Goal: Information Seeking & Learning: Learn about a topic

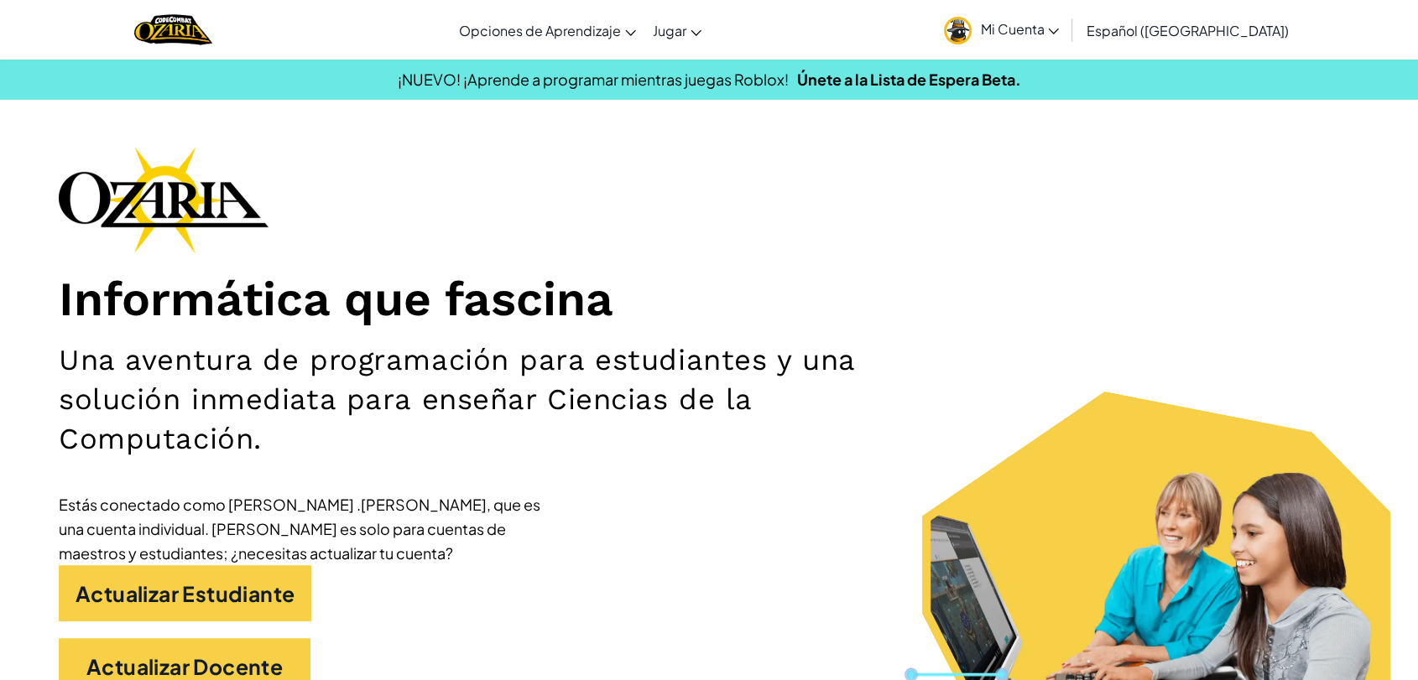
click at [1059, 20] on span "Mi Cuenta" at bounding box center [1019, 29] width 79 height 18
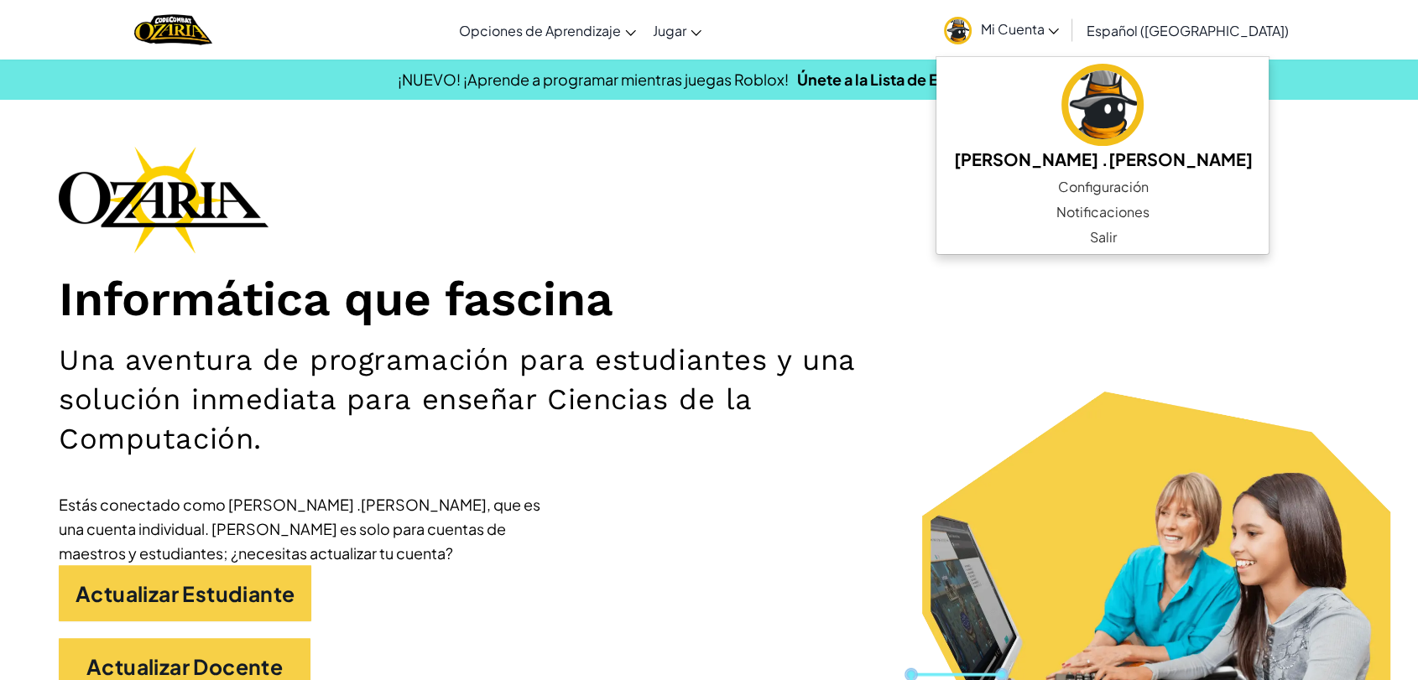
click at [1059, 20] on span "Mi Cuenta" at bounding box center [1019, 29] width 79 height 18
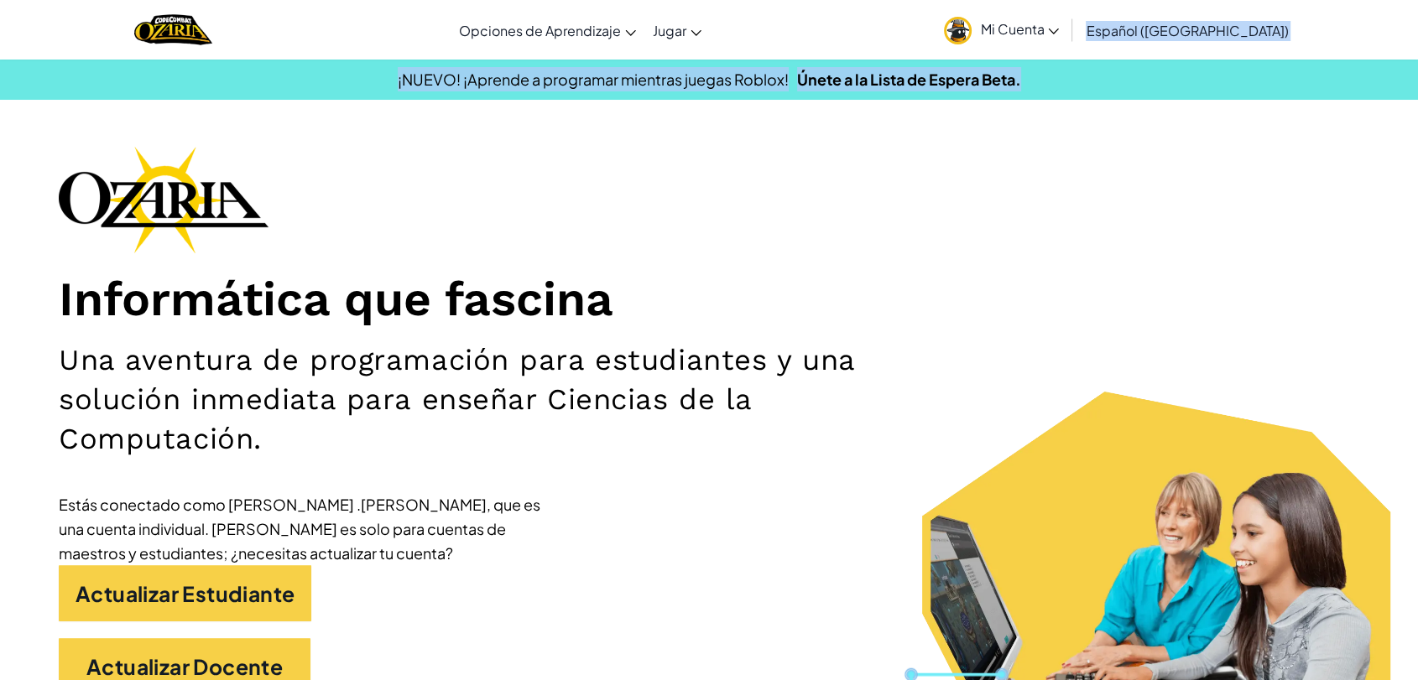
drag, startPoint x: 1417, startPoint y: 34, endPoint x: 1403, endPoint y: 76, distance: 44.3
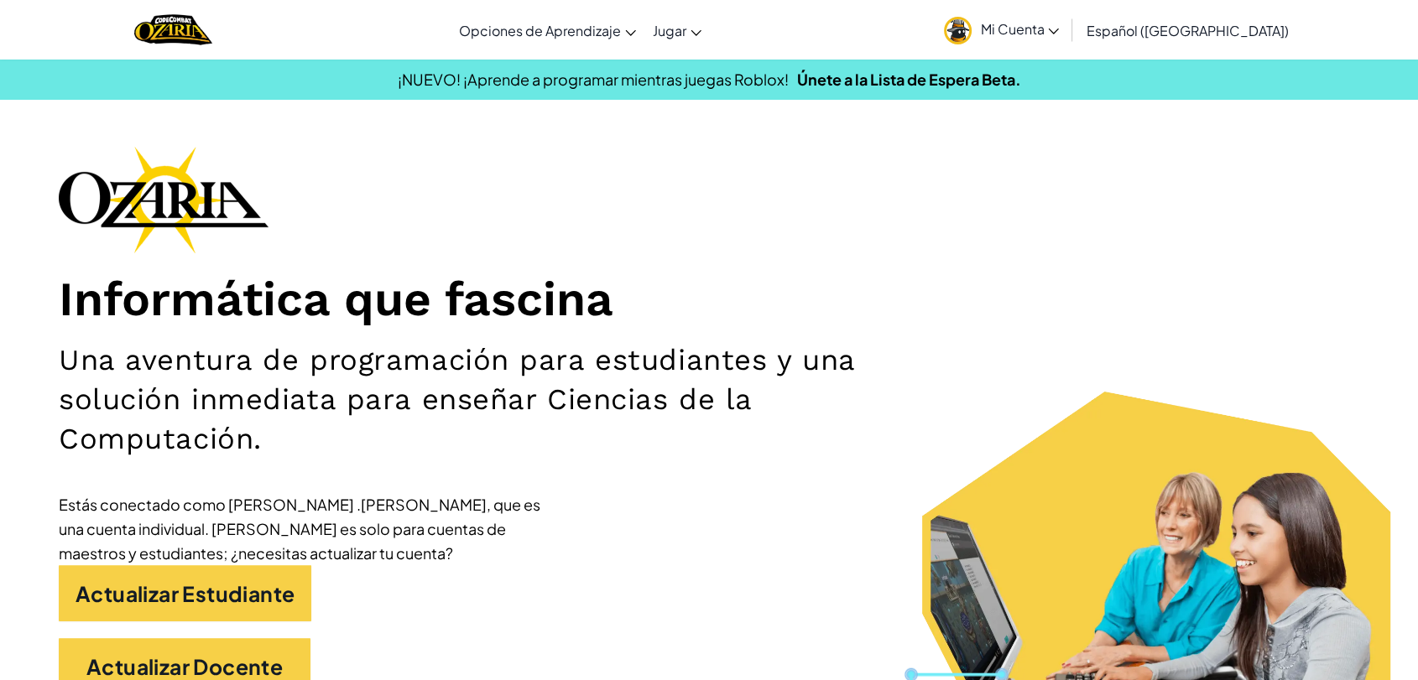
click at [633, 488] on div "Informática que fascina Una aventura de programación para estudiantes y una sol…" at bounding box center [709, 428] width 1300 height 565
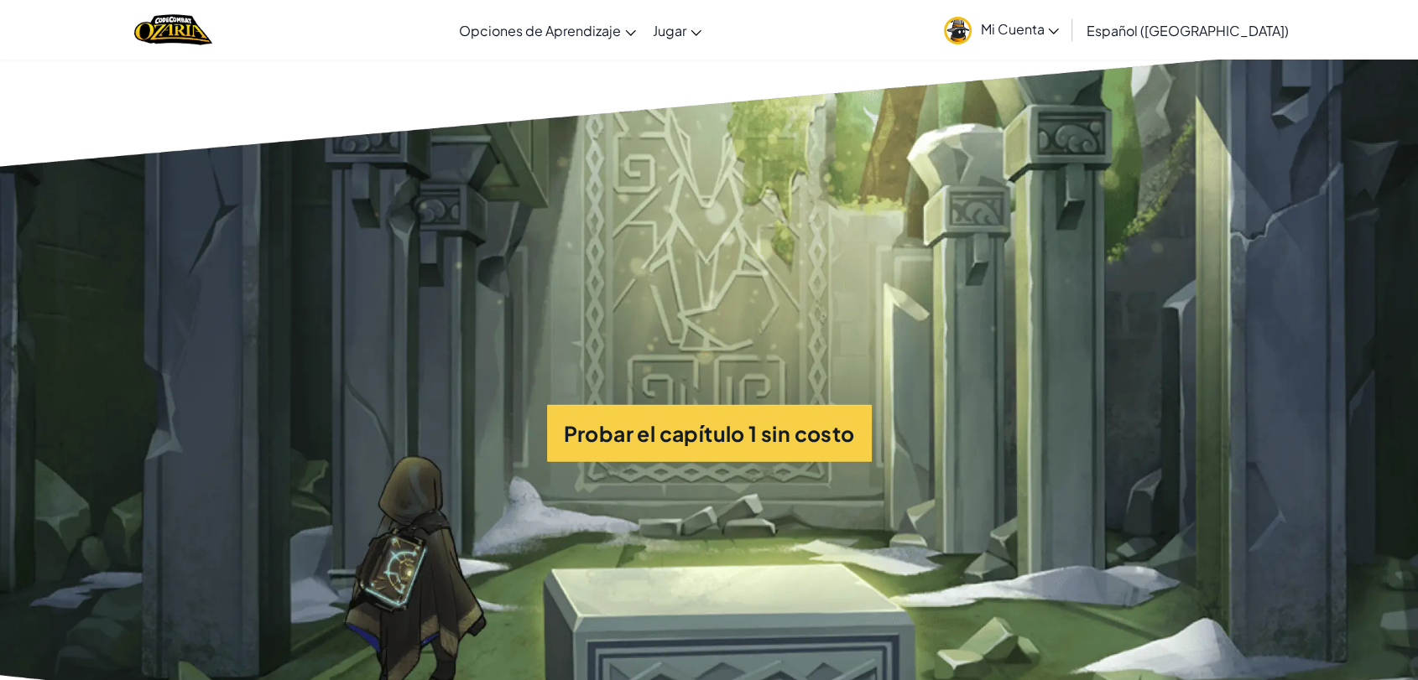
scroll to position [4078, 0]
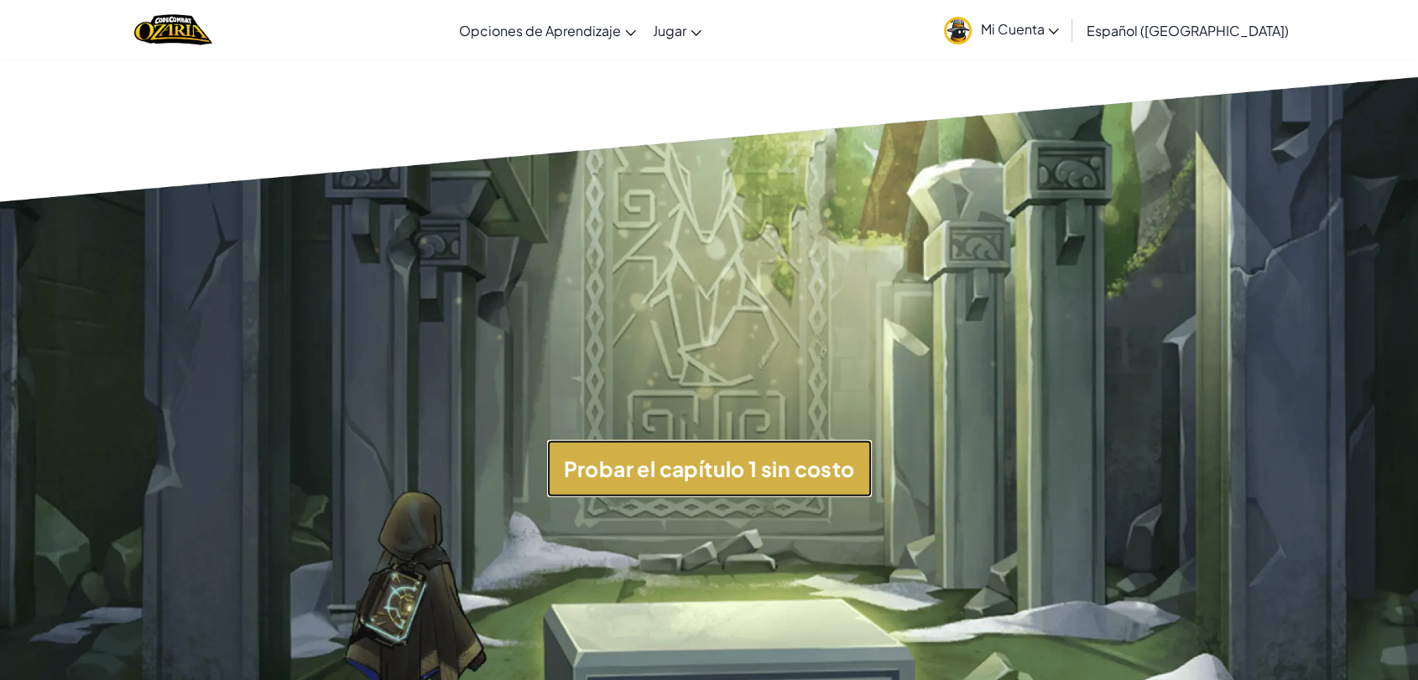
click at [831, 486] on button "Probar el capítulo 1 sin costo" at bounding box center [709, 468] width 325 height 56
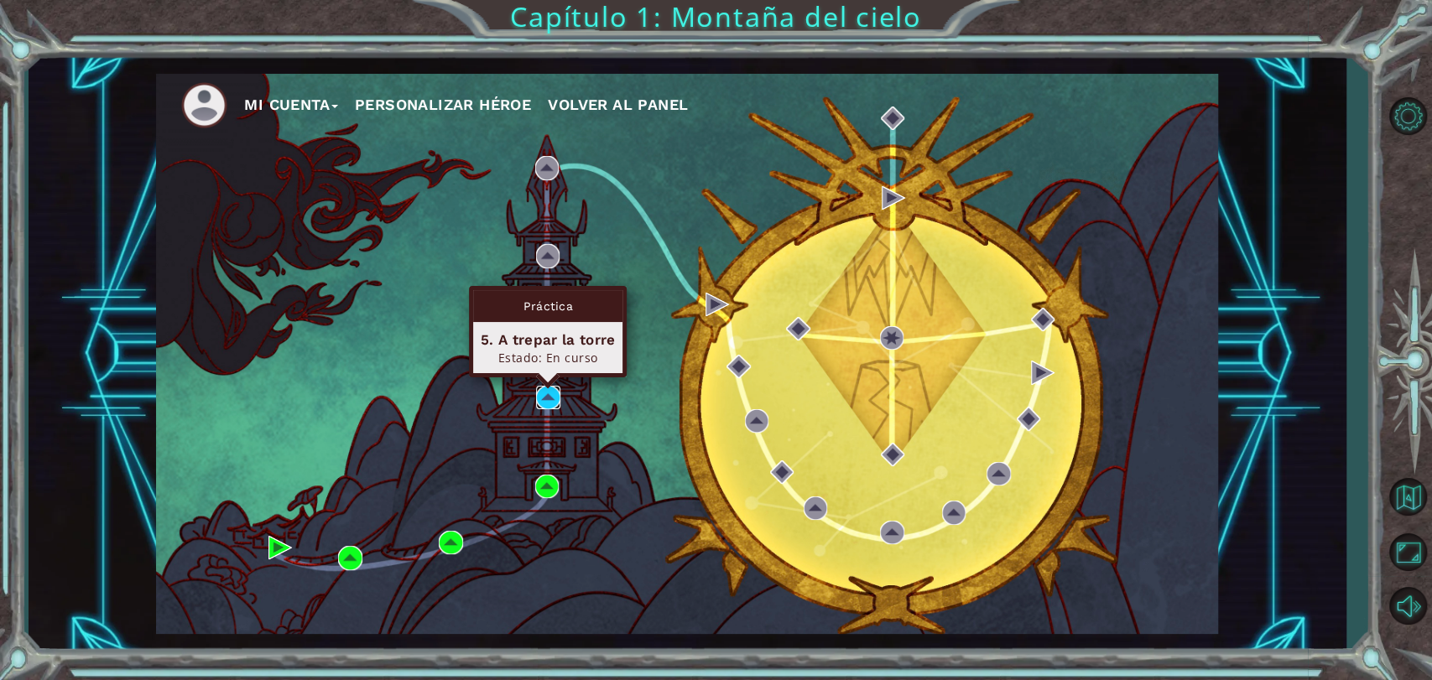
click at [550, 402] on img at bounding box center [547, 397] width 23 height 23
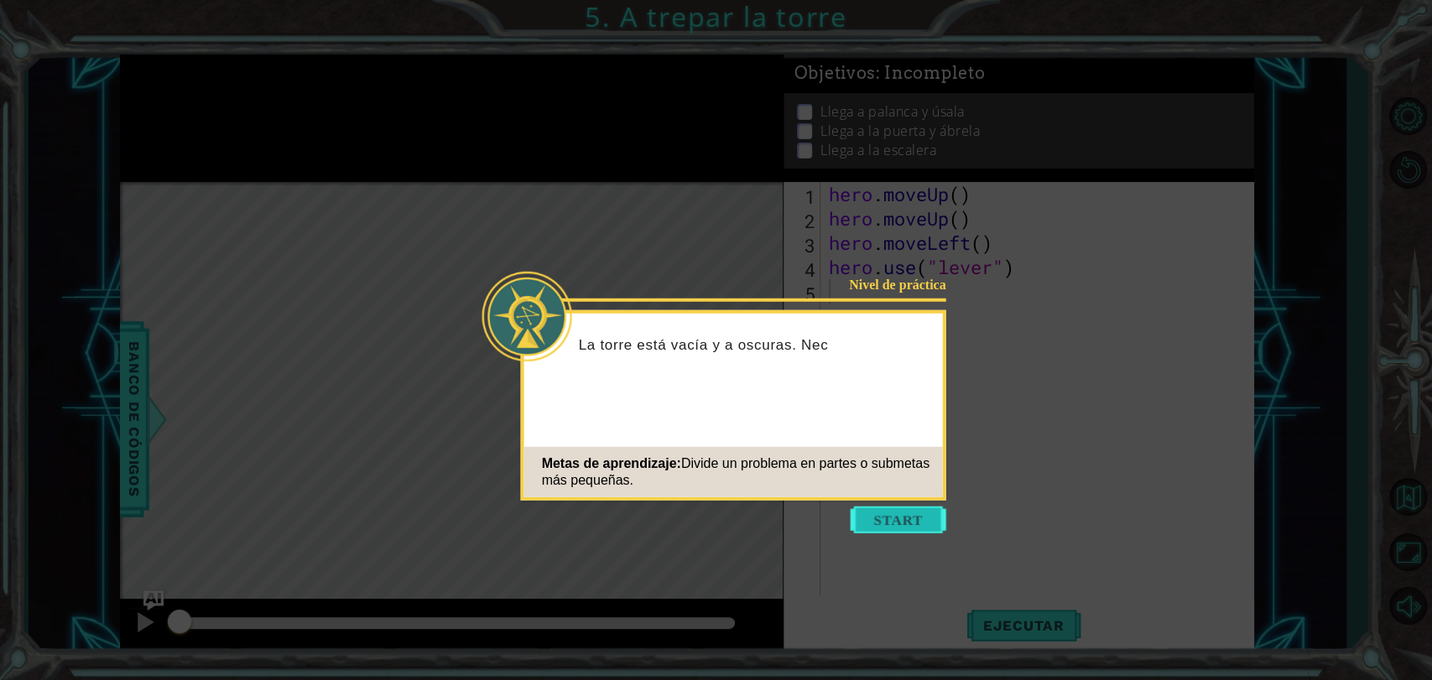
click at [913, 521] on button "Start" at bounding box center [899, 520] width 96 height 27
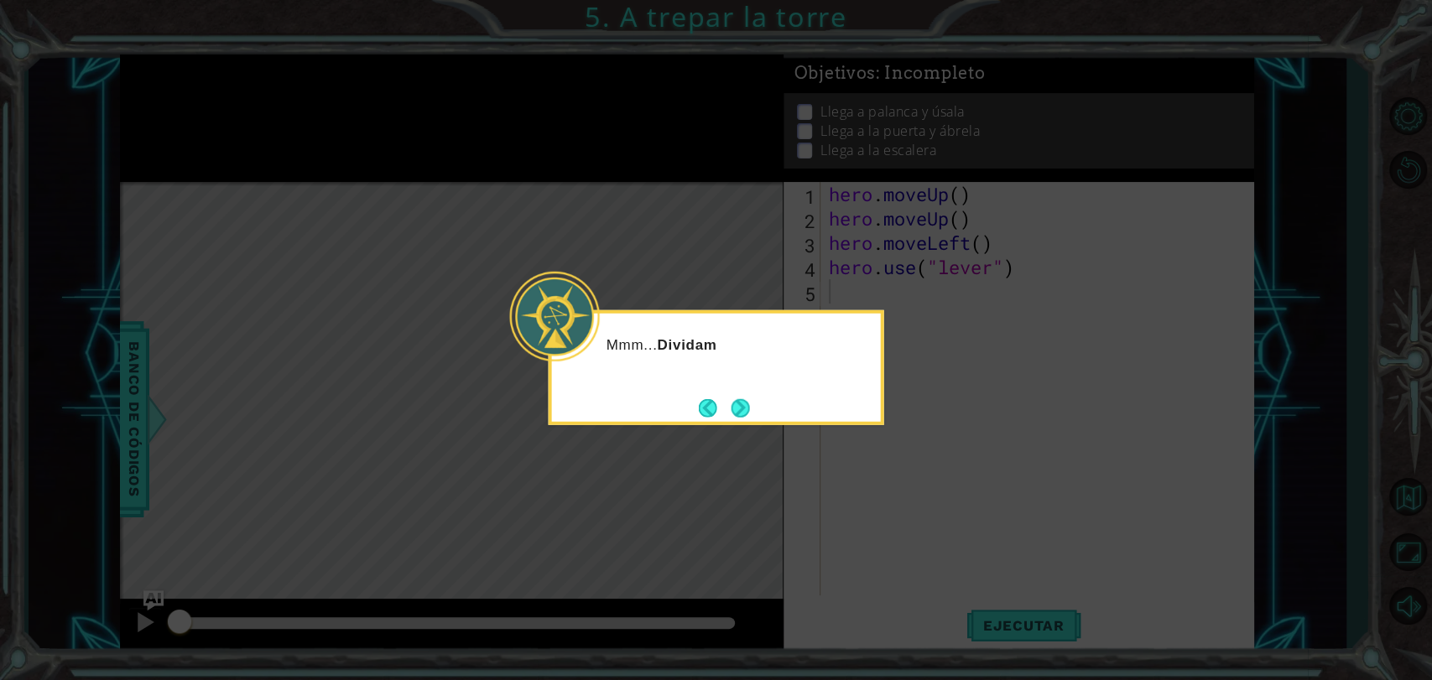
click at [913, 521] on icon at bounding box center [716, 340] width 1432 height 680
click at [737, 404] on button "Next" at bounding box center [740, 408] width 19 height 19
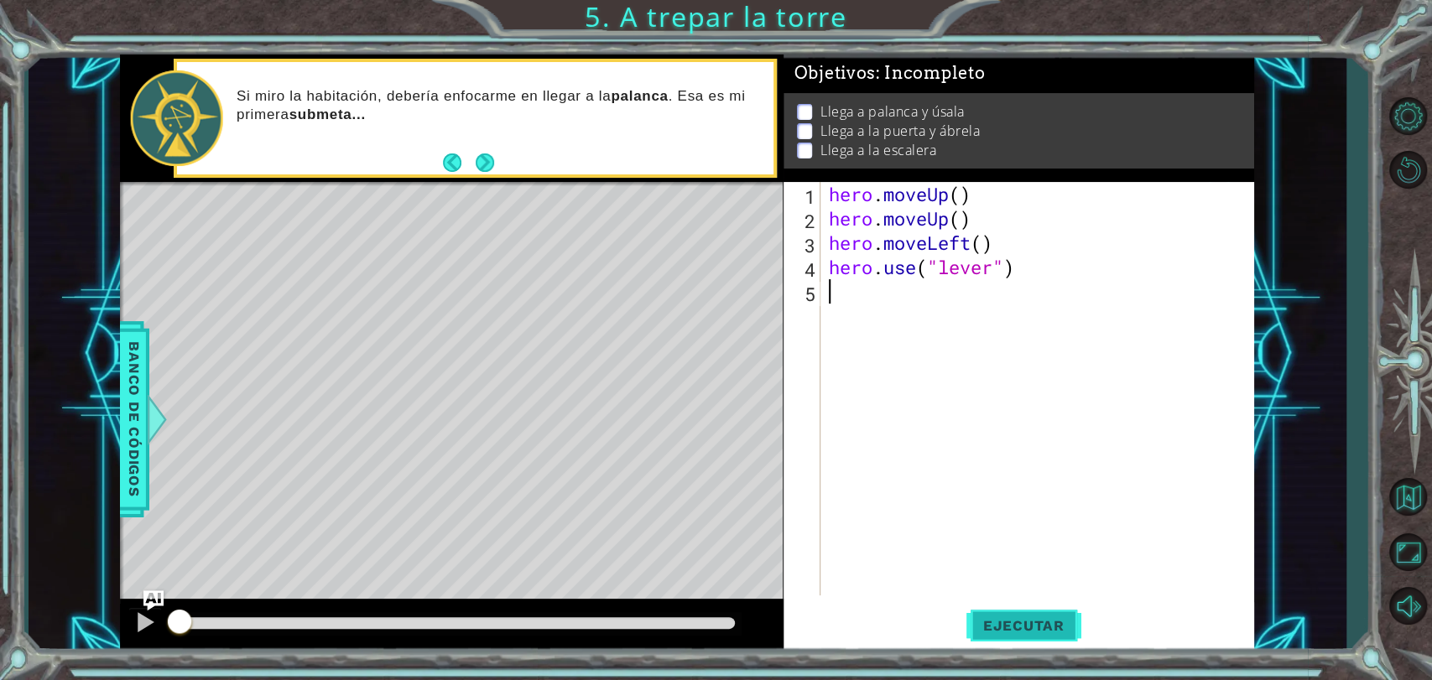
click at [1011, 632] on span "Ejecutar" at bounding box center [1024, 626] width 115 height 17
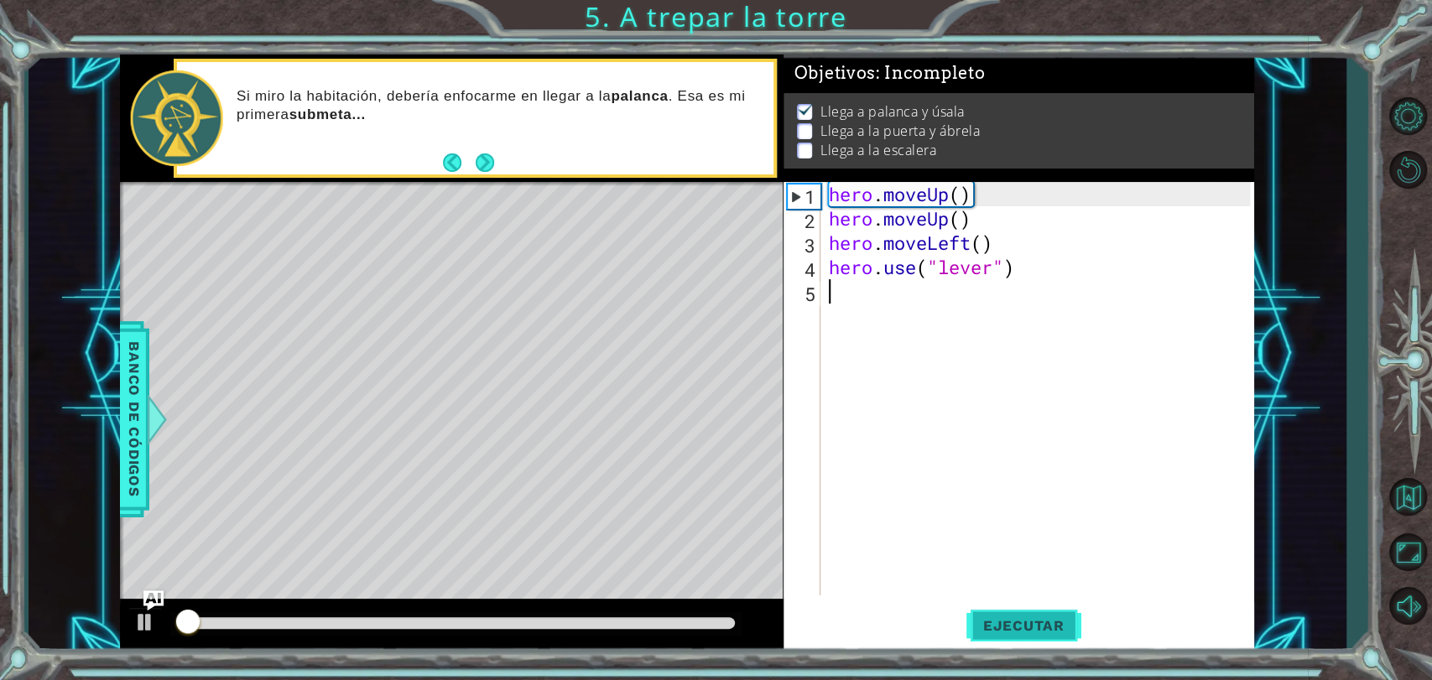
scroll to position [5, 0]
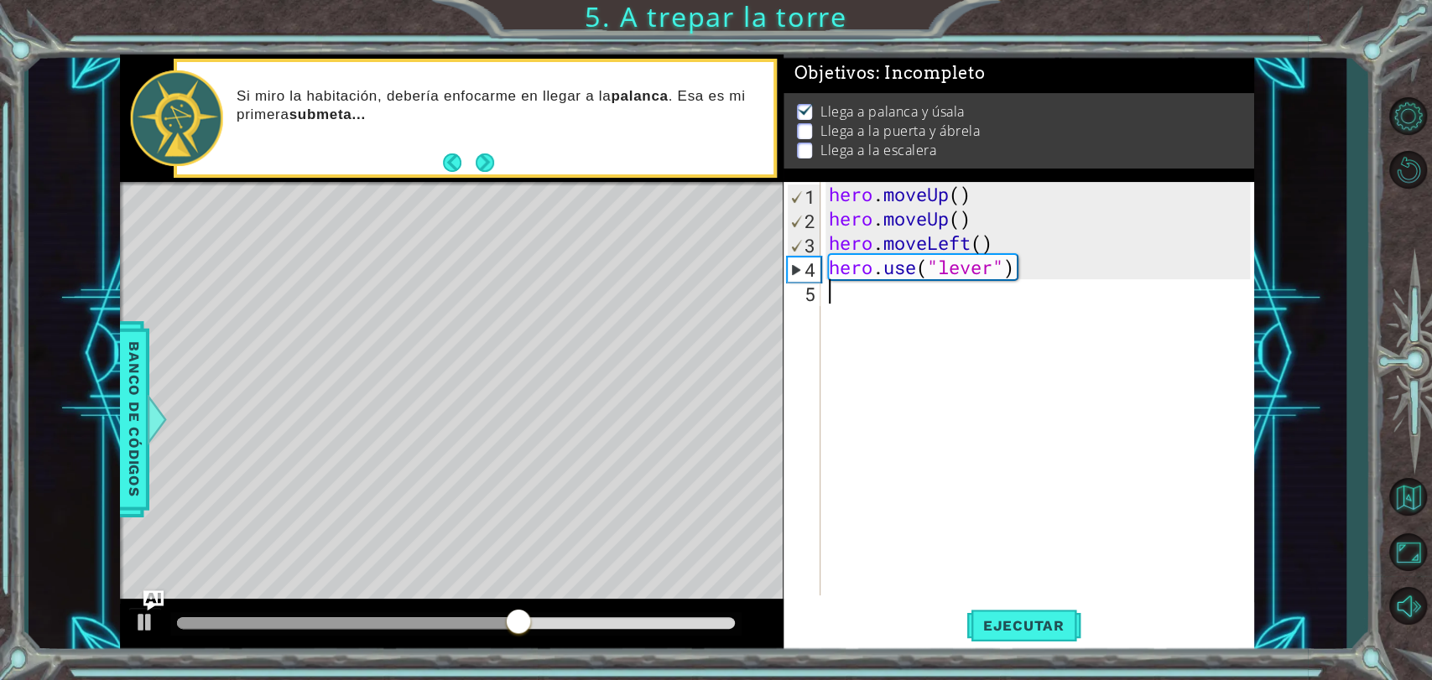
click at [873, 309] on div "hero . moveUp ( ) hero . moveUp ( ) hero . moveLeft ( ) hero . use ( "lever" )" at bounding box center [1042, 413] width 433 height 462
click at [998, 622] on span "Ejecutar" at bounding box center [1024, 626] width 115 height 17
click at [941, 320] on div "hero . moveUp ( ) hero . moveUp ( ) hero . moveLeft ( ) hero . use ( "lever" )" at bounding box center [1042, 413] width 433 height 462
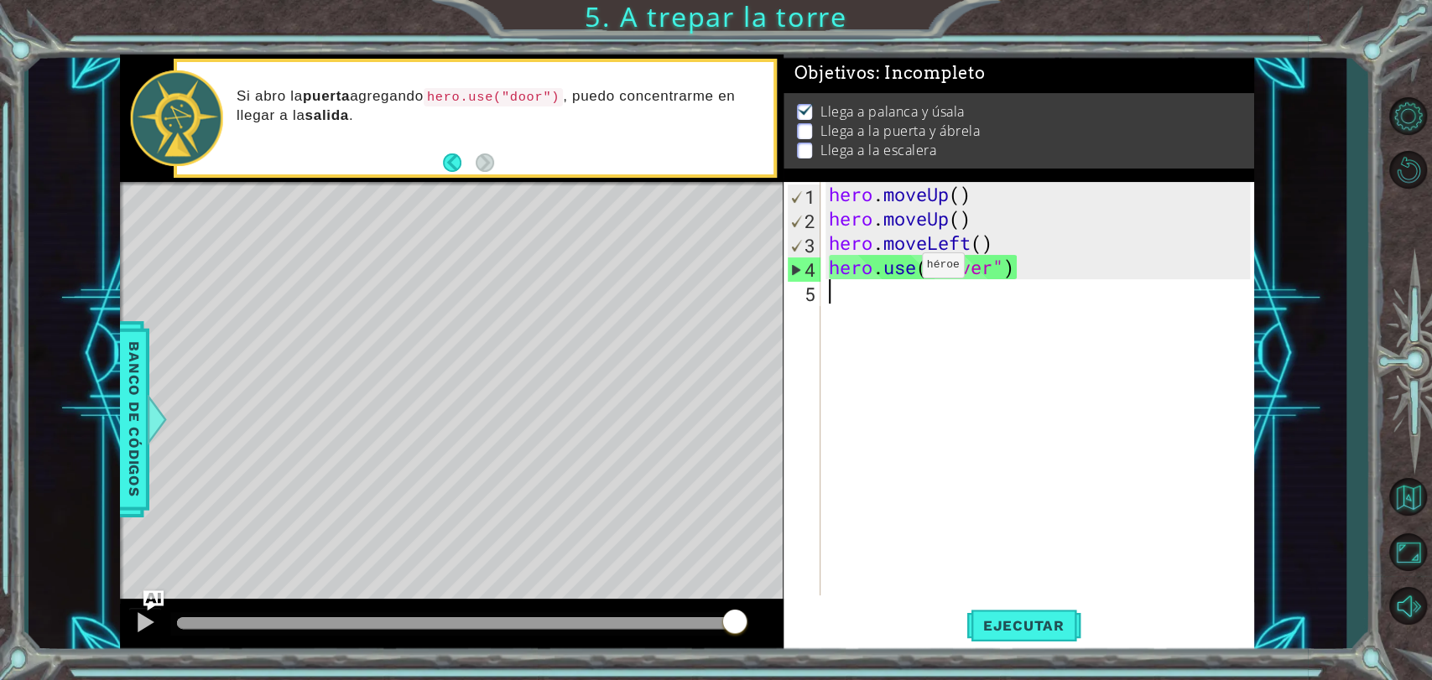
click at [896, 269] on div "hero . moveUp ( ) hero . moveUp ( ) hero . moveLeft ( ) hero . use ( "lever" )" at bounding box center [1042, 413] width 433 height 462
type textarea "hero.use("lever")"
click at [888, 305] on div "hero . moveUp ( ) hero . moveUp ( ) hero . moveLeft ( ) hero . use ( "lever" )" at bounding box center [1042, 413] width 433 height 462
click at [857, 301] on div "hero . moveUp ( ) hero . moveUp ( ) hero . moveLeft ( ) hero . use ( "lever" )" at bounding box center [1042, 413] width 433 height 462
click at [866, 300] on div "hero . moveUp ( ) hero . moveUp ( ) hero . moveLeft ( ) hero . use ( "lever" )" at bounding box center [1042, 413] width 433 height 462
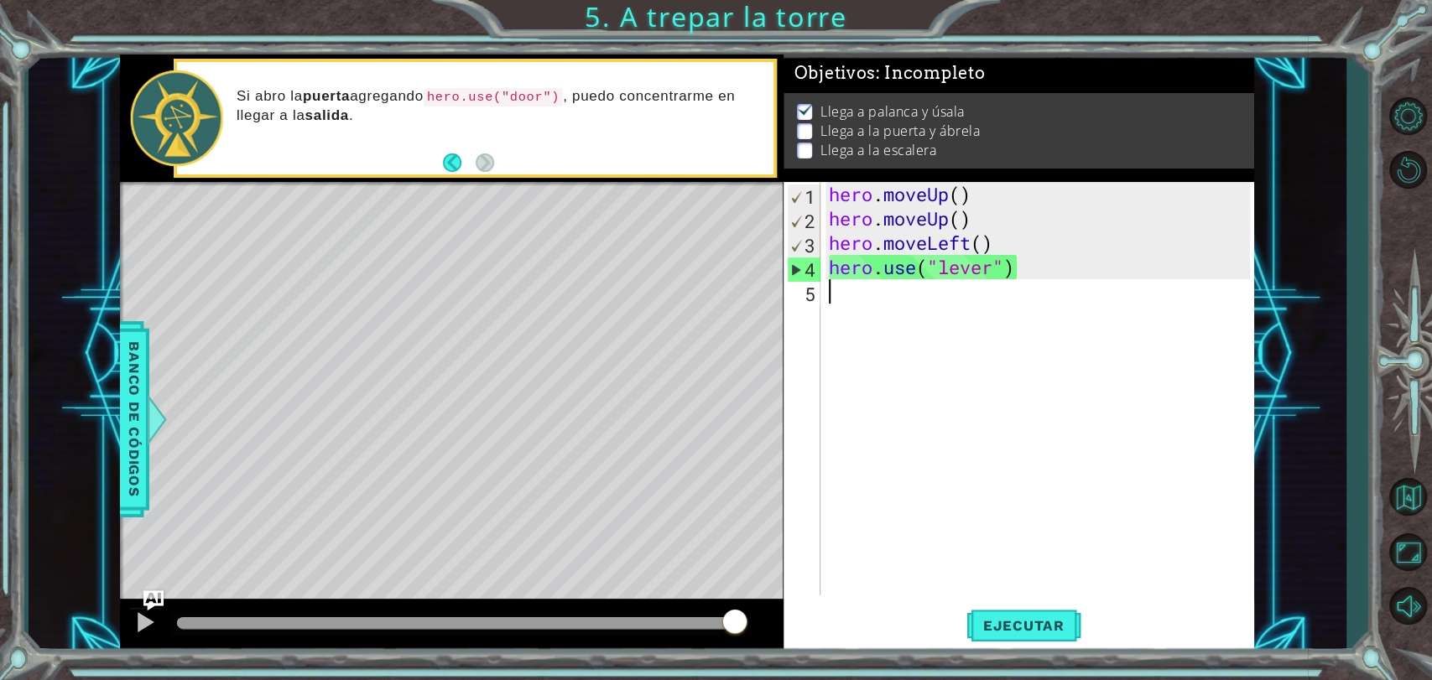
click at [988, 334] on div "hero . moveUp ( ) hero . moveUp ( ) hero . moveLeft ( ) hero . use ( "lever" )" at bounding box center [1042, 413] width 433 height 462
click at [907, 311] on div "hero . moveUp ( ) hero . moveUp ( ) hero . moveLeft ( ) hero . use ( "lever" )" at bounding box center [1042, 413] width 433 height 462
click at [905, 306] on div "hero . moveUp ( ) hero . moveUp ( ) hero . moveLeft ( ) hero . use ( "lever" )" at bounding box center [1042, 413] width 433 height 462
click at [904, 305] on div "hero . moveUp ( ) hero . moveUp ( ) hero . moveLeft ( ) hero . use ( "lever" )" at bounding box center [1042, 413] width 433 height 462
click at [862, 304] on div "hero . moveUp ( ) hero . moveUp ( ) hero . moveLeft ( ) hero . use ( "lever" )" at bounding box center [1042, 413] width 433 height 462
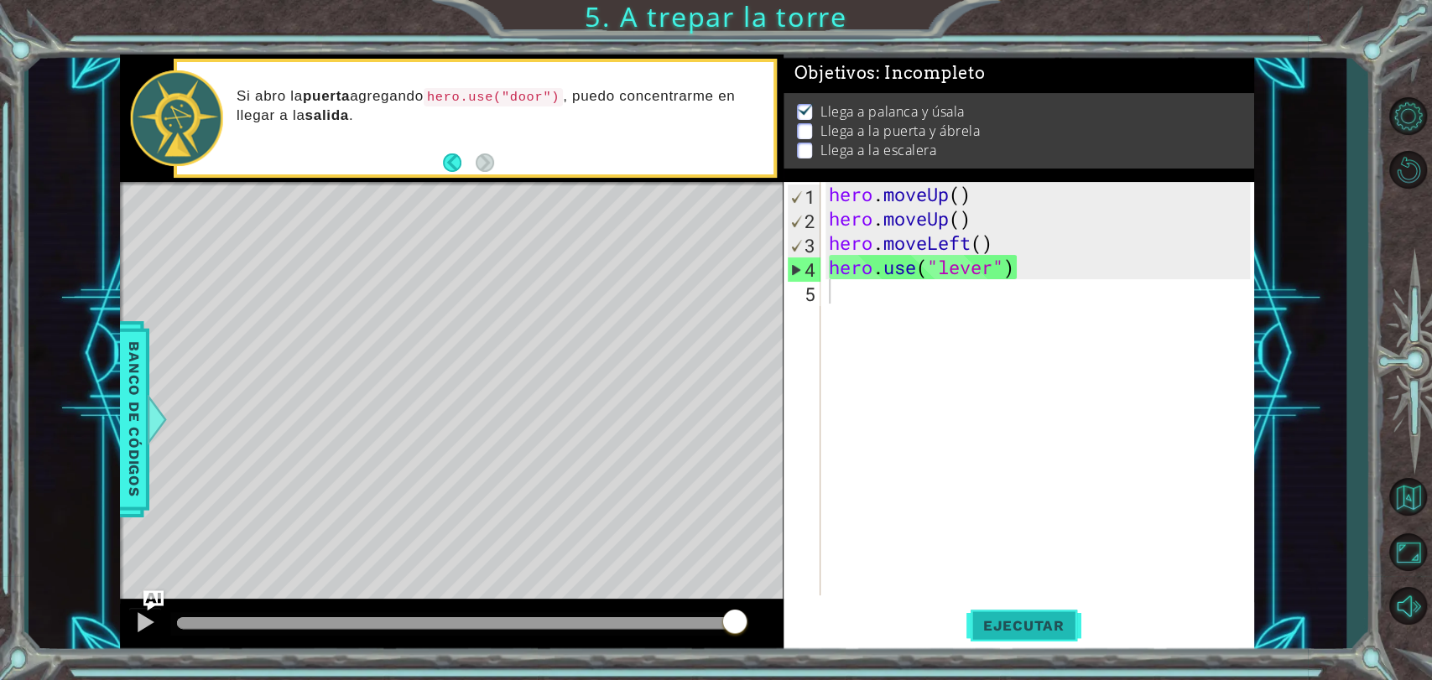
click at [980, 625] on span "Ejecutar" at bounding box center [1024, 626] width 115 height 17
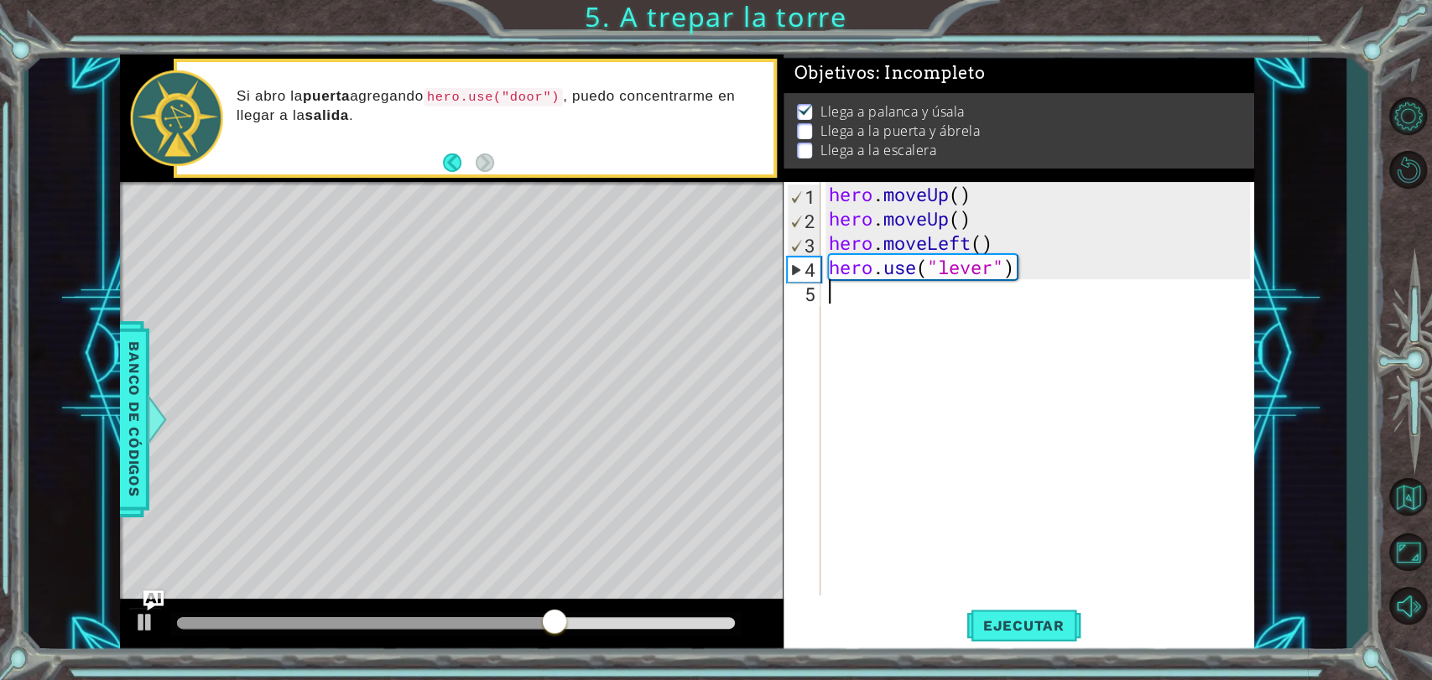
click at [892, 301] on div "hero . moveUp ( ) hero . moveUp ( ) hero . moveLeft ( ) hero . use ( "lever" )" at bounding box center [1042, 413] width 433 height 462
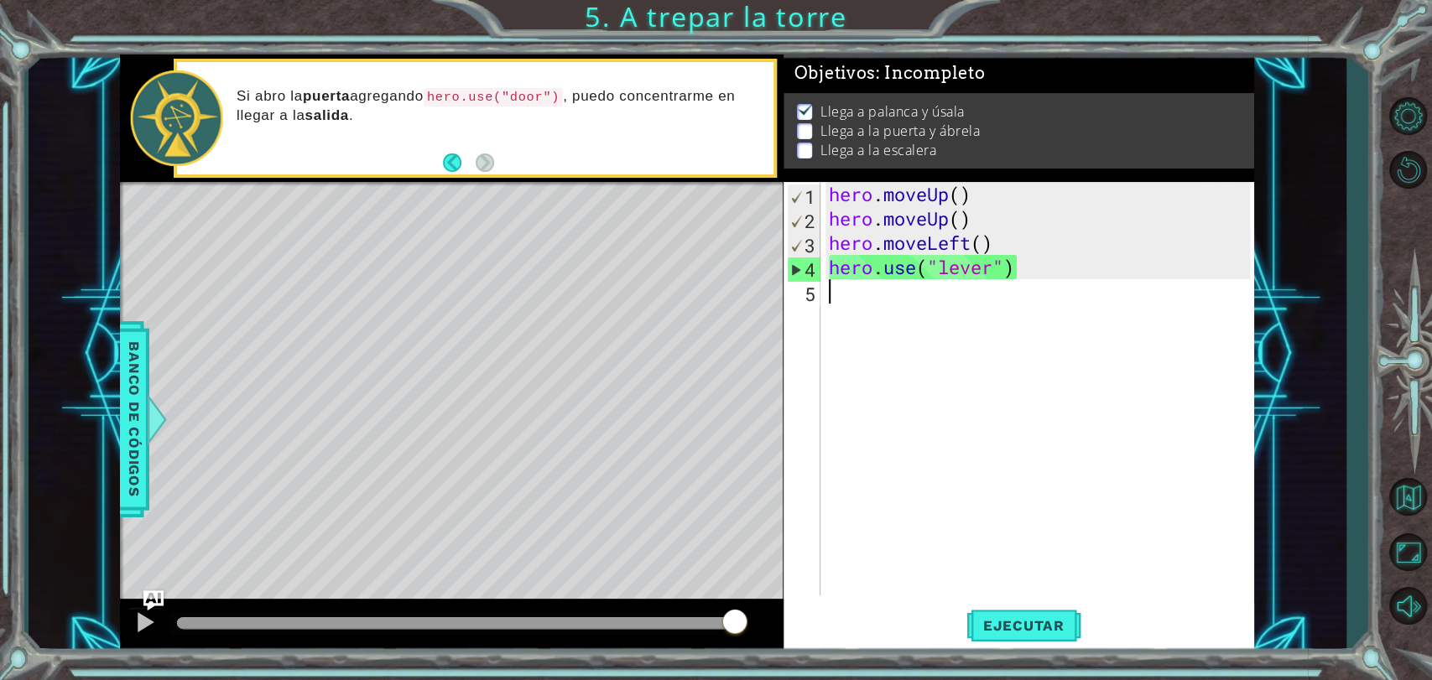
click at [950, 313] on div "hero . moveUp ( ) hero . moveUp ( ) hero . moveLeft ( ) hero . use ( "lever" )" at bounding box center [1042, 413] width 433 height 462
click at [826, 196] on div "hero . moveUp ( ) hero . moveUp ( ) hero . moveLeft ( ) hero . use ( "lever" )" at bounding box center [1042, 413] width 433 height 462
type textarea "hero.moveUp()"
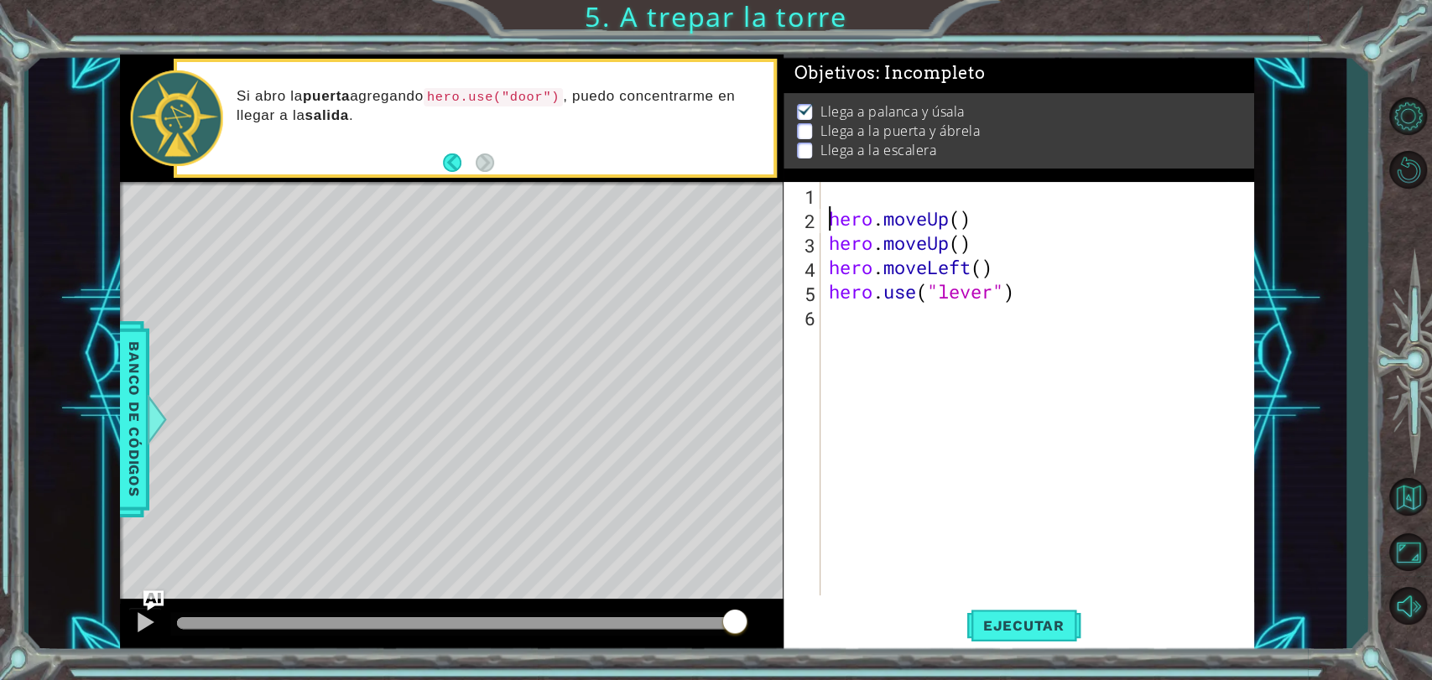
click at [841, 192] on div "hero . moveUp ( ) hero . moveUp ( ) hero . moveLeft ( ) hero . use ( "lever" )" at bounding box center [1042, 413] width 433 height 462
click at [826, 219] on div "#[PERSON_NAME] hero . moveUp ( ) hero . moveUp ( ) hero . moveLeft ( ) hero . u…" at bounding box center [1042, 413] width 433 height 462
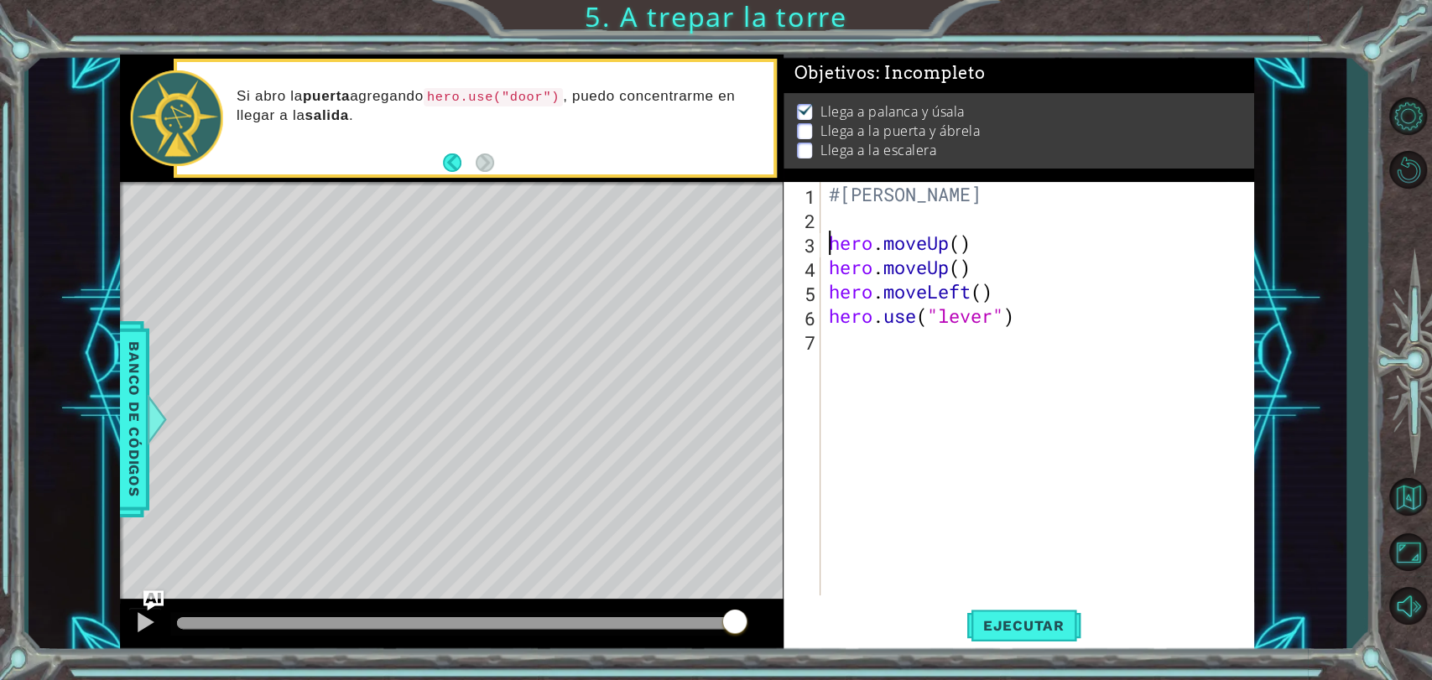
click at [996, 241] on div "#[PERSON_NAME] hero . moveUp ( ) hero . moveUp ( ) hero . moveLeft ( ) hero . u…" at bounding box center [1042, 413] width 433 height 462
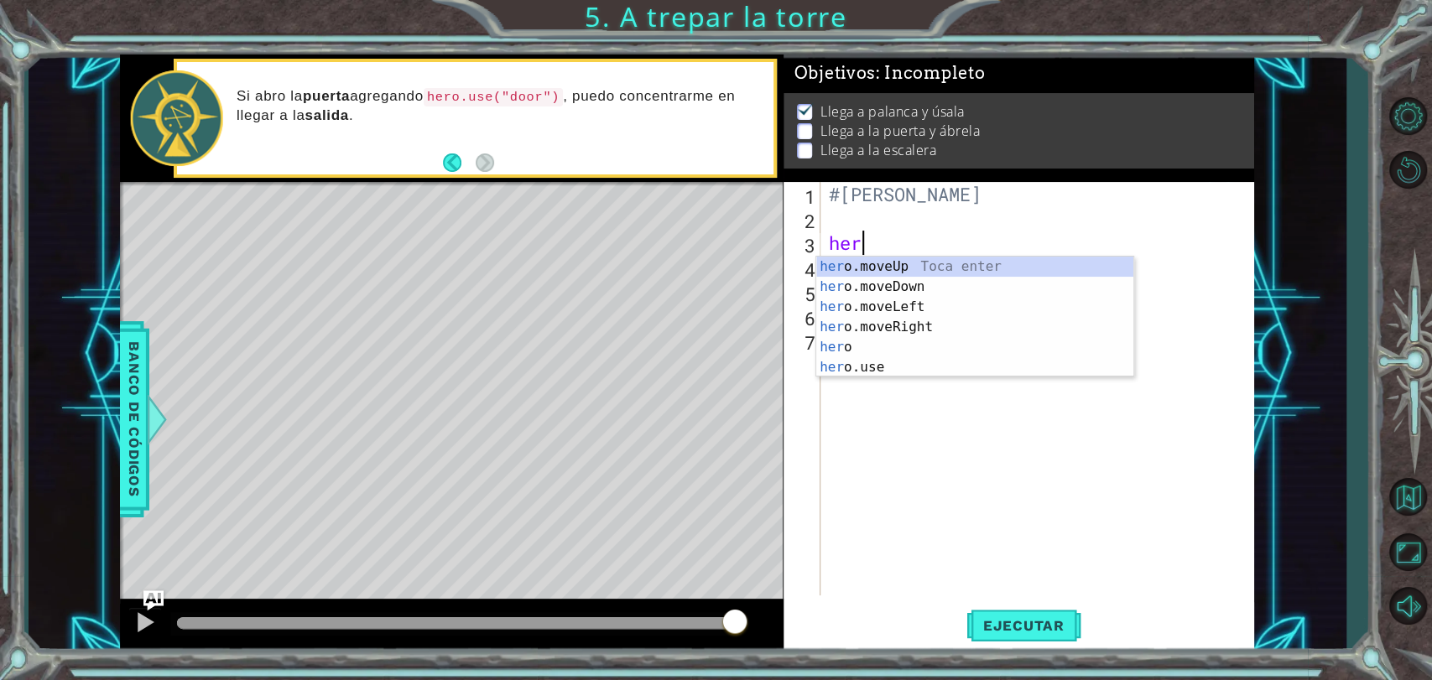
scroll to position [0, 0]
type textarea "h"
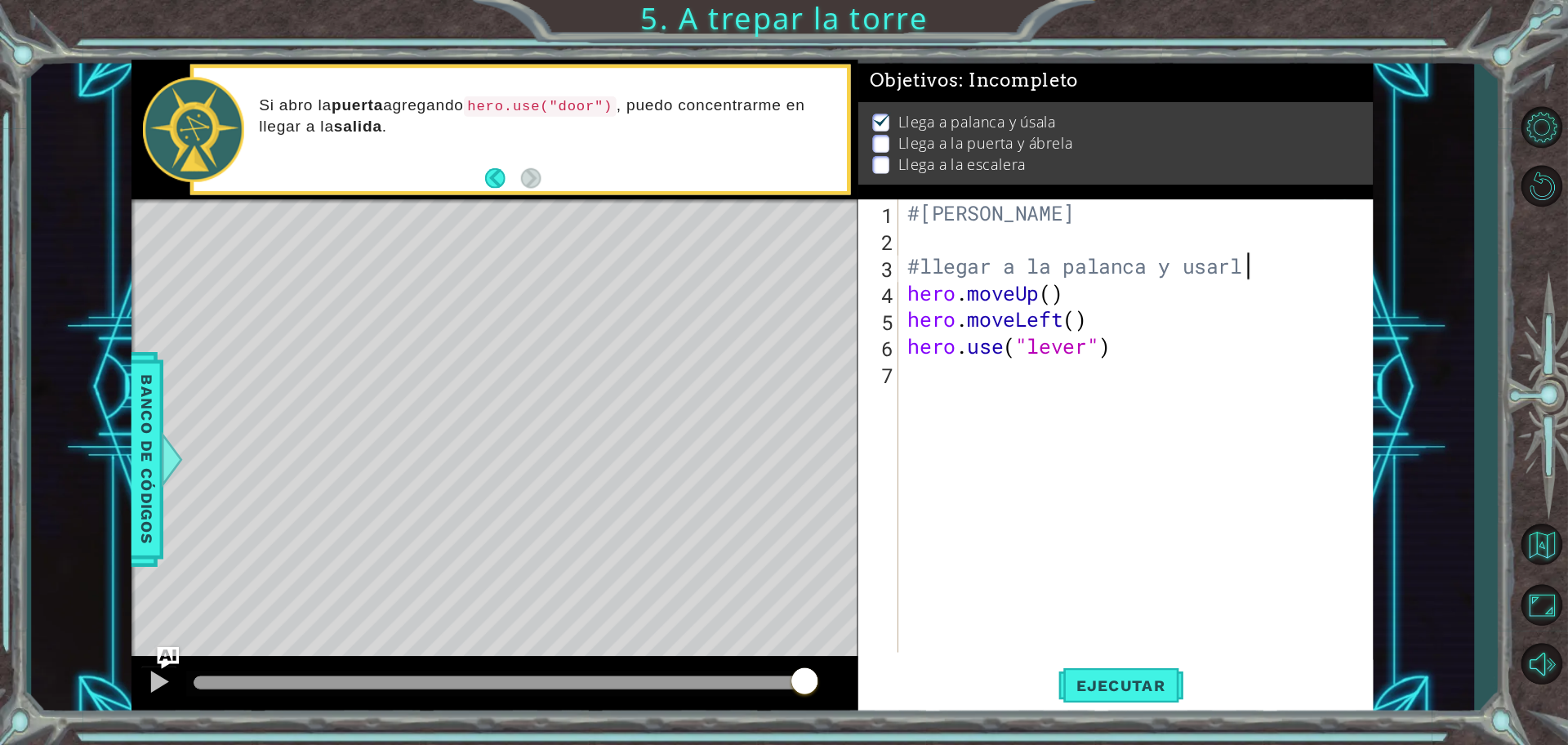
scroll to position [0, 13]
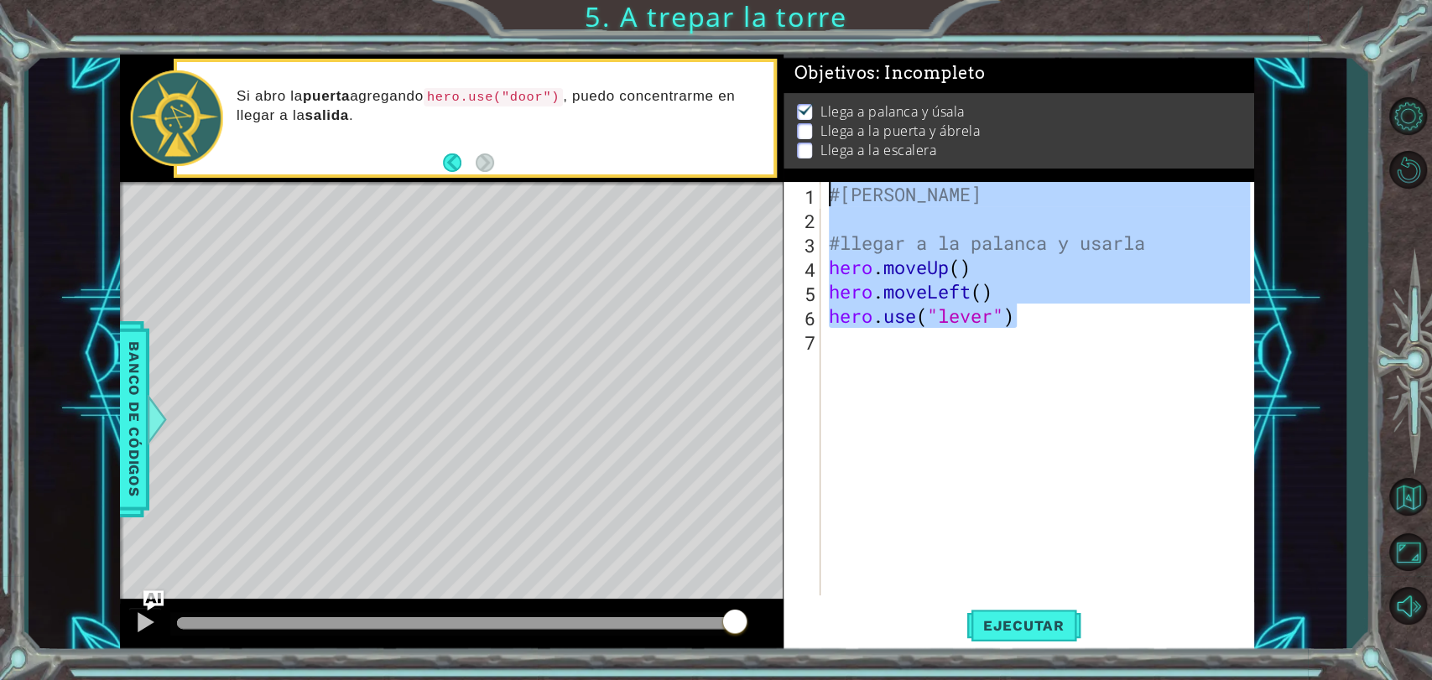
drag, startPoint x: 1043, startPoint y: 327, endPoint x: 826, endPoint y: 188, distance: 257.4
click at [826, 188] on div "#[PERSON_NAME] #llegar a la palanca y usarla hero . moveUp ( ) hero . moveLeft …" at bounding box center [1042, 413] width 433 height 462
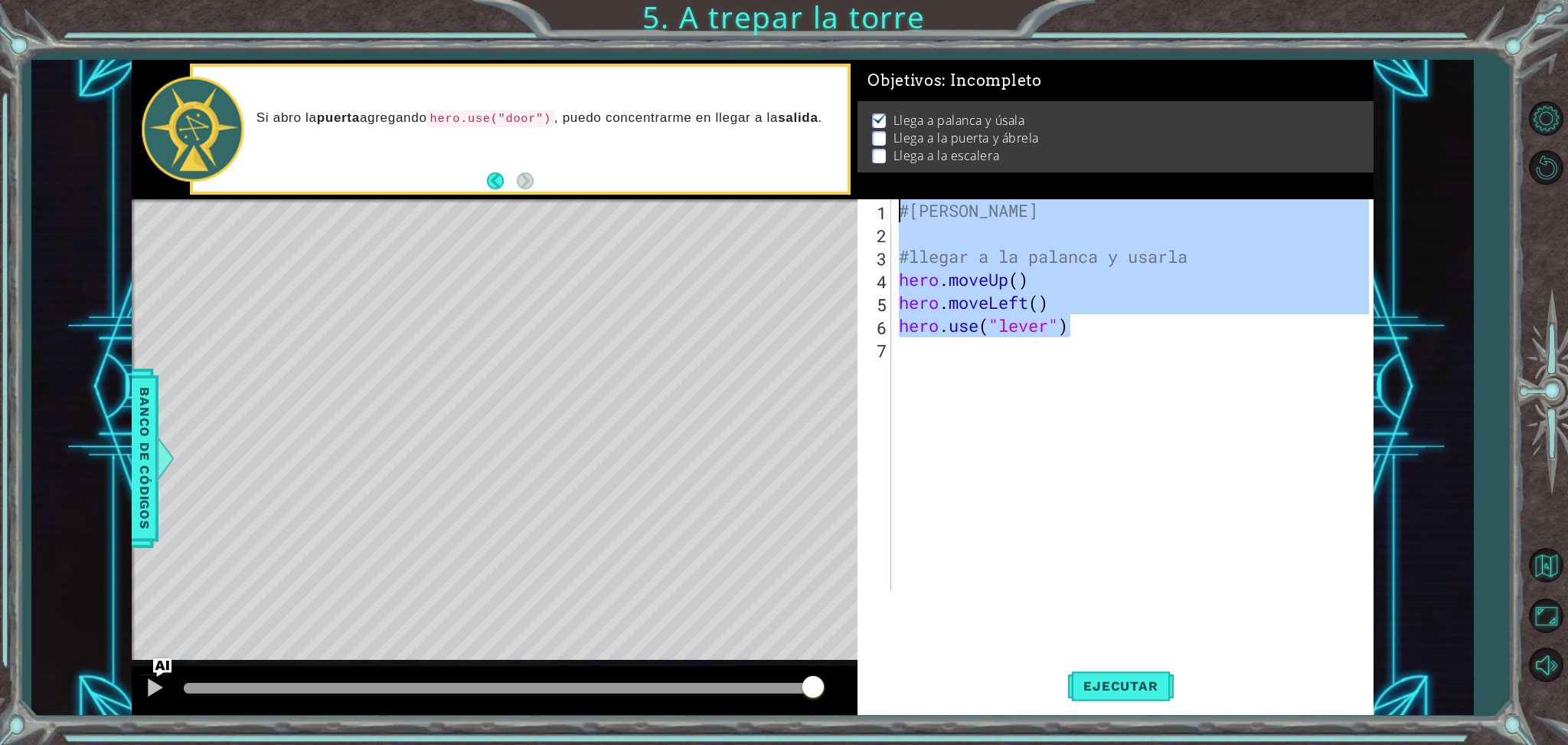
click at [1112, 289] on div "#[PERSON_NAME] #llegar a la palanca y usarla hero . moveUp ( ) hero . moveLeft …" at bounding box center [1133, 394] width 473 height 391
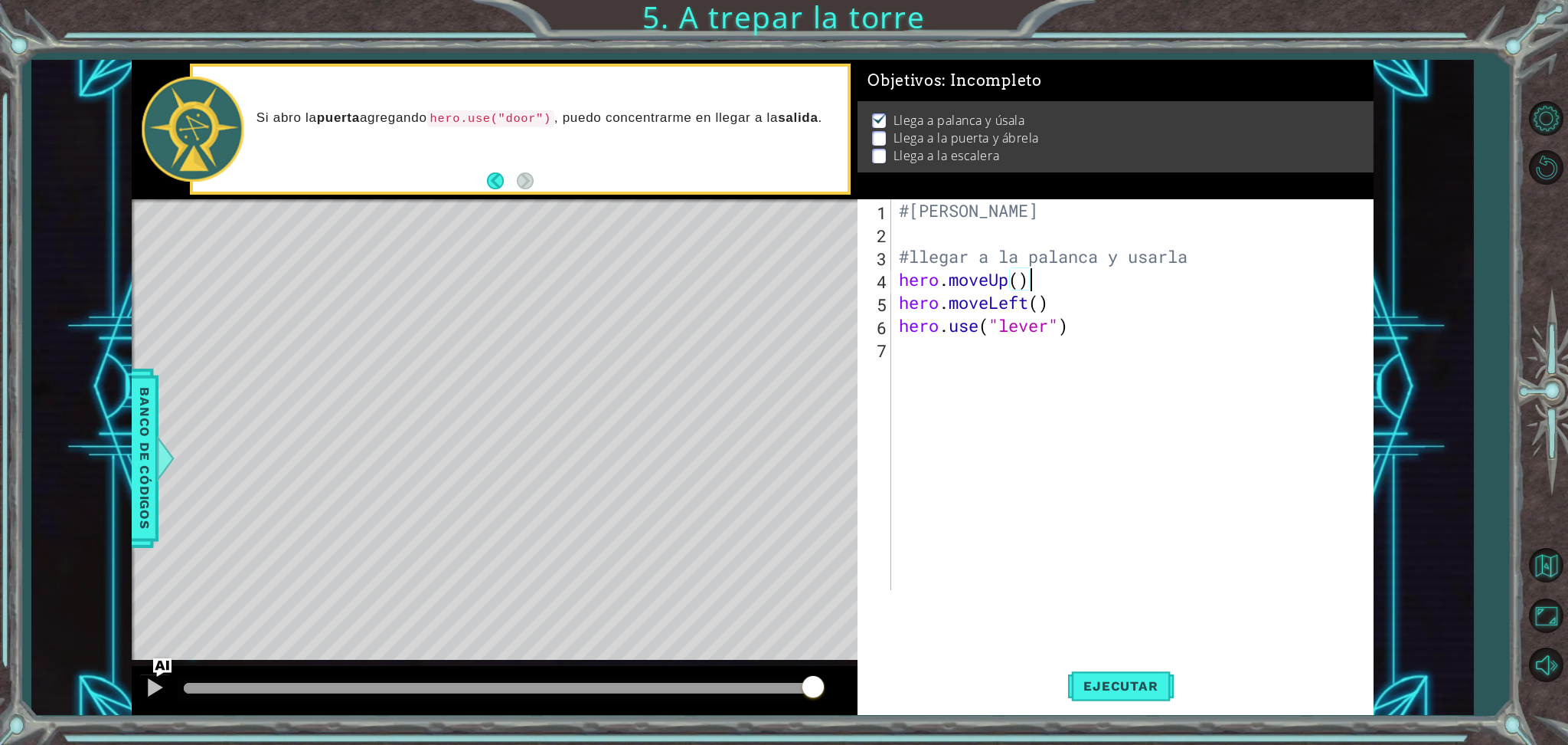
click at [1071, 293] on div "#[PERSON_NAME] #llegar a la palanca y usarla hero . moveUp ( ) hero . moveLeft …" at bounding box center [1136, 417] width 480 height 436
click at [1059, 289] on div "#[PERSON_NAME] #llegar a la palanca y usarla hero . moveUp ( ) hero . moveLeft …" at bounding box center [1136, 417] width 480 height 436
click at [1025, 278] on div "#[PERSON_NAME] #llegar a la palanca y usarla hero . moveUp ( ) # hero . moveLef…" at bounding box center [1136, 417] width 480 height 436
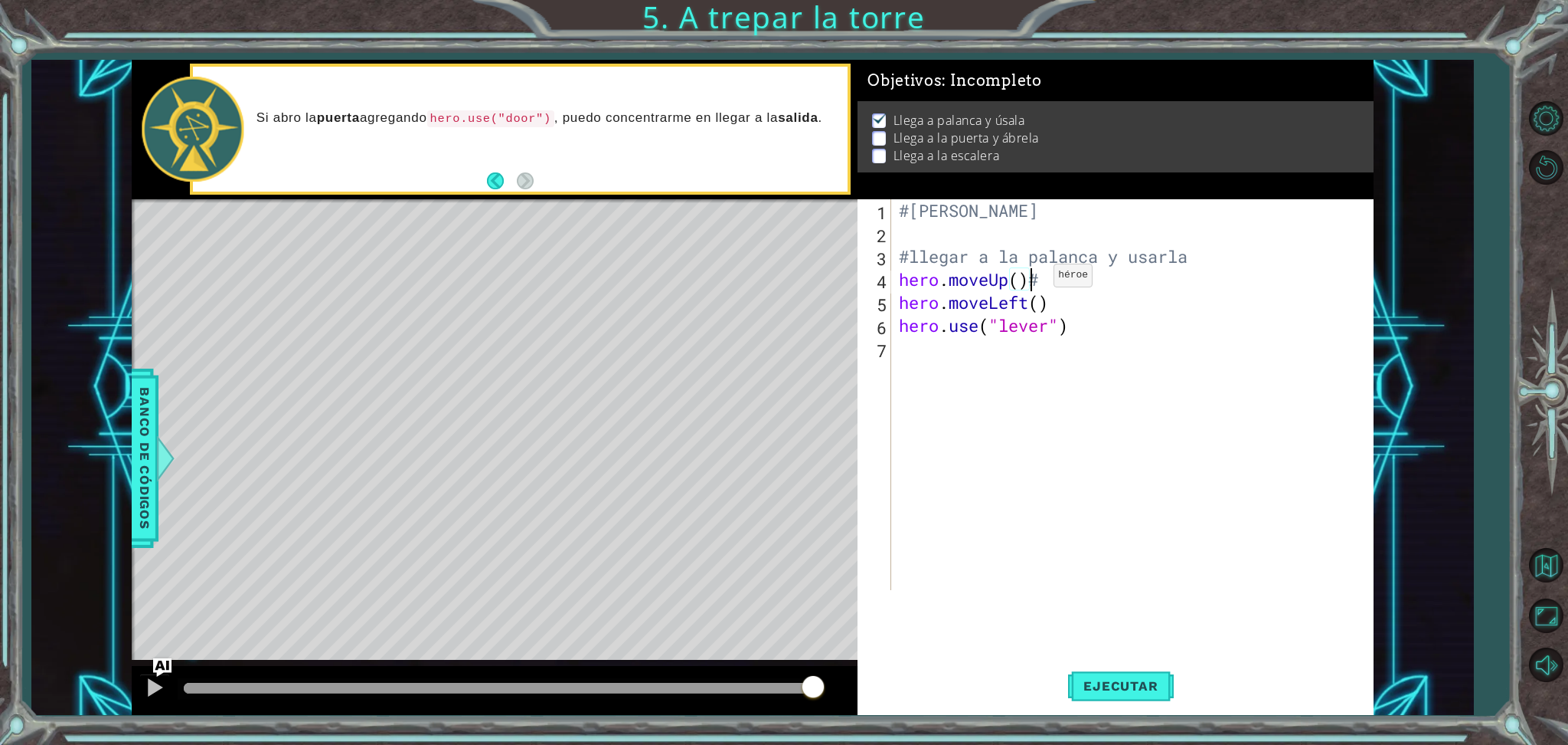
click at [1030, 278] on div "#[PERSON_NAME] #llegar a la palanca y usarla hero . moveUp ( ) # hero . moveLef…" at bounding box center [1136, 417] width 480 height 436
click at [1092, 288] on div "#[PERSON_NAME] #llegar a la palanca y usarla hero . moveUp ( ) # hero . moveLef…" at bounding box center [1136, 417] width 480 height 436
click at [1092, 299] on div "#[PERSON_NAME] #llegar a la palanca y usarla hero . moveUp ( ) #mover hacia arr…" at bounding box center [1136, 417] width 480 height 436
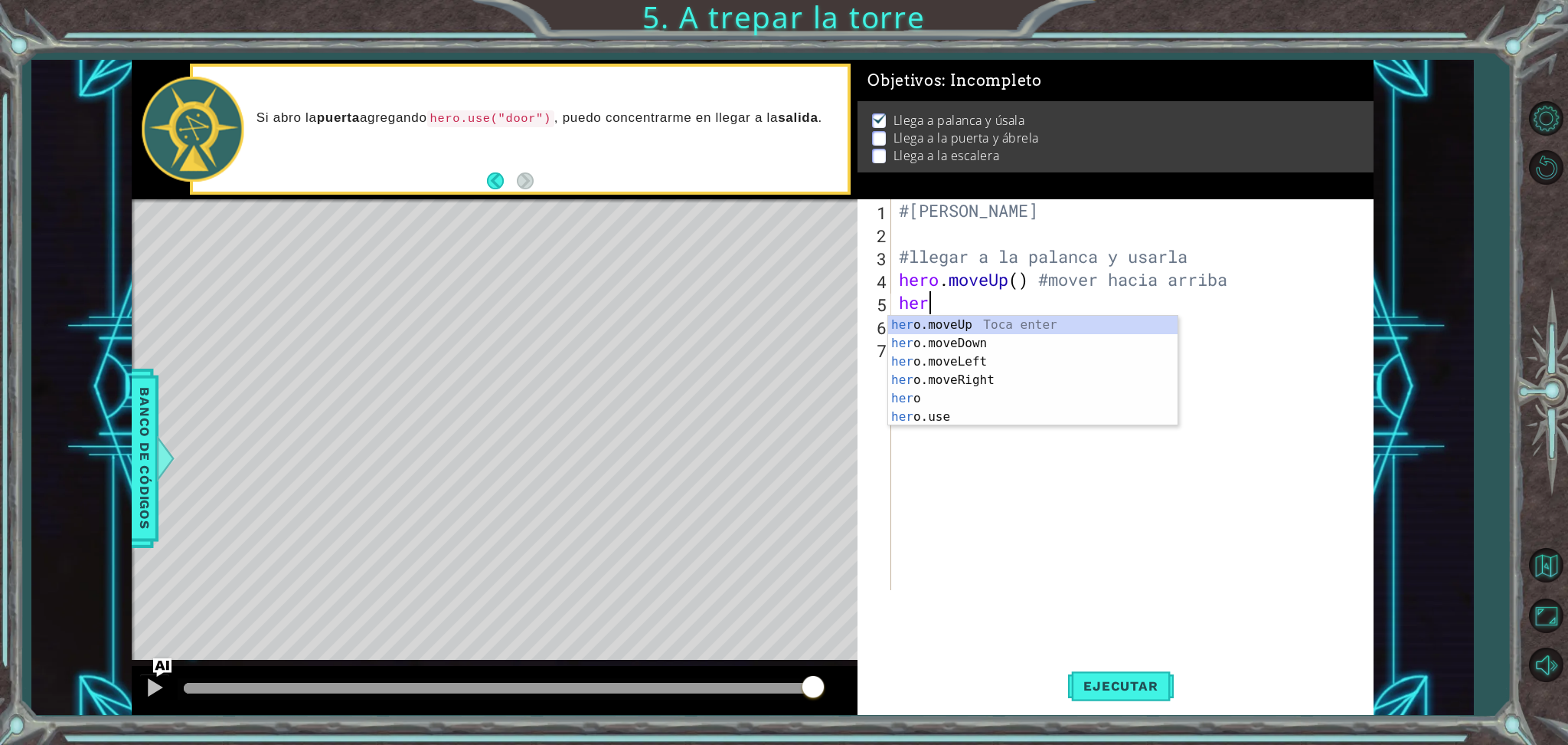
scroll to position [0, 0]
type textarea "h"
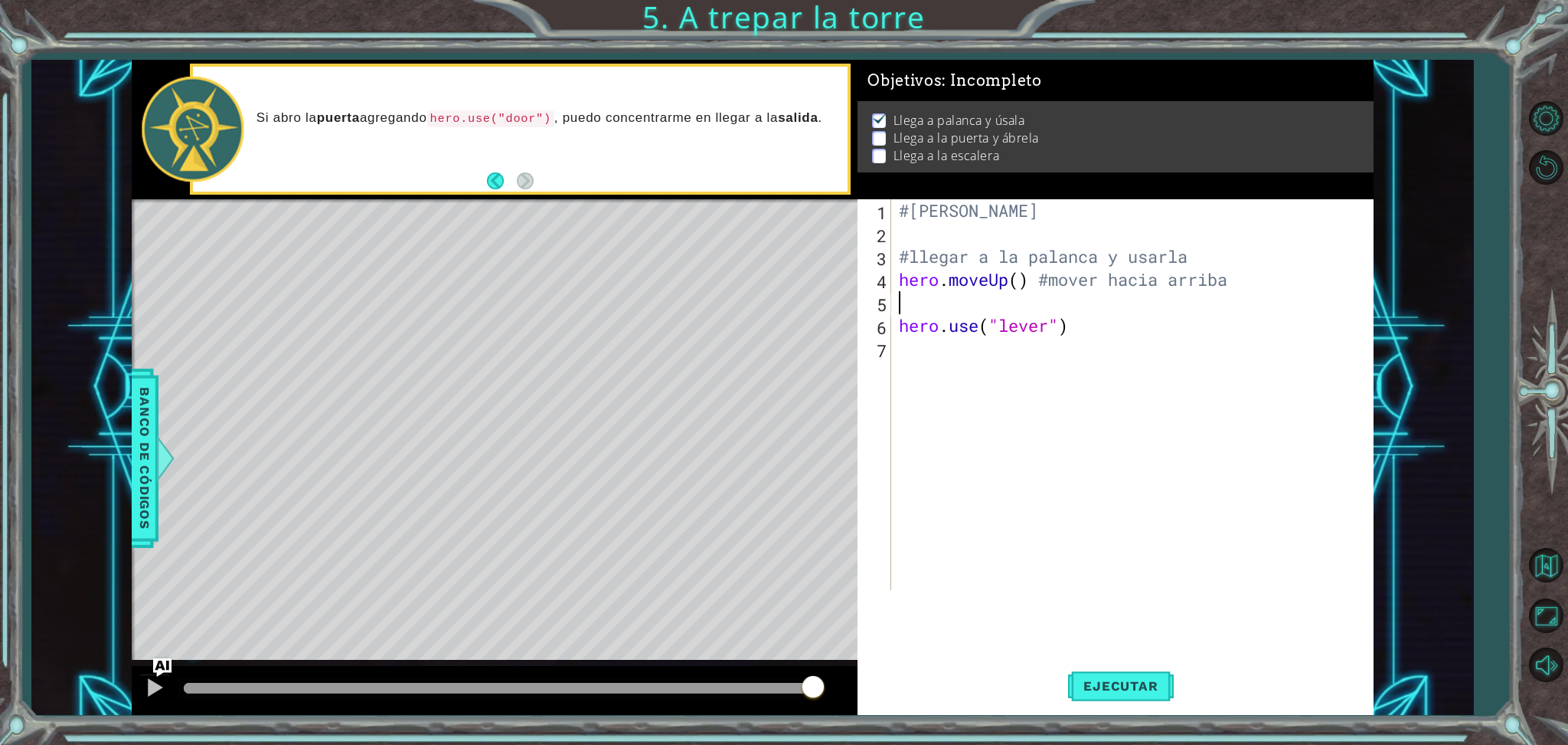
click at [1091, 299] on div "#[PERSON_NAME] #llegar a la palanca y usarla hero . moveUp ( ) #mover hacia arr…" at bounding box center [1136, 417] width 480 height 436
click at [1082, 341] on div "#[PERSON_NAME] #llegar a la palanca y usarla hero . moveUp ( ) #mover hacia arr…" at bounding box center [1136, 417] width 480 height 436
click at [1084, 326] on div "#[PERSON_NAME] #llegar a la palanca y usarla hero . moveUp ( ) #mover hacia arr…" at bounding box center [1136, 417] width 480 height 436
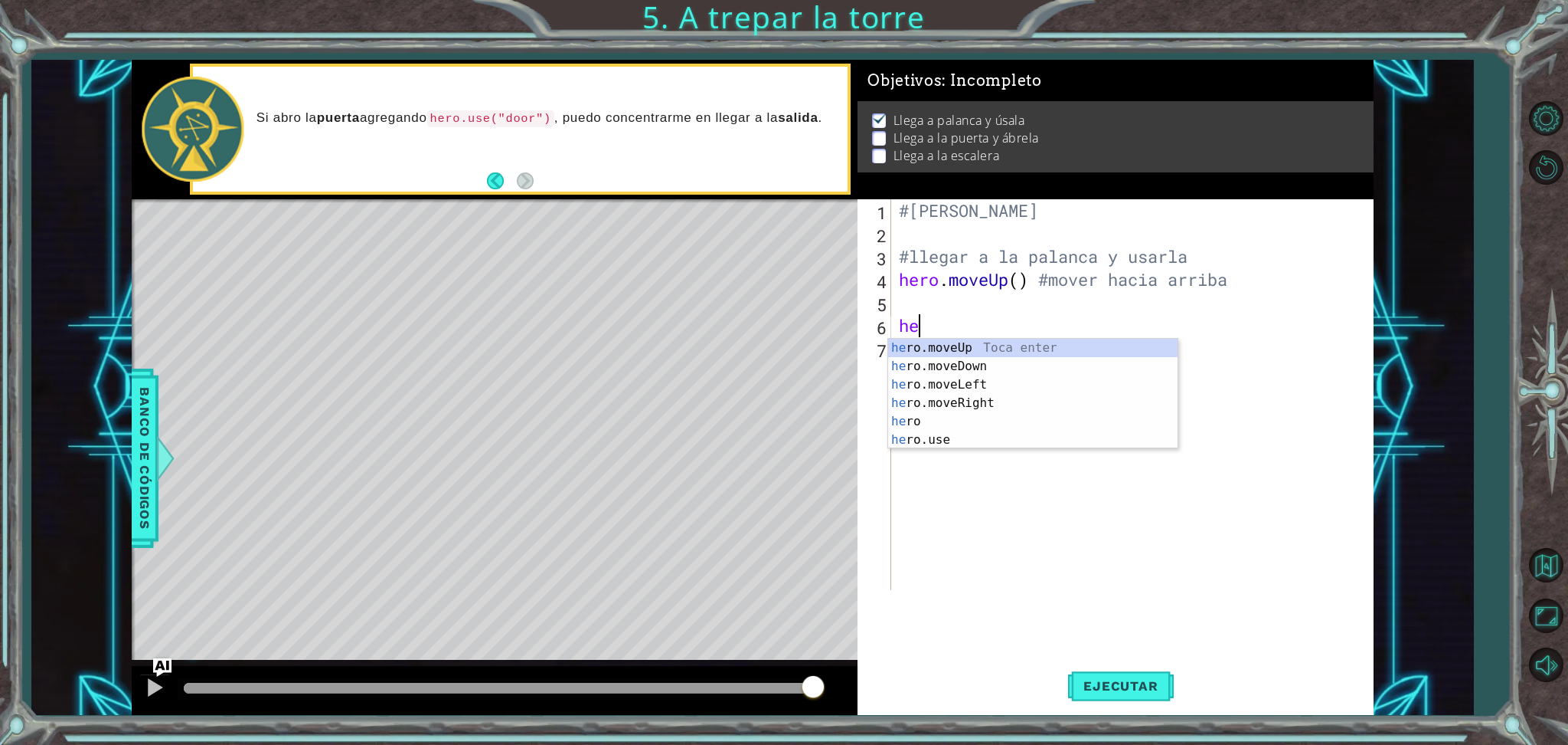
type textarea "h"
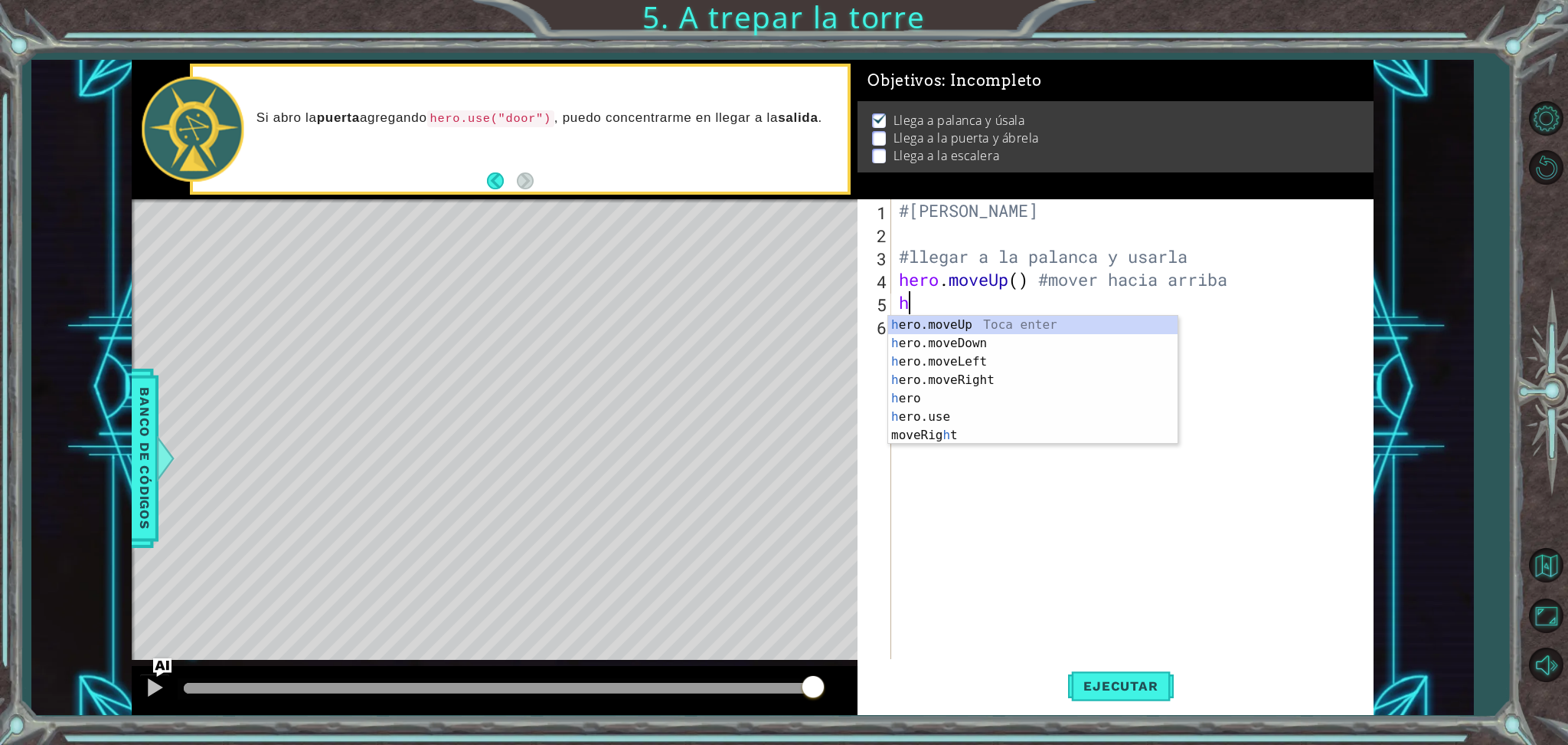
type textarea "he"
click at [1030, 326] on div "he ro.moveUp Toca enter he ro.moveDown Toca enter he ro.moveLeft Toca enter he …" at bounding box center [1032, 389] width 289 height 147
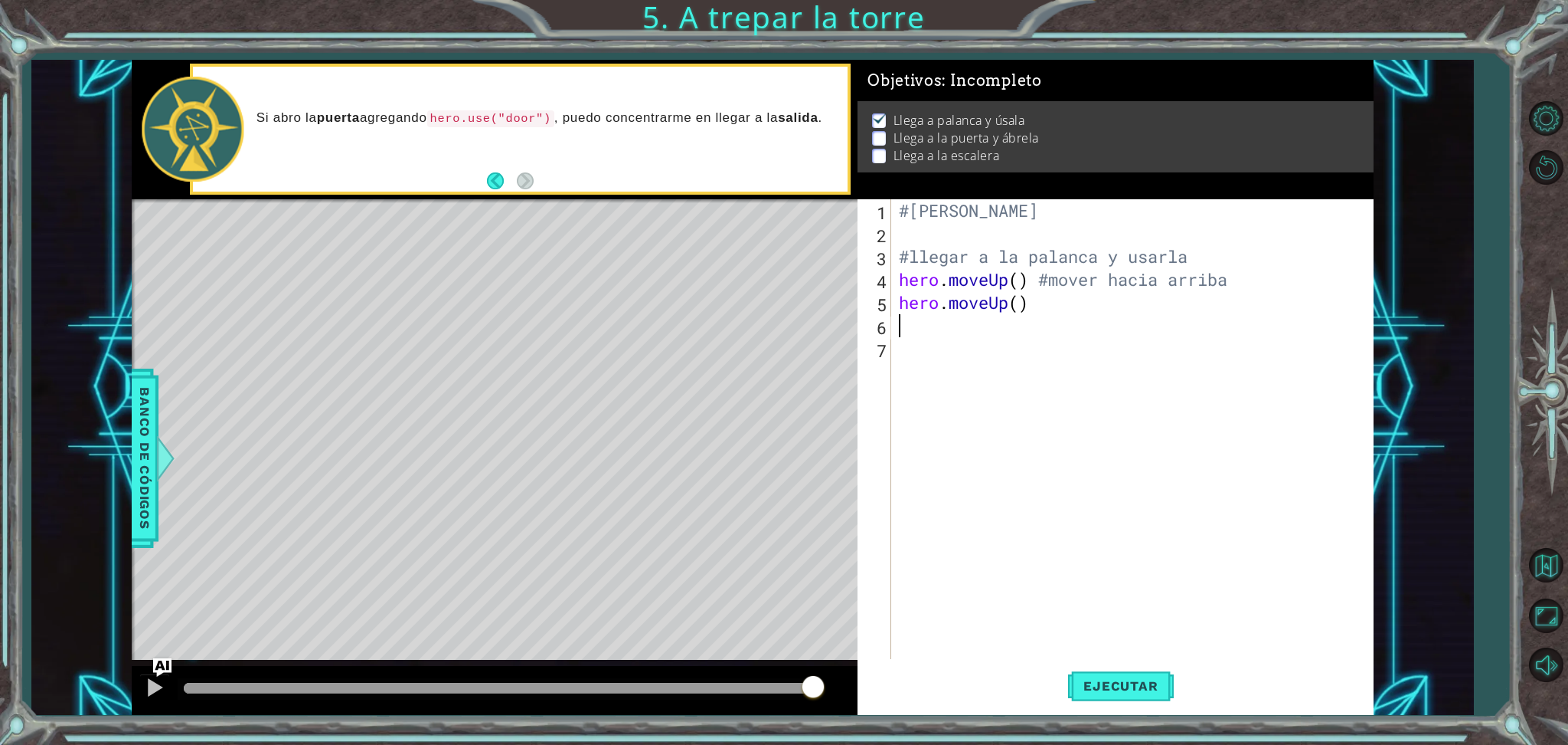
click at [1042, 313] on div "#[PERSON_NAME] #llegar a la palanca y usarla hero . moveUp ( ) #mover hacia arr…" at bounding box center [1136, 452] width 480 height 506
type textarea "hero.moveUp() #mover hacia arriba"
click at [1023, 341] on div "#[PERSON_NAME] #llegar a la palanca y usarla hero . moveUp ( ) #mover hacia arr…" at bounding box center [1136, 452] width 480 height 506
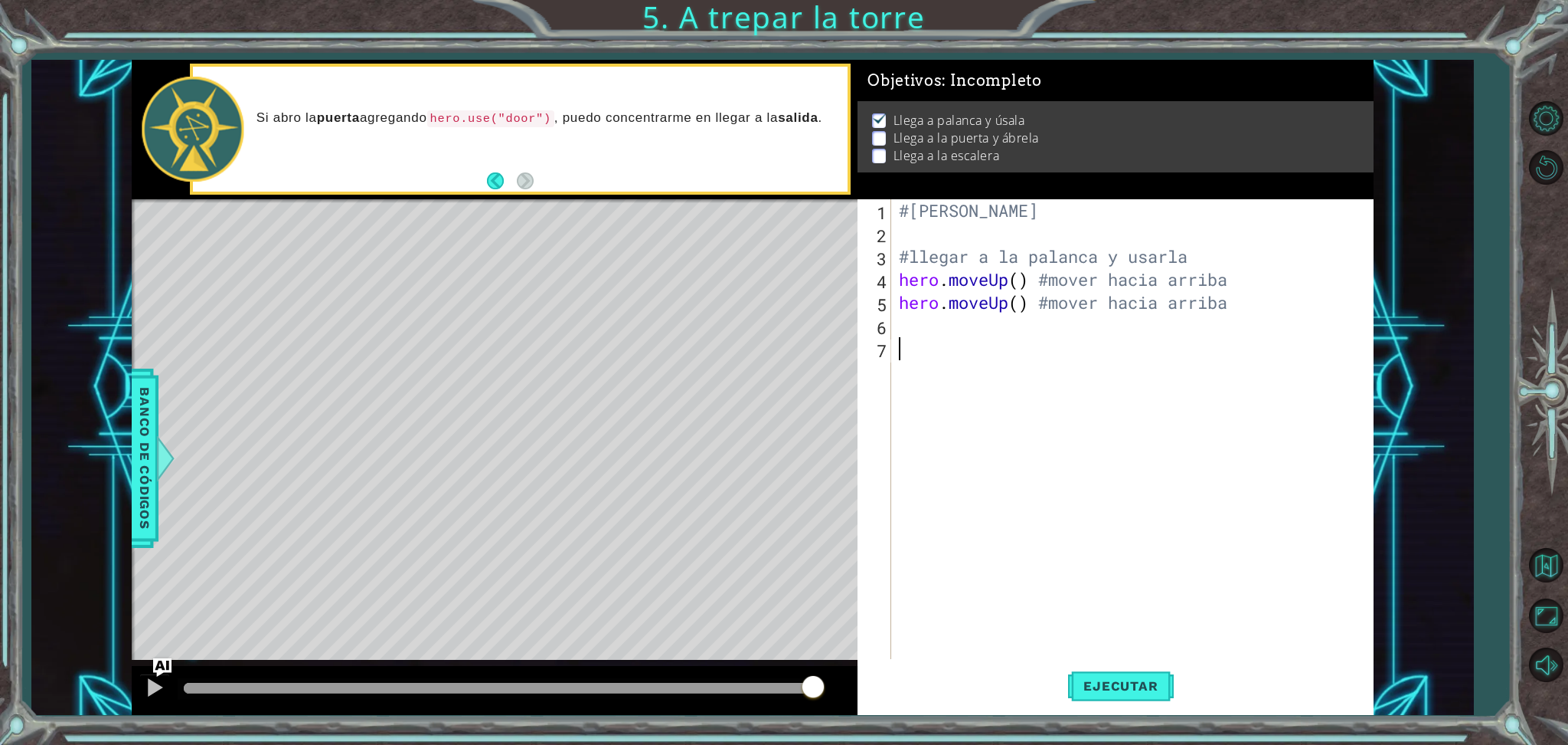
click at [960, 324] on div "#[PERSON_NAME] #llegar a la palanca y usarla hero . moveUp ( ) #mover hacia arr…" at bounding box center [1136, 452] width 480 height 506
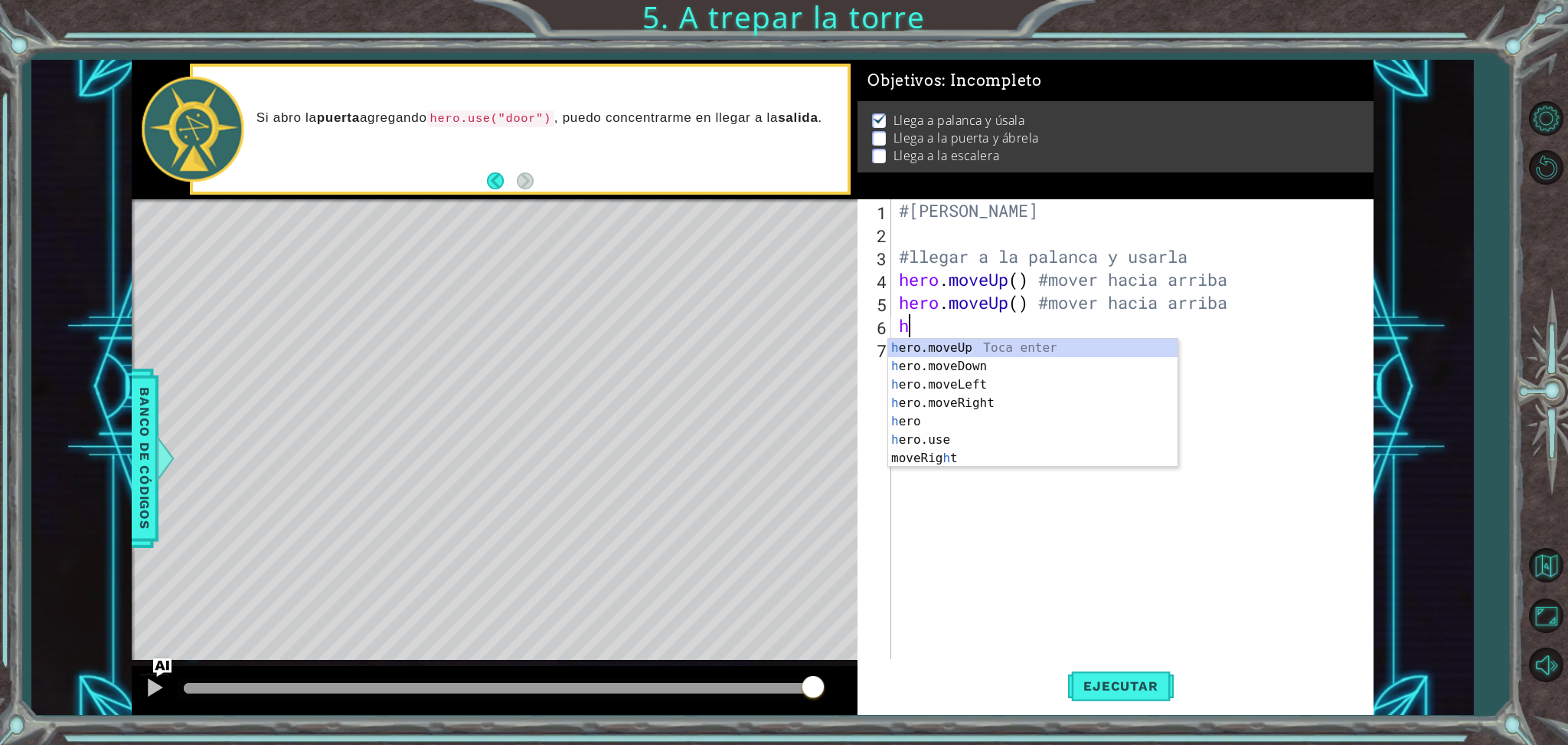
type textarea "he"
click at [984, 381] on div "he ro.moveUp Toca enter he ro.moveDown Toca enter he ro.moveLeft Toca enter he …" at bounding box center [1032, 412] width 289 height 147
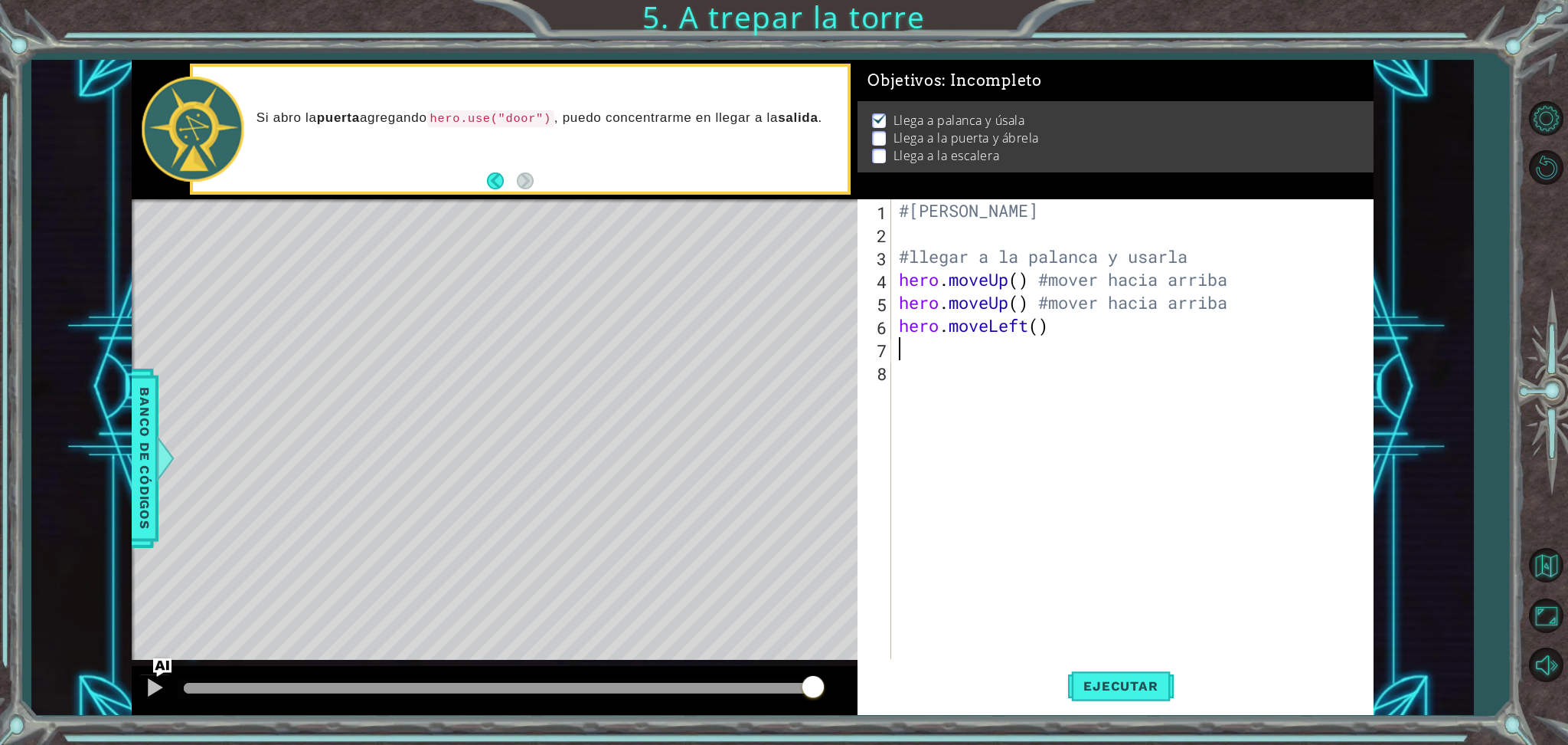
click at [1072, 334] on div "#[PERSON_NAME] #llegar a la palanca y usarla hero . moveUp ( ) #mover hacia arr…" at bounding box center [1136, 452] width 480 height 506
type textarea "hero.moveLeft() #mover a la izquierda"
click at [1106, 375] on div "#[PERSON_NAME] #llegar a la palanca y usarla hero . moveUp ( ) #mover hacia arr…" at bounding box center [1136, 452] width 480 height 506
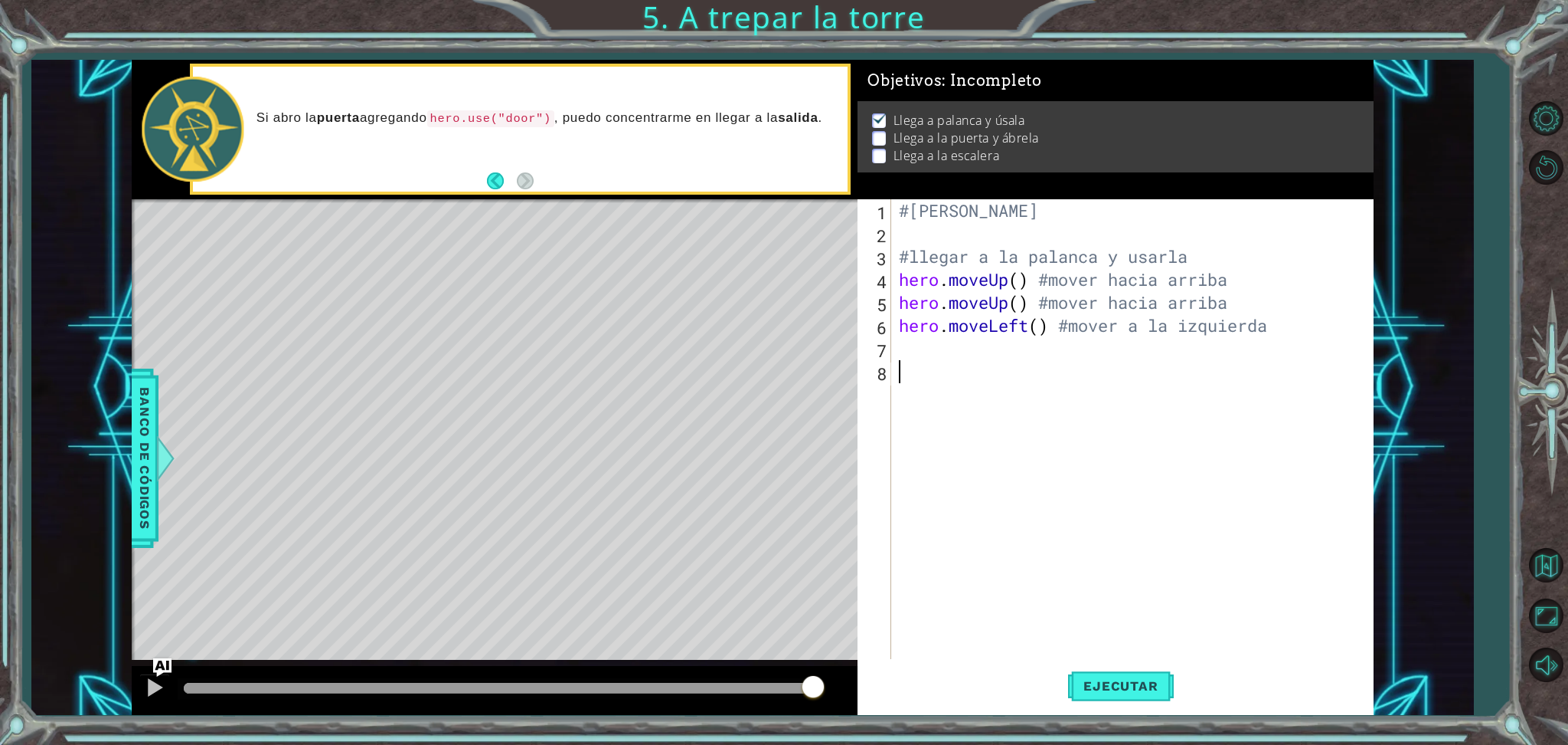
scroll to position [0, 0]
click at [993, 354] on div "#[PERSON_NAME] #llegar a la palanca y usarla hero . moveUp ( ) #mover hacia arr…" at bounding box center [1136, 452] width 480 height 506
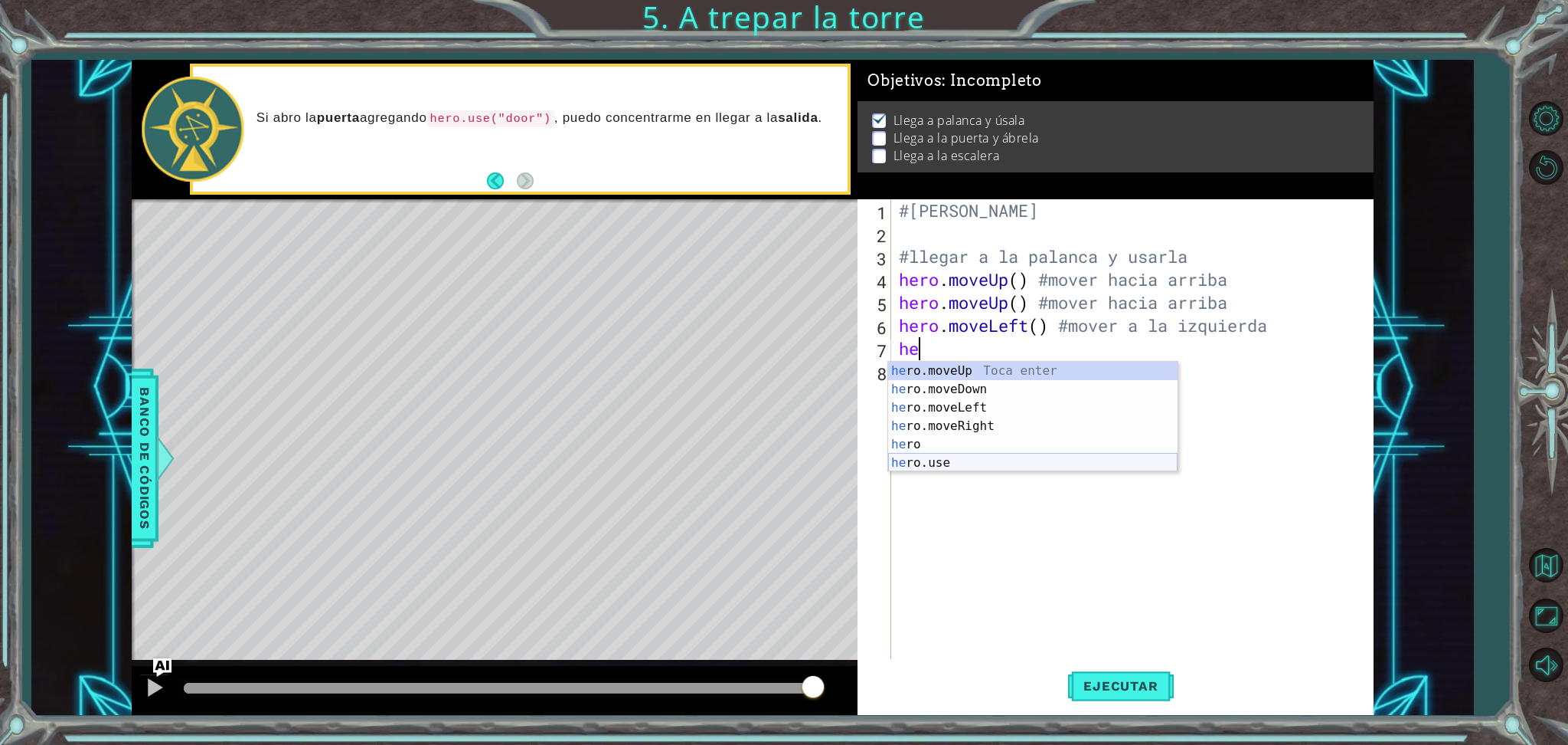
click at [986, 457] on div "he ro.moveUp Toca enter he ro.moveDown Toca enter he ro.moveLeft Toca enter he …" at bounding box center [1032, 435] width 289 height 147
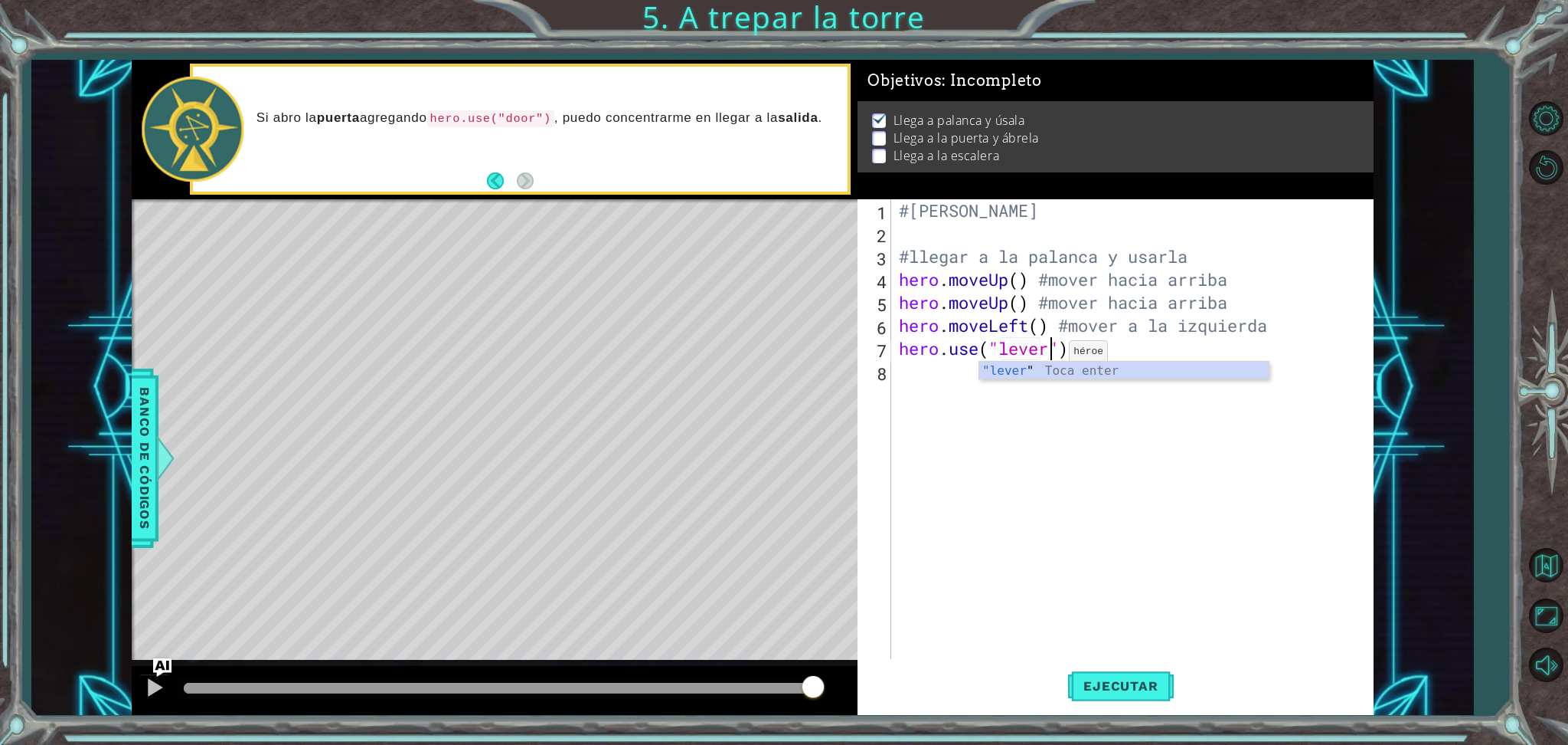
scroll to position [0, 6]
click at [1164, 346] on div "#[PERSON_NAME] #llegar a la palanca y usarla hero . moveUp ( ) #mover hacia arr…" at bounding box center [1136, 452] width 480 height 506
type textarea "hero.use("lever") #usar "door""
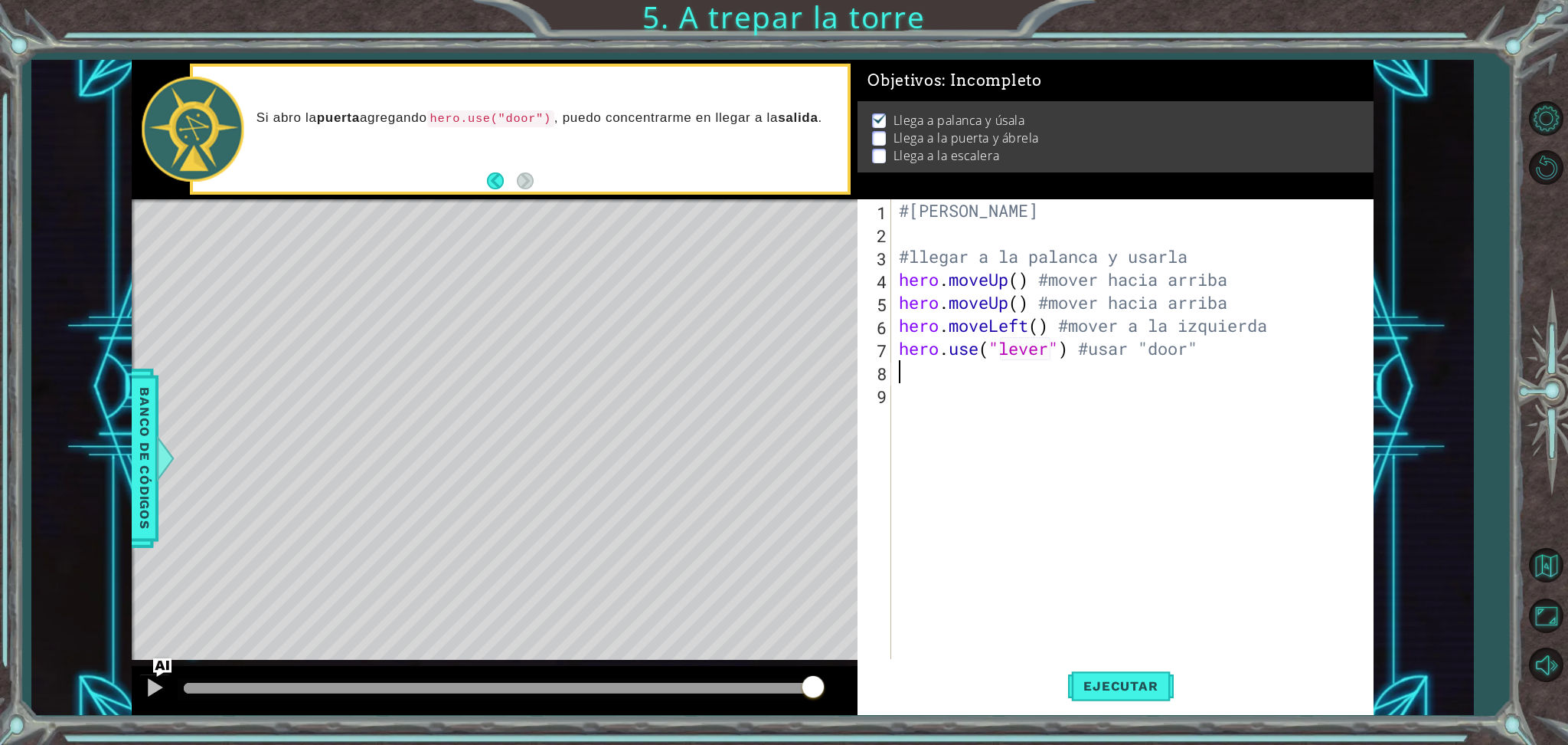
click at [1192, 347] on div "#[PERSON_NAME] #llegar a la palanca y usarla hero . moveUp ( ) #mover hacia arr…" at bounding box center [1136, 452] width 480 height 506
type textarea "hero.use("lever") #usar "lever""
click at [1061, 378] on div "#[PERSON_NAME] #llegar a la palanca y usarla hero . moveUp ( ) #mover hacia arr…" at bounding box center [1136, 452] width 480 height 506
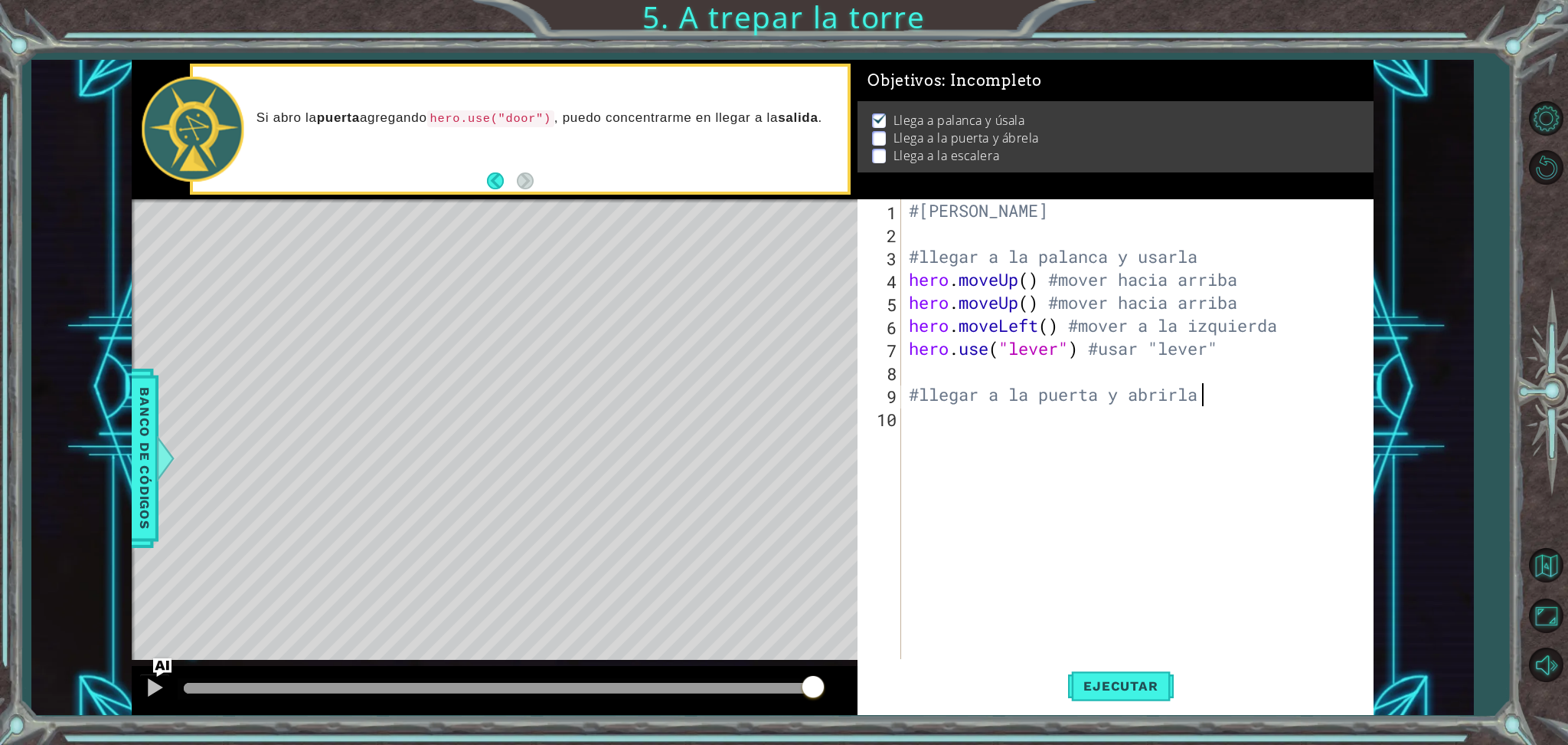
type textarea "#llegar a la puerta y abrirla"
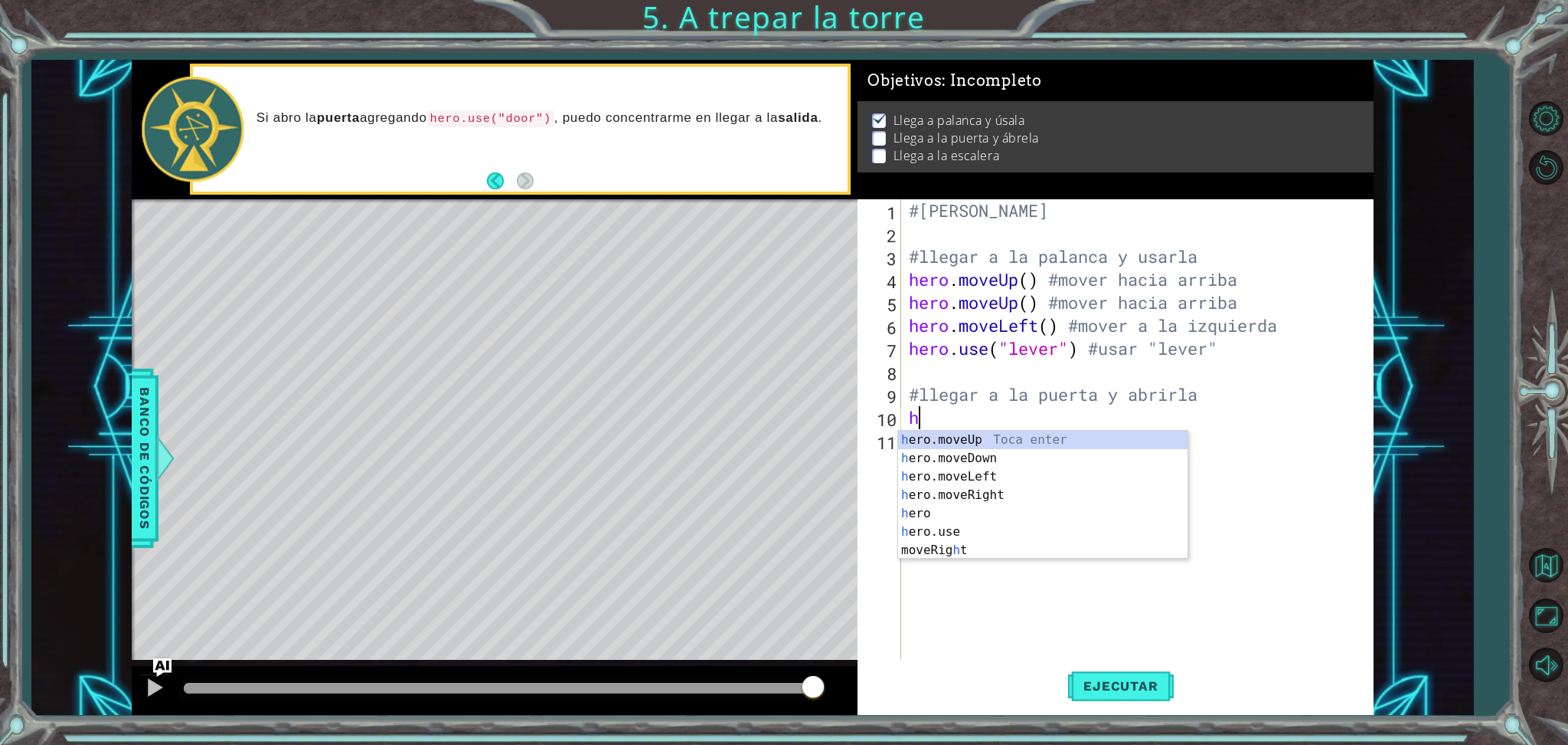
type textarea "her"
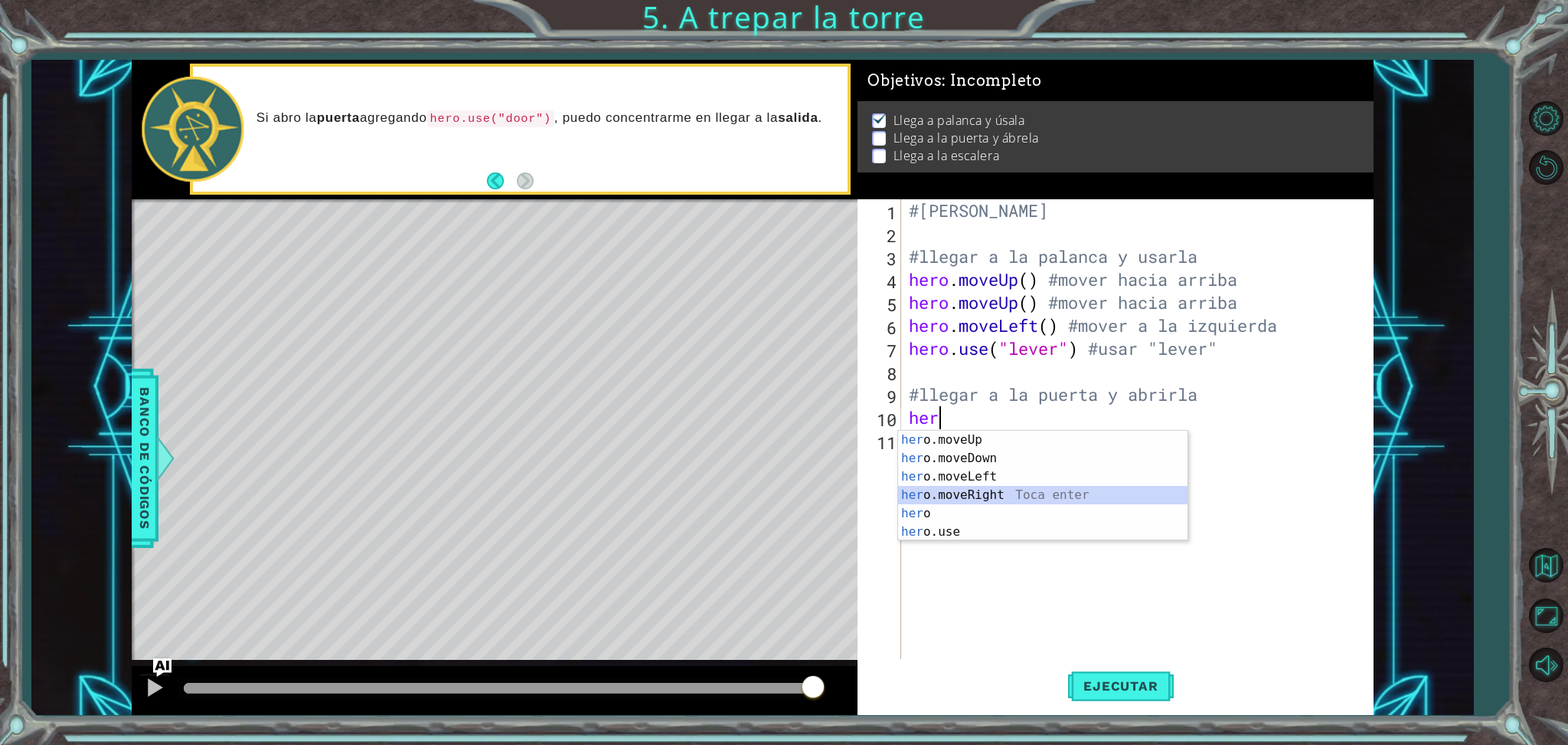
click at [1061, 491] on div "her o.moveUp Toca enter her o.moveDown Toca enter her o.moveLeft [PERSON_NAME] …" at bounding box center [1042, 504] width 289 height 147
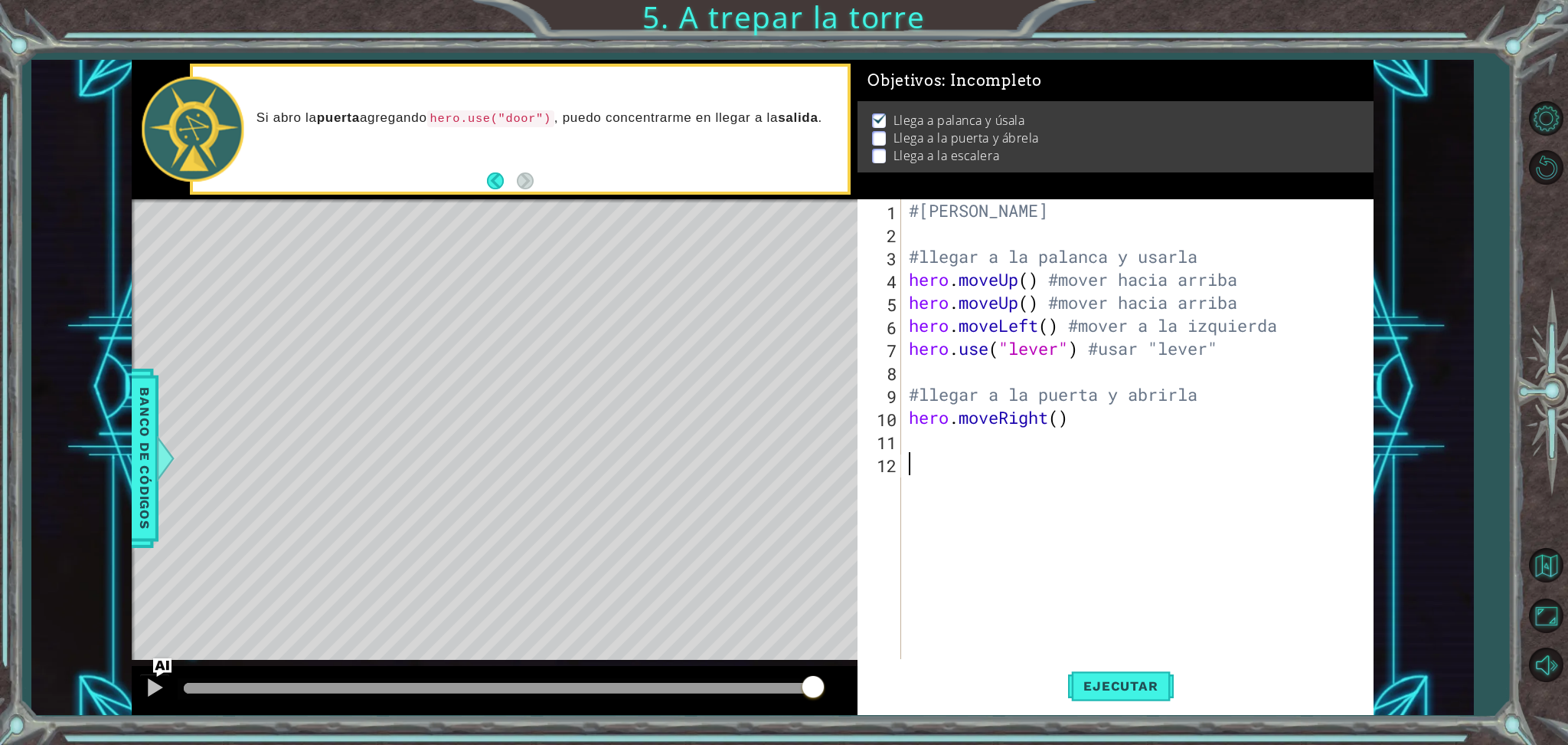
click at [1100, 470] on div "#[PERSON_NAME] #llegar a la palanca y usarla hero . moveUp ( ) #mover hacia arr…" at bounding box center [1142, 452] width 471 height 506
click at [1087, 438] on div "#[PERSON_NAME] #llegar a la palanca y usarla hero . moveUp ( ) #mover hacia arr…" at bounding box center [1142, 452] width 471 height 506
click at [1087, 417] on div "#[PERSON_NAME] #llegar a la palanca y usarla hero . moveUp ( ) #mover hacia arr…" at bounding box center [1142, 452] width 471 height 506
type textarea "hero.moveRight() #mover a la derecha"
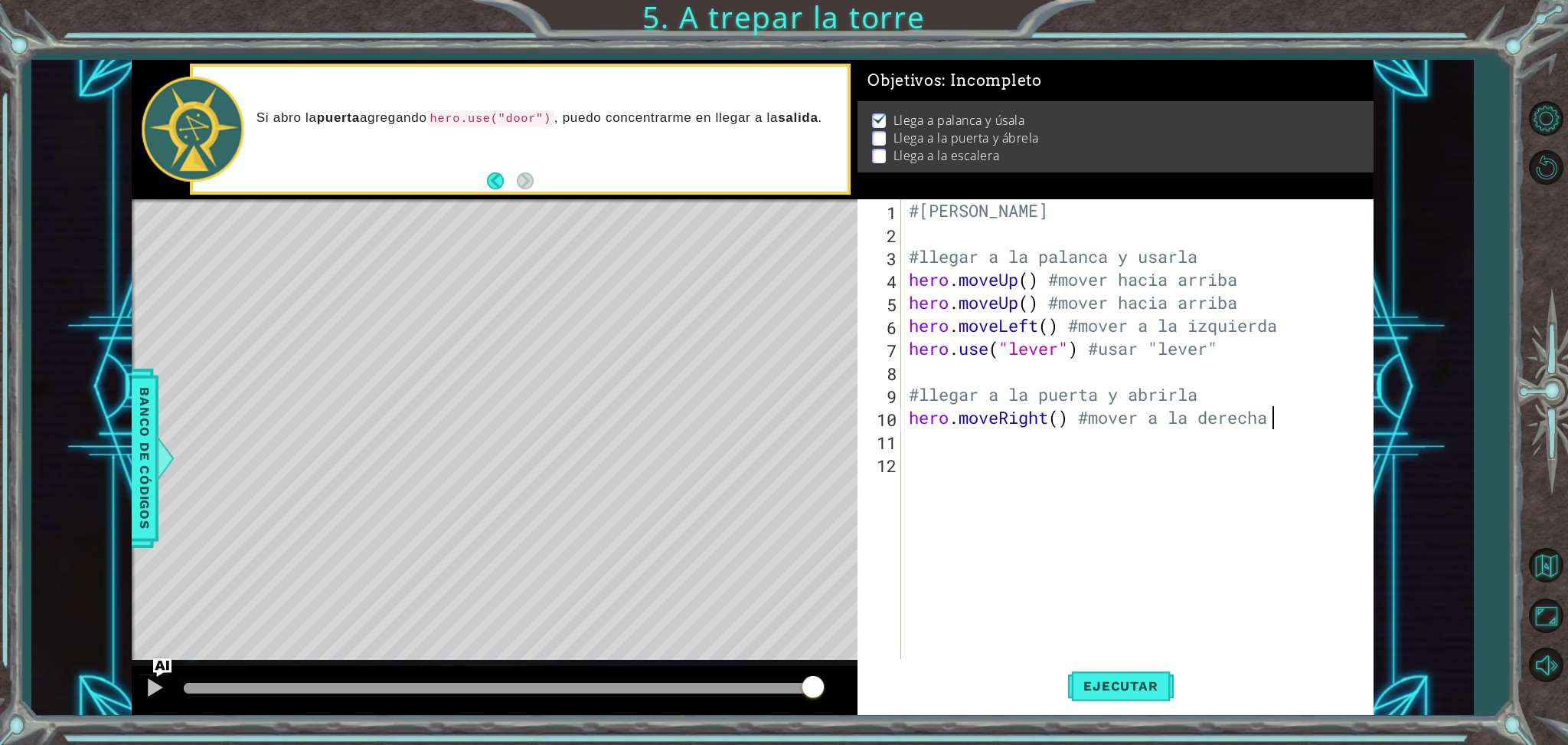
click at [1101, 435] on div "#[PERSON_NAME] #llegar a la palanca y usarla hero . moveUp ( ) #mover hacia arr…" at bounding box center [1142, 452] width 471 height 506
click at [1016, 446] on div "#[PERSON_NAME] #llegar a la palanca y usarla hero . moveUp ( ) #mover hacia arr…" at bounding box center [1142, 452] width 471 height 506
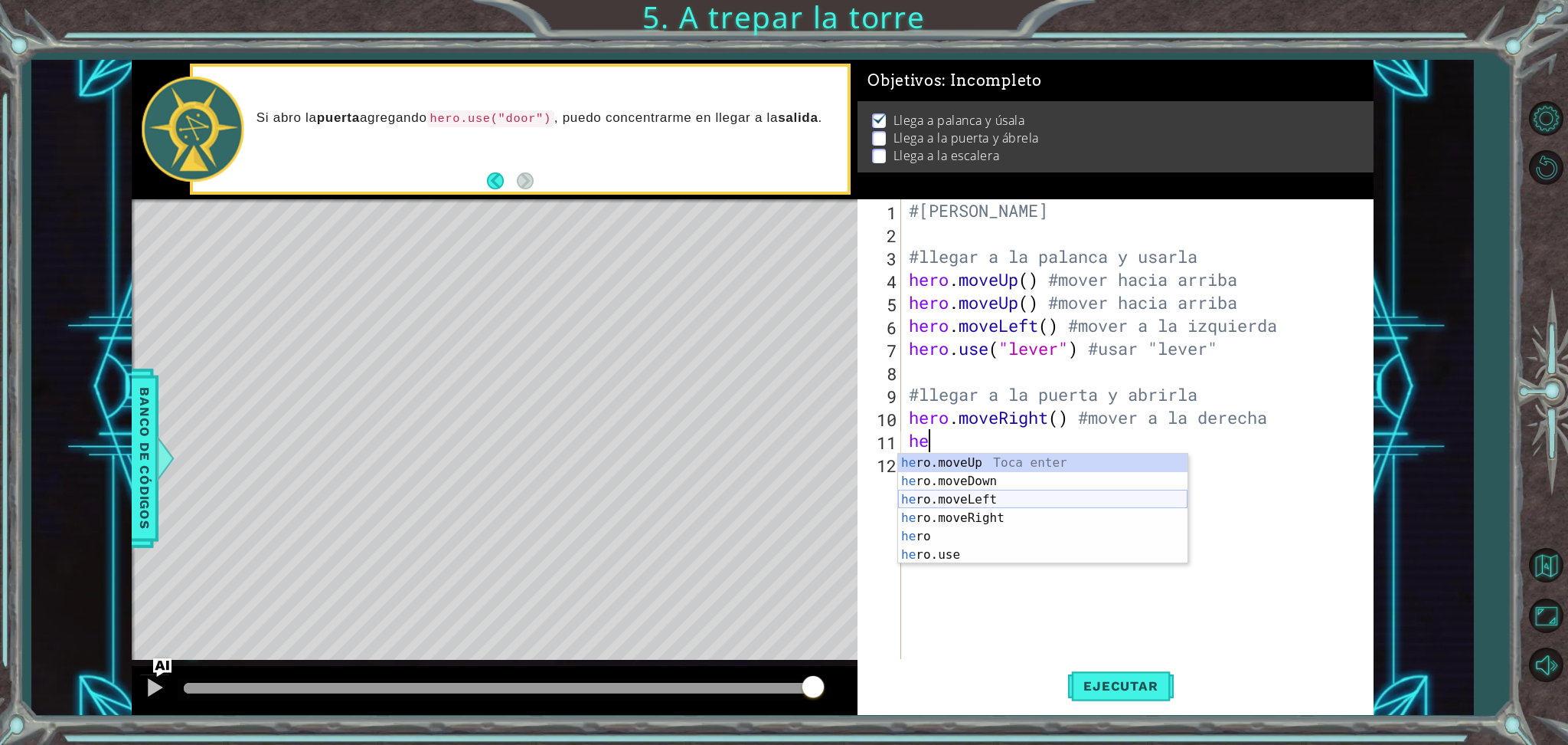
type textarea "her"
click at [1006, 518] on div "her o.moveUp Toca enter her o.moveDown Toca enter her o.moveLeft [PERSON_NAME] …" at bounding box center [1042, 527] width 289 height 147
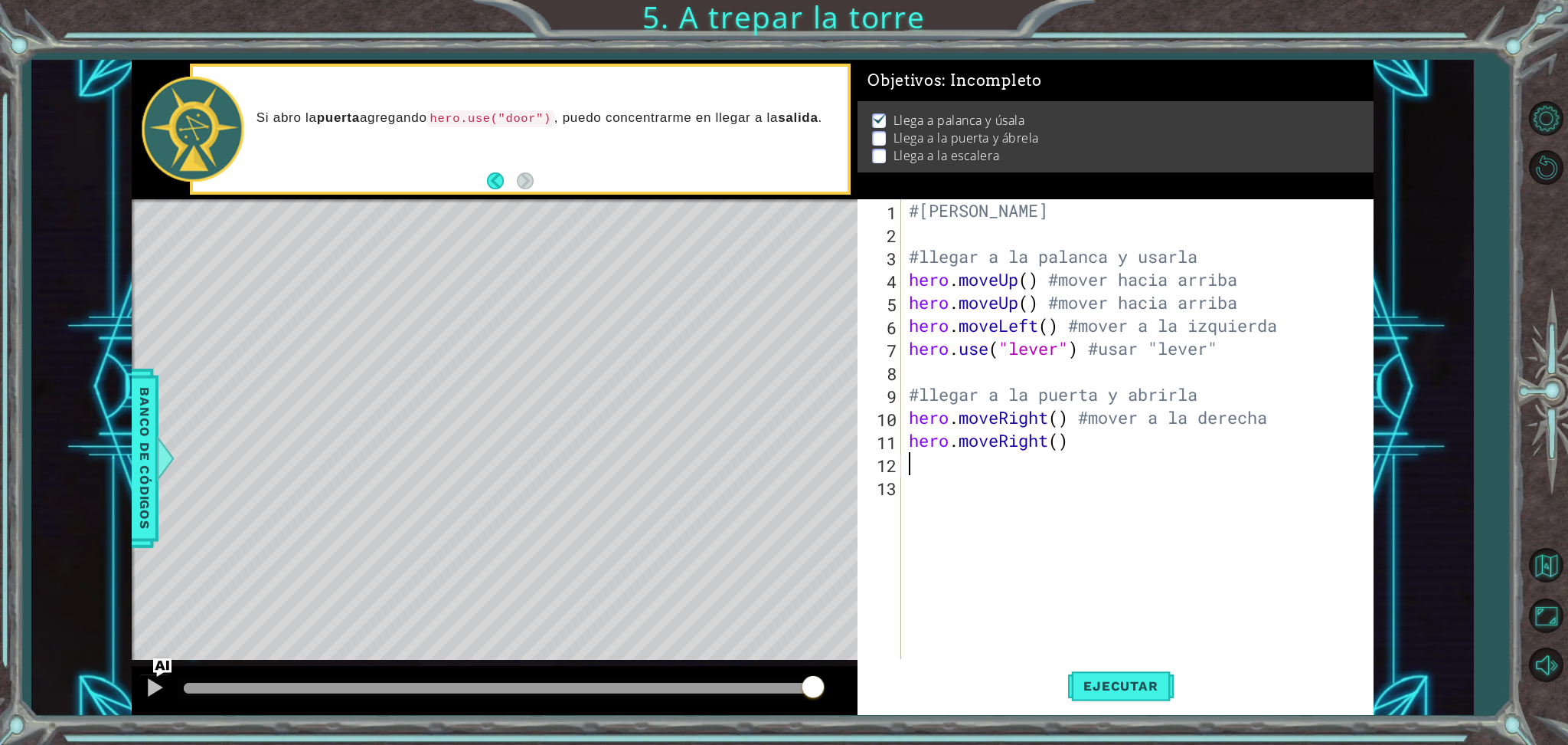
type textarea "#"
type textarea "hero.moveRight() #mover a la derecha"
click at [973, 491] on div "#[PERSON_NAME] #llegar a la palanca y usarla hero . moveUp ( ) #mover hacia arr…" at bounding box center [1142, 452] width 471 height 506
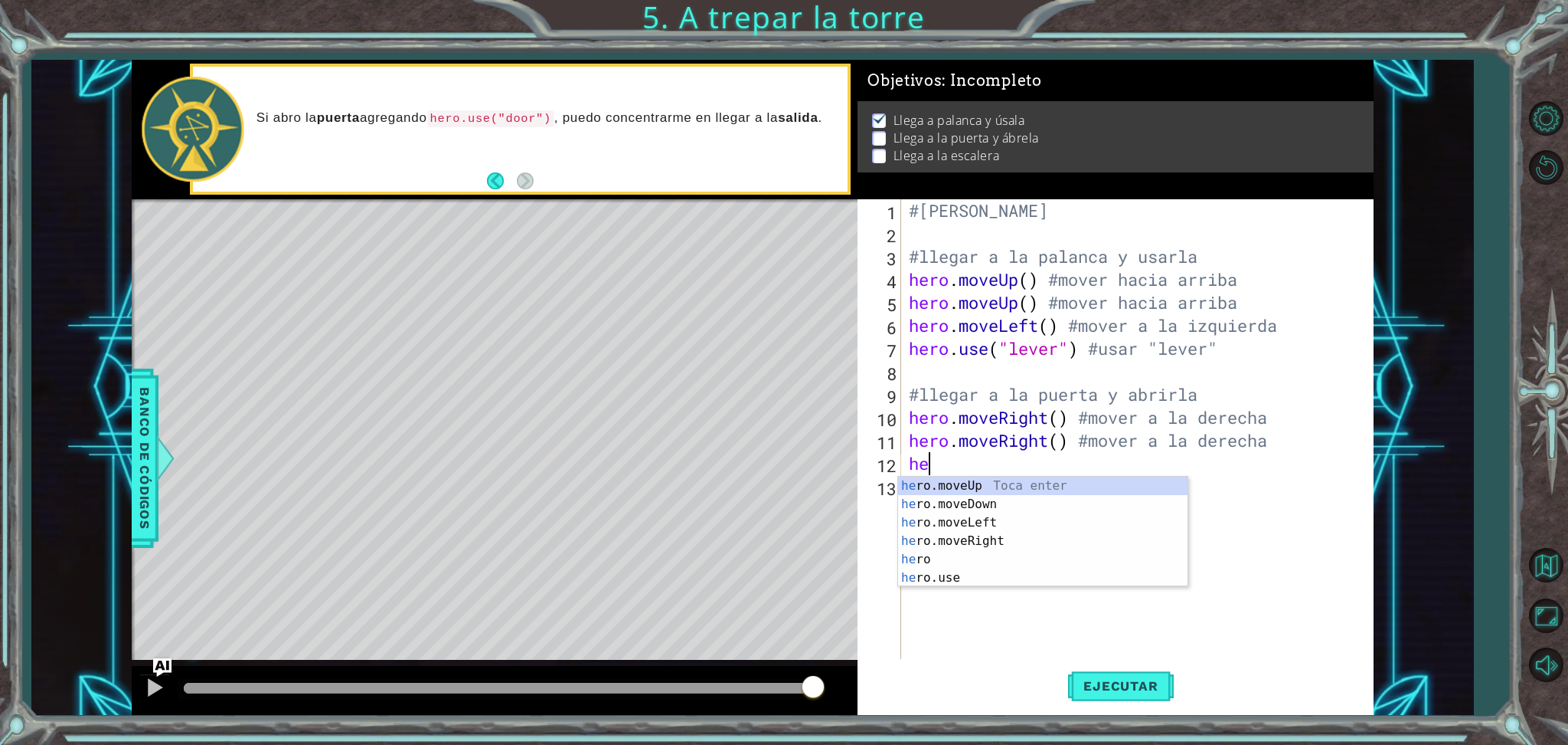
type textarea "her"
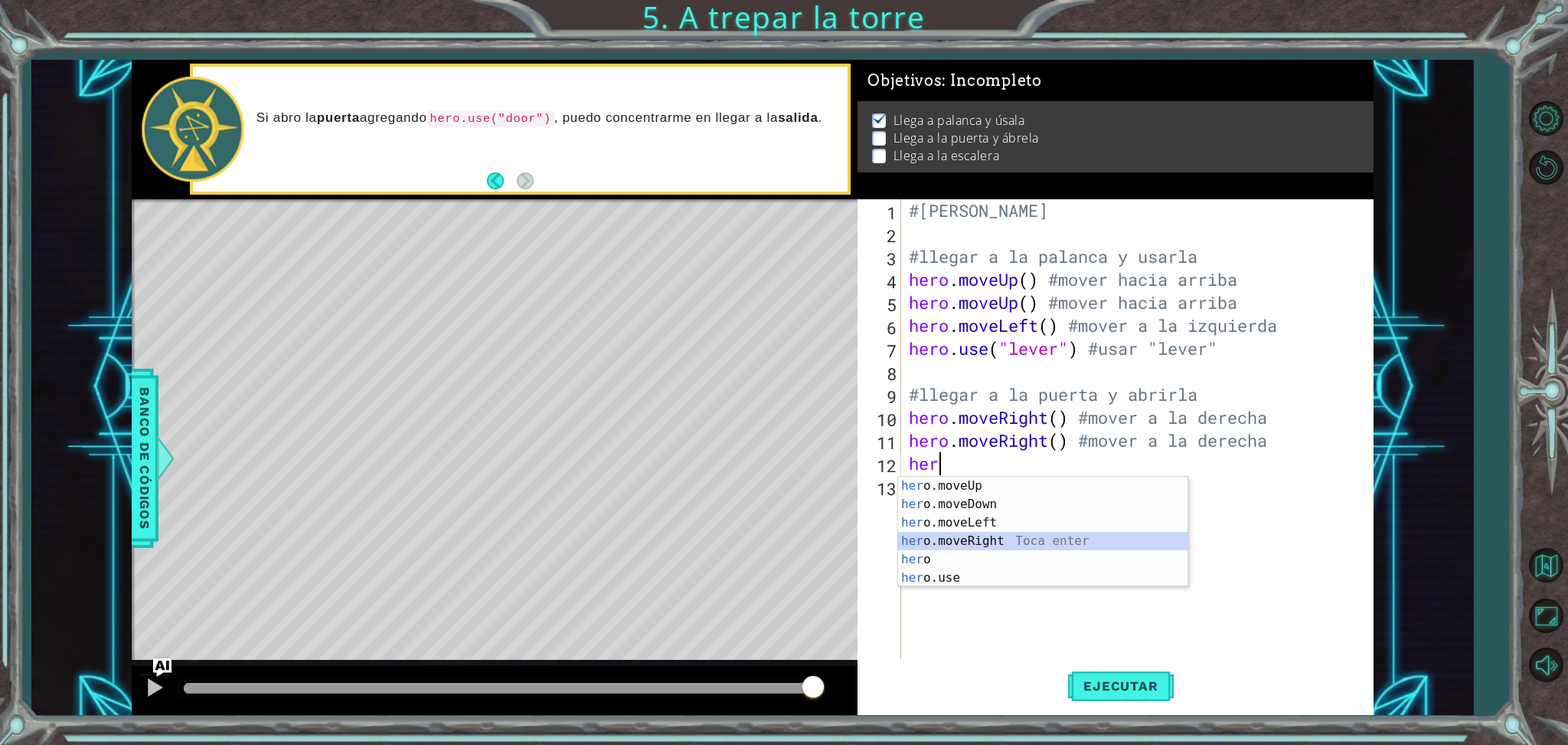
click at [992, 543] on div "her o.moveUp Toca enter her o.moveDown Toca enter her o.moveLeft [PERSON_NAME] …" at bounding box center [1042, 550] width 289 height 147
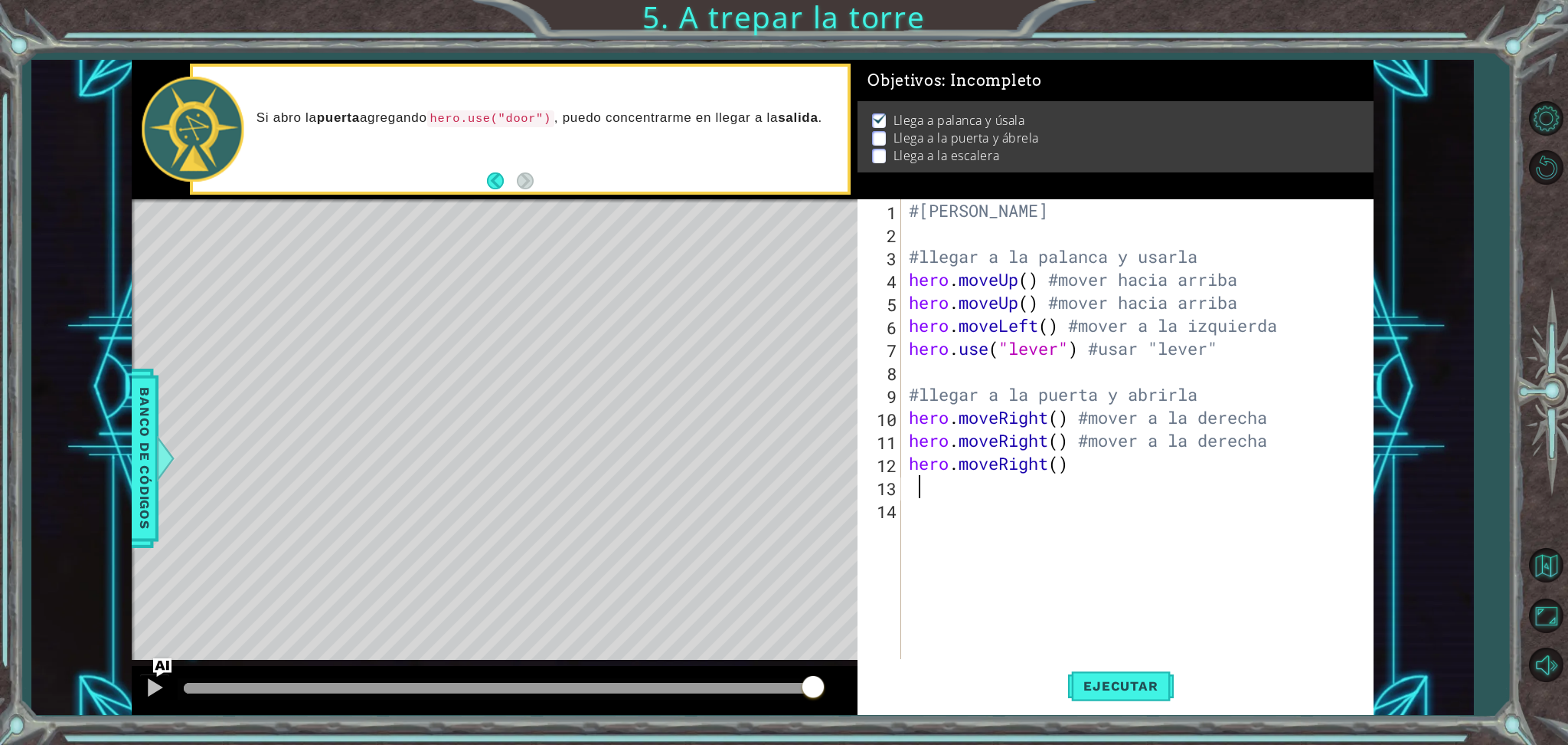
type textarea "#"
type textarea "hero.moveRight() #mover a la derecha"
click at [973, 511] on div "#[PERSON_NAME] #llegar a la palanca y usarla hero . moveUp ( ) #mover hacia arr…" at bounding box center [1142, 452] width 471 height 506
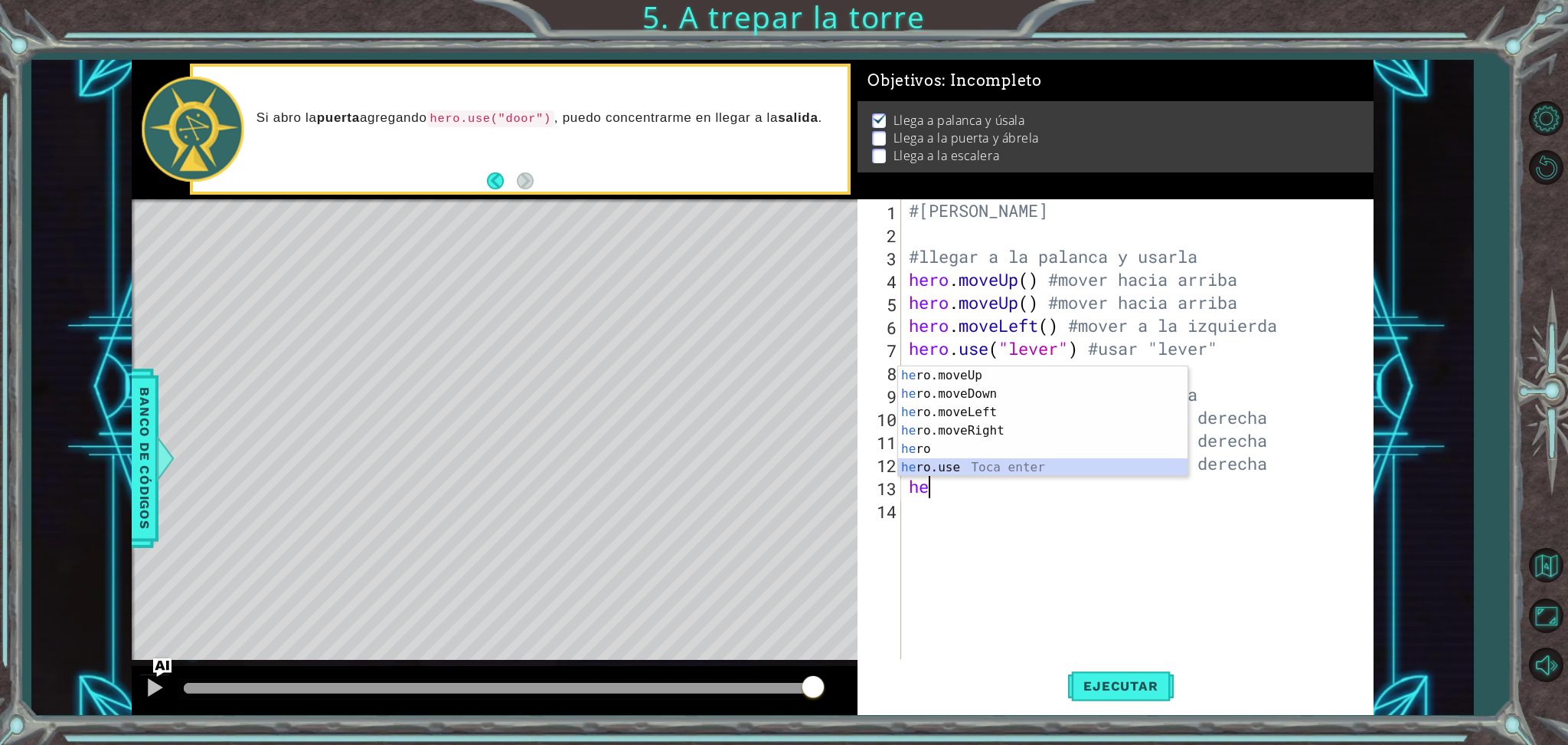
click at [962, 466] on div "he ro.moveUp Toca enter he ro.moveDown Toca enter he ro.moveLeft Toca enter he …" at bounding box center [1042, 439] width 289 height 147
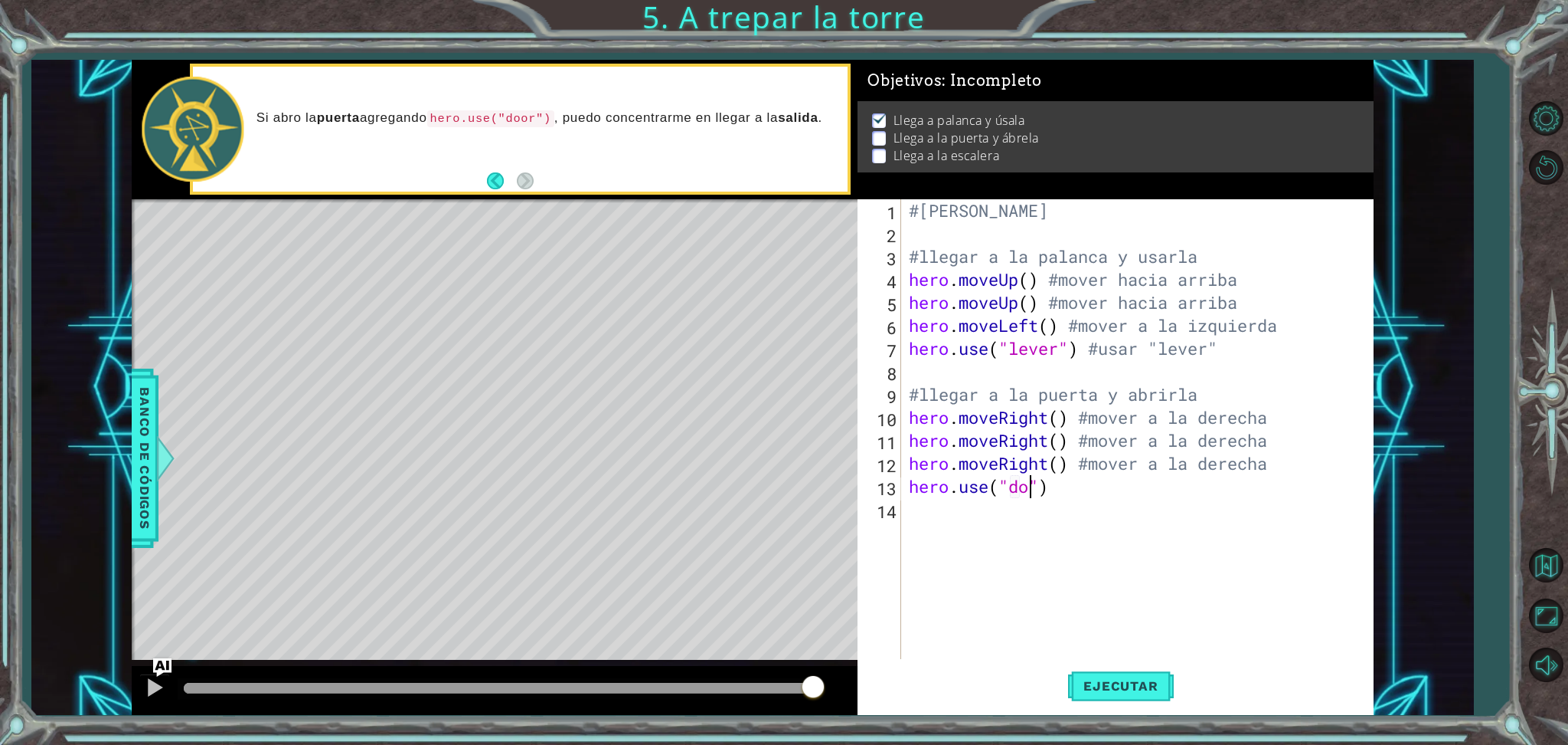
scroll to position [0, 5]
type textarea "hero.use("door")"
click at [1096, 500] on div "#[PERSON_NAME] #llegar a la palanca y usarla hero . moveUp ( ) #mover hacia arr…" at bounding box center [1142, 452] width 471 height 506
click at [1083, 492] on div "#[PERSON_NAME] #llegar a la palanca y usarla hero . moveUp ( ) #mover hacia arr…" at bounding box center [1142, 452] width 471 height 506
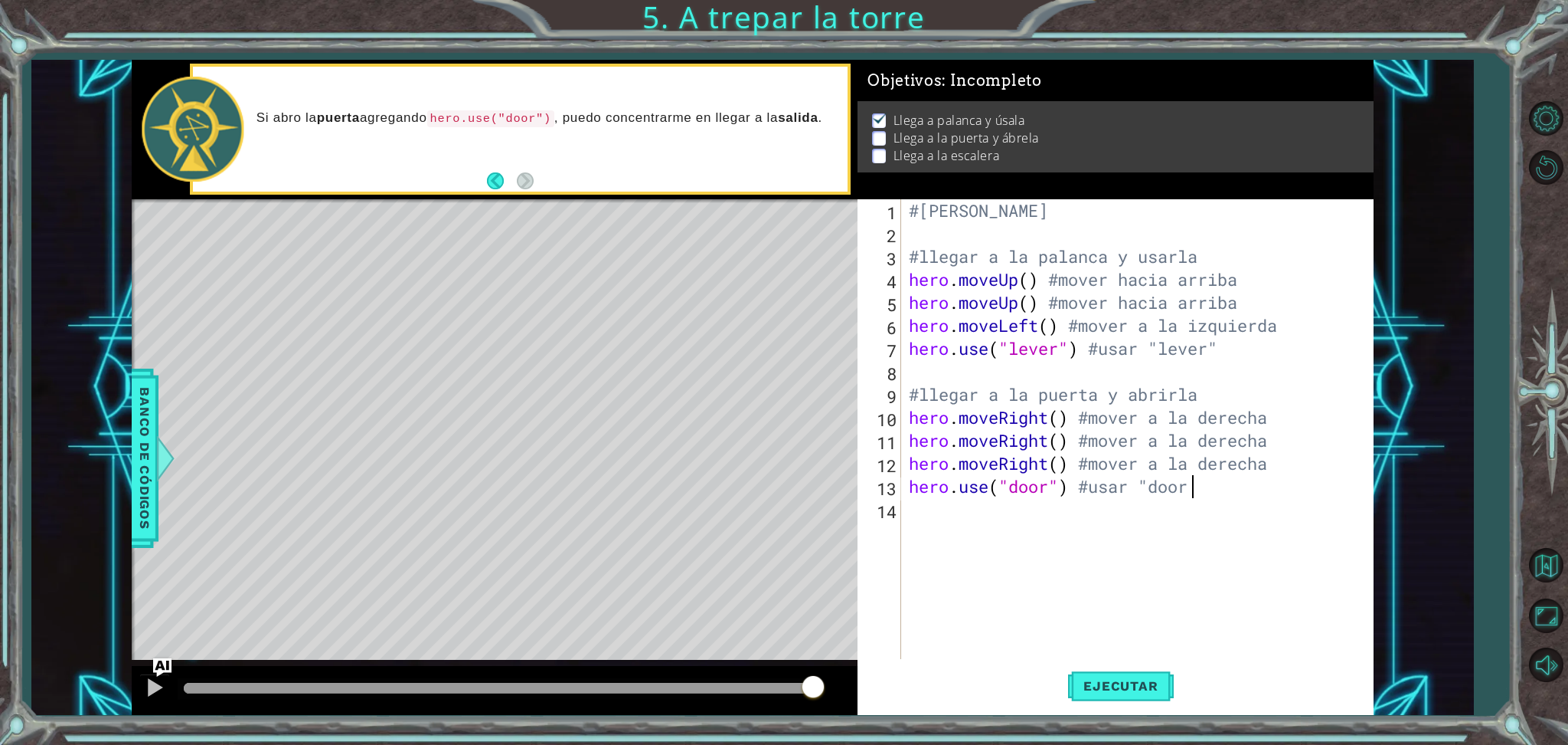
scroll to position [0, 12]
type textarea "hero.use("door") #usar "door""
click at [962, 549] on div "#[PERSON_NAME] #llegar a la palanca y usarla hero . moveUp ( ) #mover hacia arr…" at bounding box center [1142, 452] width 471 height 506
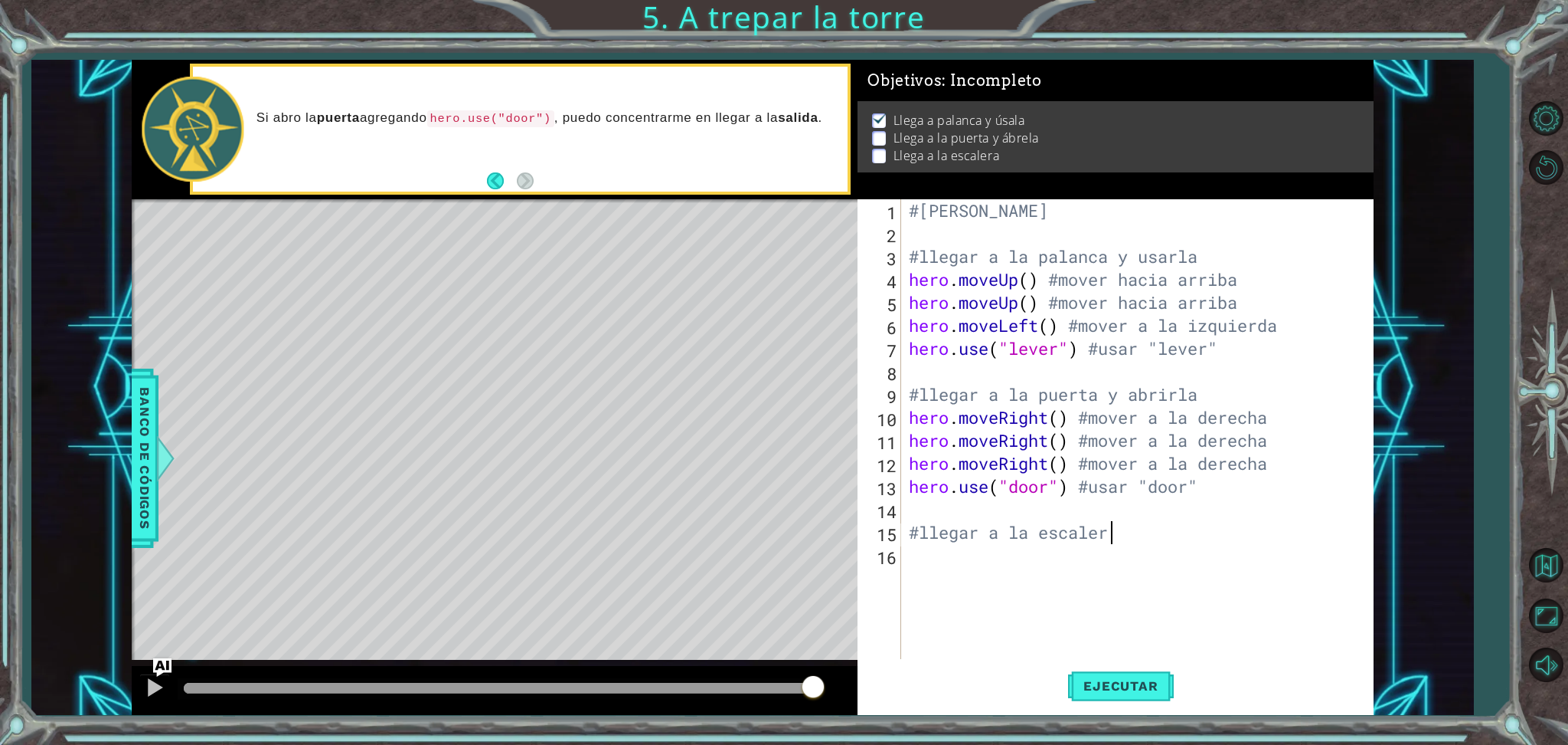
type textarea "#llegar a la escalera"
click at [1154, 550] on div "#[PERSON_NAME] #llegar a la palanca y usarla hero . moveUp ( ) #mover hacia arr…" at bounding box center [1142, 452] width 471 height 506
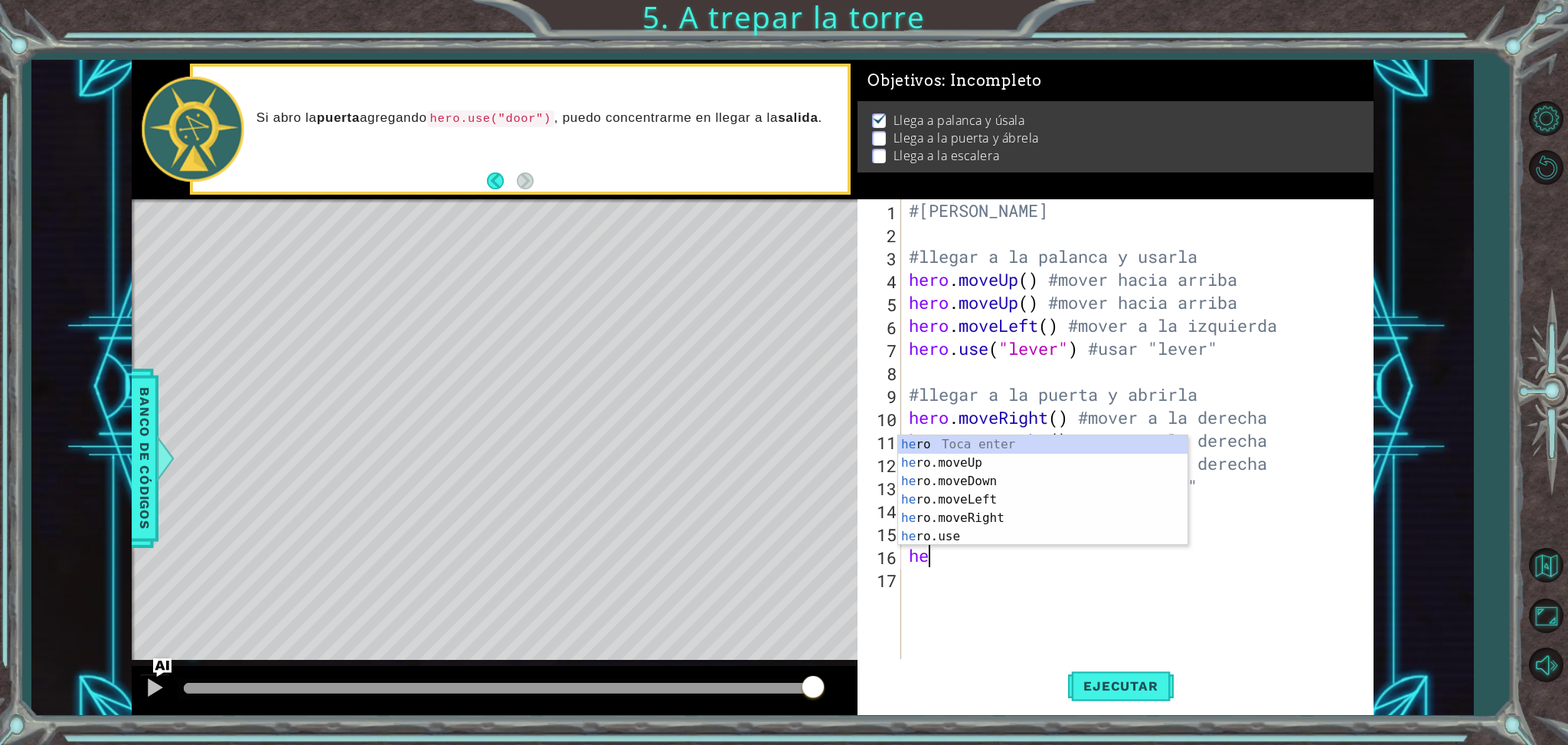
type textarea "her"
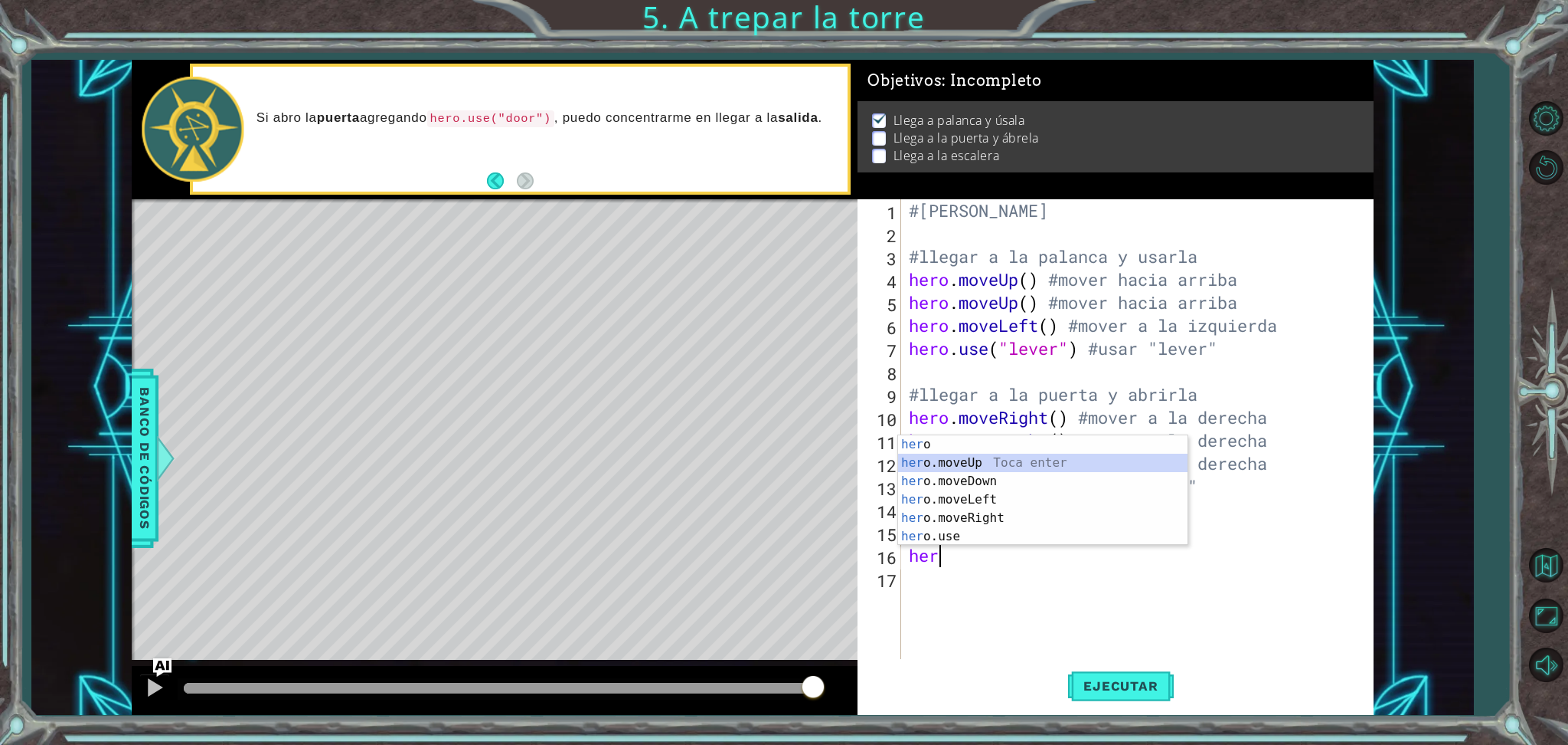
click at [1030, 457] on div "her o Toca enter her o.moveUp Toca enter her o.moveDown Toca enter her o.moveLe…" at bounding box center [1042, 509] width 289 height 147
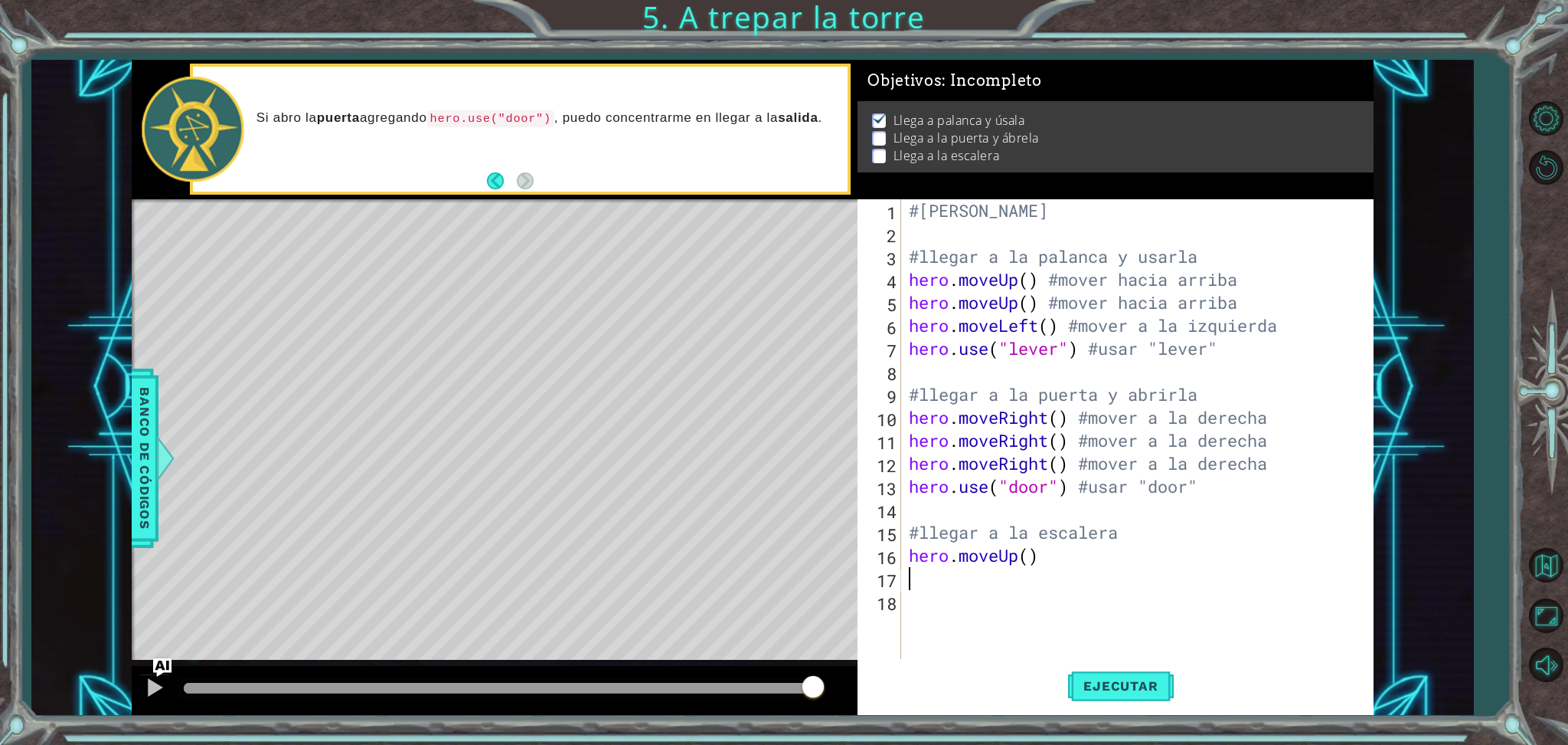
click at [1051, 558] on div "#[PERSON_NAME] #llegar a la palanca y usarla hero . moveUp ( ) #mover hacia arr…" at bounding box center [1142, 452] width 471 height 506
type textarea "hero.moveUp() # mover para arriba"
click at [1058, 591] on div "#[PERSON_NAME] #llegar a la palanca y usarla hero . moveUp ( ) #mover hacia arr…" at bounding box center [1142, 452] width 471 height 506
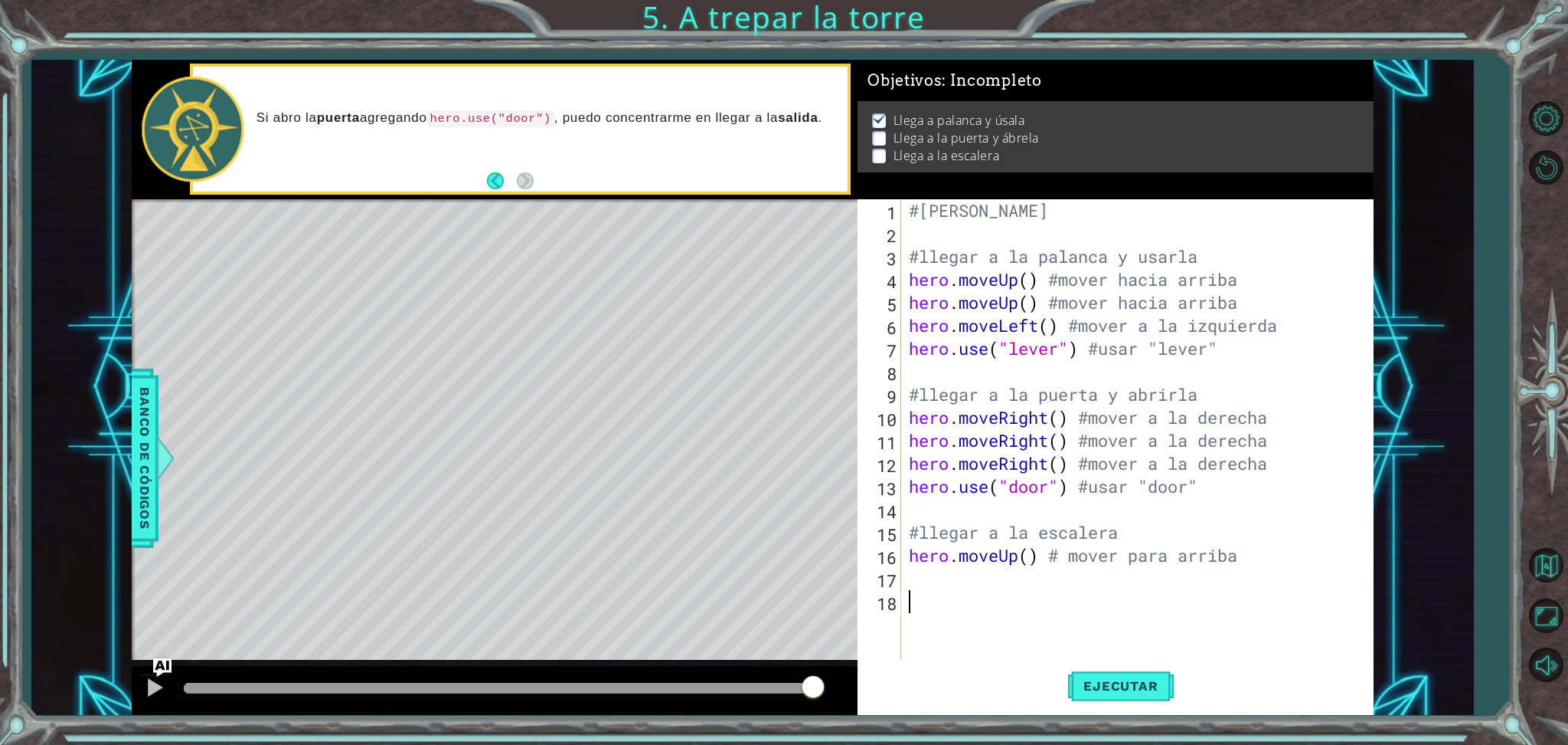
click at [1009, 585] on div "#[PERSON_NAME] #llegar a la palanca y usarla hero . moveUp ( ) #mover hacia arr…" at bounding box center [1142, 452] width 471 height 506
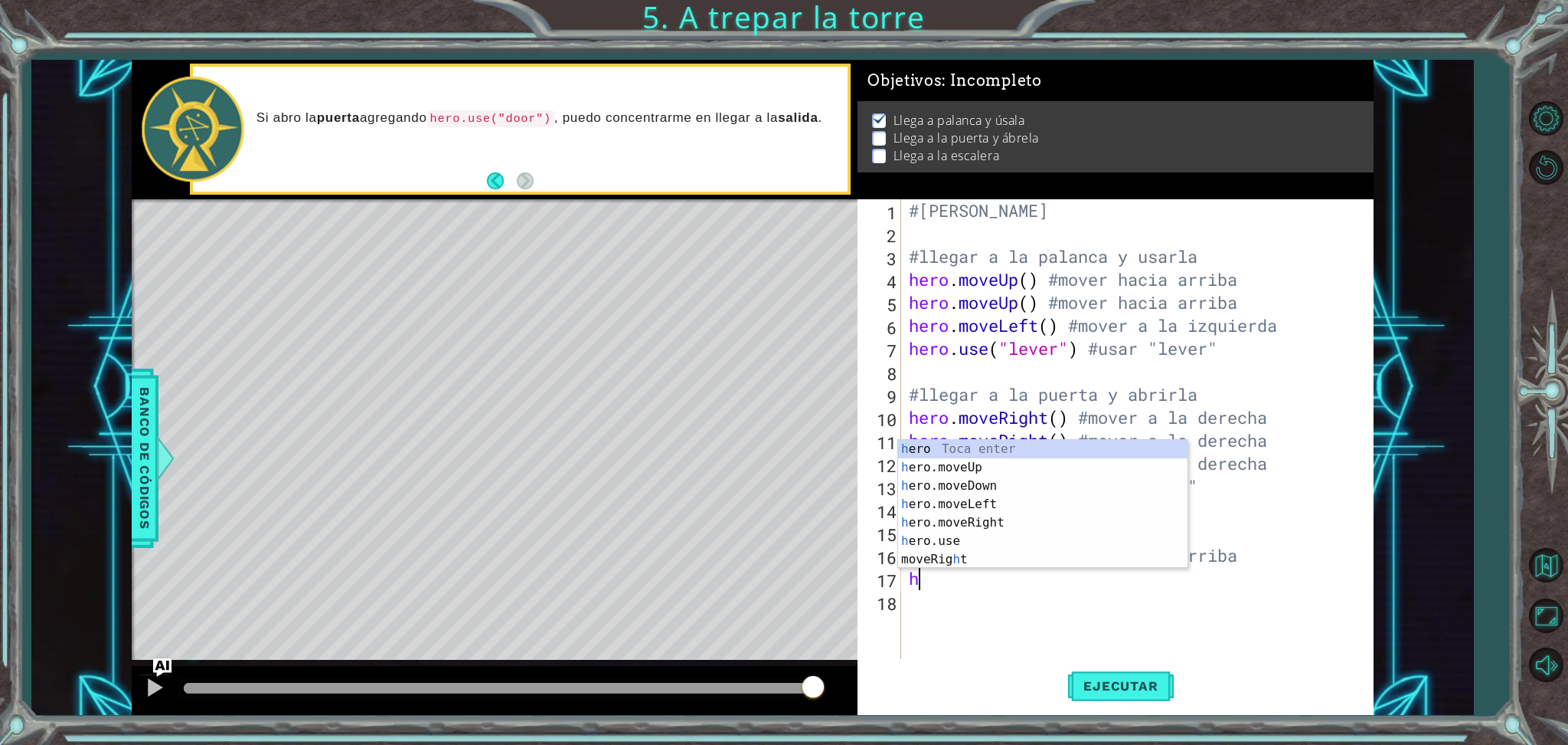
type textarea "he"
click at [976, 488] on div "he ro Toca enter he ro.moveUp Toca enter he ro.moveDown Toca enter he ro.moveLe…" at bounding box center [1042, 531] width 289 height 147
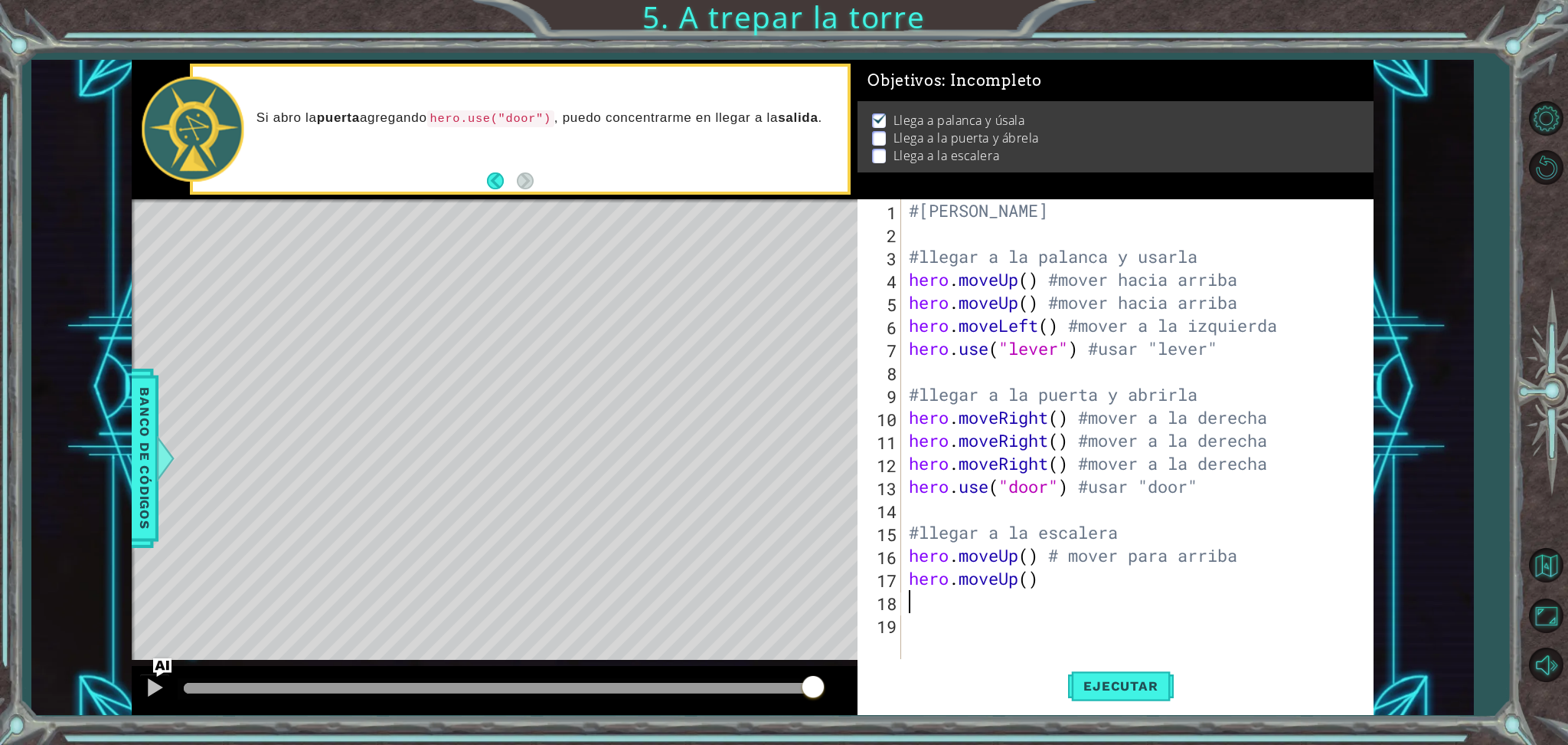
click at [1060, 588] on div "#[PERSON_NAME] #llegar a la palanca y usarla hero . moveUp ( ) #mover hacia arr…" at bounding box center [1142, 452] width 471 height 506
click at [1072, 557] on div "#[PERSON_NAME] #llegar a la palanca y usarla hero . moveUp ( ) #mover hacia arr…" at bounding box center [1142, 452] width 471 height 506
click at [1049, 581] on div "#[PERSON_NAME] #llegar a la palanca y usarla hero . moveUp ( ) #mover hacia arr…" at bounding box center [1142, 452] width 471 height 506
type textarea "hero.moveUp() #mover hacia arriba"
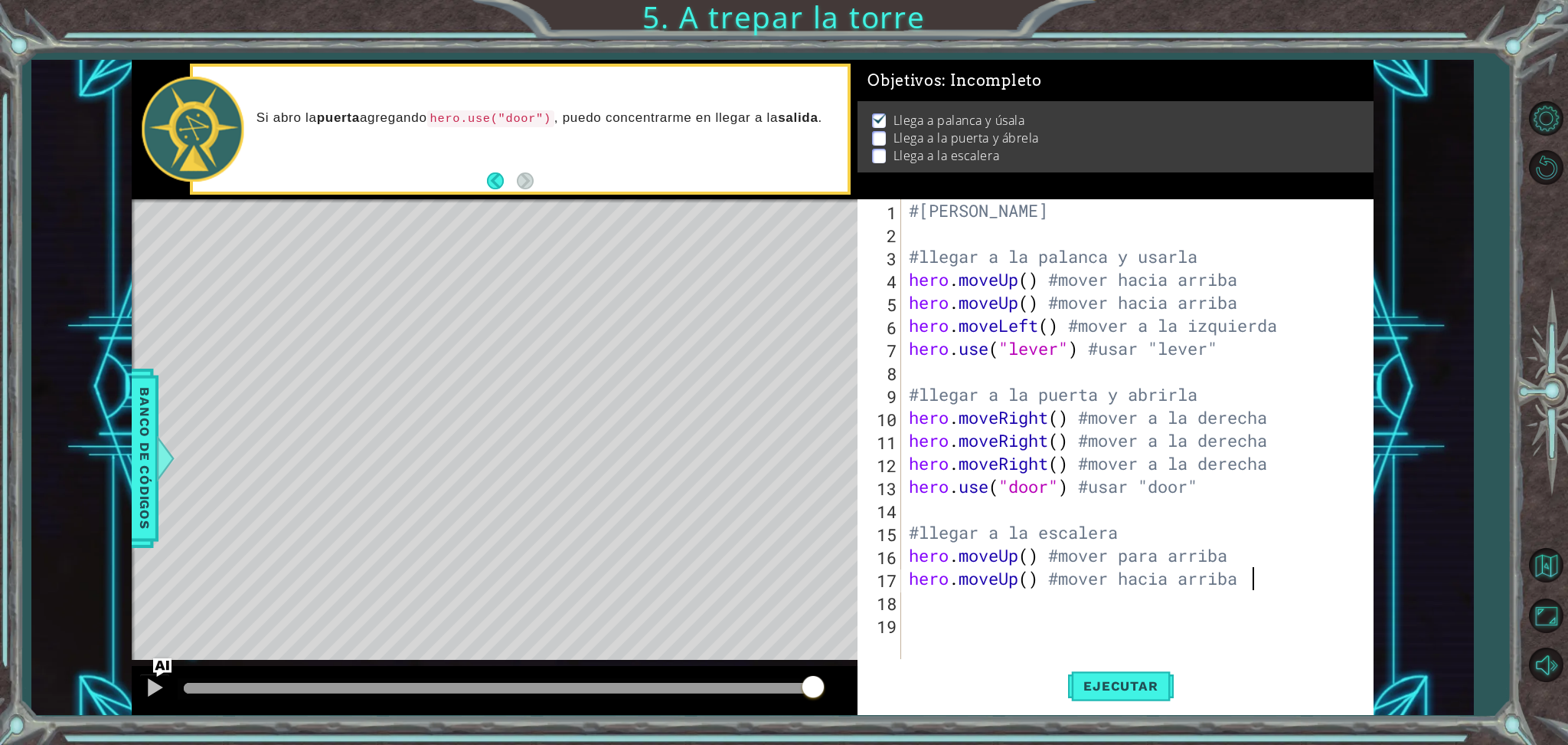
scroll to position [0, 0]
type textarea "h"
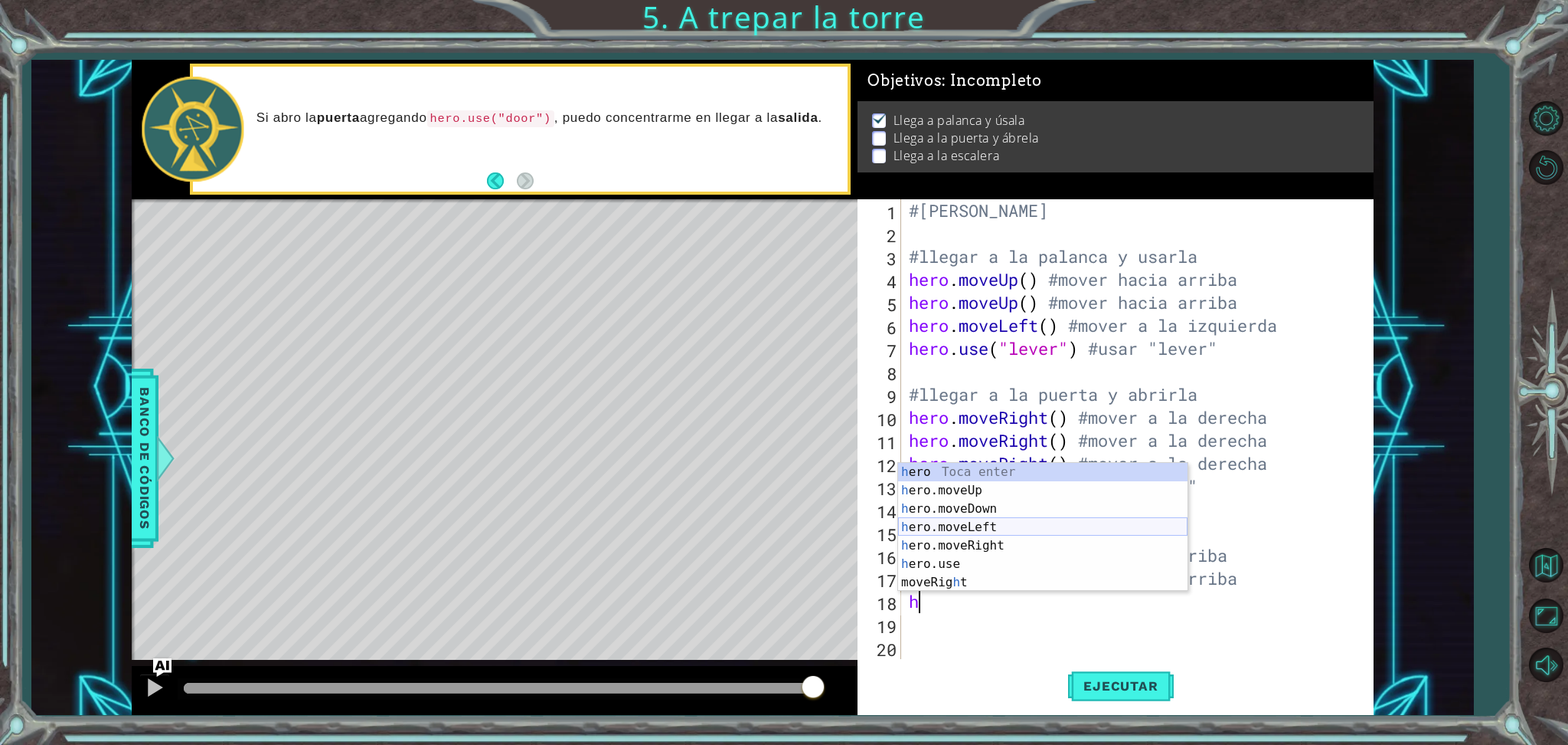
click at [983, 525] on div "h ero Toca enter h ero.moveUp Toca enter h ero.moveDown Toca enter h ero.moveLe…" at bounding box center [1042, 545] width 289 height 165
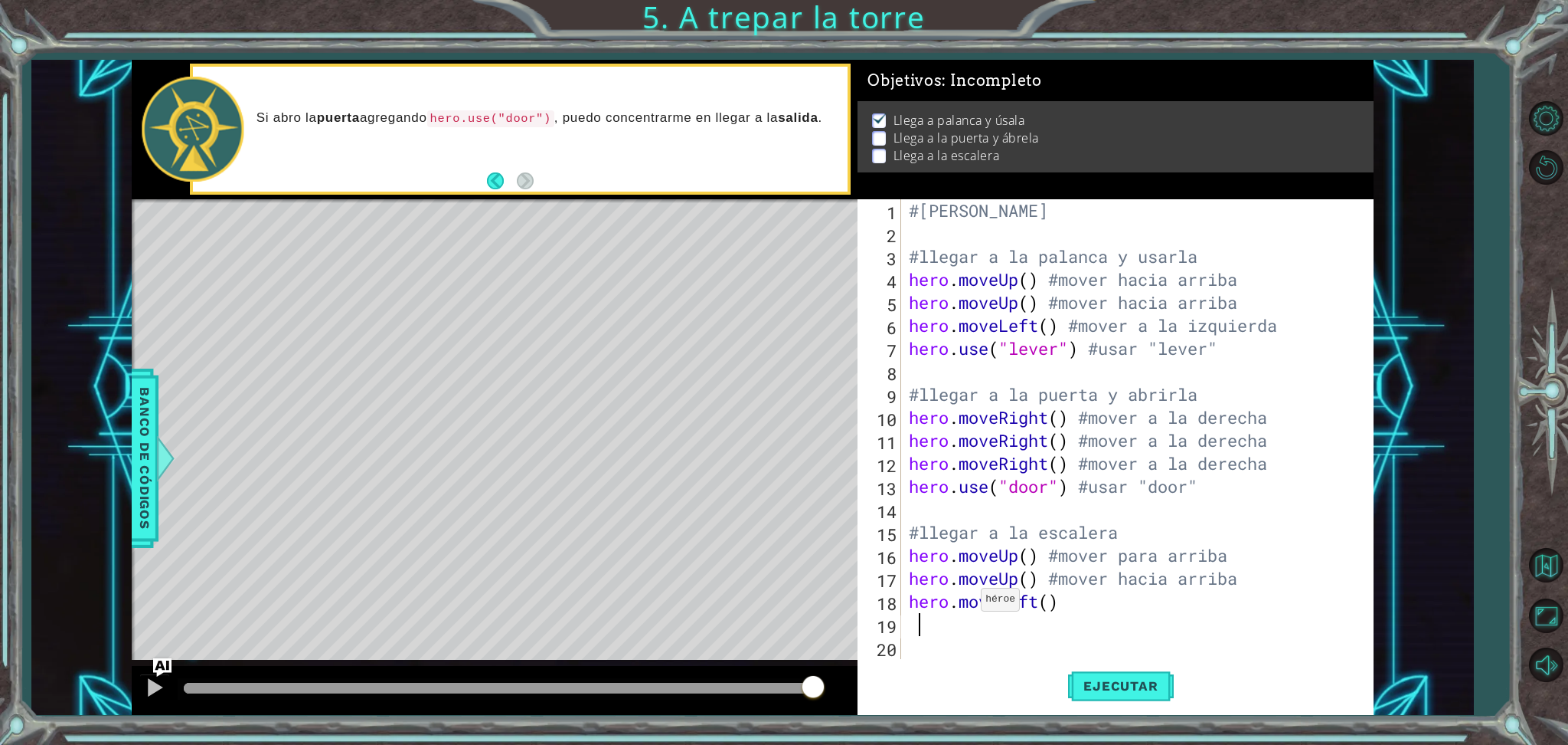
type textarea "#"
type textarea "hero.moveLeft() #mover a la izquierda"
click at [913, 621] on div "#[PERSON_NAME] #llegar a la palanca y usarla hero . moveUp ( ) #mover hacia arr…" at bounding box center [1141, 452] width 470 height 506
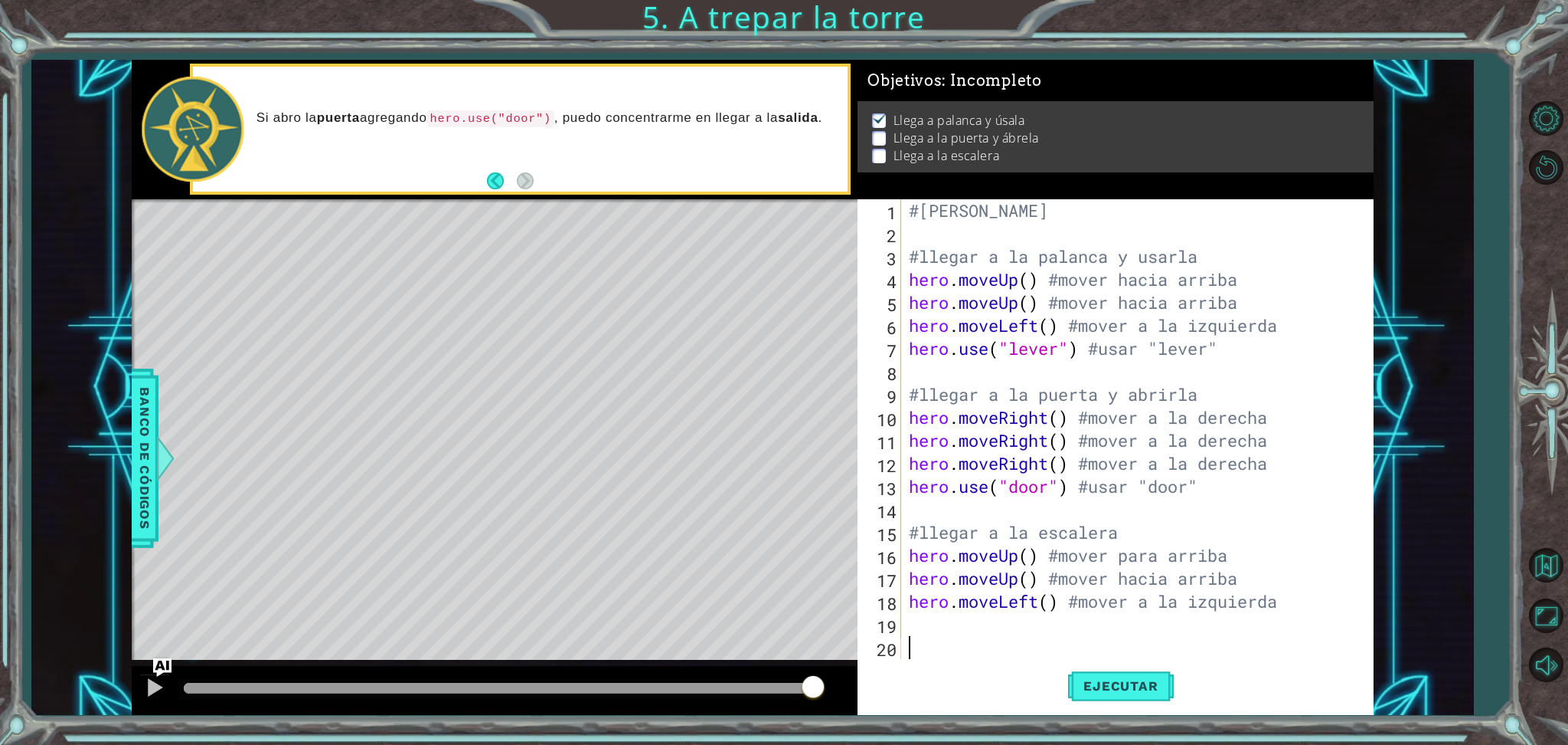
scroll to position [0, 0]
click at [1149, 621] on span "Ejecutar" at bounding box center [1120, 686] width 105 height 16
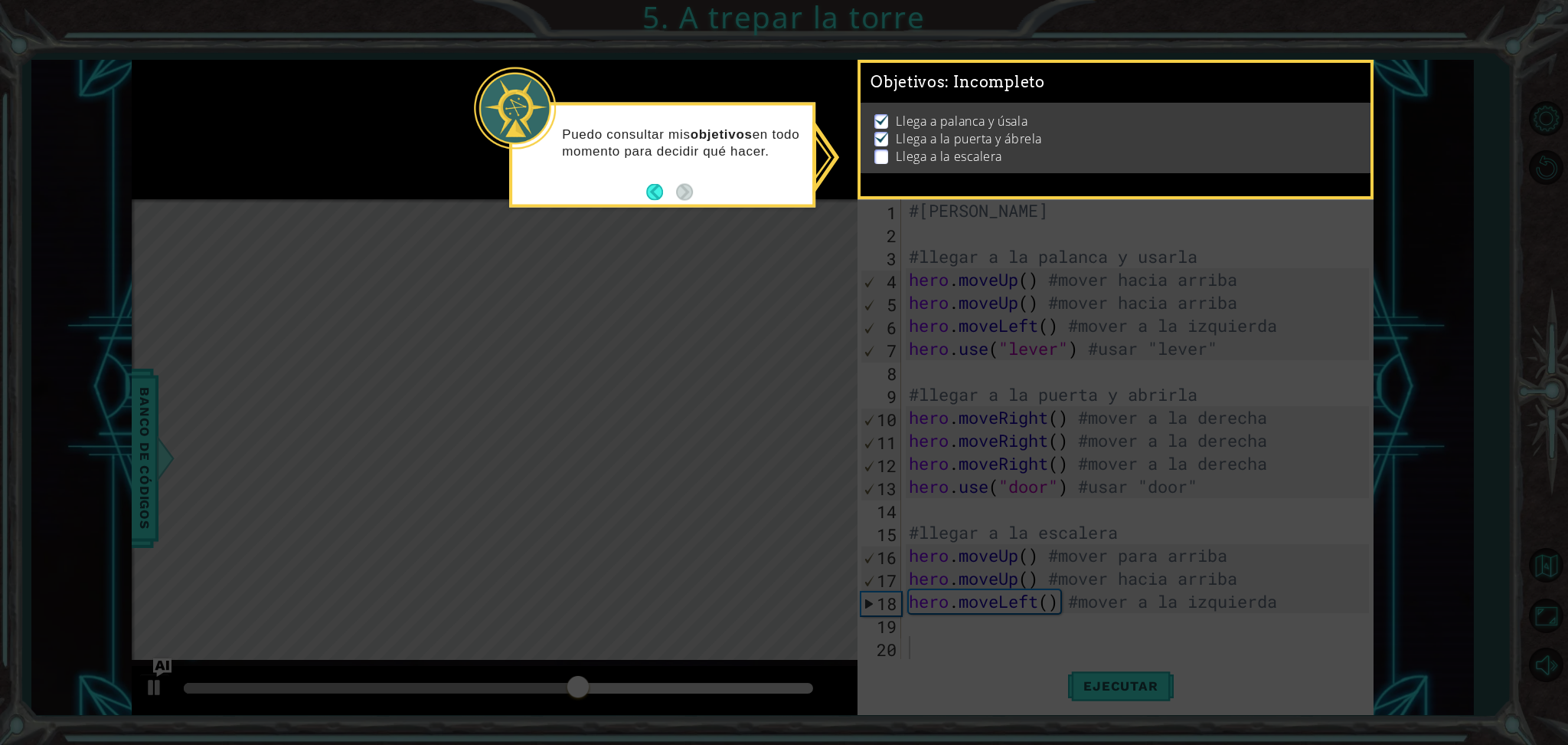
drag, startPoint x: 1120, startPoint y: 657, endPoint x: 1092, endPoint y: 638, distance: 33.8
click at [1092, 621] on icon at bounding box center [784, 372] width 1568 height 745
click at [896, 154] on p "Llega a la escalera" at bounding box center [949, 156] width 106 height 16
click at [880, 150] on p at bounding box center [881, 157] width 14 height 15
click at [653, 184] on button "Back" at bounding box center [661, 192] width 30 height 16
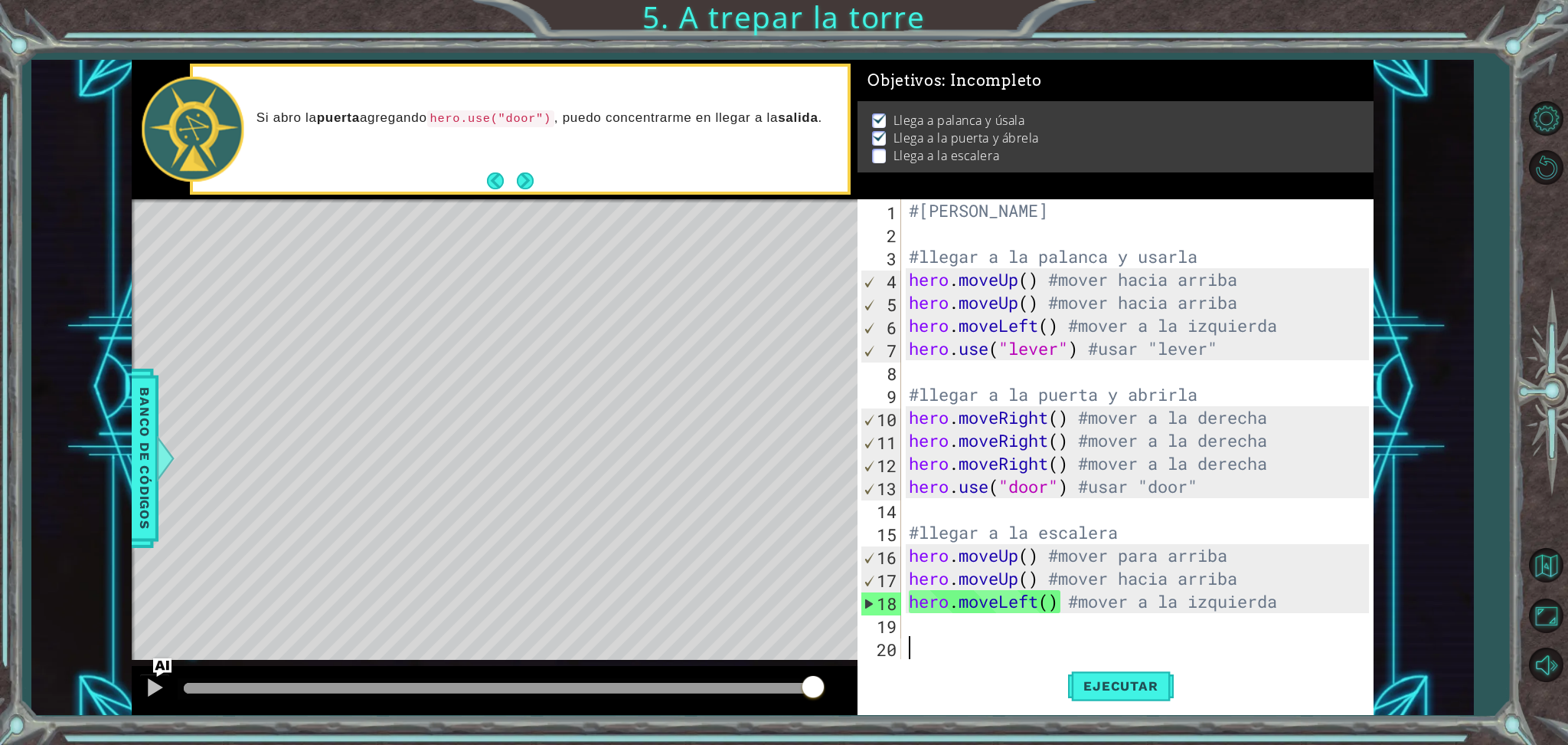
click at [1082, 621] on div "#[PERSON_NAME] #llegar a la palanca y usarla hero . moveUp ( ) #mover hacia arr…" at bounding box center [1141, 452] width 470 height 506
click at [1084, 621] on div "#[PERSON_NAME] #llegar a la palanca y usarla hero . moveUp ( ) #mover hacia arr…" at bounding box center [1141, 452] width 470 height 506
click at [1025, 621] on div "#[PERSON_NAME] #llegar a la palanca y usarla hero . moveUp ( ) #mover hacia arr…" at bounding box center [1141, 452] width 470 height 506
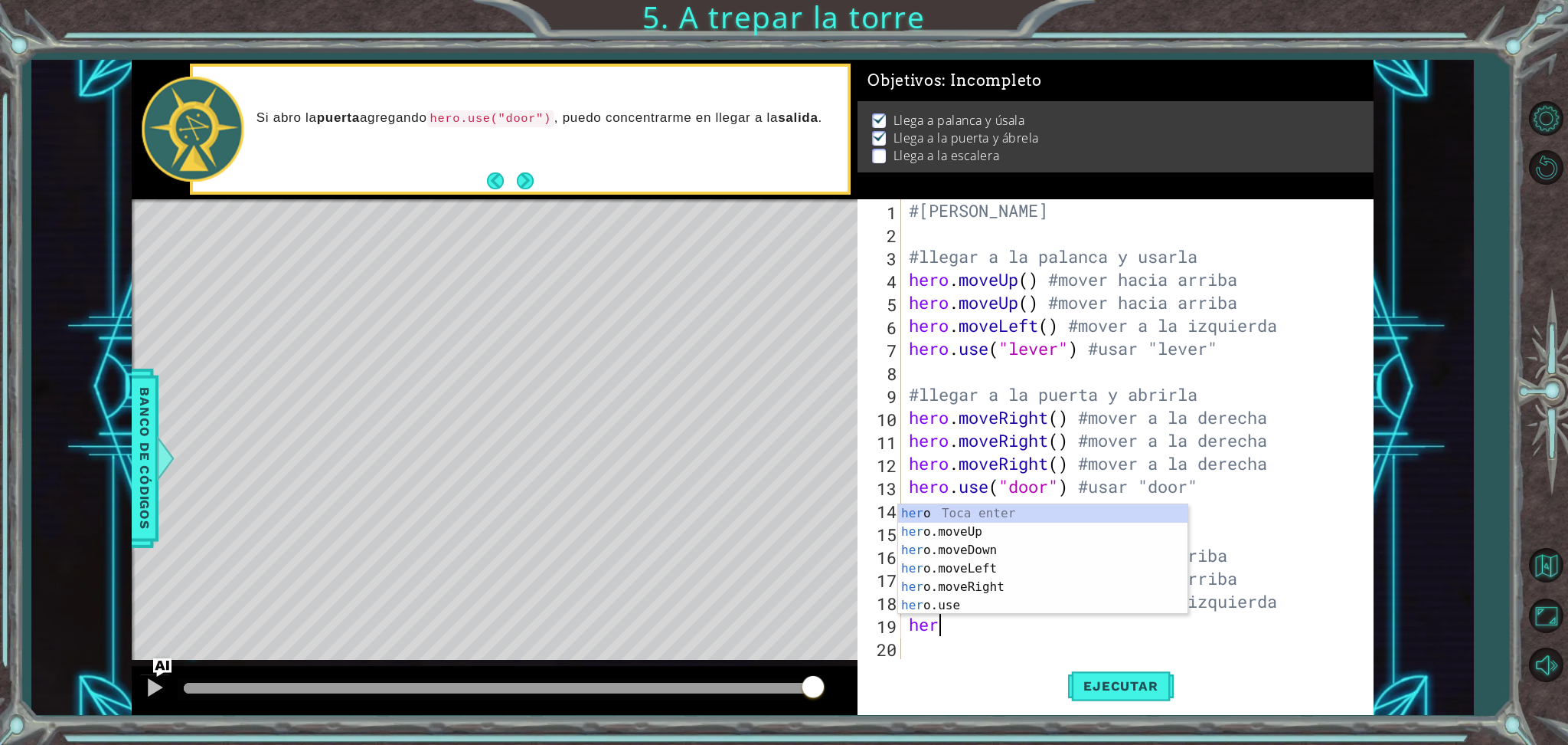
type textarea "hero"
click at [978, 530] on div "hero Toca enter hero .moveUp Toca enter hero .moveDown Toca enter hero .moveLef…" at bounding box center [1042, 577] width 289 height 147
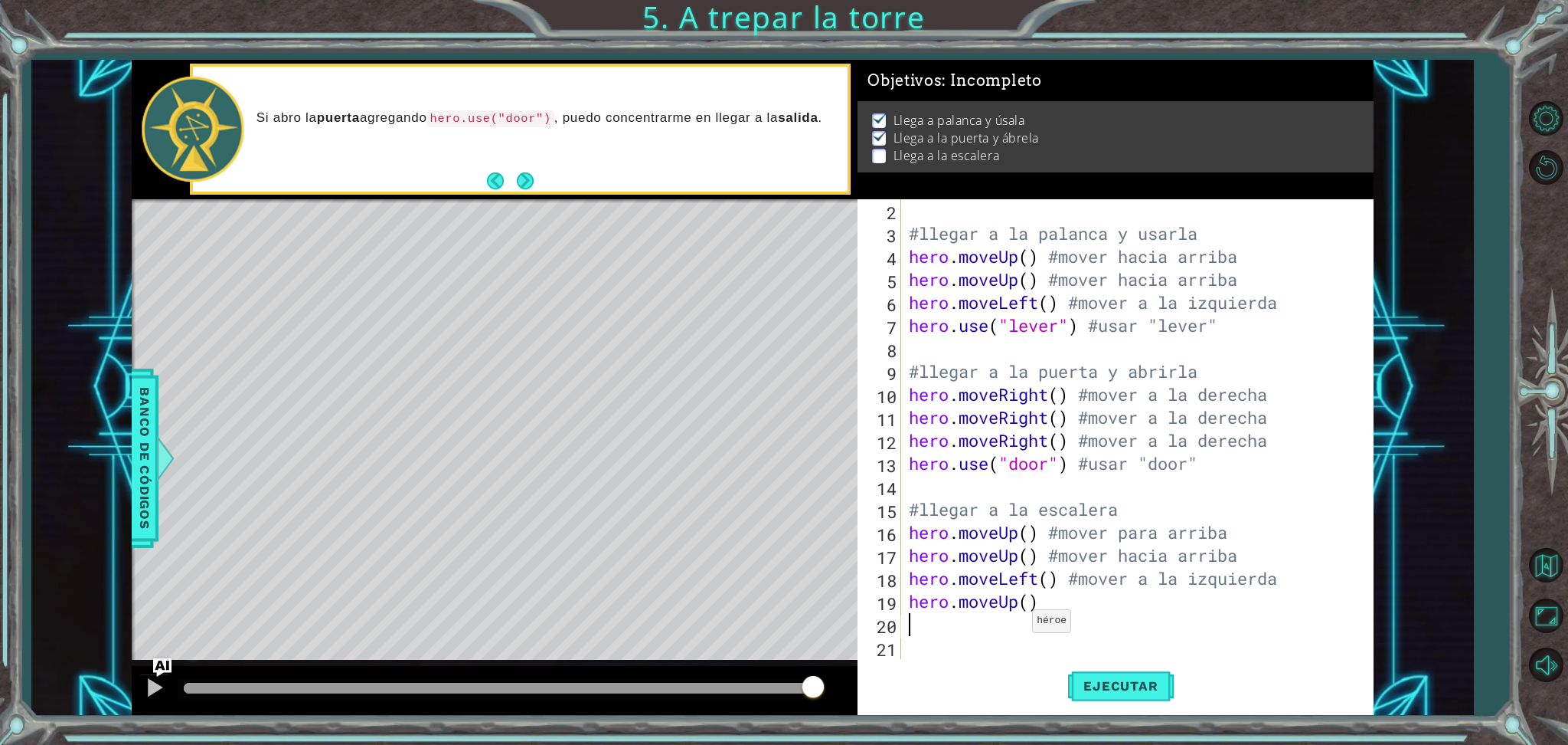
scroll to position [22, 0]
click at [1057, 613] on div "#llegar a la palanca y usarla hero . moveUp ( ) #mover hacia arriba hero . move…" at bounding box center [1134, 452] width 457 height 506
click at [1056, 612] on div "#llegar a la palanca y usarla hero . moveUp ( ) #mover hacia arriba hero . move…" at bounding box center [1134, 452] width 457 height 506
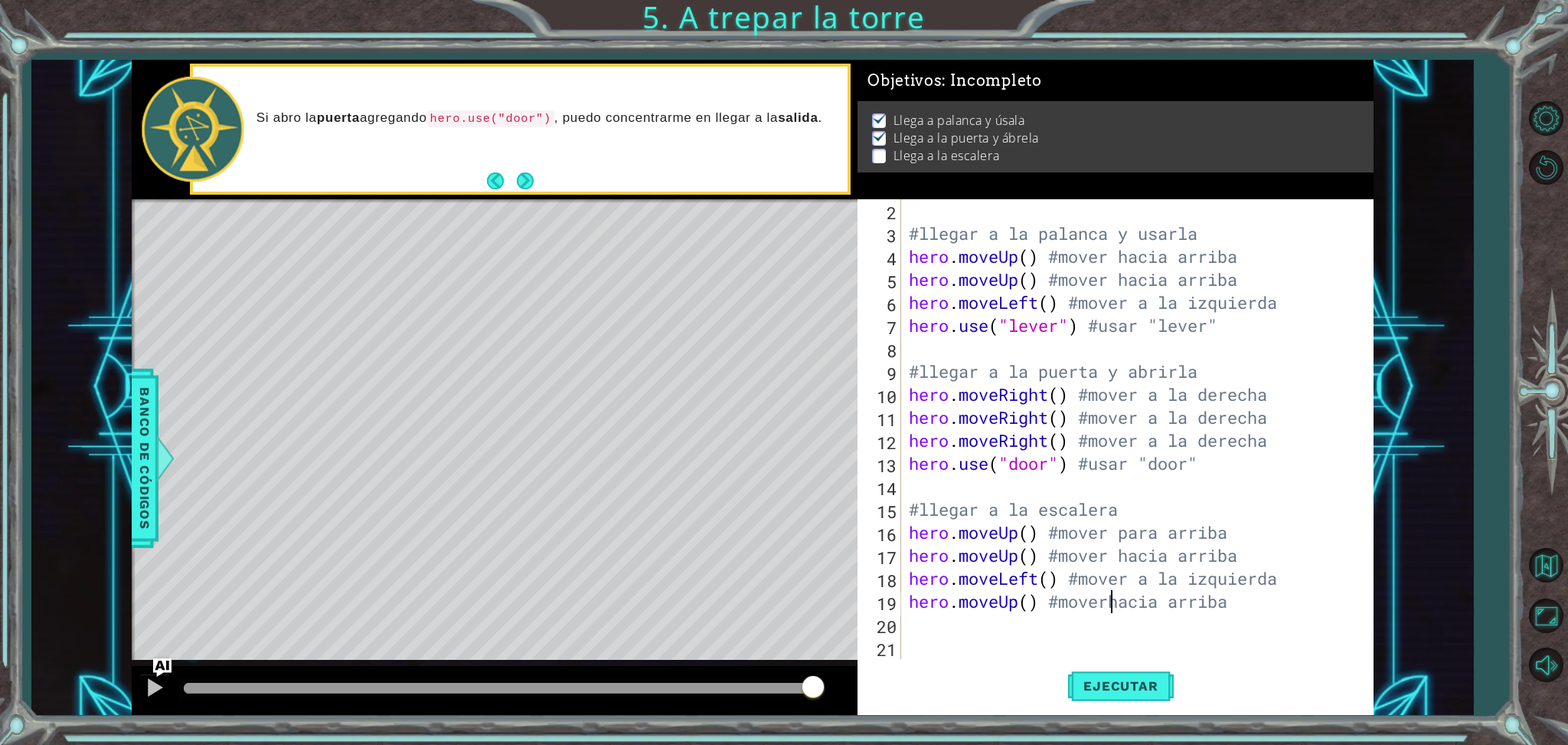
type textarea "hero.moveUp() #mover hacia arriba"
click at [1059, 621] on div "#llegar a la palanca y usarla hero . moveUp ( ) #mover hacia arriba hero . move…" at bounding box center [1134, 452] width 457 height 506
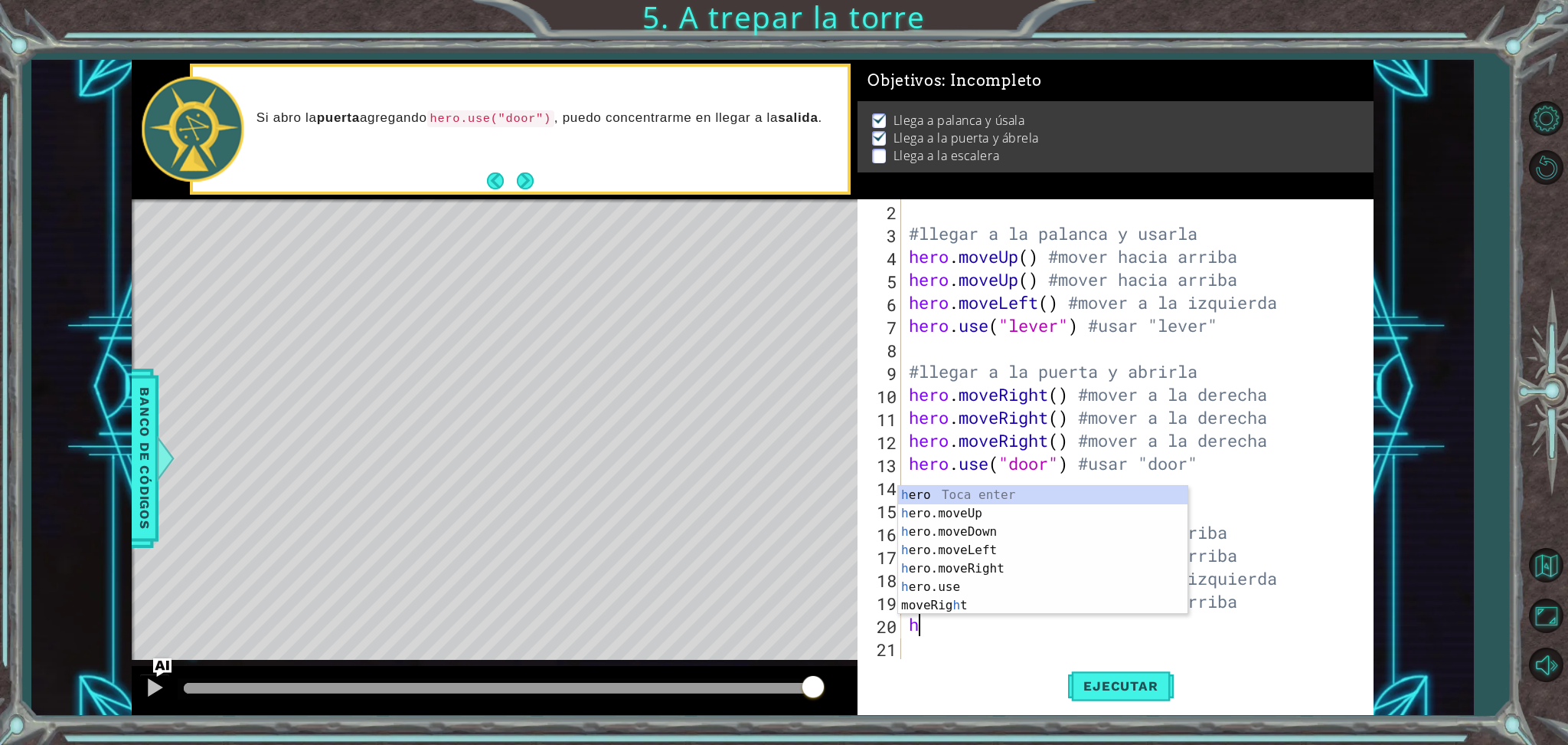
type textarea "he"
click at [991, 528] on div "he ro Toca enter he ro.moveUp Toca enter he ro.moveDown Toca enter he ro.moveLe…" at bounding box center [1042, 577] width 289 height 147
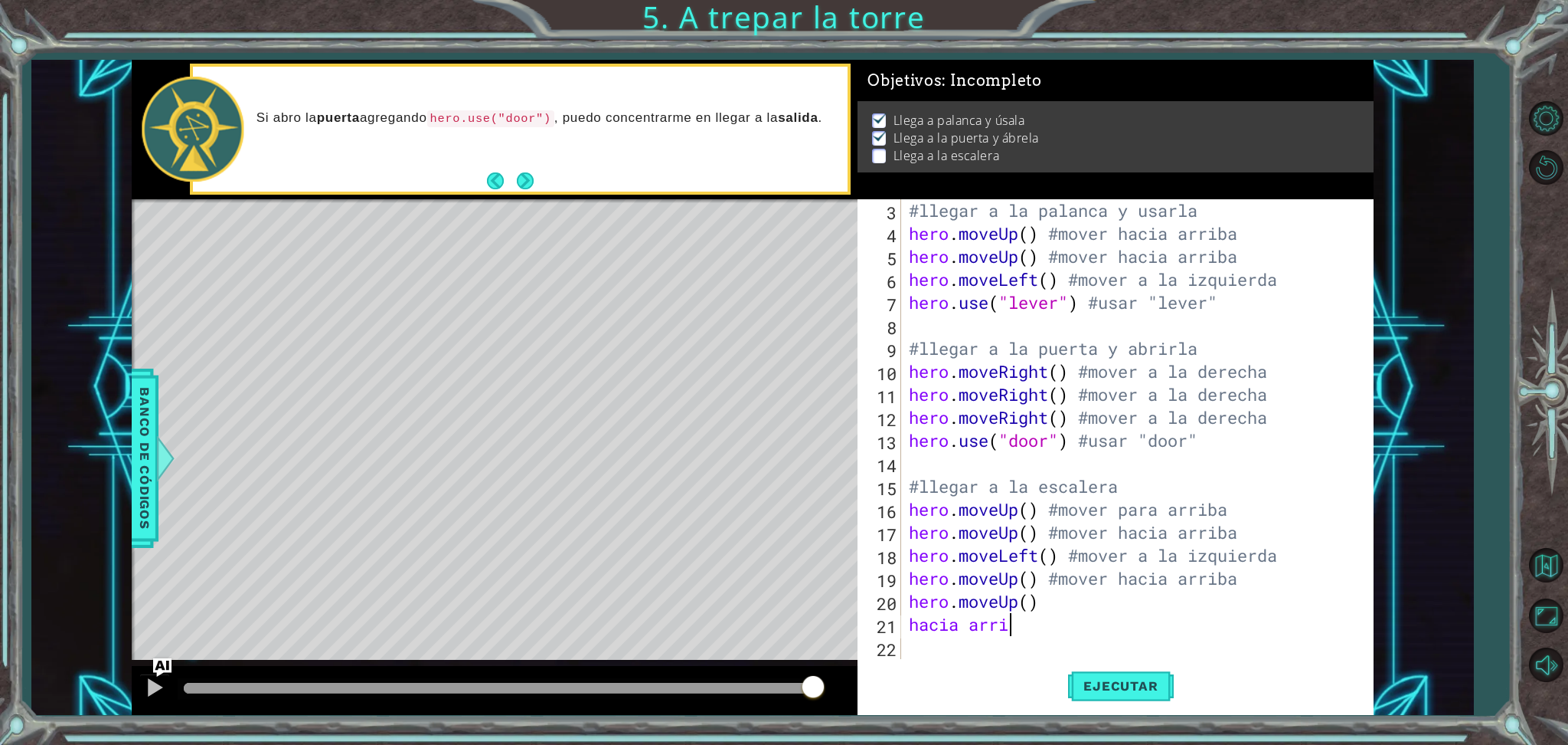
scroll to position [0, 4]
click at [917, 621] on div "#llegar a la palanca y usarla hero . moveUp ( ) #mover hacia arriba hero . move…" at bounding box center [1134, 452] width 457 height 506
click at [912, 621] on div "#llegar a la palanca y usarla hero . moveUp ( ) #mover hacia arriba hero . move…" at bounding box center [1134, 452] width 457 height 506
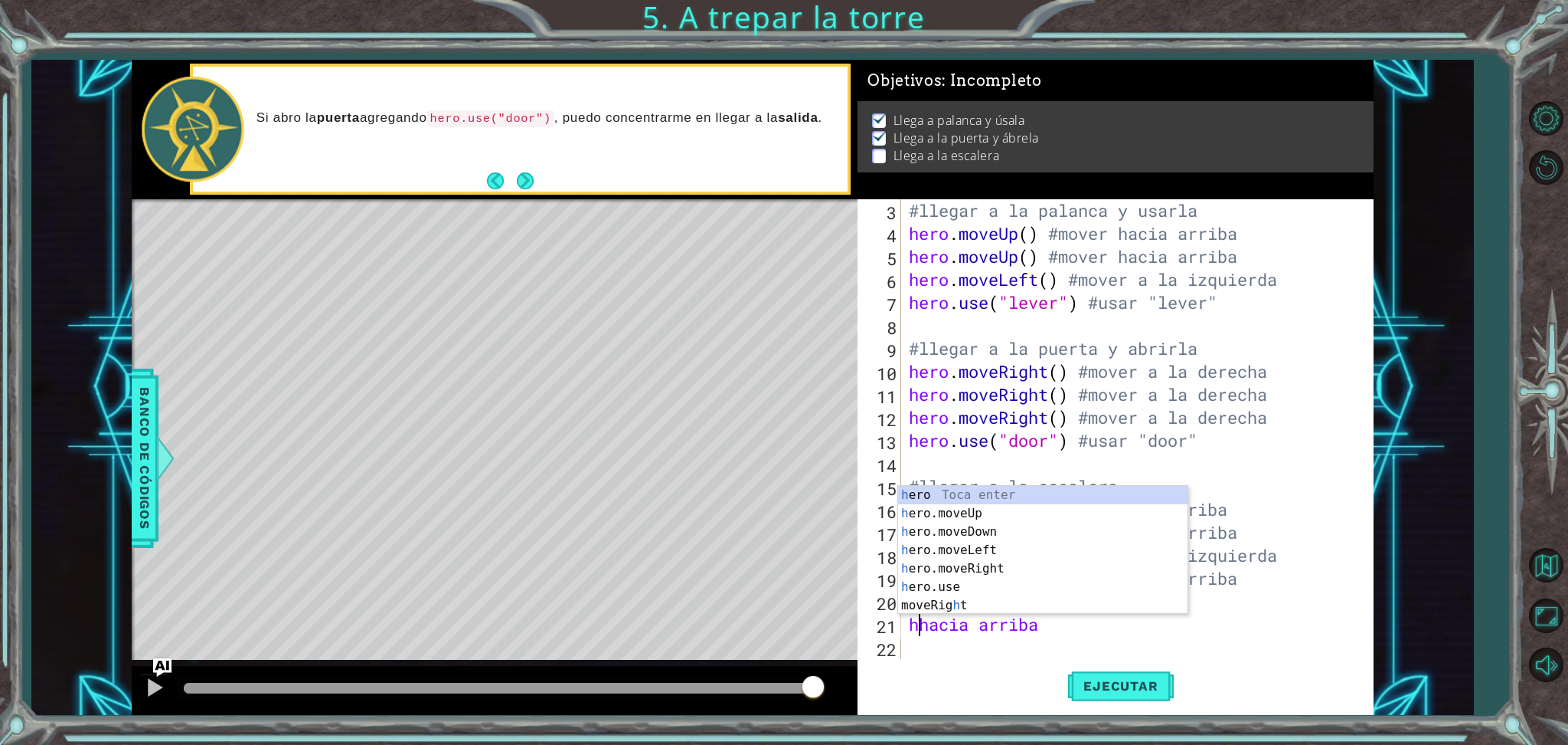
scroll to position [0, 0]
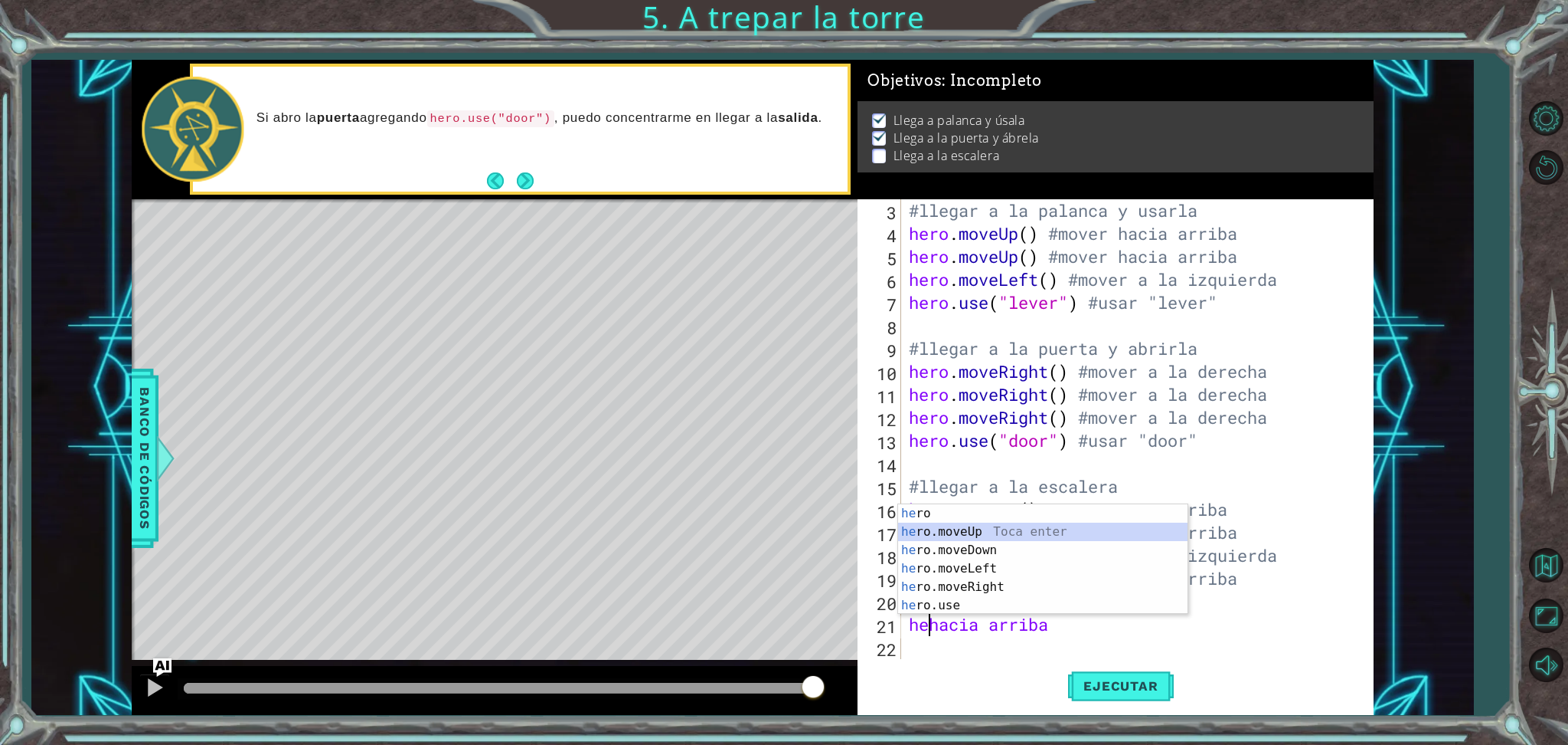
click at [953, 527] on div "he ro Toca enter he ro.moveUp Toca enter he ro.moveDown Toca enter he ro.moveLe…" at bounding box center [1042, 577] width 289 height 147
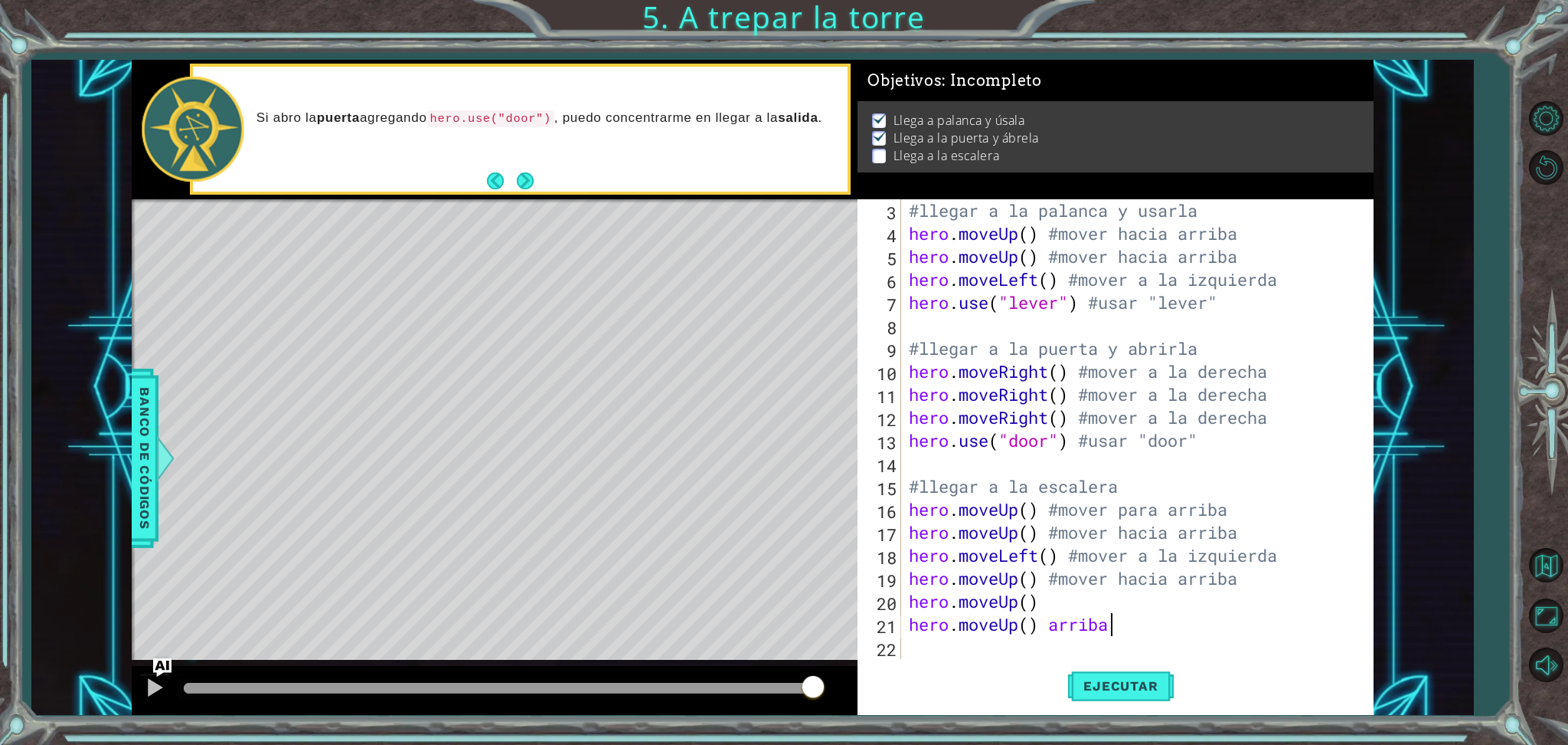
click at [1122, 621] on div "#llegar a la palanca y usarla hero . moveUp ( ) #mover hacia arriba hero . move…" at bounding box center [1134, 452] width 457 height 506
click at [1063, 621] on div "#llegar a la palanca y usarla hero . moveUp ( ) #mover hacia arriba hero . move…" at bounding box center [1134, 452] width 457 height 506
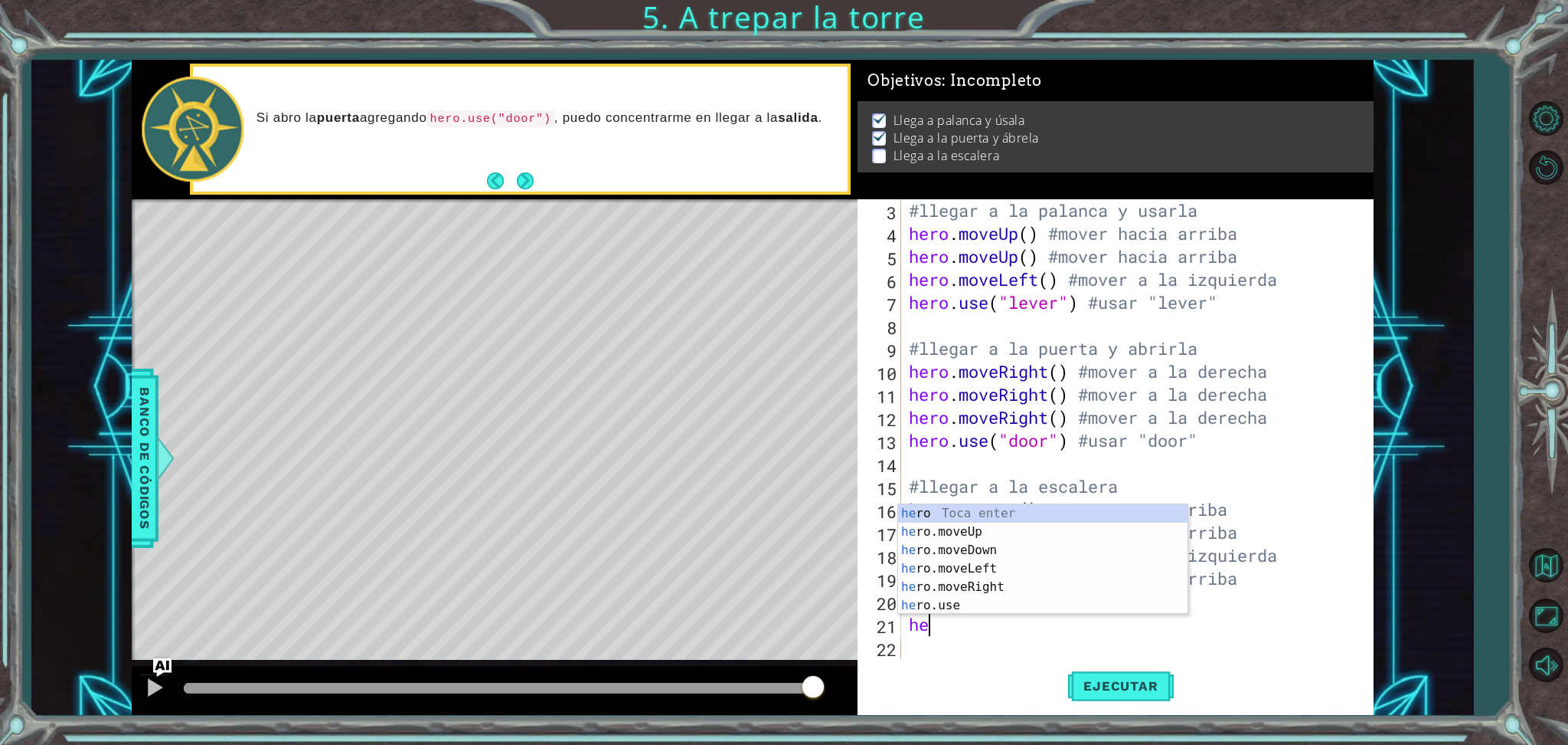
type textarea "h"
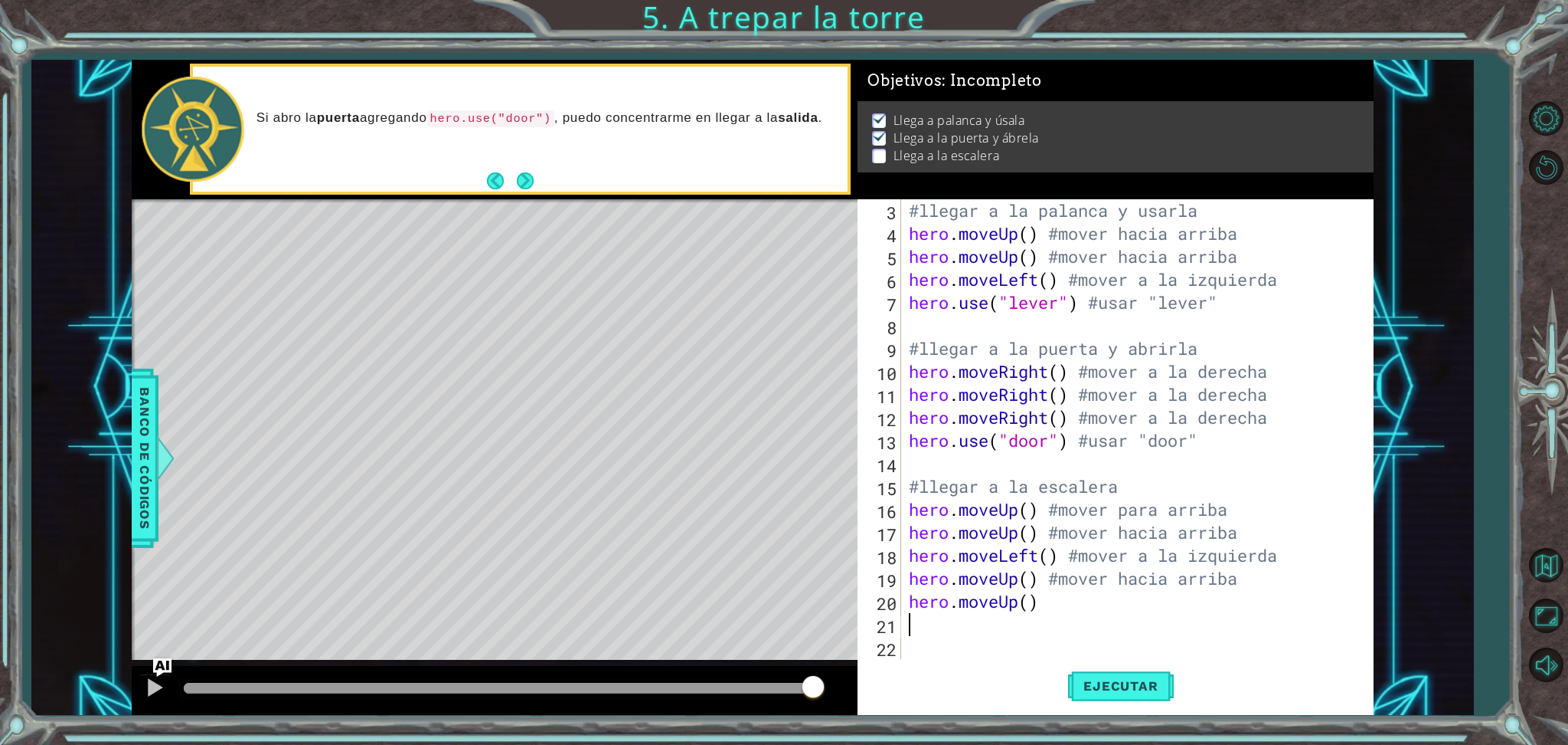
click at [1054, 603] on div "#llegar a la palanca y usarla hero . moveUp ( ) #mover hacia arriba hero . move…" at bounding box center [1134, 452] width 457 height 506
type textarea "hero.moveUp() #mover hacia arriba"
click at [1132, 621] on span "Ejecutar" at bounding box center [1120, 686] width 105 height 16
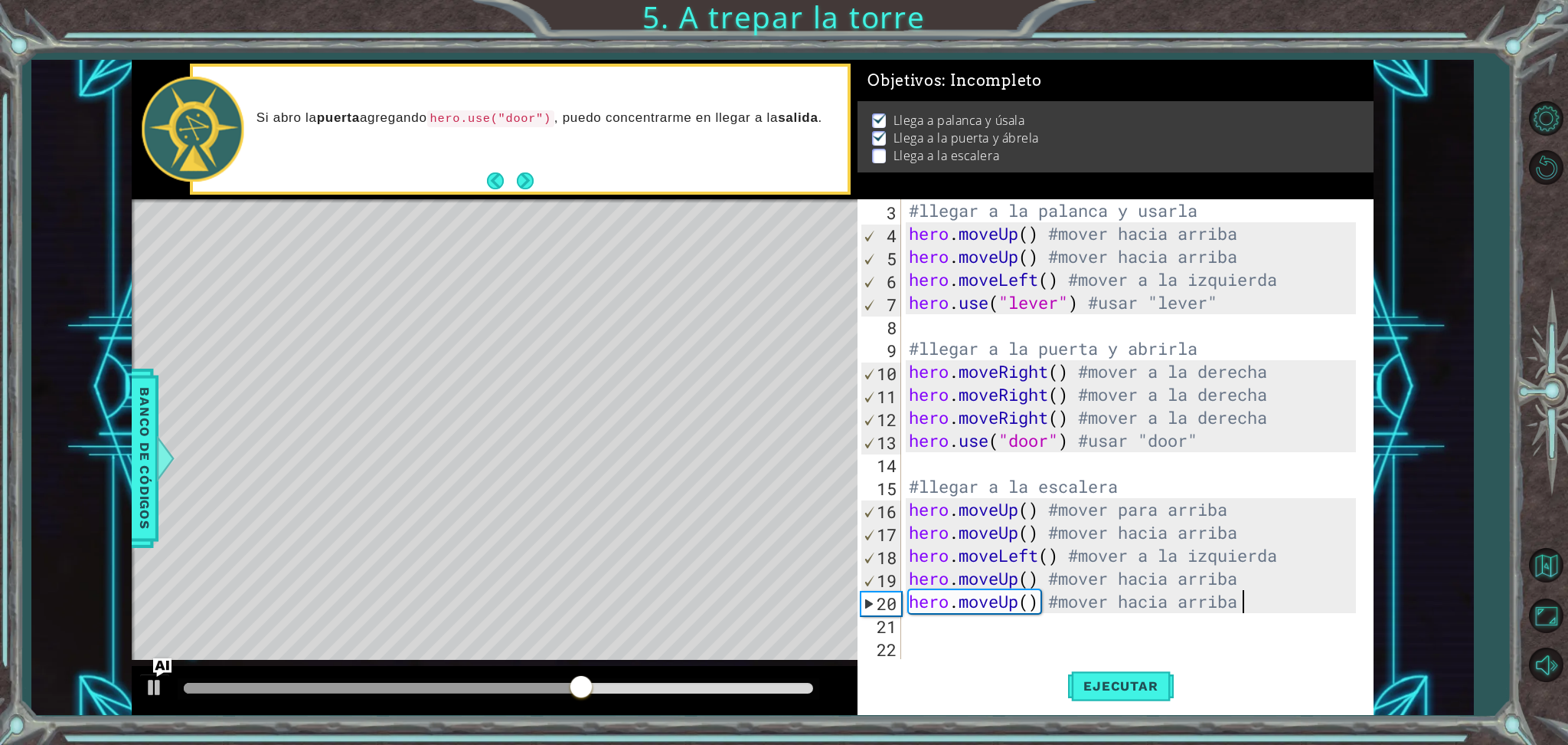
click at [1016, 621] on div "#llegar a la palanca y usarla hero . moveUp ( ) #mover hacia arriba hero . move…" at bounding box center [1134, 452] width 457 height 506
type textarea "he"
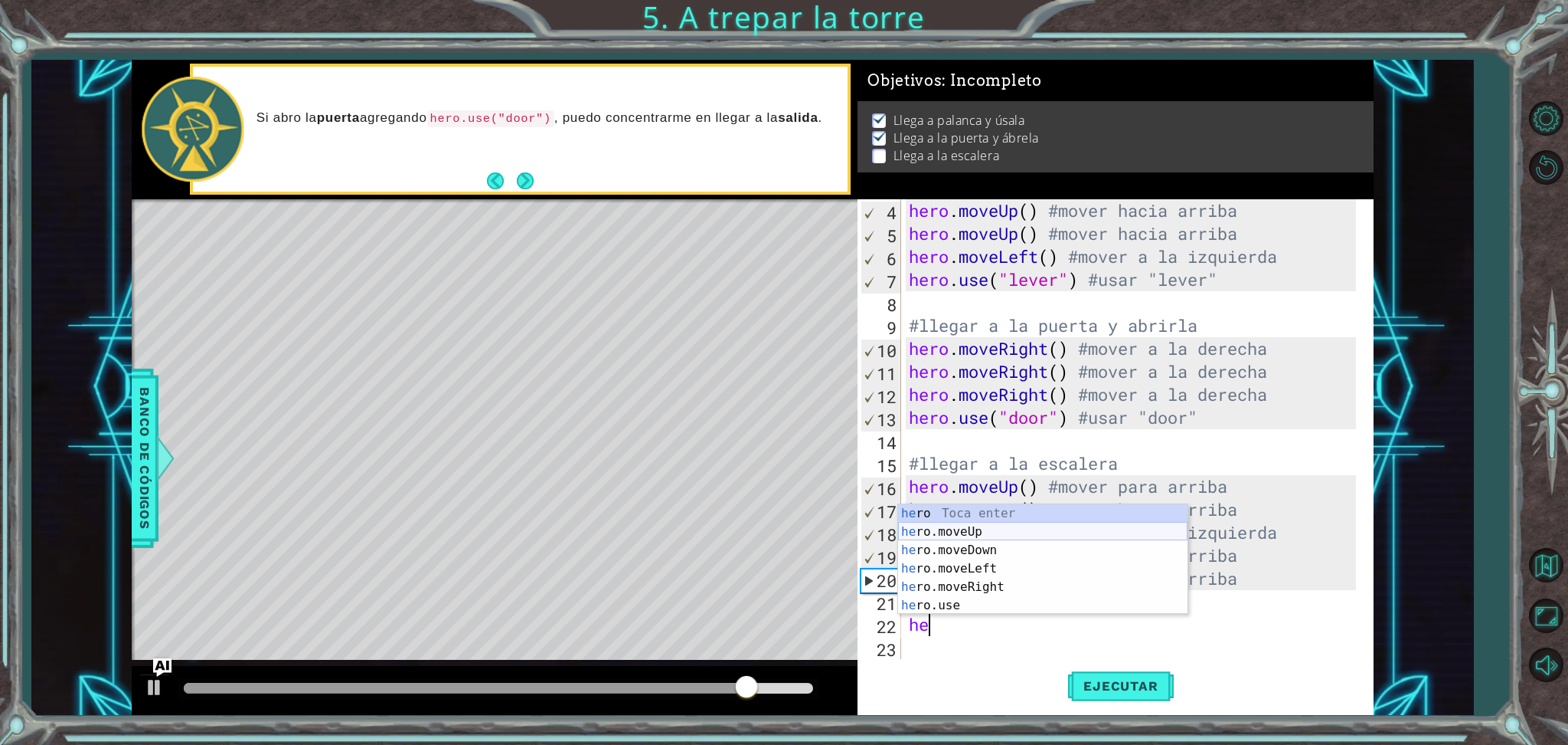
click at [991, 528] on div "he ro Toca enter he ro.moveUp Toca enter he ro.moveDown Toca enter he ro.moveLe…" at bounding box center [1042, 577] width 289 height 147
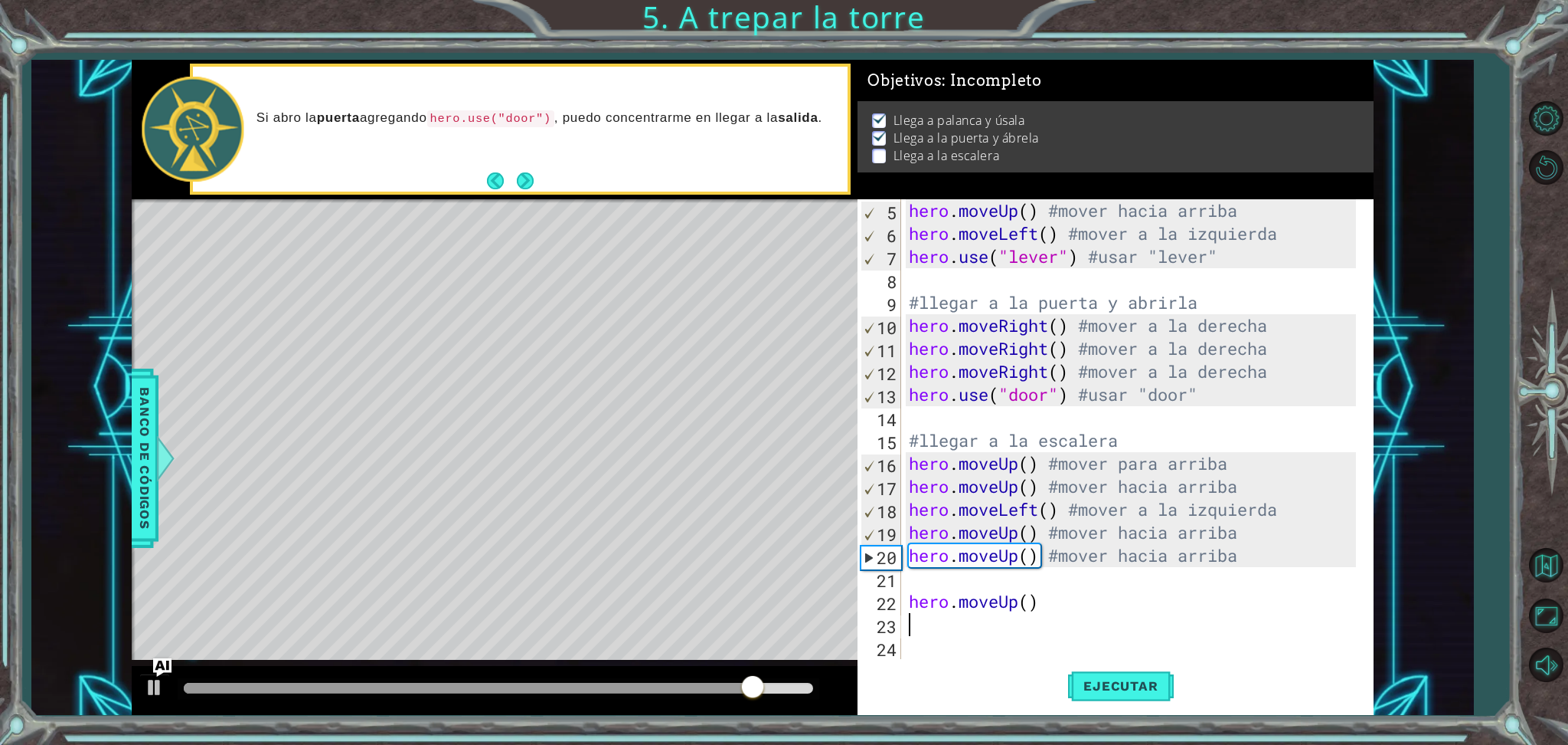
scroll to position [91, 0]
click at [908, 603] on div "hero . moveUp ( ) #mover hacia arriba hero . moveLeft ( ) #mover a la izquierda…" at bounding box center [1134, 452] width 457 height 506
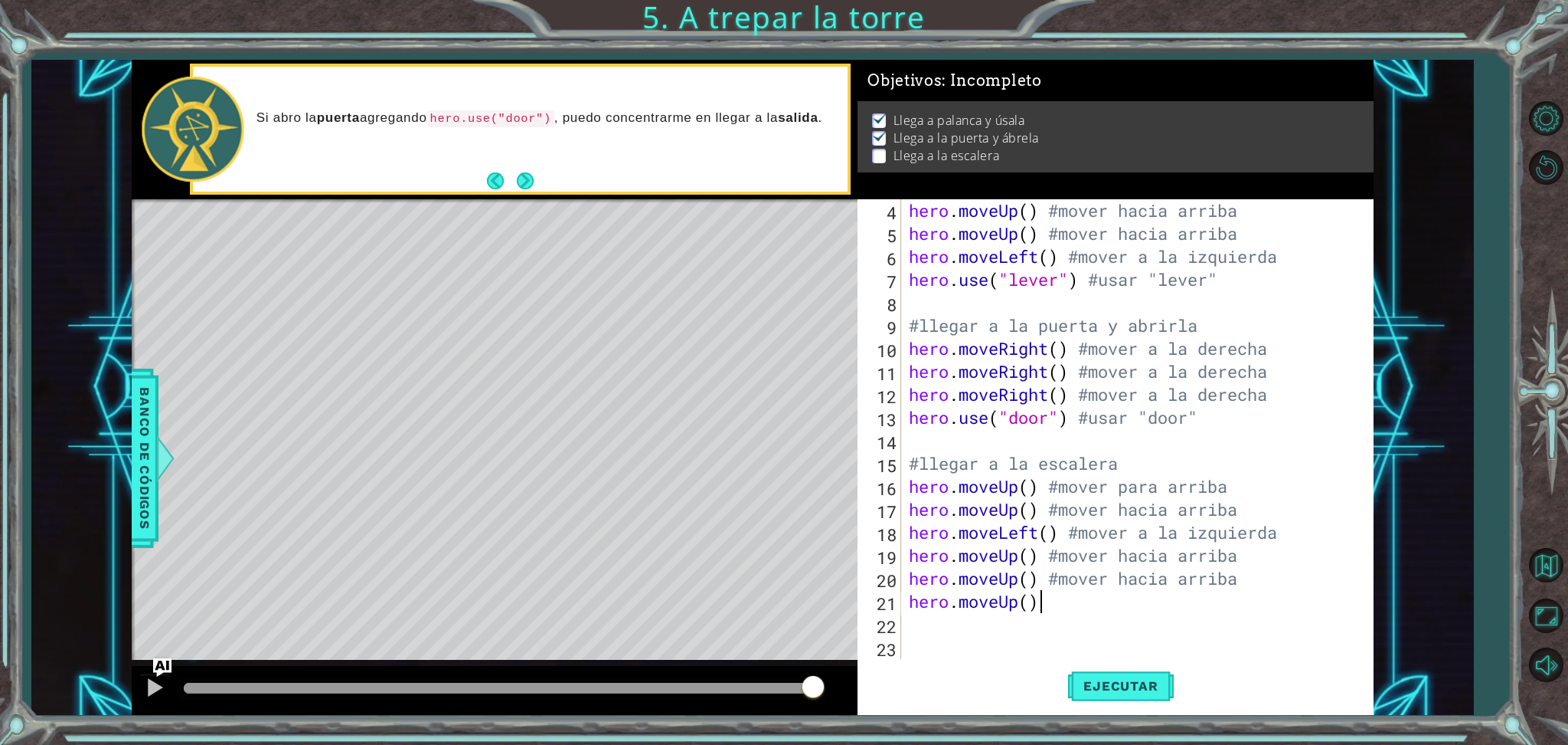
click at [1050, 606] on div "hero . moveUp ( ) #mover hacia arriba hero . moveUp ( ) #mover hacia arriba her…" at bounding box center [1134, 452] width 457 height 506
type textarea "hero.moveUp() #mover hacia arriba"
click at [1115, 621] on span "Ejecutar" at bounding box center [1120, 686] width 105 height 16
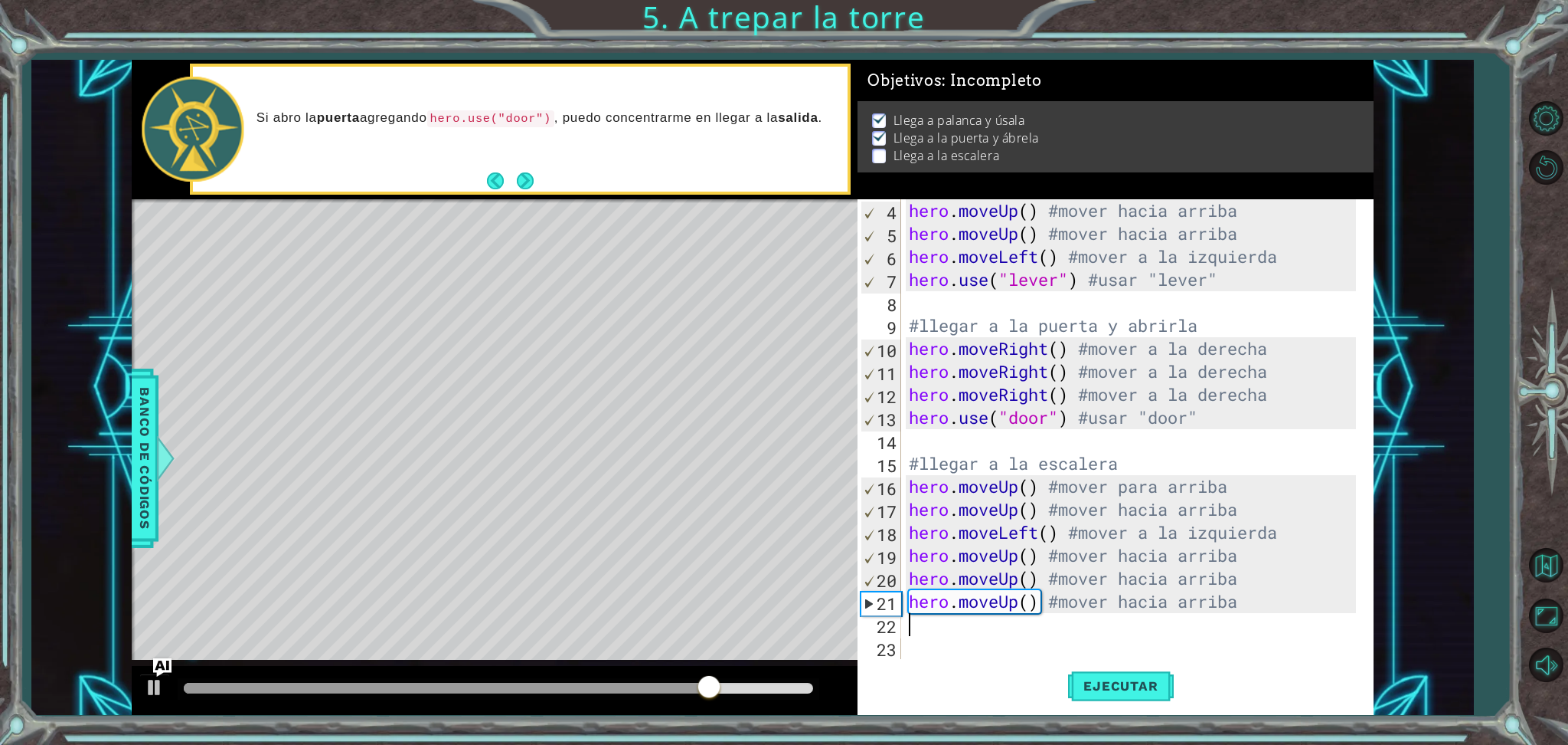
click at [1055, 621] on div "hero . moveUp ( ) #mover hacia arriba hero . moveUp ( ) #mover hacia arriba her…" at bounding box center [1134, 452] width 457 height 506
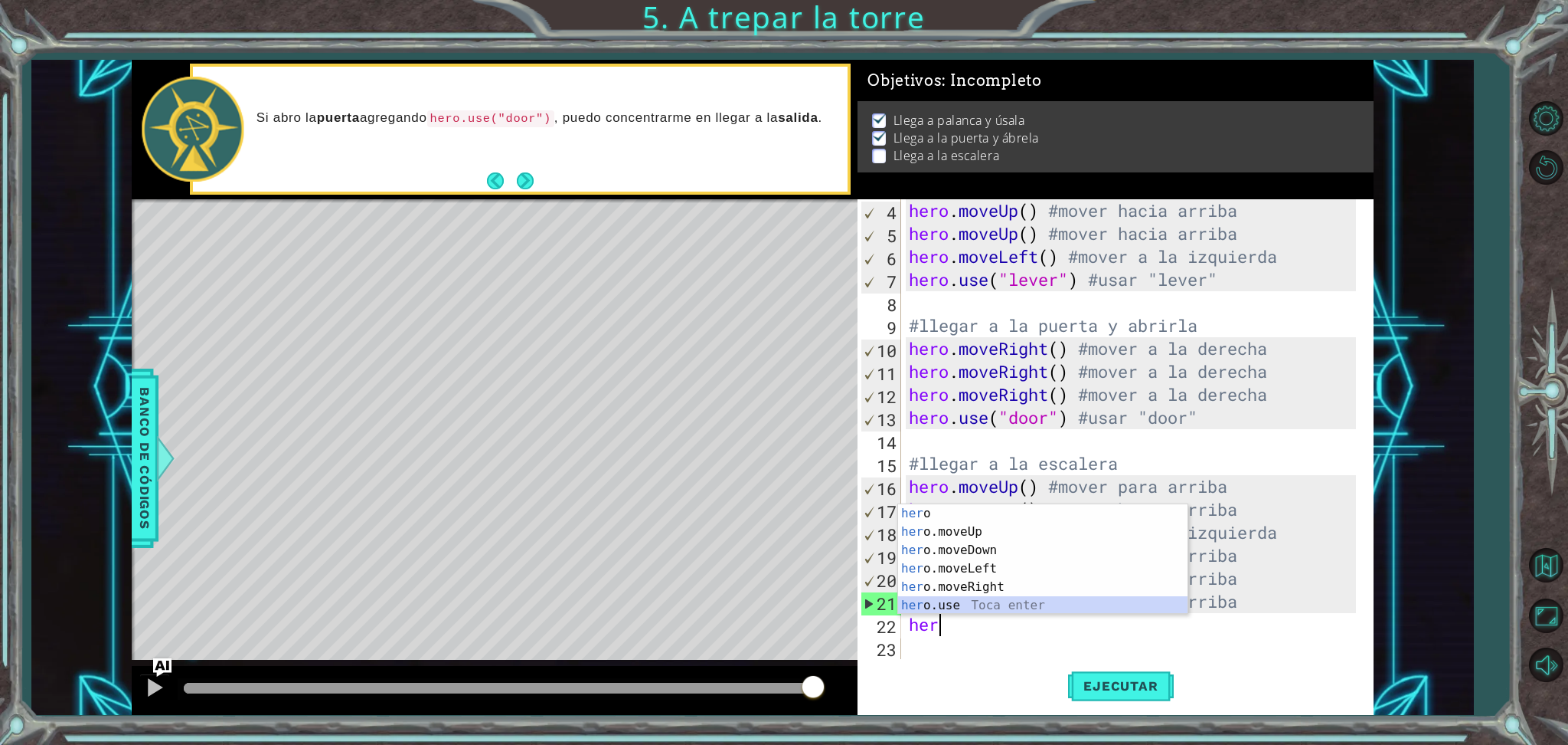
click at [974, 603] on div "her o Toca enter her o.moveUp Toca enter her o.moveDown Toca enter her o.moveLe…" at bounding box center [1042, 577] width 289 height 147
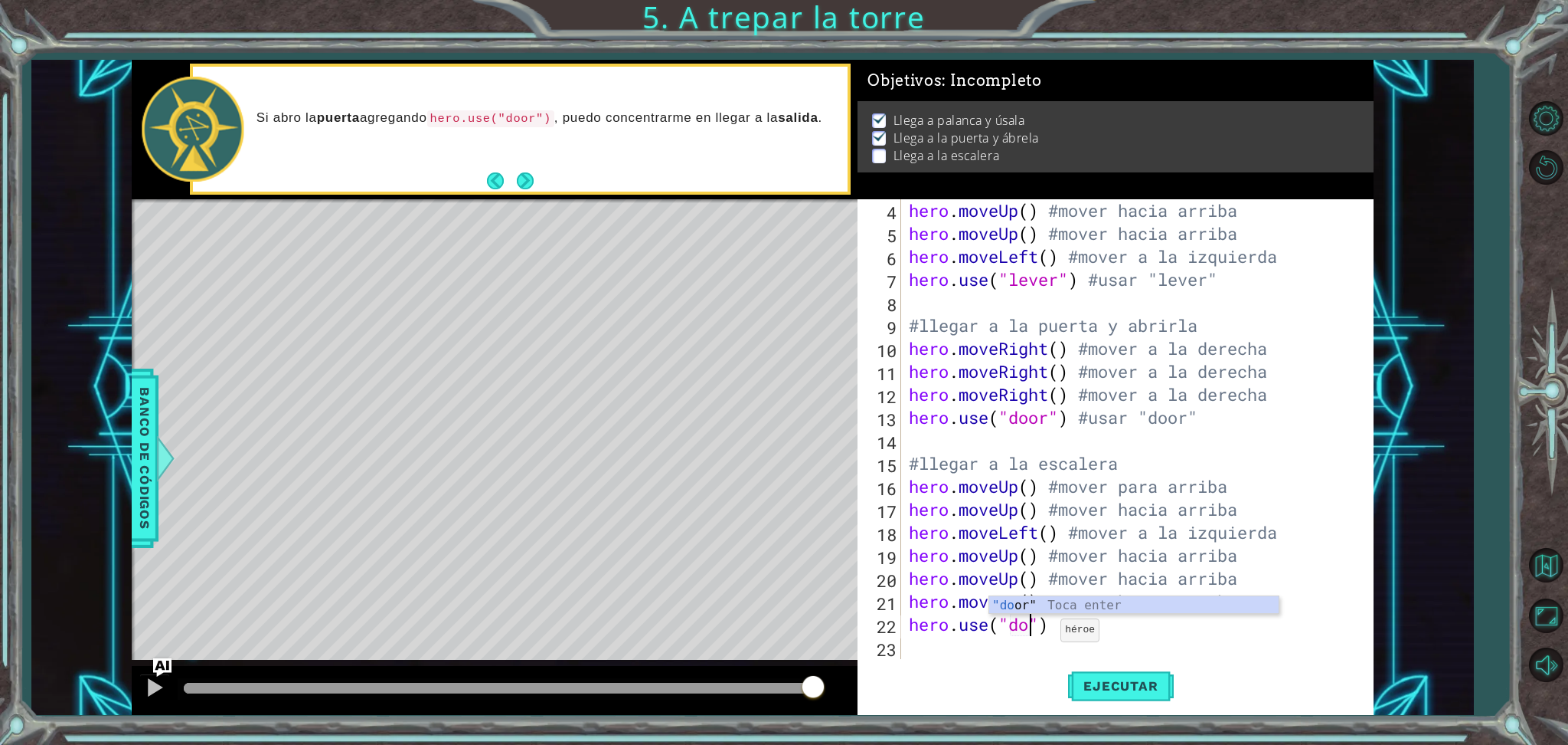
scroll to position [0, 5]
type textarea "hero.use("door")"
click at [1096, 621] on div "hero . moveUp ( ) #mover hacia arriba hero . moveUp ( ) #mover hacia arriba her…" at bounding box center [1134, 452] width 457 height 506
click at [1088, 621] on div "hero . moveUp ( ) #mover hacia arriba hero . moveUp ( ) #mover hacia arriba her…" at bounding box center [1134, 452] width 457 height 506
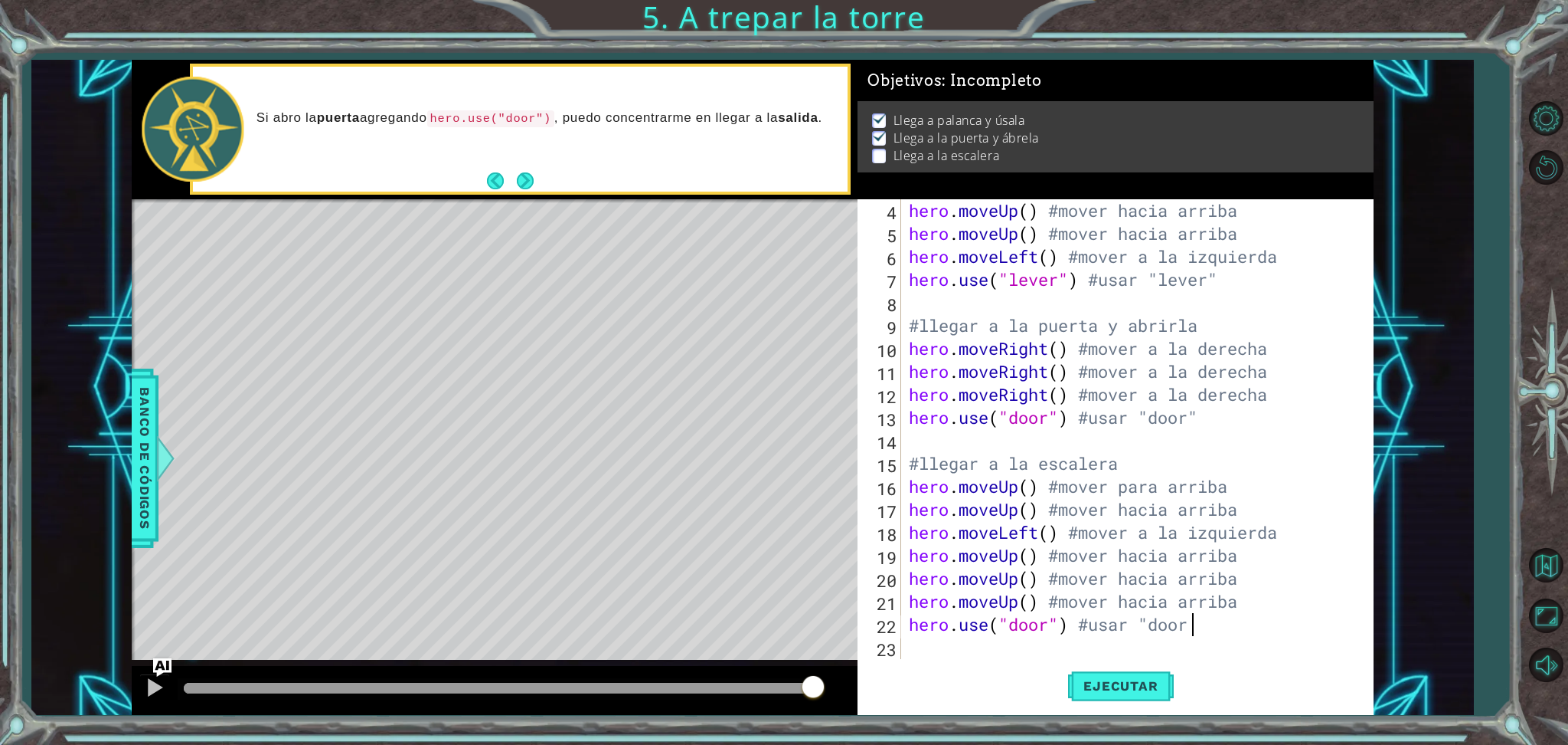
scroll to position [0, 12]
click at [1139, 616] on div "hero . moveUp ( ) #mover hacia arriba hero . moveUp ( ) #mover hacia arriba her…" at bounding box center [1134, 452] width 457 height 506
click at [1160, 621] on span "Ejecutar" at bounding box center [1120, 686] width 105 height 16
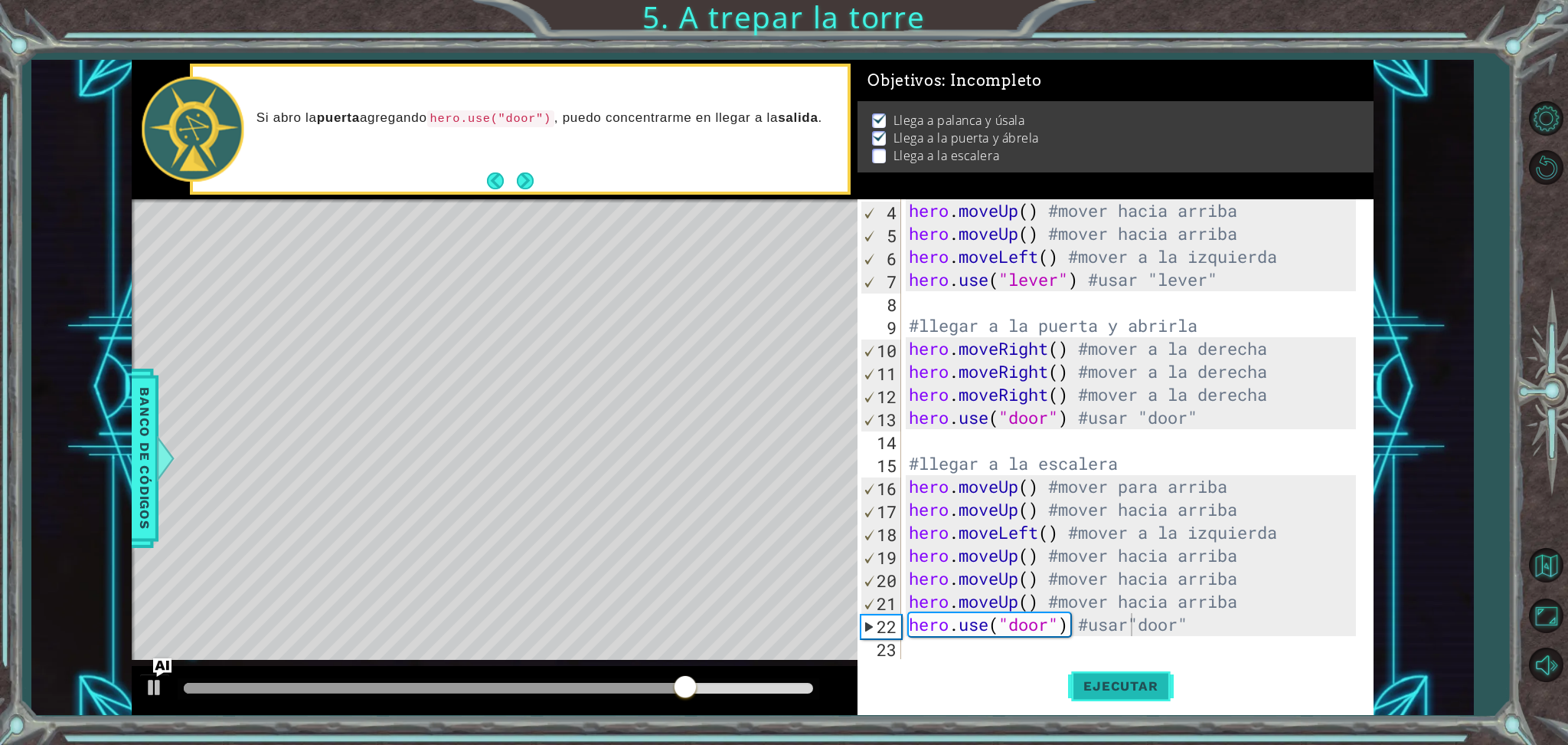
click at [1153, 621] on span "Ejecutar" at bounding box center [1120, 686] width 105 height 16
click at [1263, 607] on div "hero . moveUp ( ) #mover hacia arriba hero . moveUp ( ) #mover hacia arriba her…" at bounding box center [1134, 452] width 457 height 506
type textarea "hero.moveUp() #mover hacia arriba"
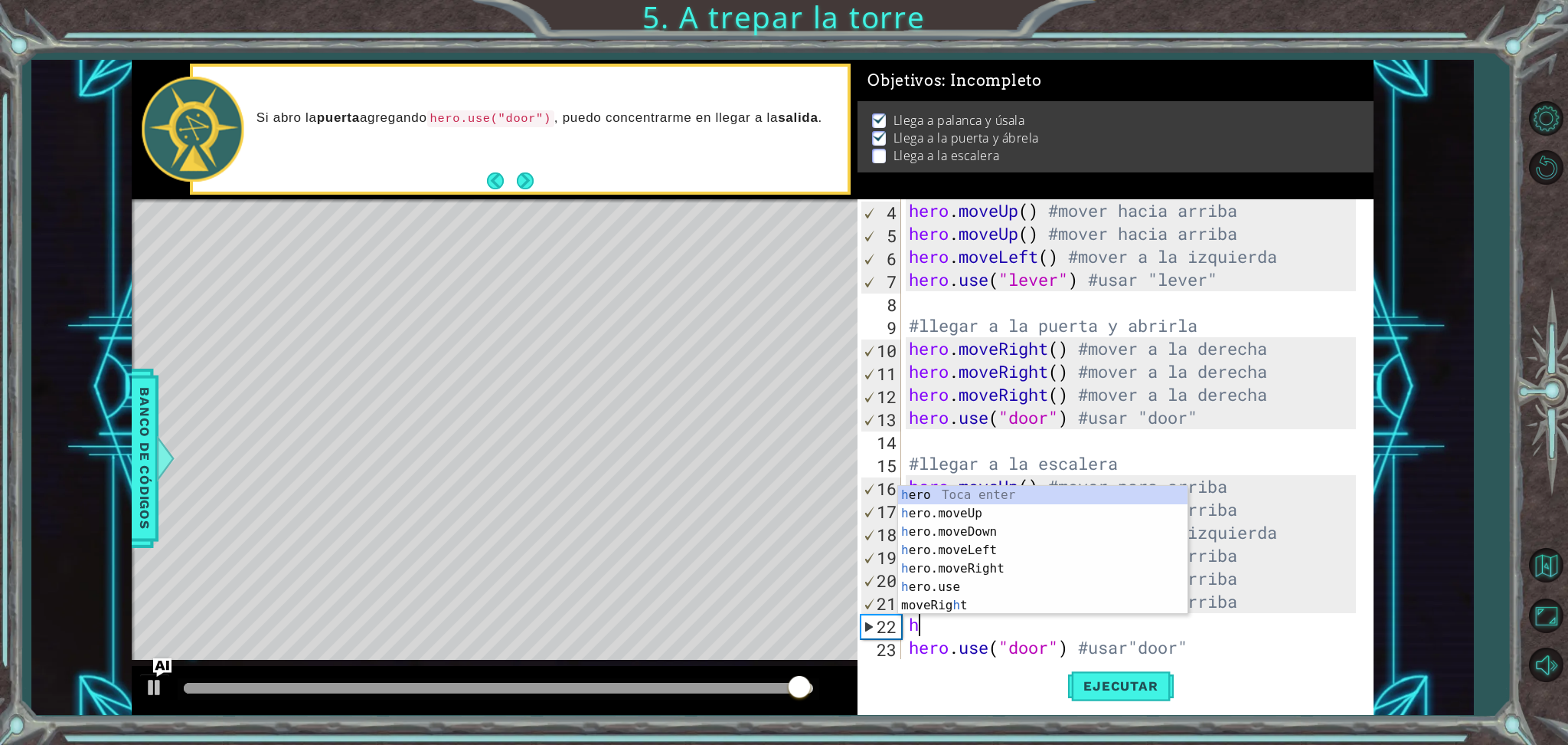
type textarea "he"
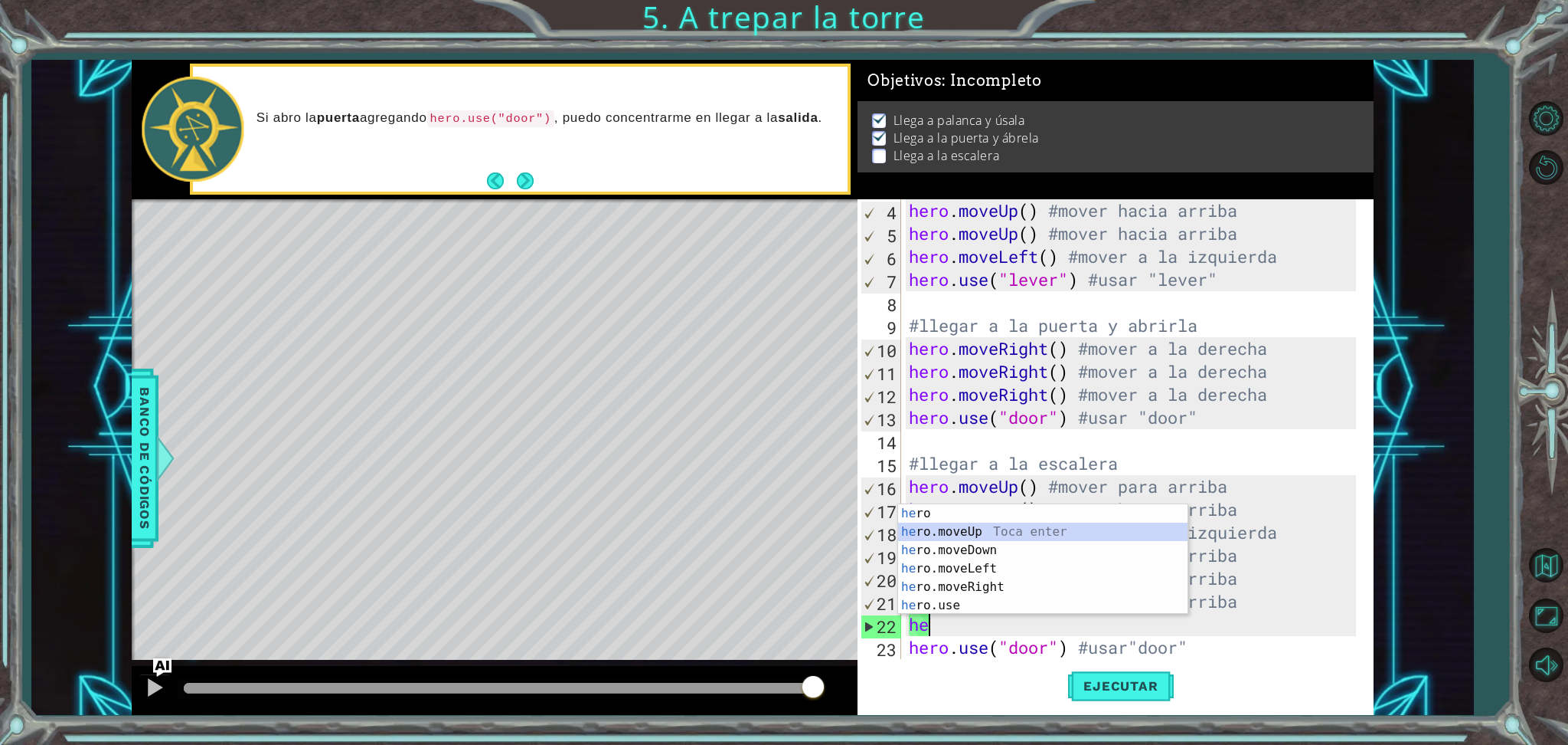
click at [1125, 532] on div "he ro Toca enter he ro.moveUp Toca enter he ro.moveDown Toca enter he ro.moveLe…" at bounding box center [1042, 577] width 289 height 147
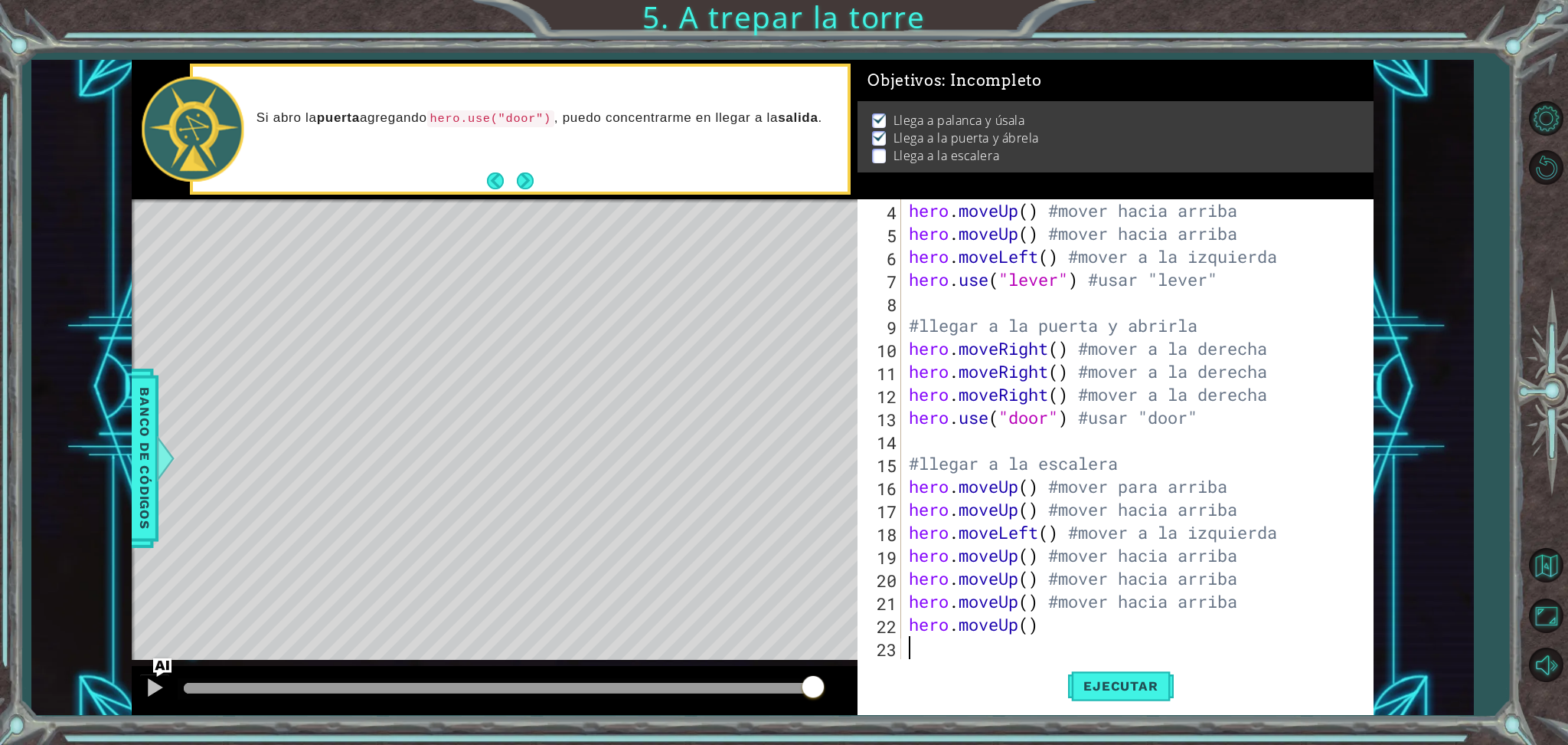
click at [1044, 621] on div "hero . moveUp ( ) #mover hacia arriba hero . moveUp ( ) #mover hacia arriba her…" at bounding box center [1134, 452] width 457 height 506
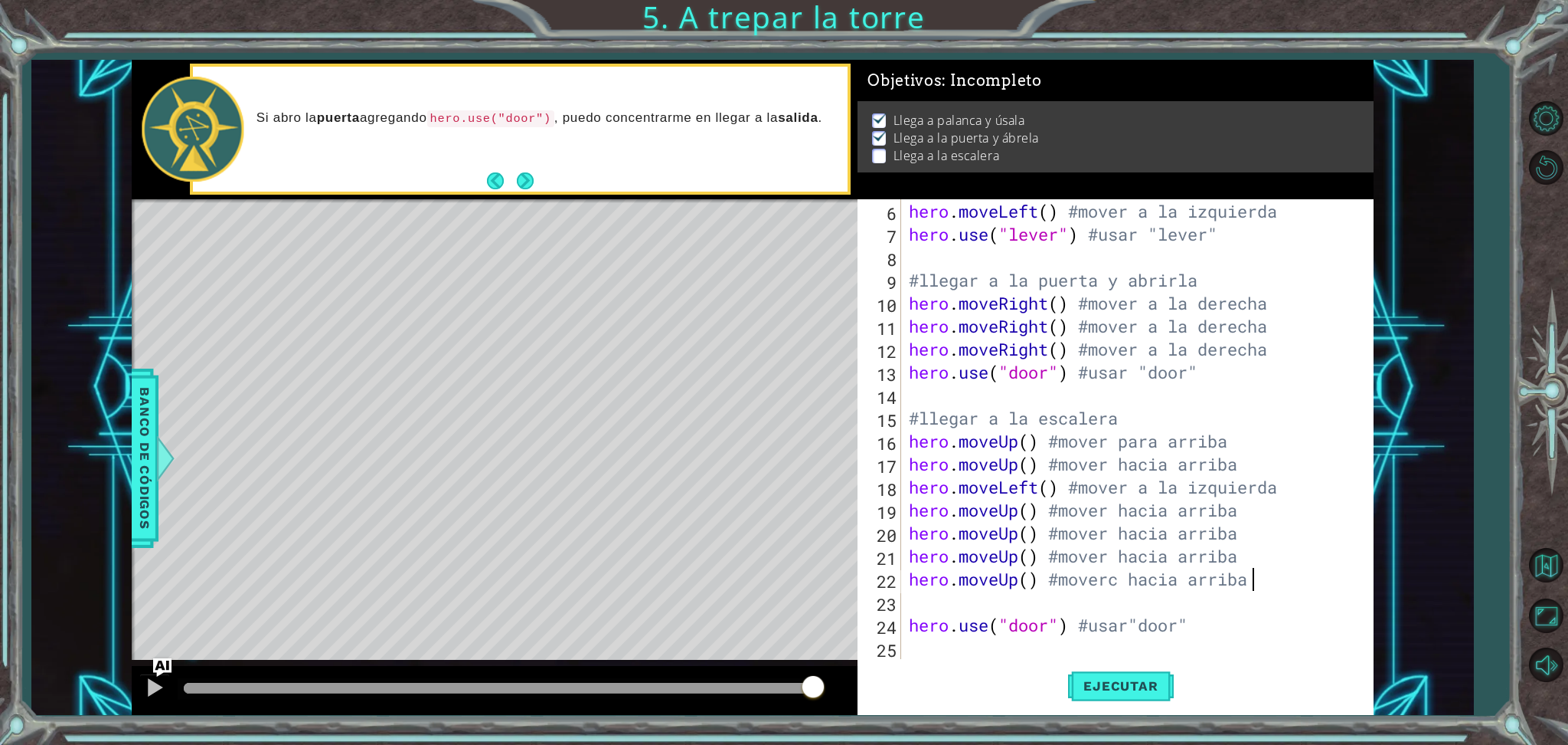
scroll to position [0, 15]
click at [1120, 576] on div "hero . moveUp ( ) #mover hacia arriba hero . moveLeft ( ) #mover a la izquierda…" at bounding box center [1134, 430] width 457 height 506
type textarea "hero.moveUp() #mover hacia arriba"
click at [1116, 621] on span "Ejecutar" at bounding box center [1120, 686] width 105 height 16
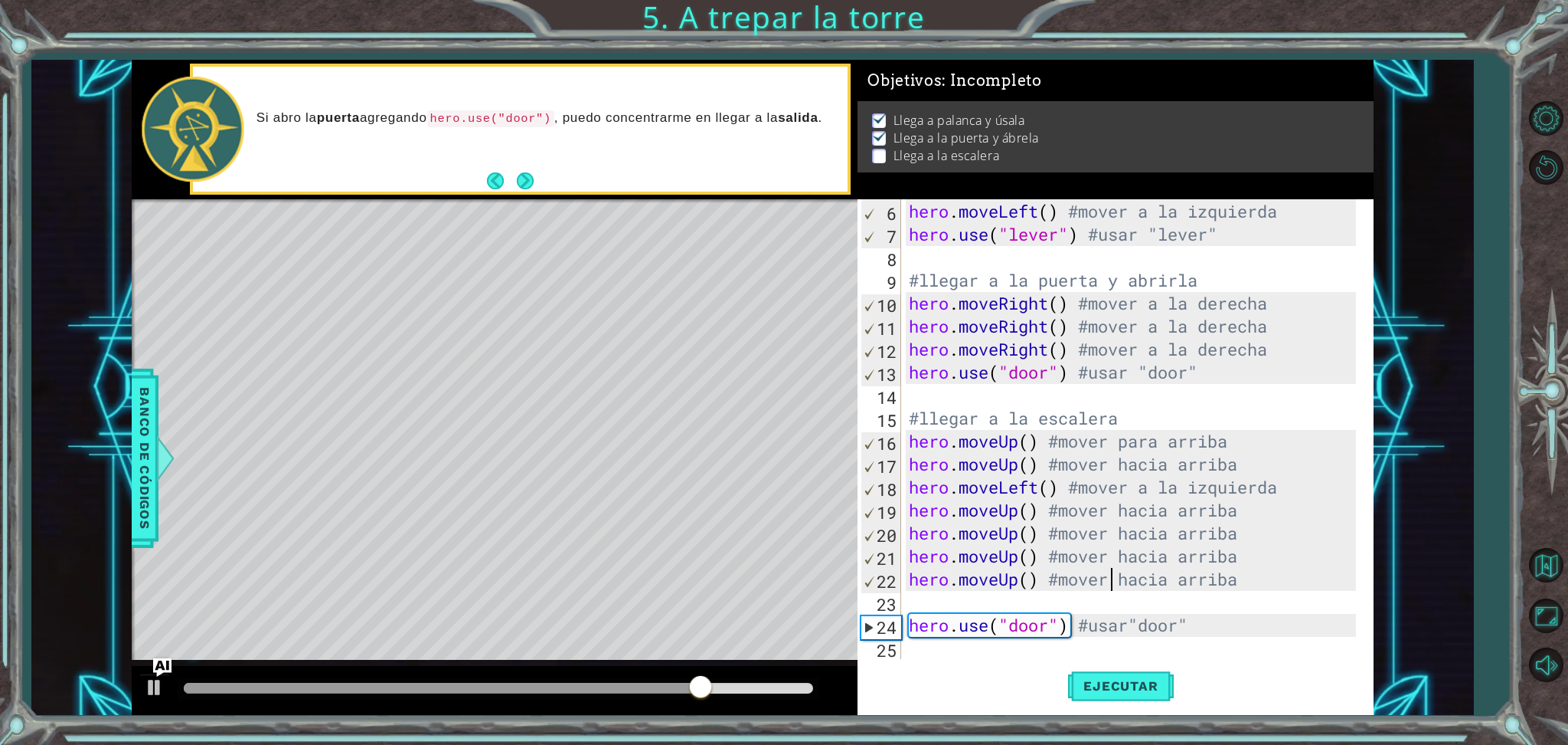
click at [1259, 535] on div "hero . moveUp ( ) #mover hacia arriba hero . moveLeft ( ) #mover a la izquierda…" at bounding box center [1134, 430] width 457 height 506
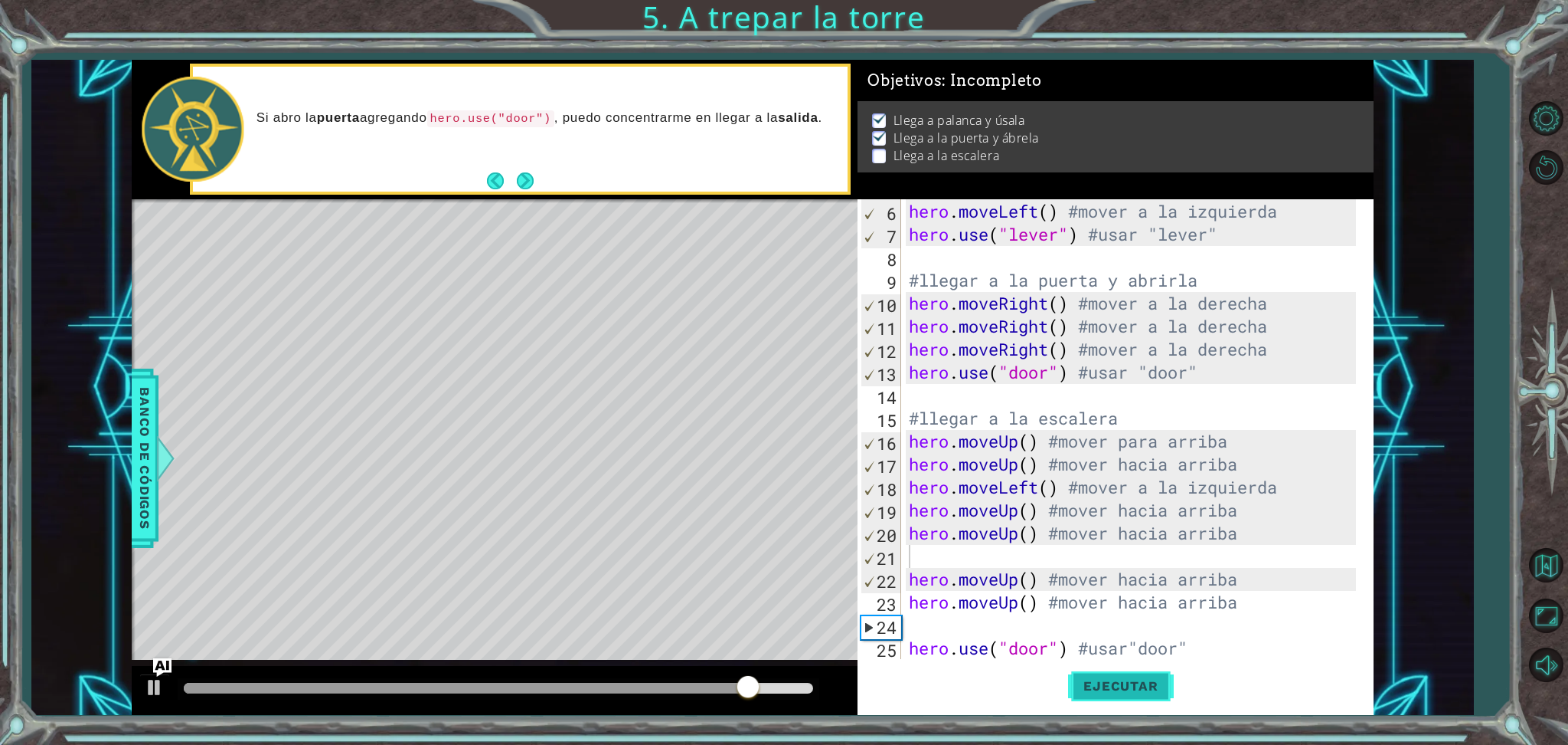
click at [1131, 621] on span "Ejecutar" at bounding box center [1120, 686] width 105 height 16
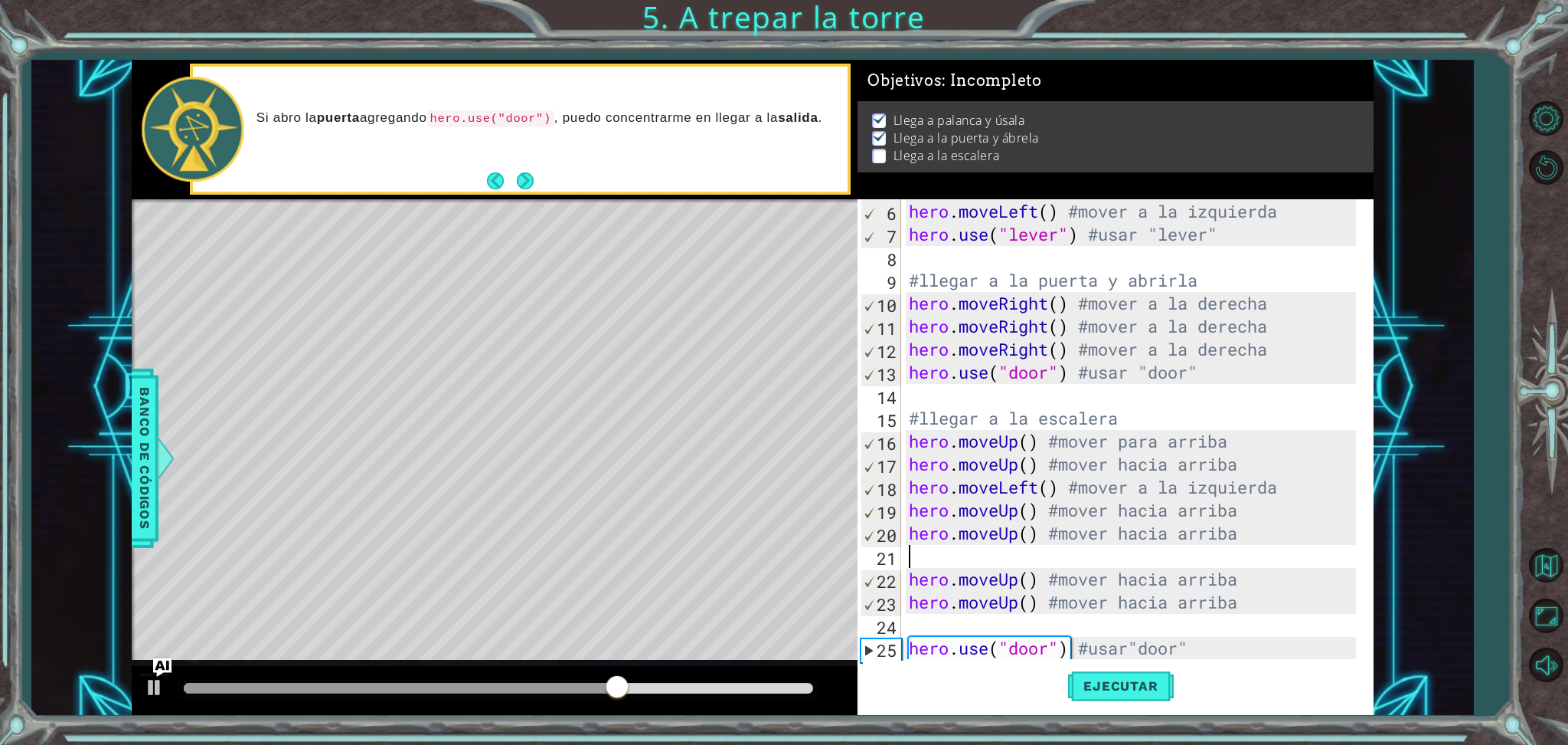
type textarea "hero.moveUp() #mover hacia arriba"
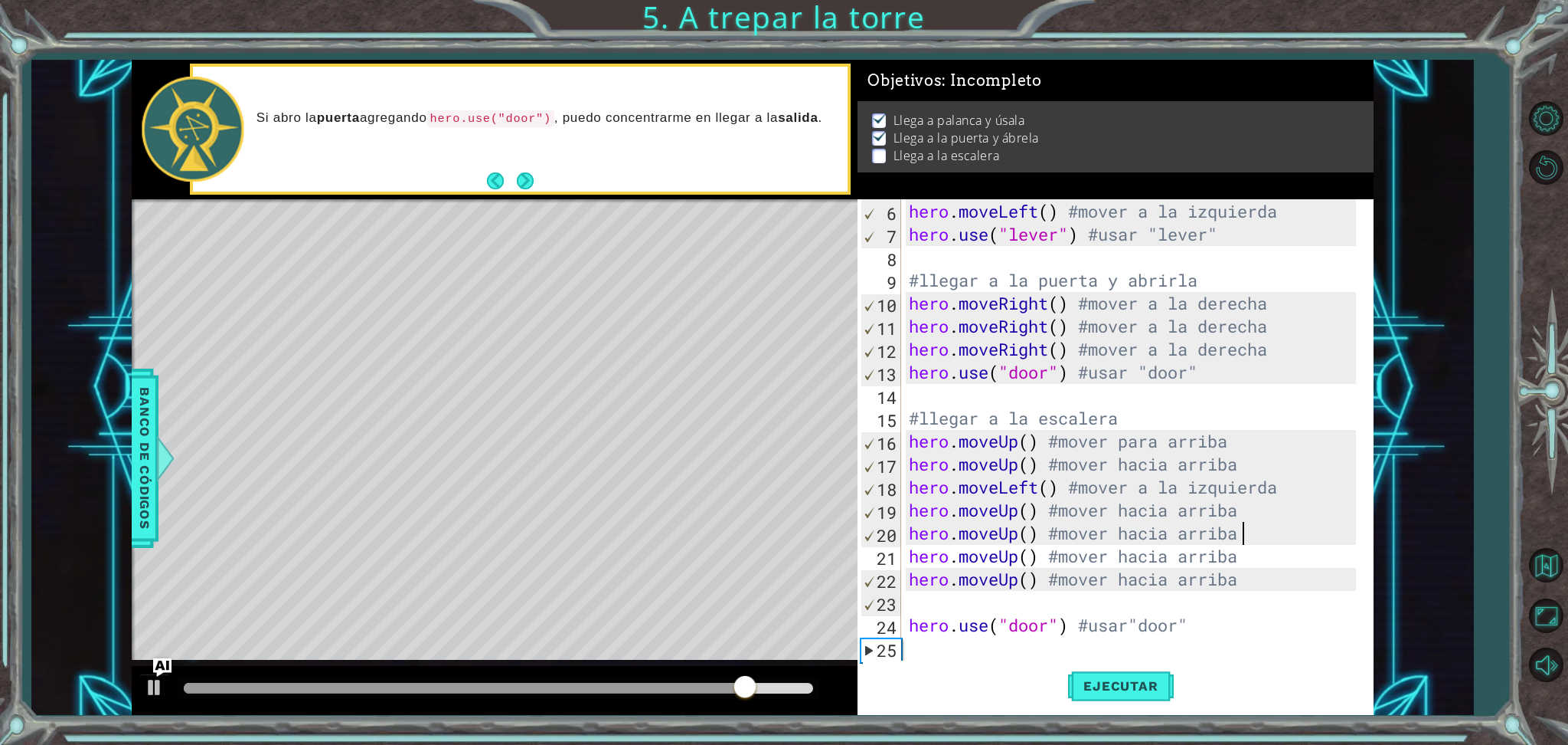
click at [1139, 604] on div "hero . moveUp ( ) #mover hacia arriba hero . moveLeft ( ) #mover a la izquierda…" at bounding box center [1134, 430] width 457 height 506
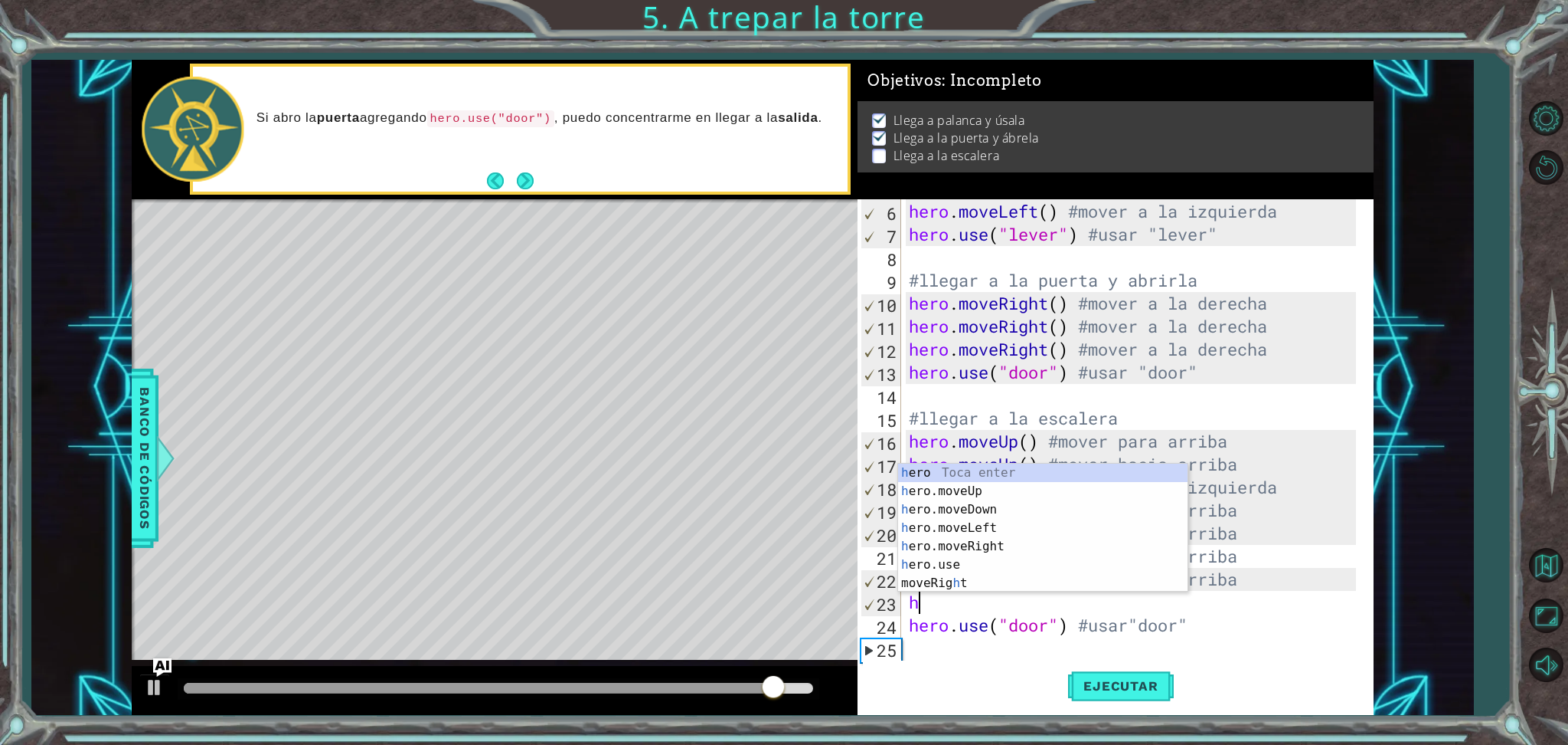
type textarea "he"
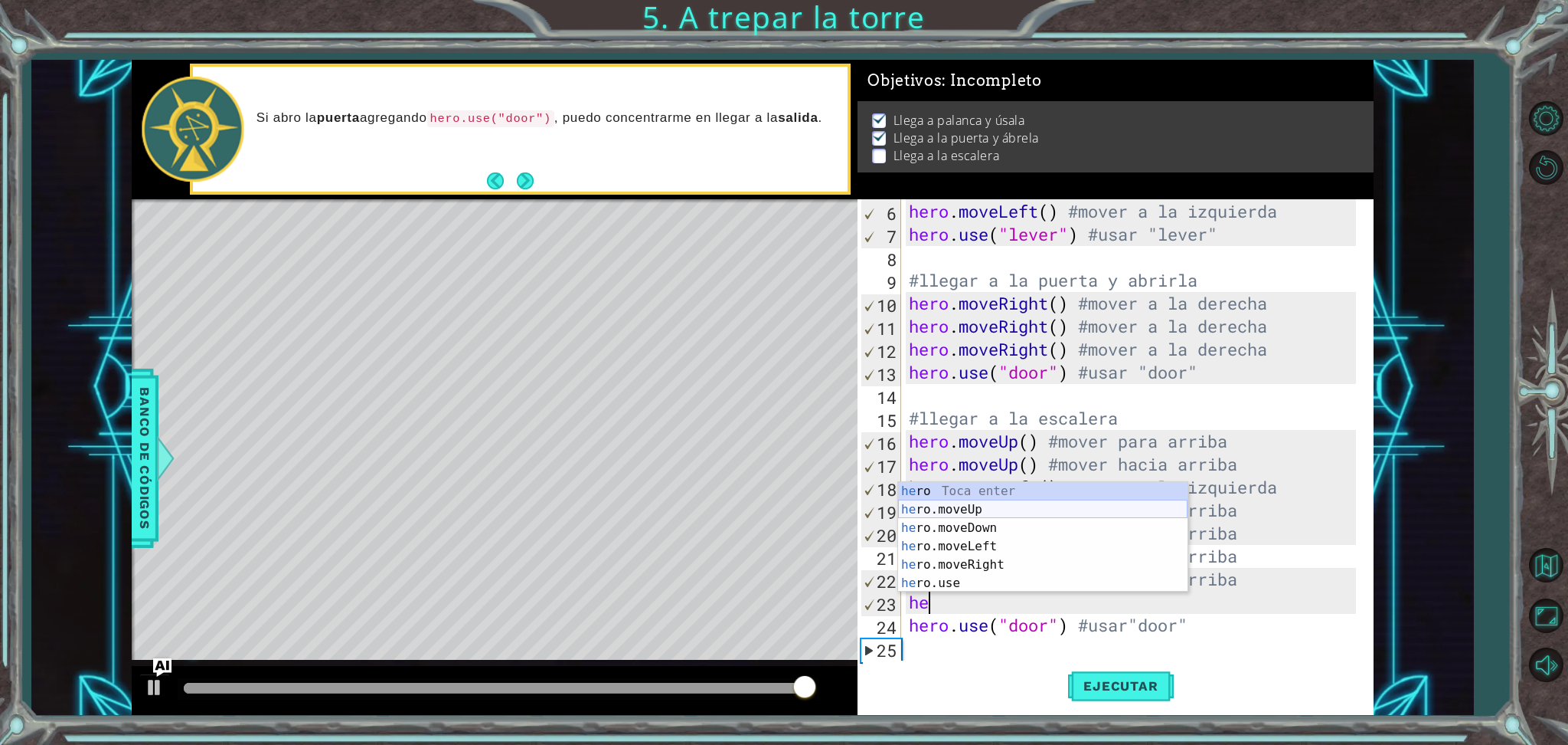
click at [1100, 504] on div "he ro Toca enter he ro.moveUp Toca enter he ro.moveDown Toca enter he ro.moveLe…" at bounding box center [1042, 555] width 289 height 147
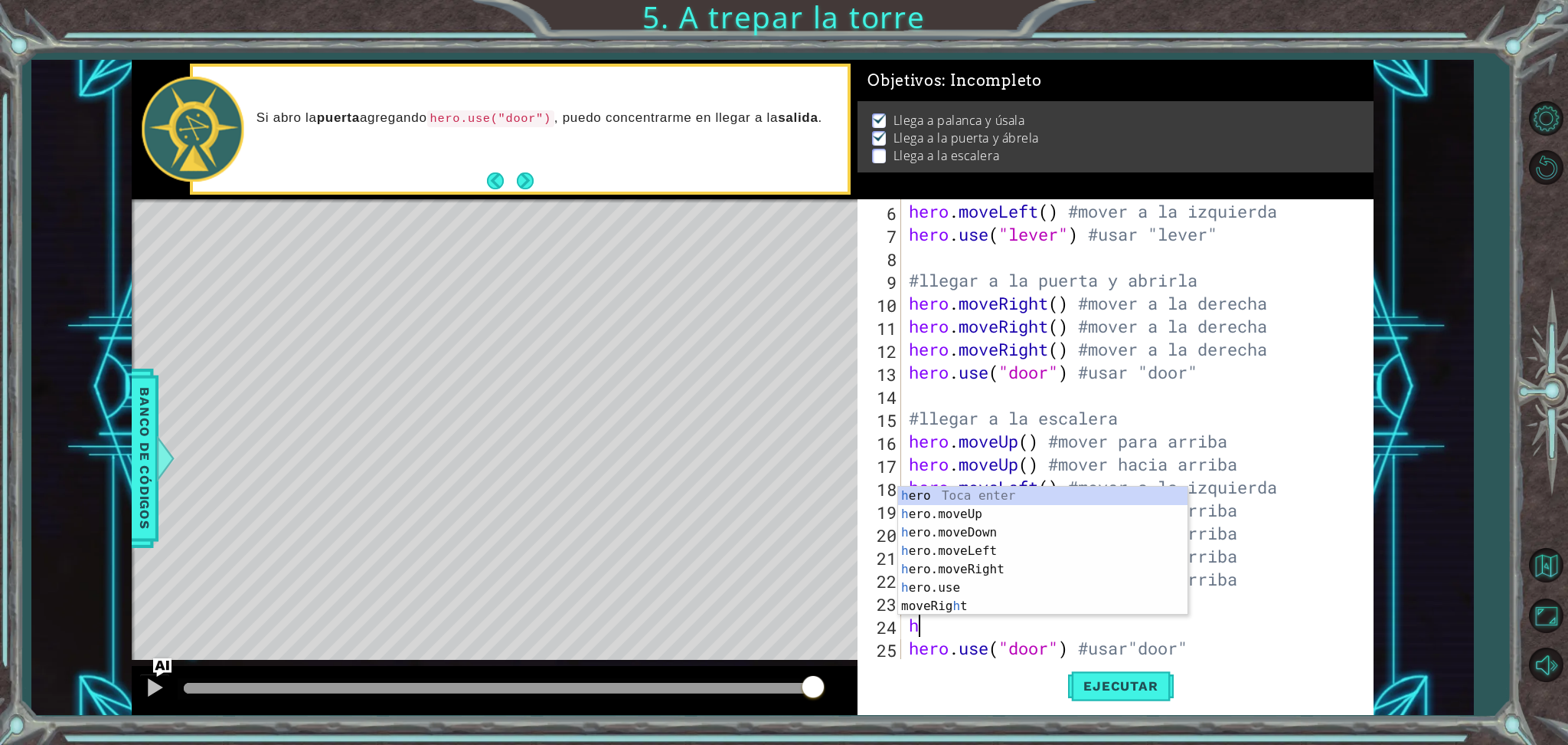
type textarea "he"
click at [997, 538] on div "he ro Toca enter he ro.moveUp Toca enter he ro.moveDown Toca enter he ro.moveLe…" at bounding box center [1042, 578] width 289 height 147
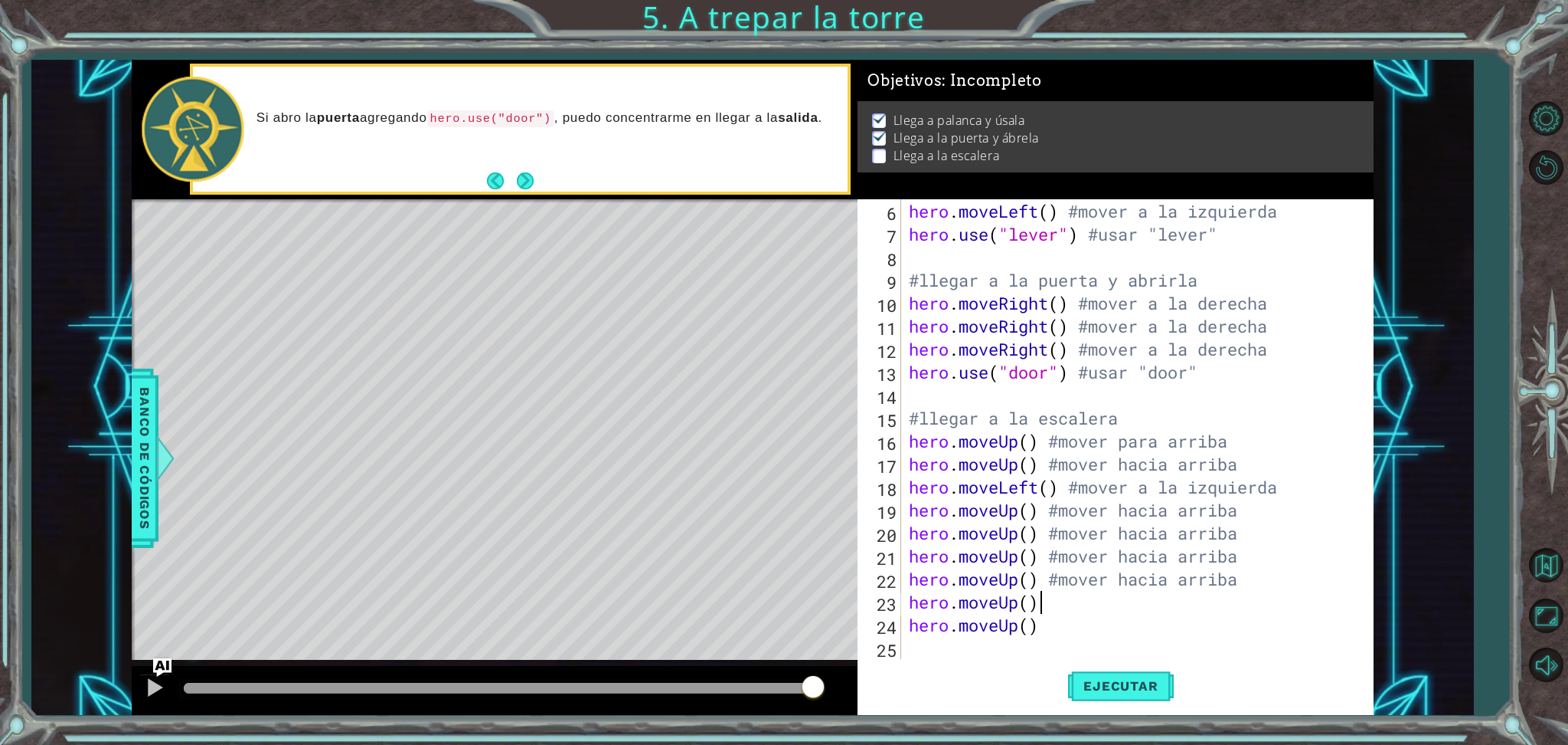
click at [1049, 604] on div "hero . moveUp ( ) #mover hacia arriba hero . moveLeft ( ) #mover a la izquierda…" at bounding box center [1134, 430] width 457 height 506
click at [1040, 606] on div "hero . moveUp ( ) #mover hacia arriba hero . moveLeft ( ) #mover a la izquierda…" at bounding box center [1134, 430] width 457 height 506
click at [1091, 606] on div "hero . moveUp ( ) #mover hacia arriba hero . moveLeft ( ) #mover a la izquierda…" at bounding box center [1134, 430] width 457 height 506
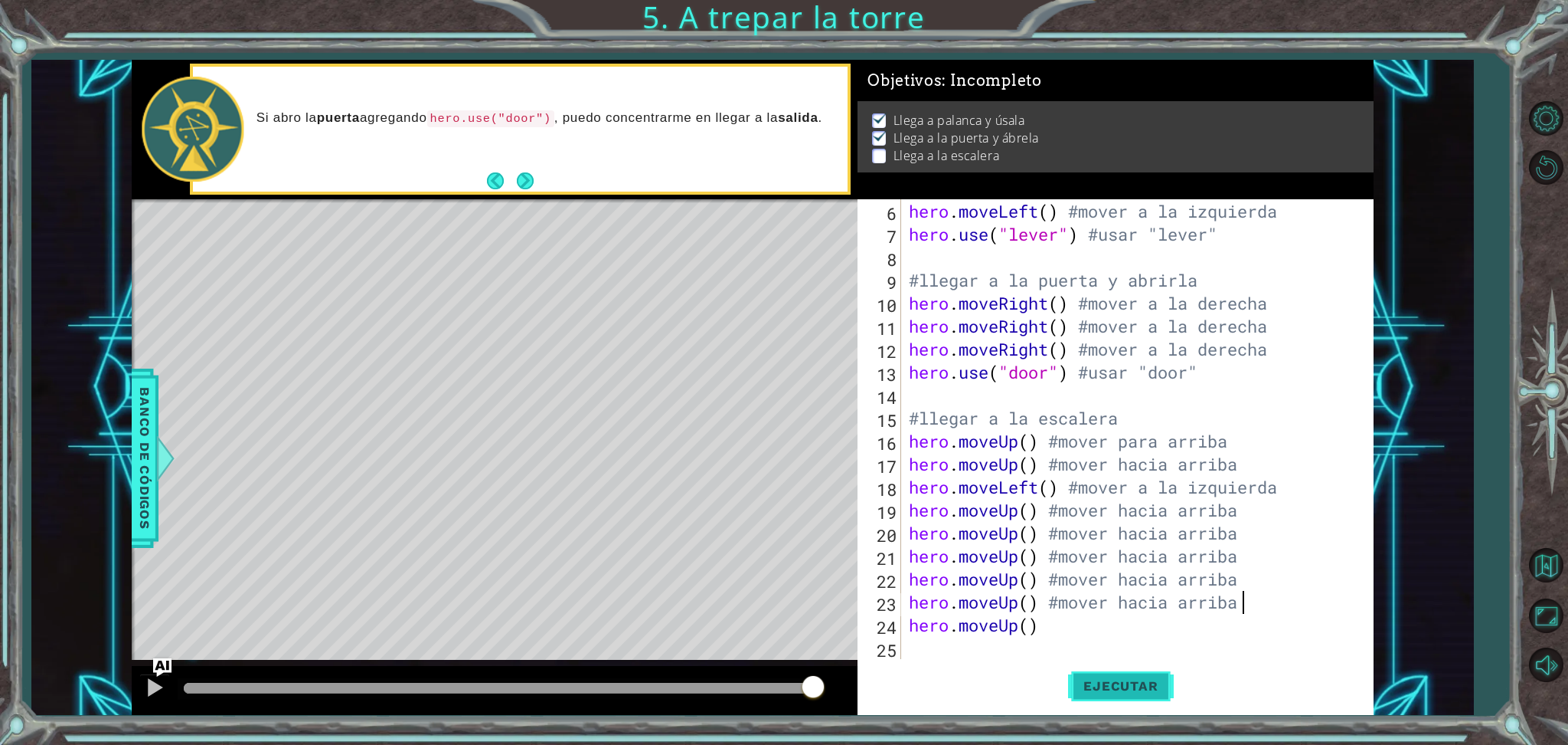
click at [1134, 621] on button "Ejecutar" at bounding box center [1120, 686] width 105 height 51
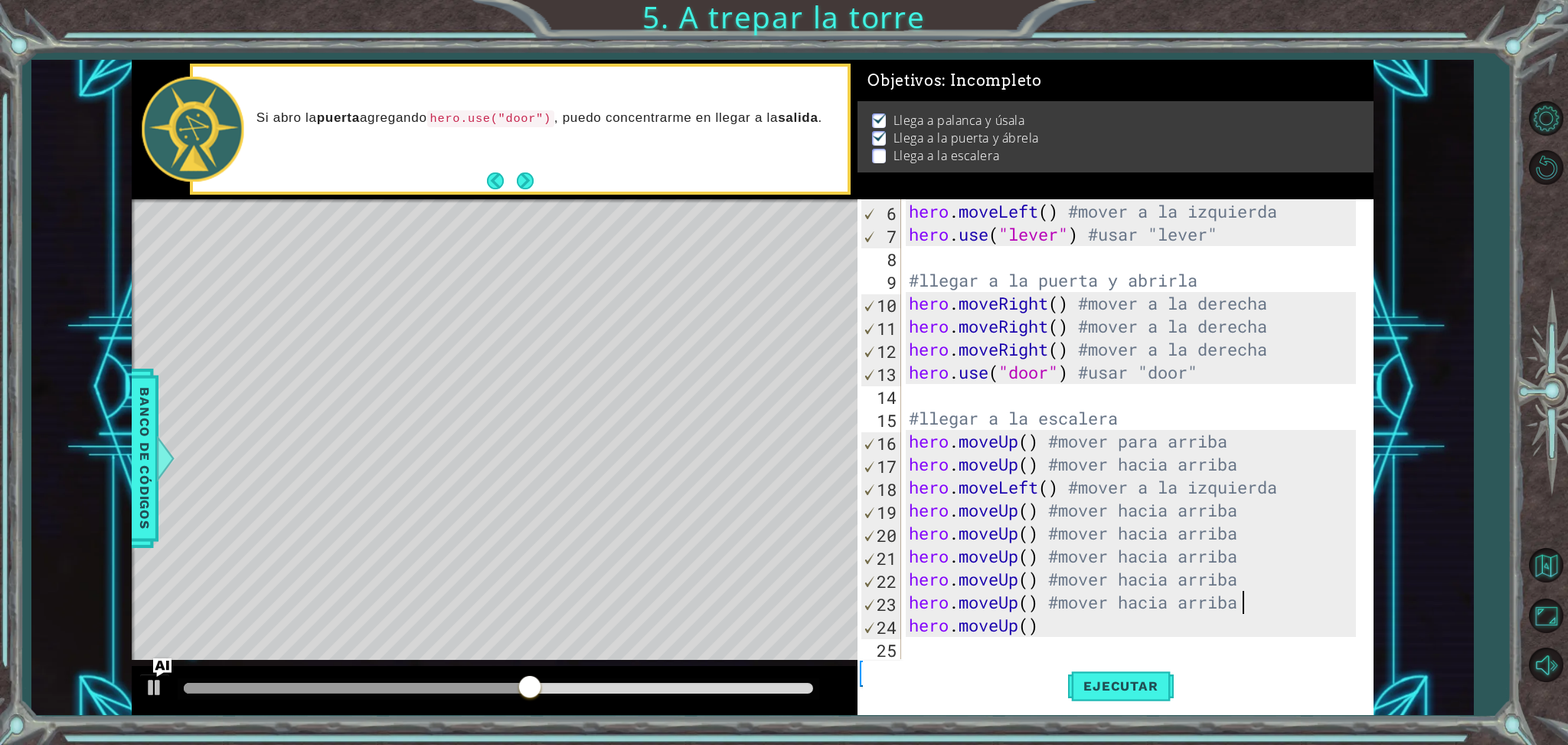
click at [1255, 611] on div "hero . moveUp ( ) #mover hacia arriba hero . moveLeft ( ) #mover a la izquierda…" at bounding box center [1134, 430] width 457 height 506
click at [1125, 621] on div "hero . moveUp ( ) #mover hacia arriba hero . moveLeft ( ) #mover a la izquierda…" at bounding box center [1134, 430] width 457 height 506
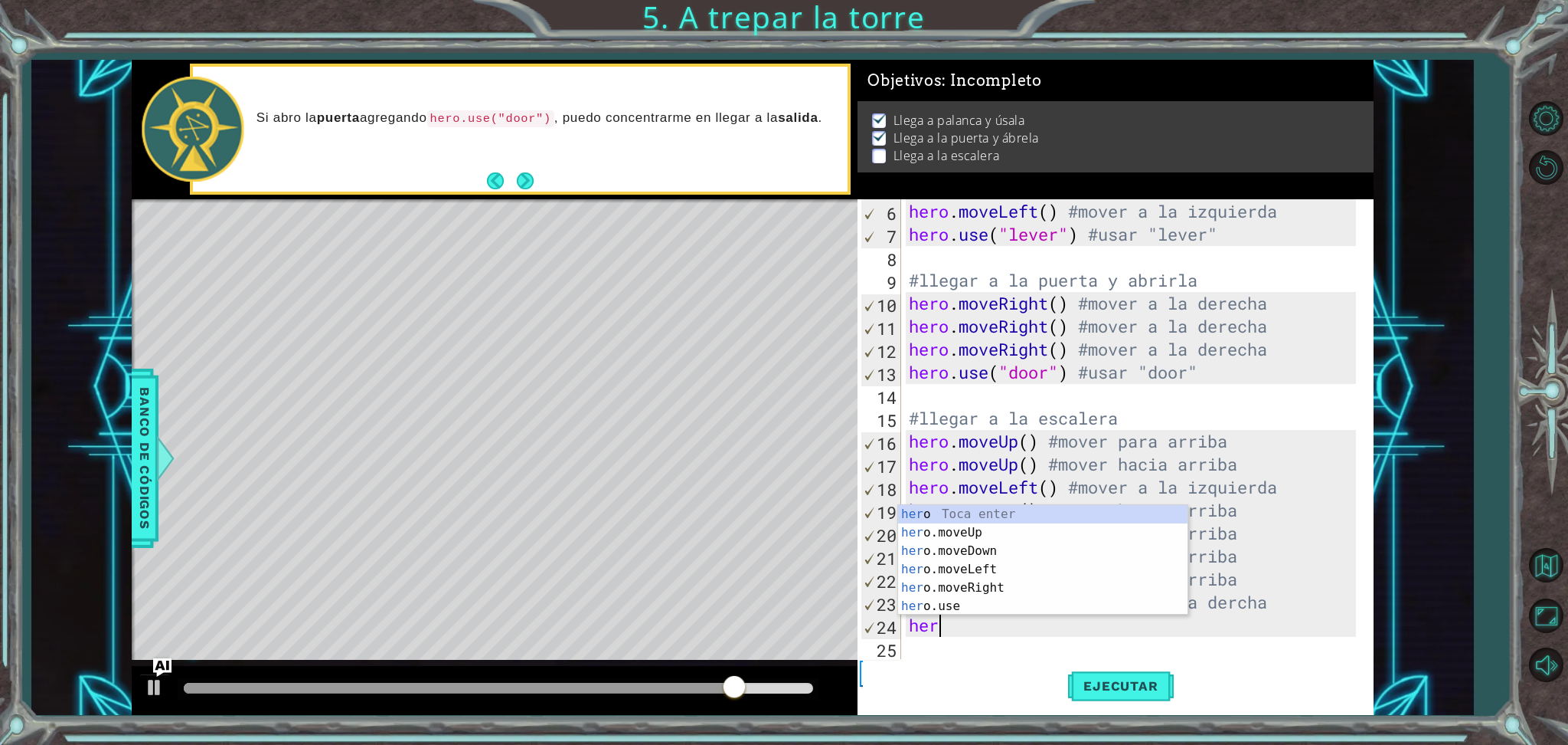
scroll to position [0, 0]
type textarea "h"
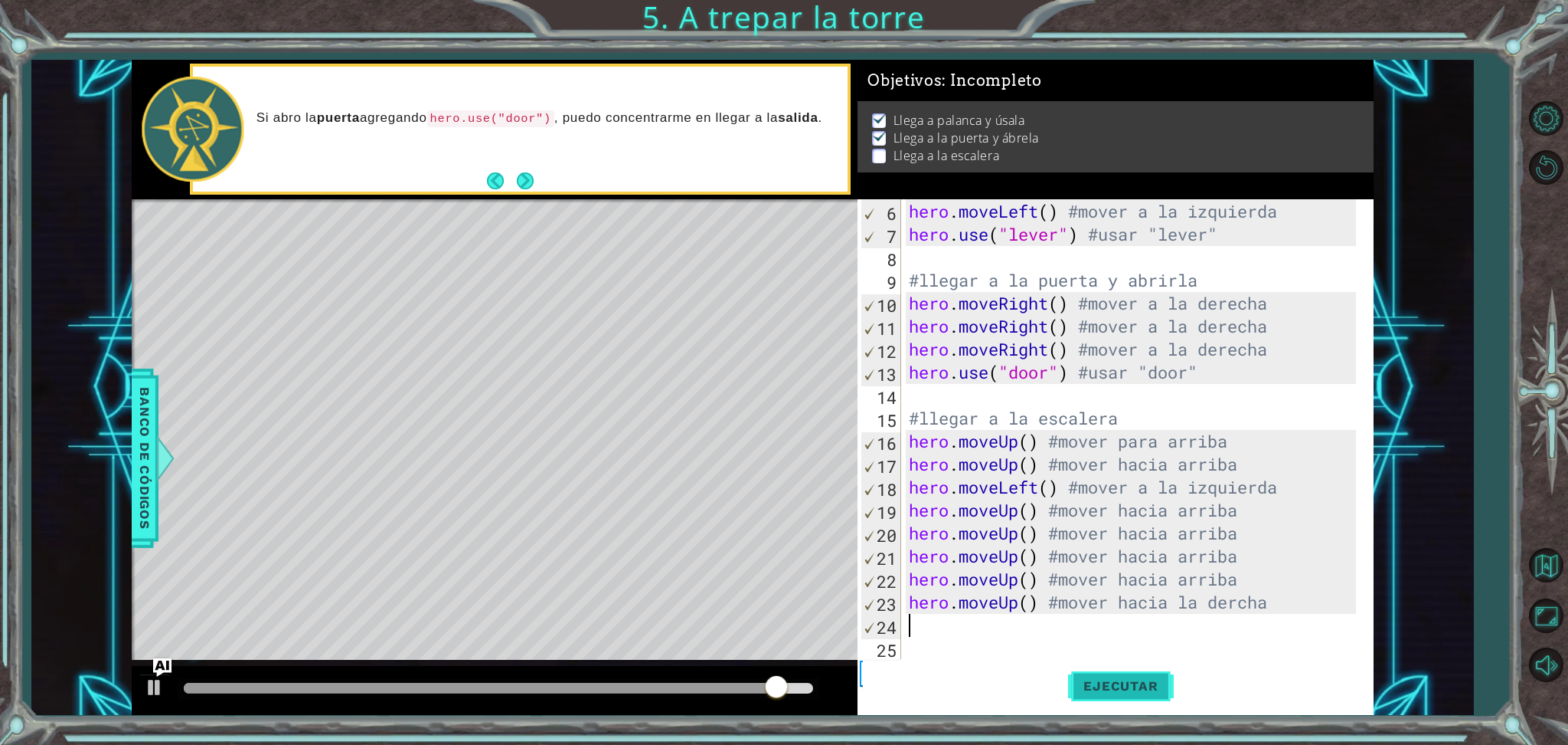
click at [1125, 621] on span "Ejecutar" at bounding box center [1120, 686] width 105 height 16
click at [1013, 621] on div "hero . moveUp ( ) #mover hacia arriba hero . moveLeft ( ) #mover a la izquierda…" at bounding box center [1134, 430] width 457 height 506
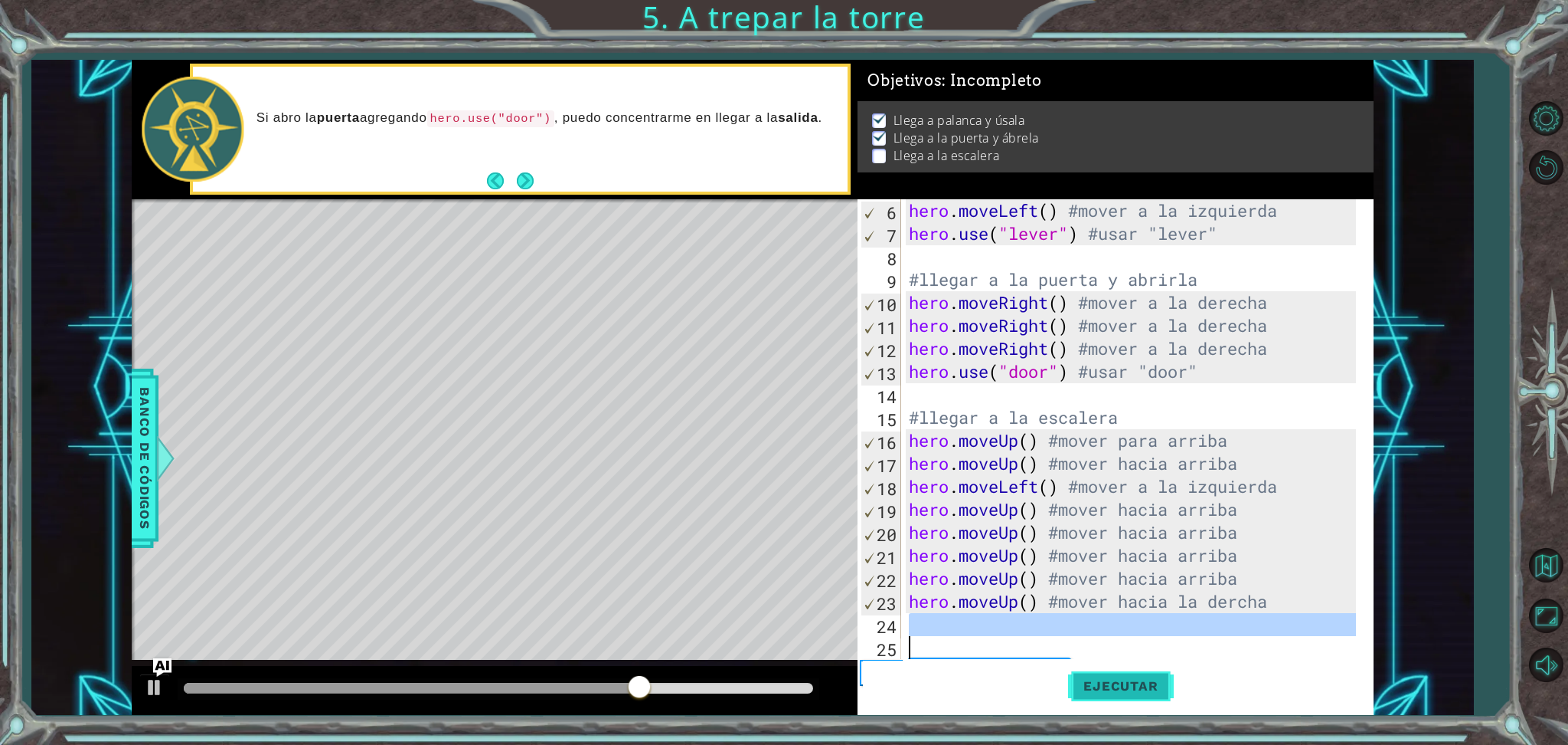
scroll to position [160, 0]
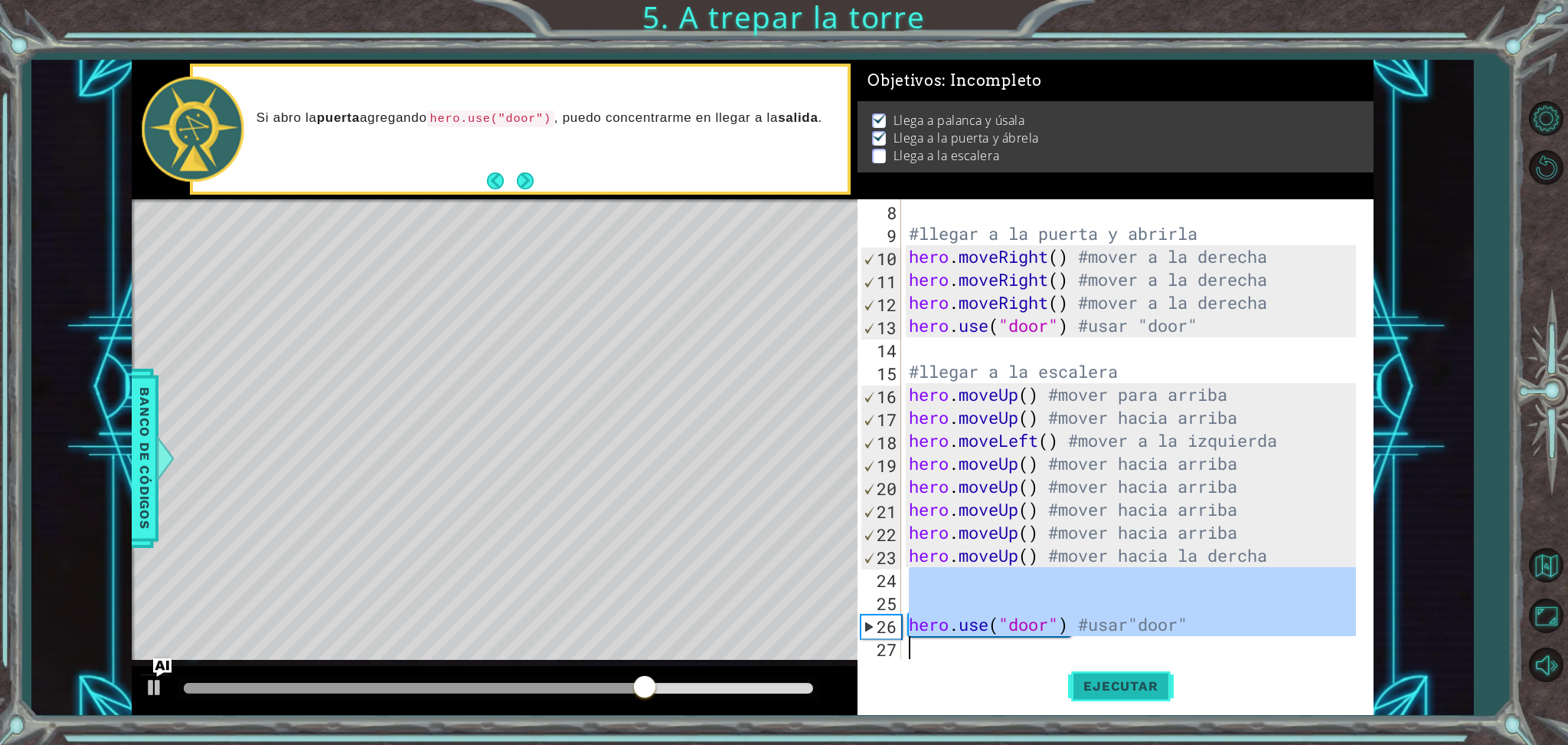
drag, startPoint x: 1013, startPoint y: 627, endPoint x: 1109, endPoint y: 674, distance: 106.9
click at [1109, 621] on div "8 9 10 11 12 13 14 15 16 17 18 19 20 21 22 23 24 25 26 27 #llegar a la puerta y…" at bounding box center [1115, 456] width 516 height 516
click at [1218, 621] on div "#llegar a la puerta y abrirla hero . moveRight ( ) #mover a la derecha hero . m…" at bounding box center [1131, 428] width 450 height 459
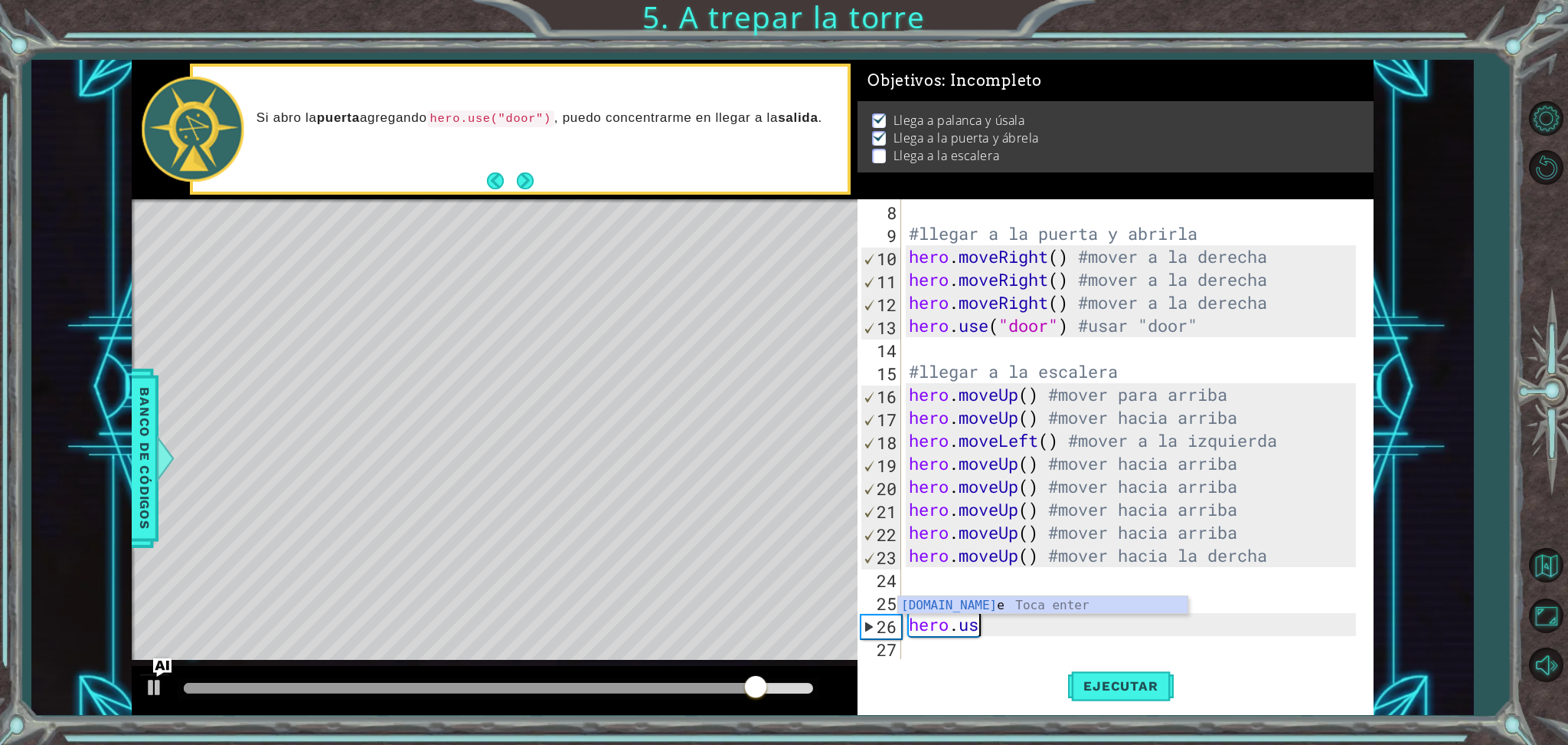
type textarea "h"
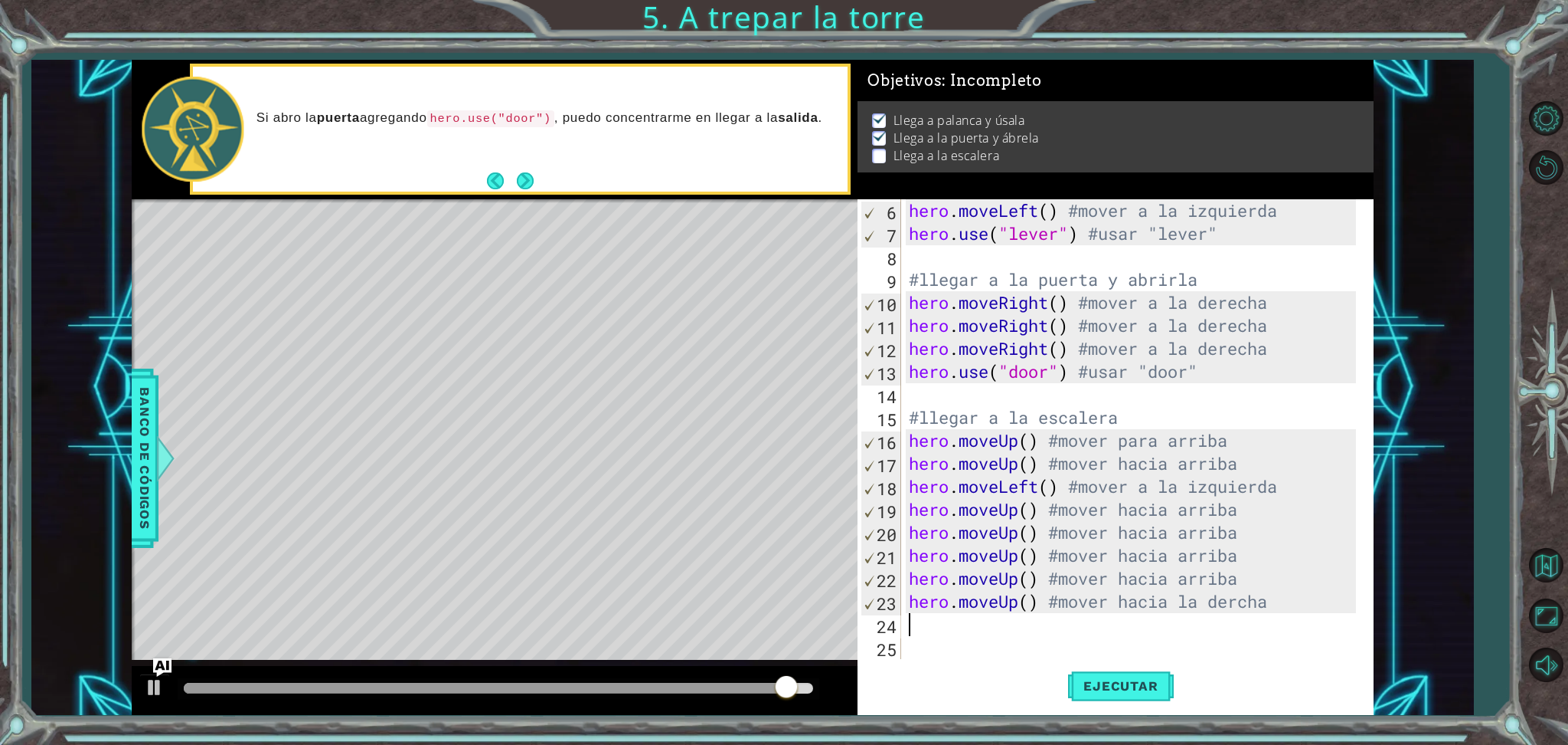
scroll to position [91, 0]
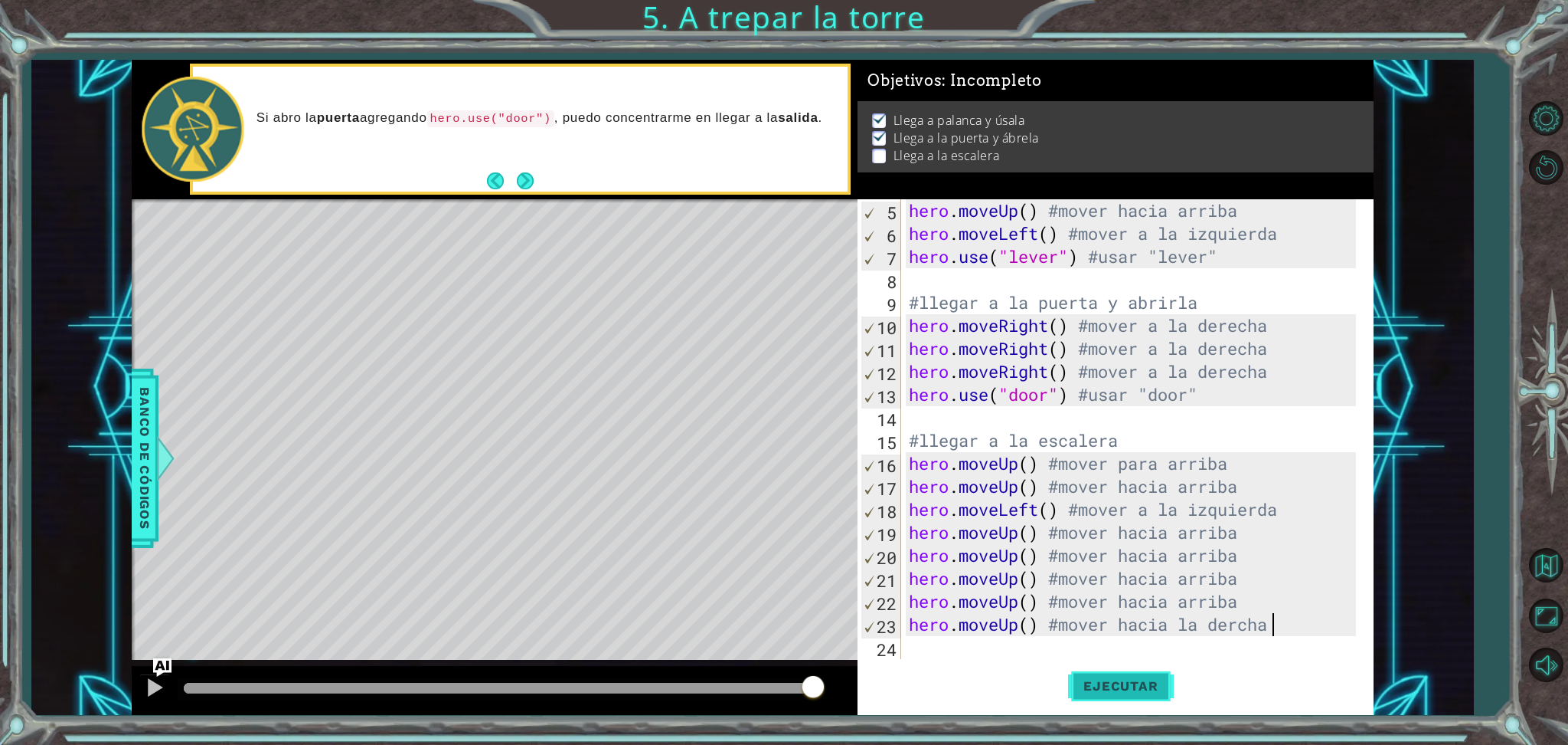
click at [1122, 621] on span "Ejecutar" at bounding box center [1120, 686] width 105 height 16
click at [1082, 621] on span "Ejecutar" at bounding box center [1120, 686] width 105 height 16
click at [1064, 528] on div "hero . moveUp ( ) #mover hacia arriba hero . moveLeft ( ) #mover a la izquierda…" at bounding box center [1134, 452] width 457 height 506
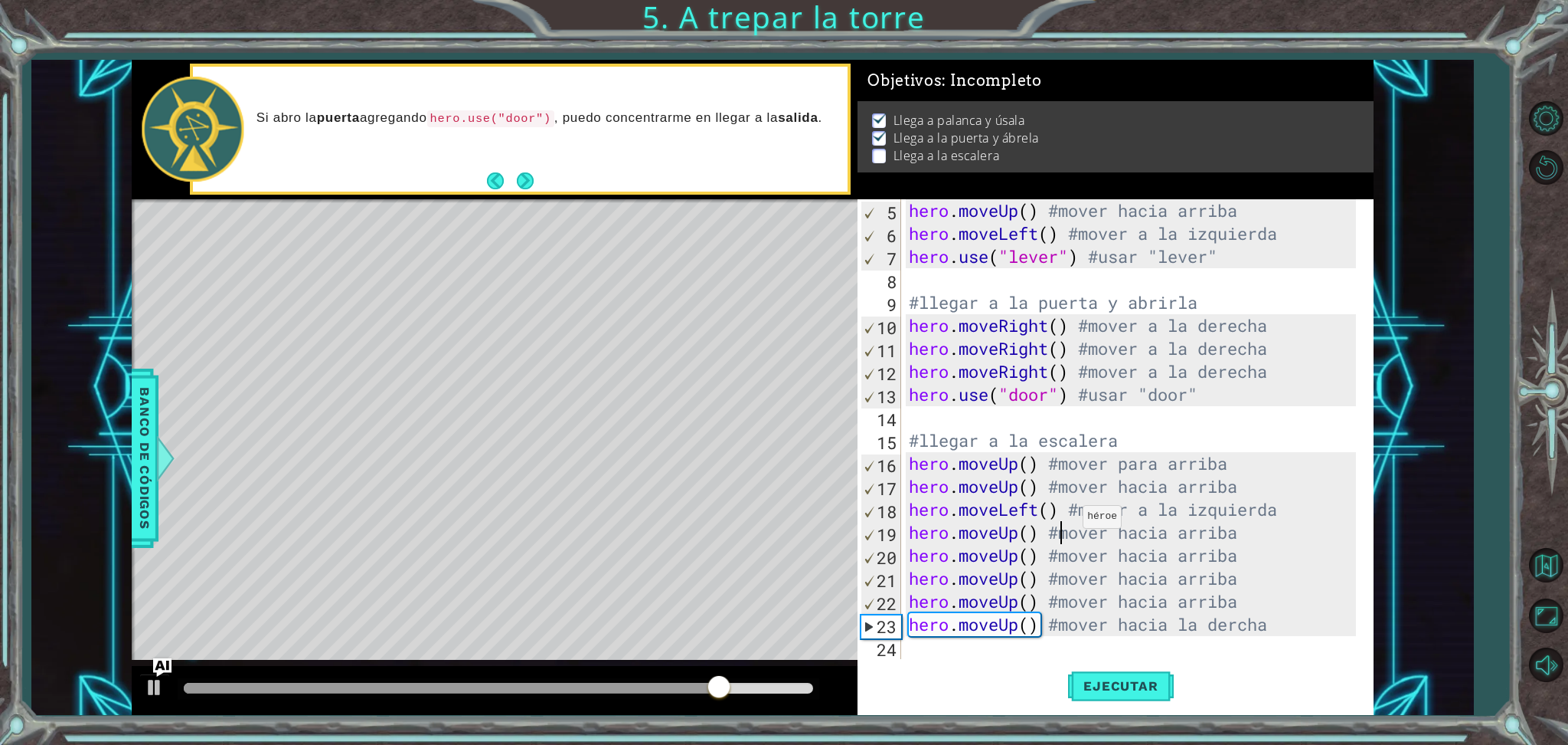
click at [1070, 519] on div "hero . moveUp ( ) #mover hacia arriba hero . moveLeft ( ) #mover a la izquierda…" at bounding box center [1134, 452] width 457 height 506
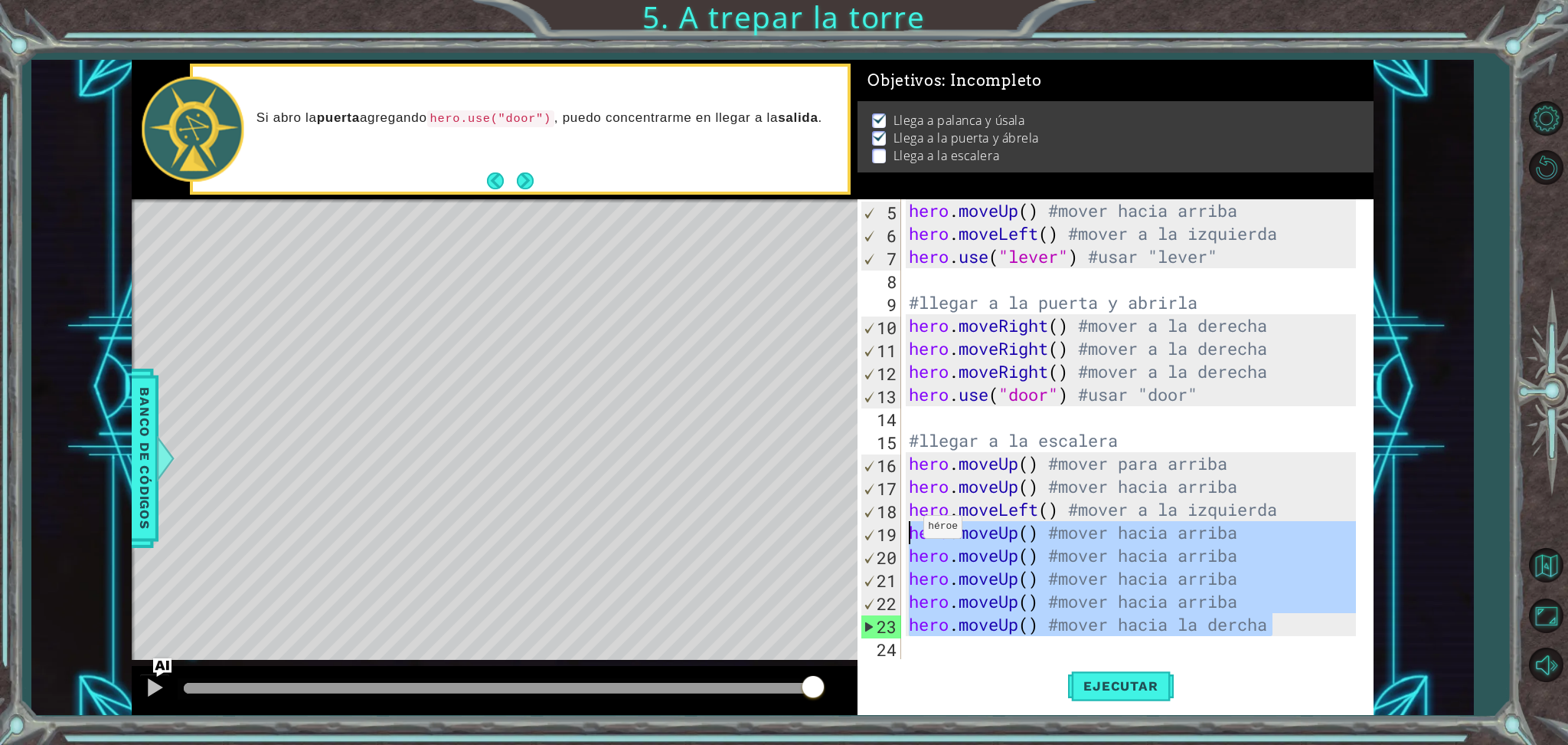
drag, startPoint x: 1274, startPoint y: 629, endPoint x: 911, endPoint y: 530, distance: 376.3
click at [911, 530] on div "hero . moveUp ( ) #mover hacia arriba hero . moveLeft ( ) #mover a la izquierda…" at bounding box center [1134, 452] width 457 height 506
type textarea "hero.moveUp() #mover hacia arriba hero.moveUp() #mover hacia arriba"
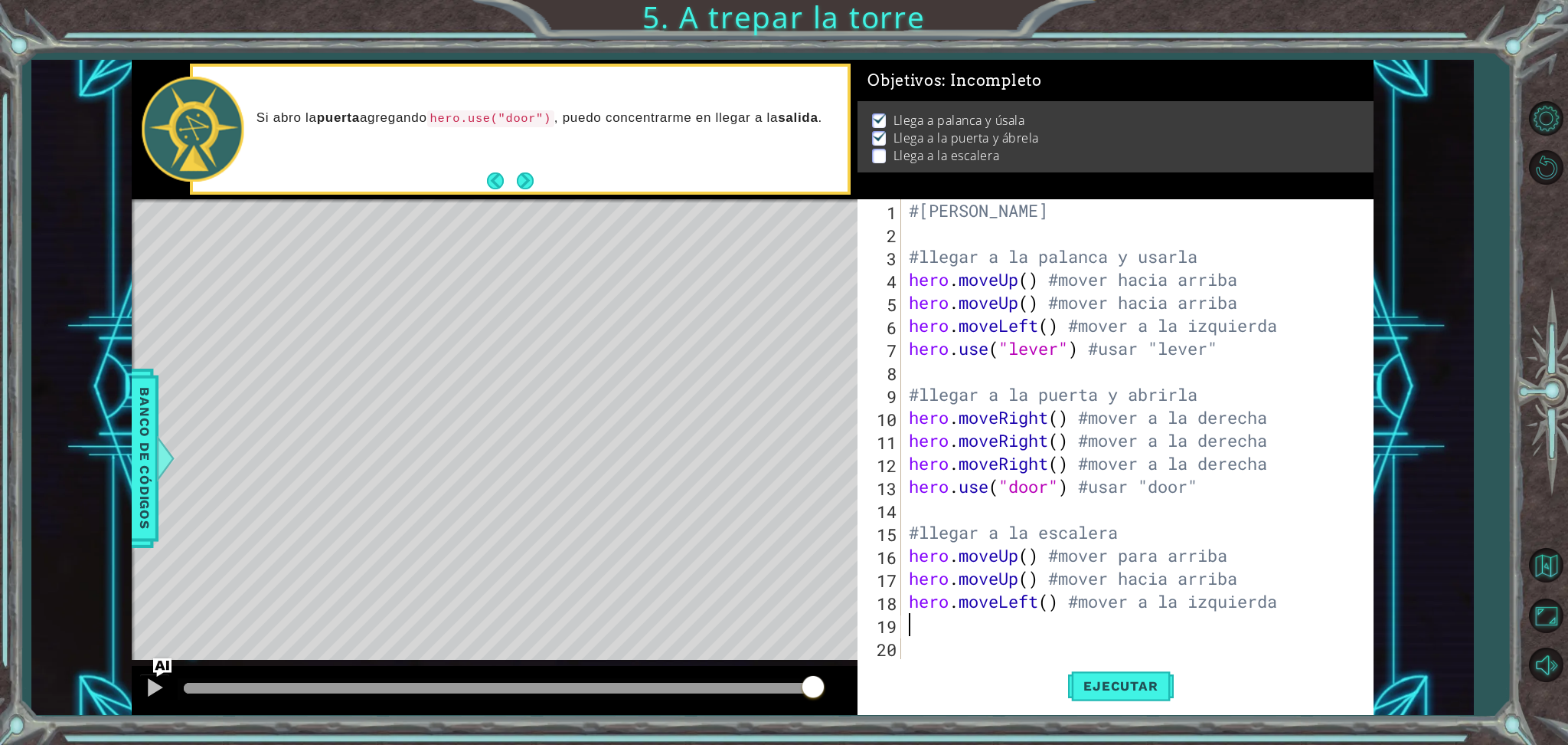
click at [988, 621] on div "#[PERSON_NAME] #llegar a la palanca y usarla hero . moveUp ( ) #mover hacia arr…" at bounding box center [1141, 452] width 470 height 506
click at [929, 621] on div "#[PERSON_NAME] #llegar a la palanca y usarla hero . moveUp ( ) #mover hacia arr…" at bounding box center [1141, 452] width 470 height 506
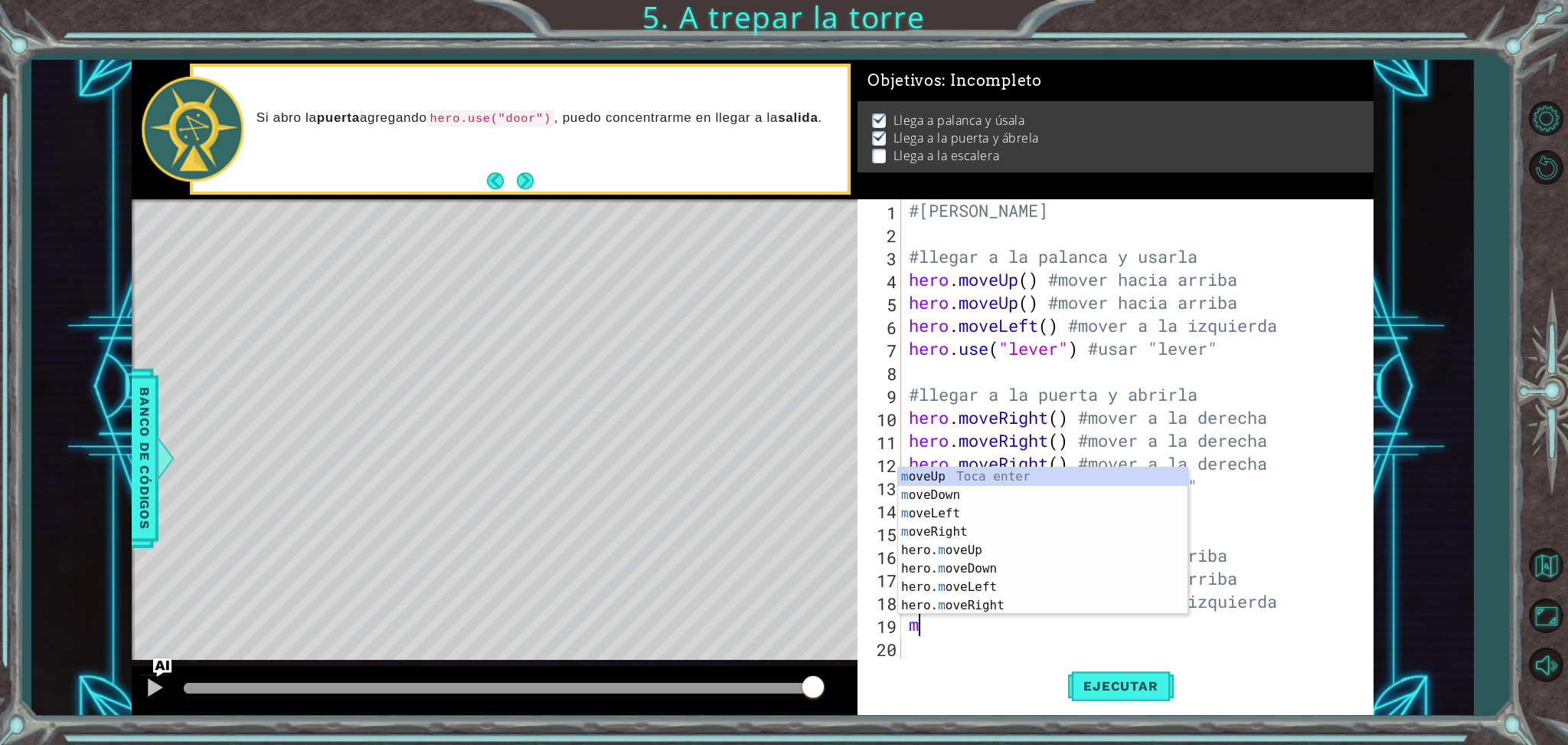
type textarea "mo"
click at [953, 513] on div "mo veUp Toca enter mo veDown Toca enter mo veLeft Toca enter mo veRight Toca en…" at bounding box center [1042, 559] width 289 height 184
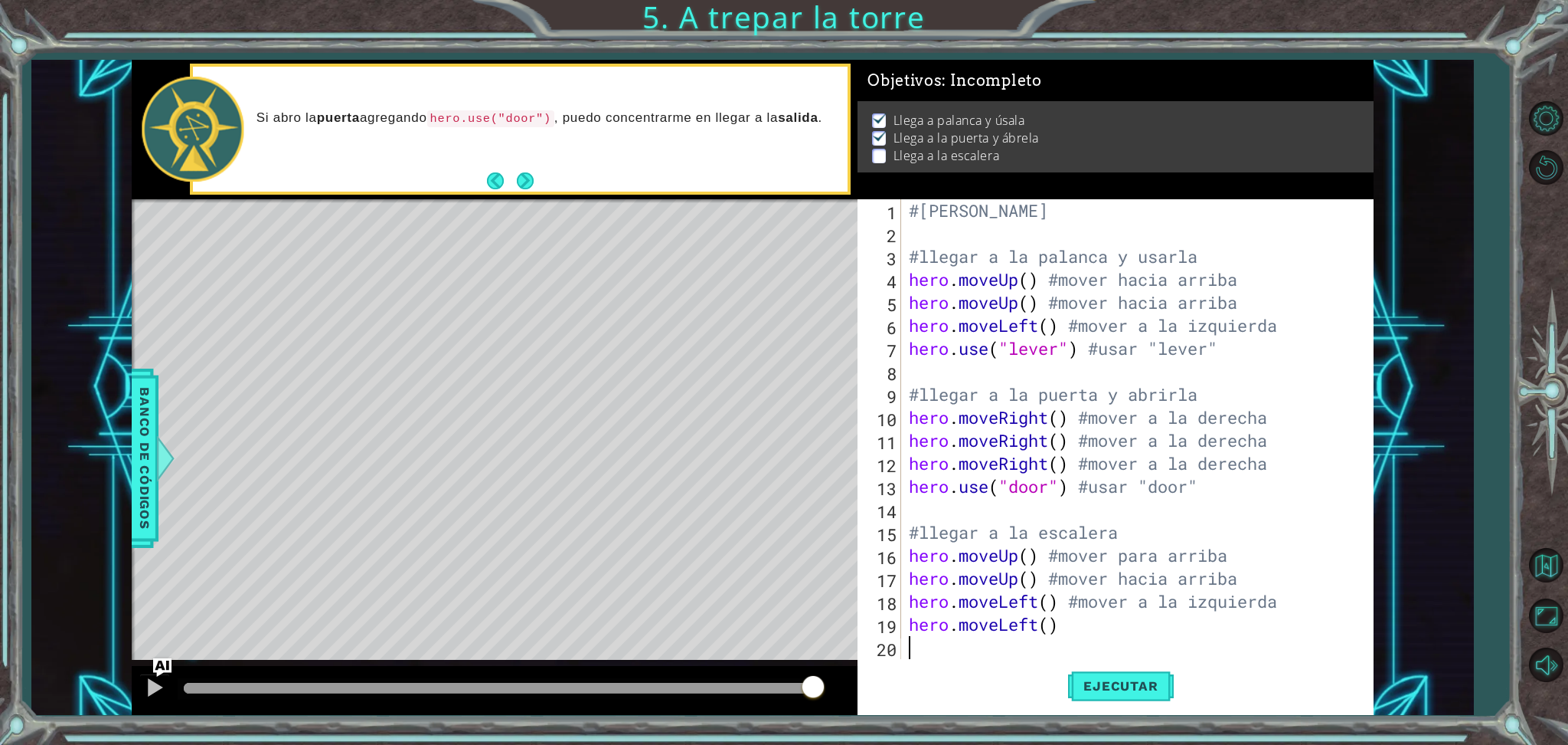
scroll to position [22, 0]
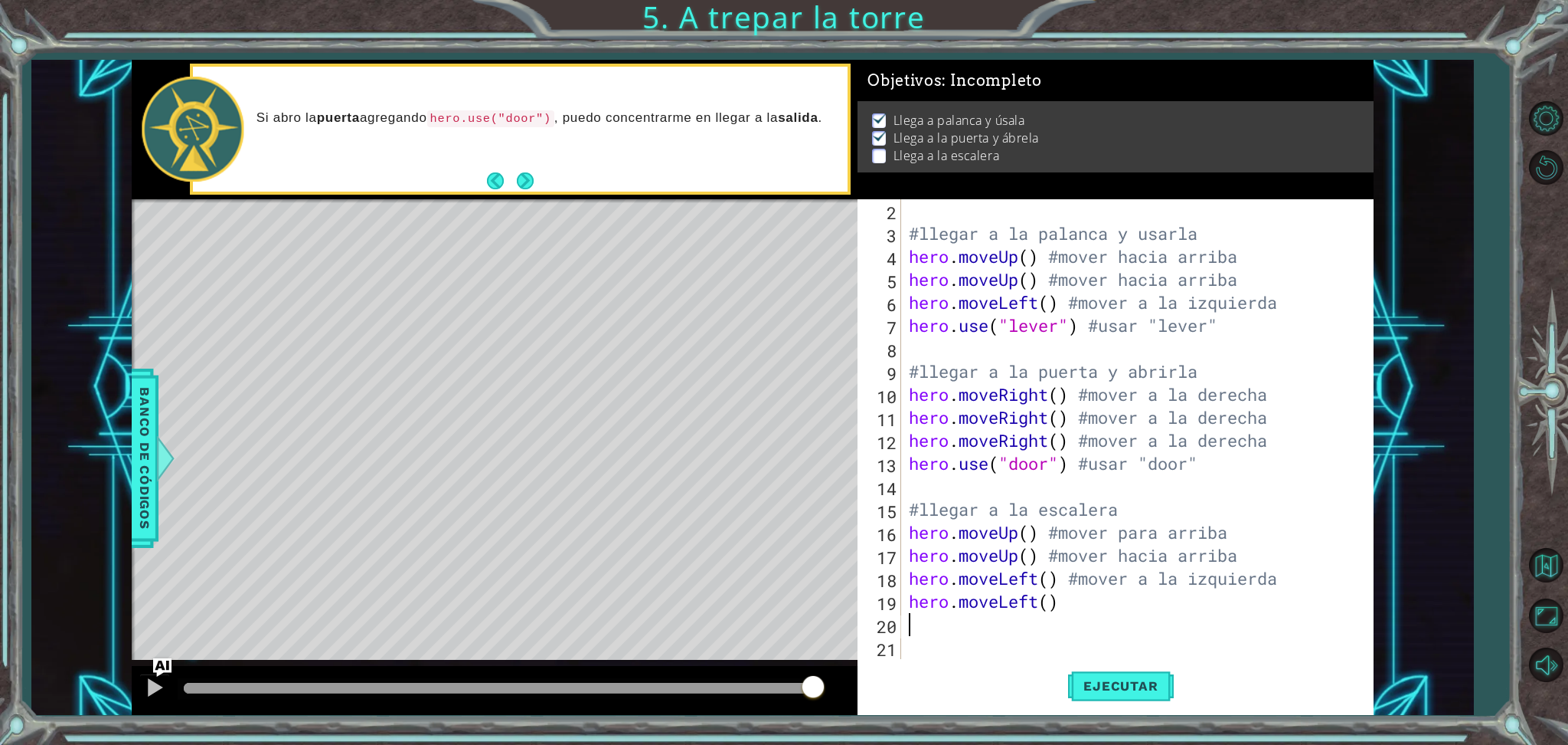
click at [1088, 605] on div "#llegar a la palanca y usarla hero . moveUp ( ) #mover hacia arriba hero . move…" at bounding box center [1134, 452] width 457 height 506
type textarea "hero.moveLeft() #mover a la izquierda"
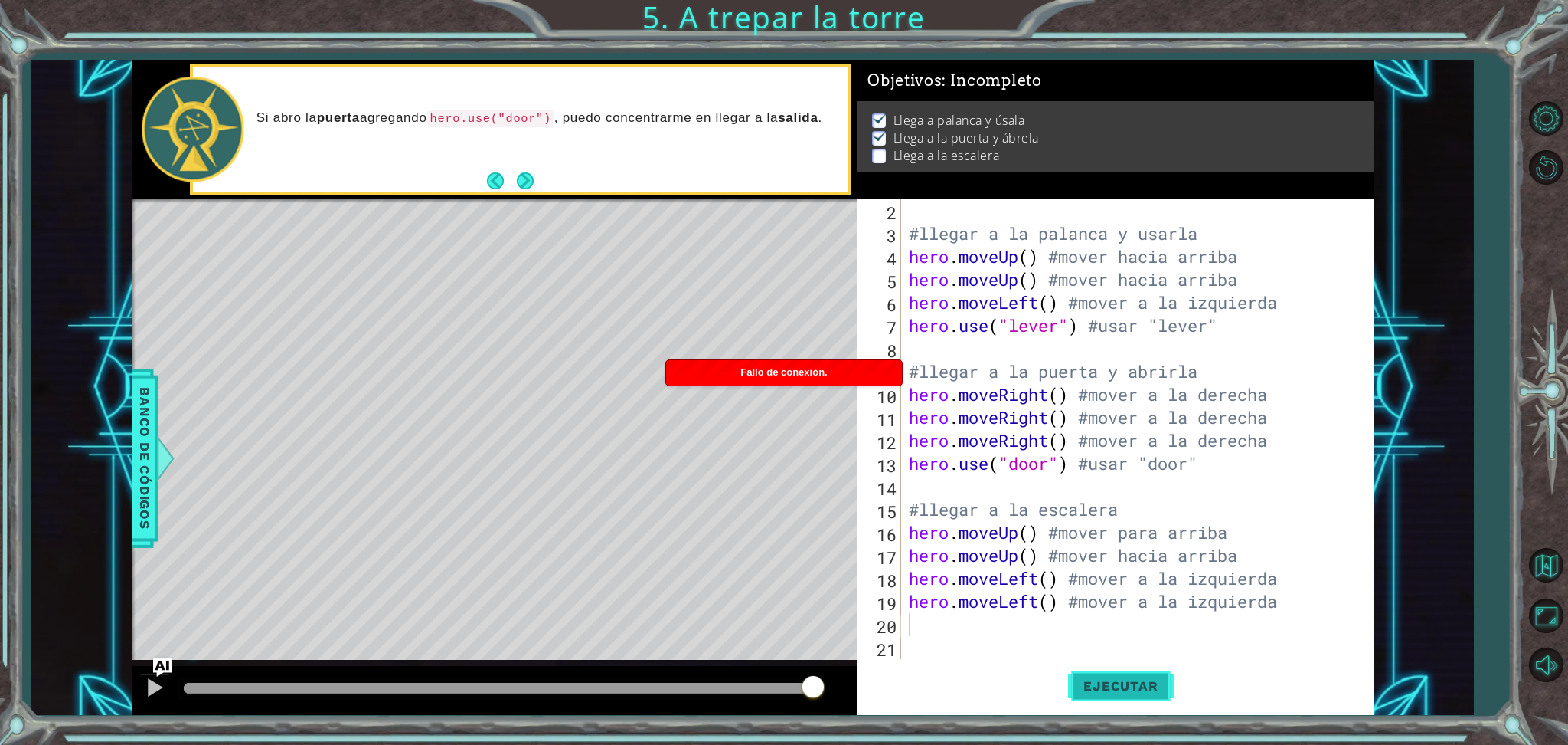
click at [1148, 621] on span "Ejecutar" at bounding box center [1120, 686] width 105 height 16
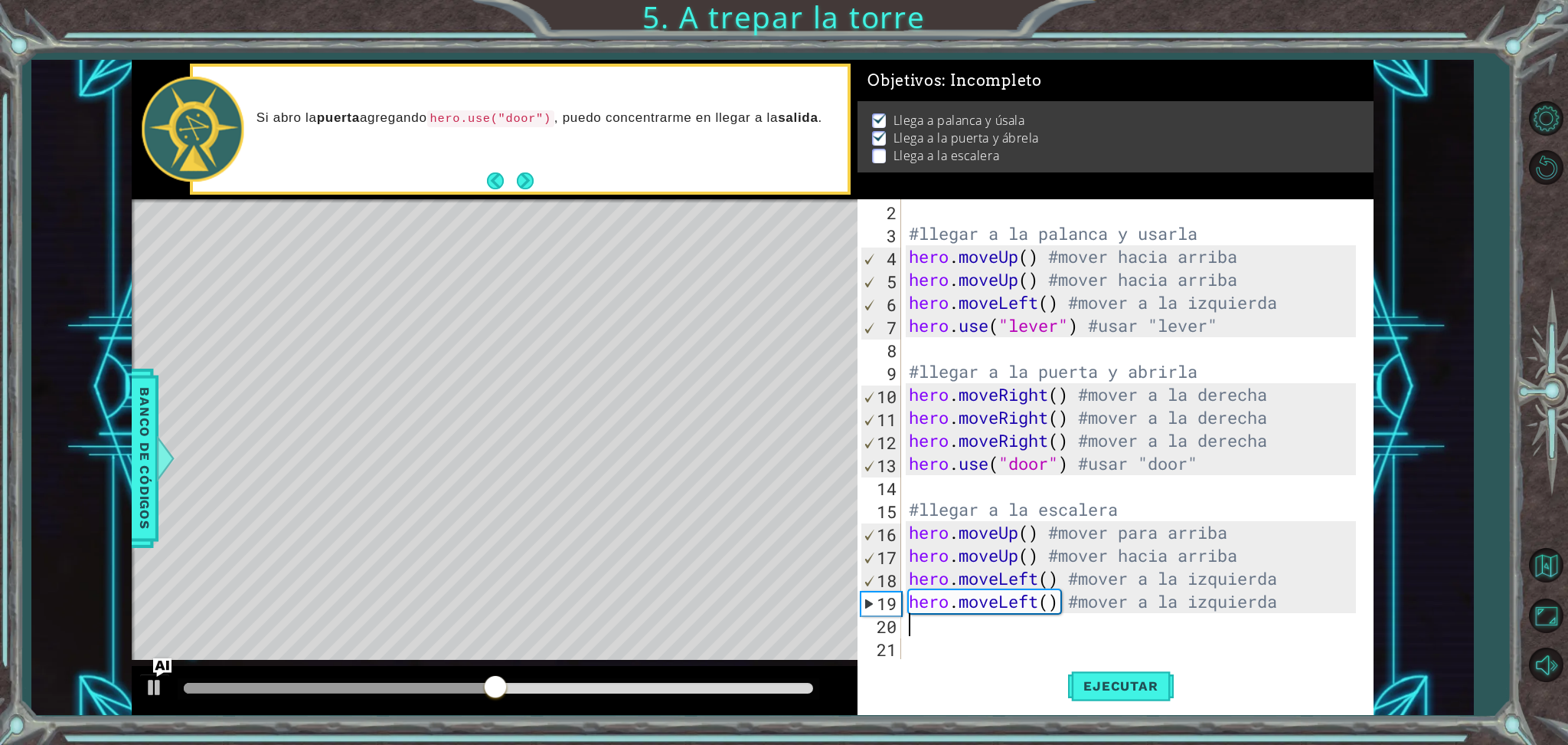
click at [1075, 621] on div "#llegar a la palanca y usarla hero . moveUp ( ) #mover hacia arriba hero . move…" at bounding box center [1134, 452] width 457 height 506
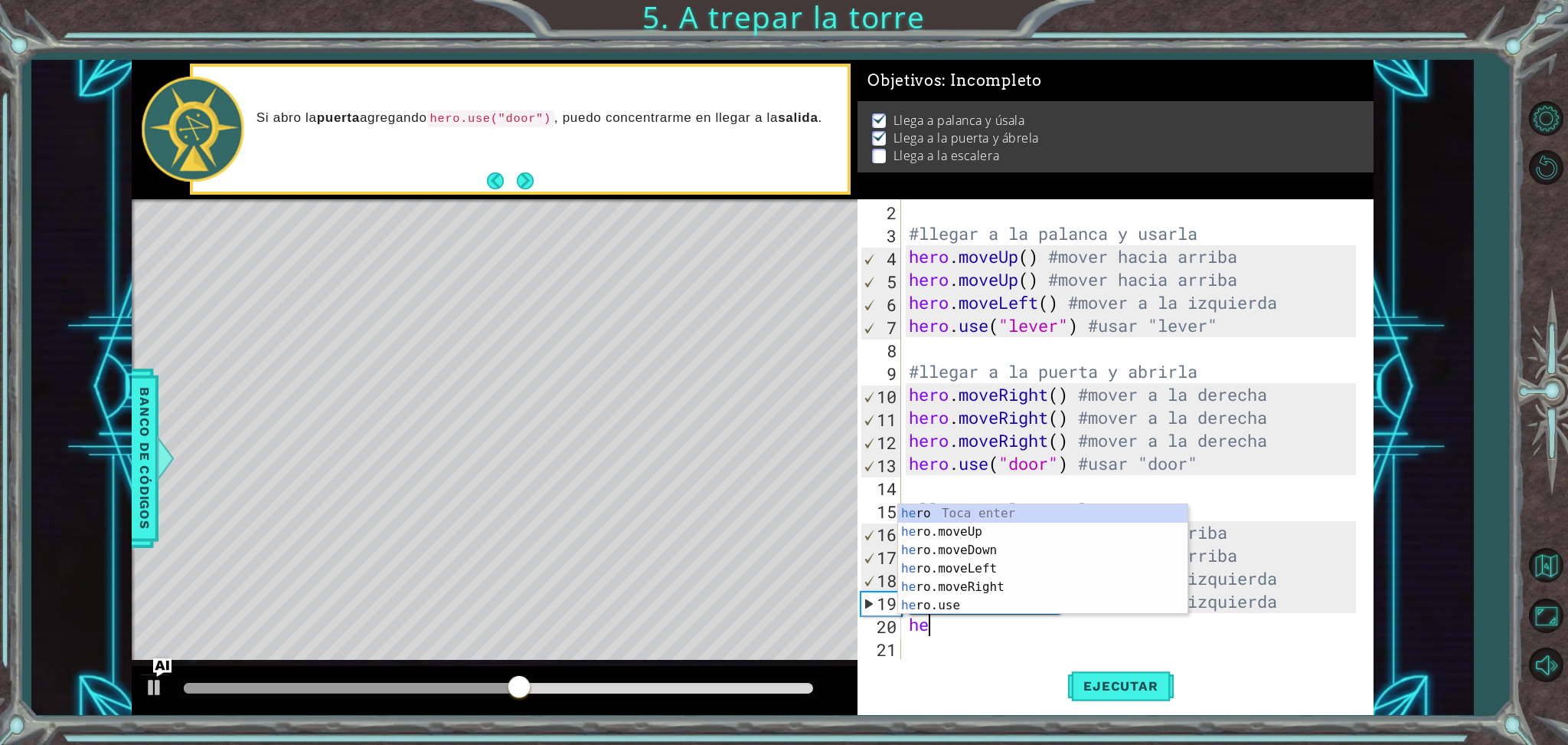
type textarea "her"
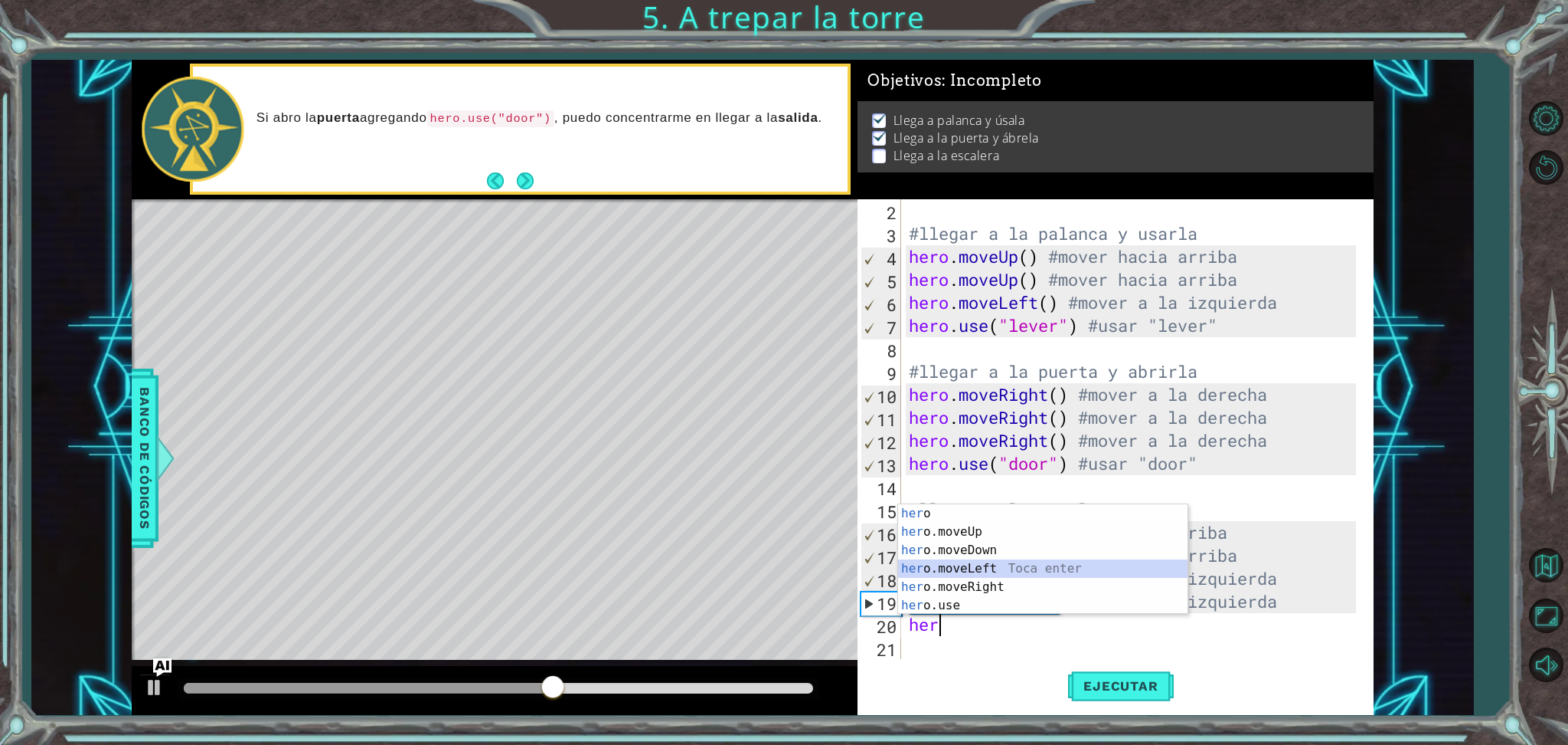
click at [1035, 567] on div "her o Toca enter her o.moveUp Toca enter her o.moveDown Toca enter her o.moveLe…" at bounding box center [1042, 577] width 289 height 147
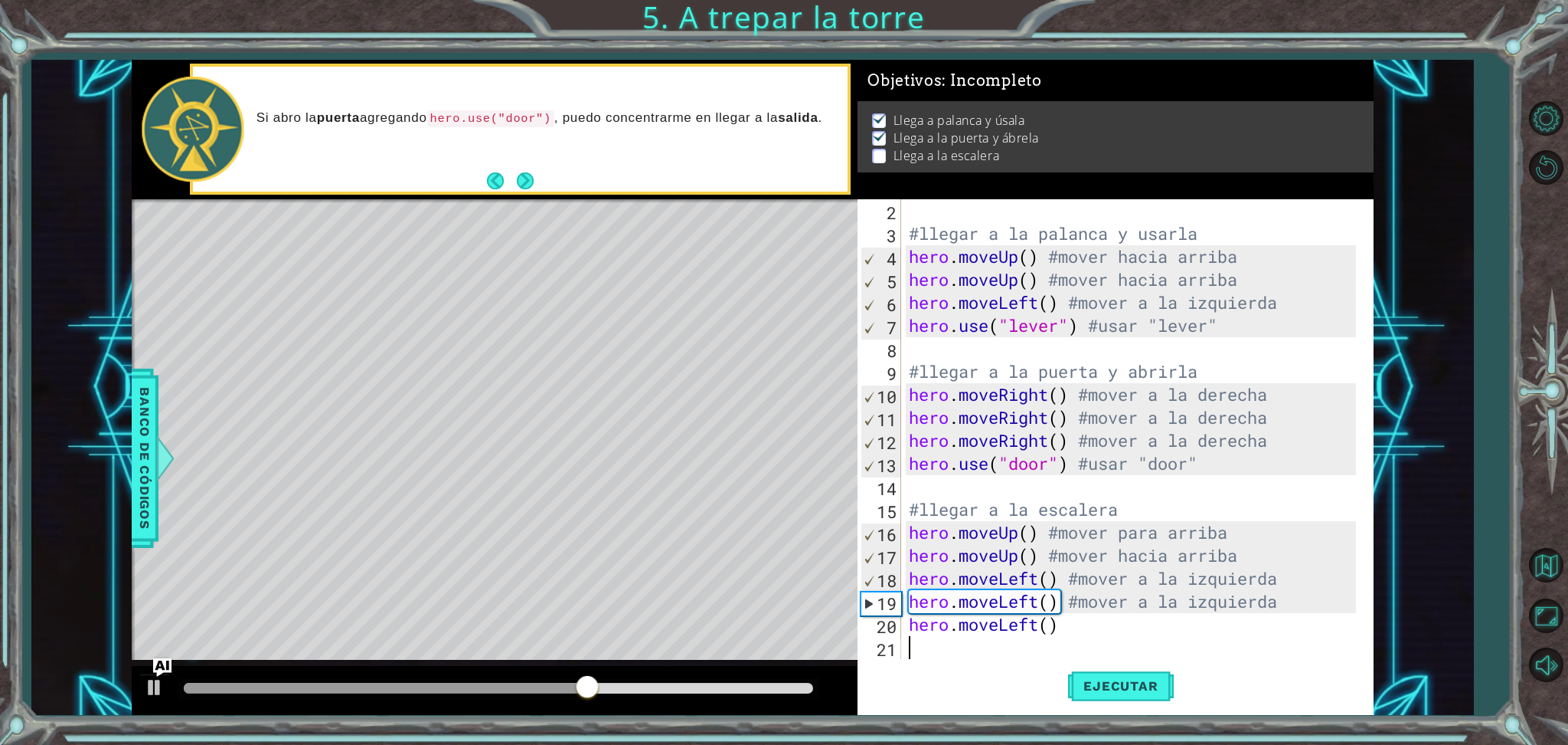
click at [1074, 621] on div "#llegar a la palanca y usarla hero . moveUp ( ) #mover hacia arriba hero . move…" at bounding box center [1134, 452] width 457 height 506
click at [1091, 621] on div "#llegar a la palanca y usarla hero . moveUp ( ) #mover hacia arriba hero . move…" at bounding box center [1134, 452] width 457 height 506
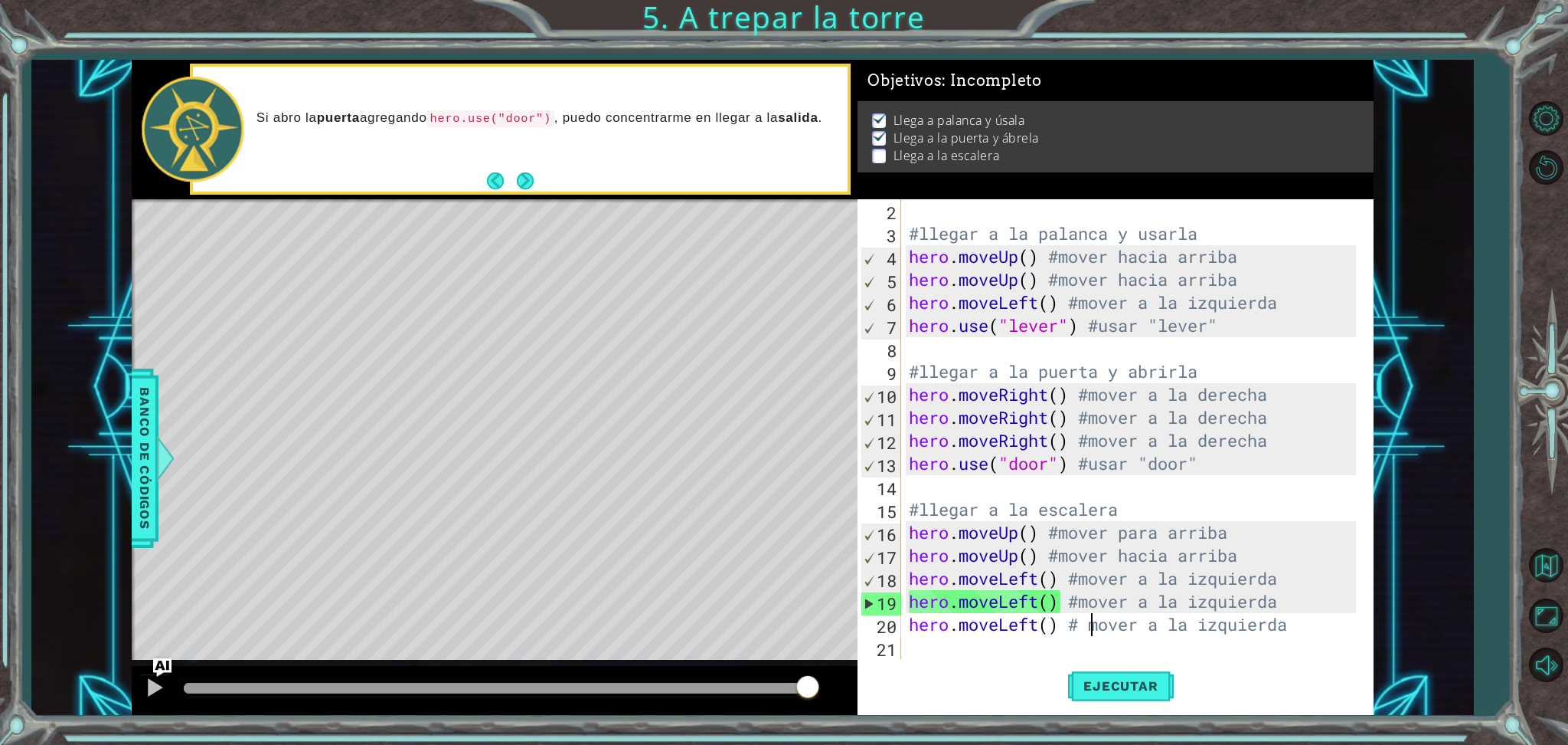
type textarea "hero.moveLeft() #mover a la izquierda"
click at [1294, 621] on div "#llegar a la palanca y usarla hero . moveUp ( ) #mover hacia arriba hero . move…" at bounding box center [1134, 452] width 457 height 506
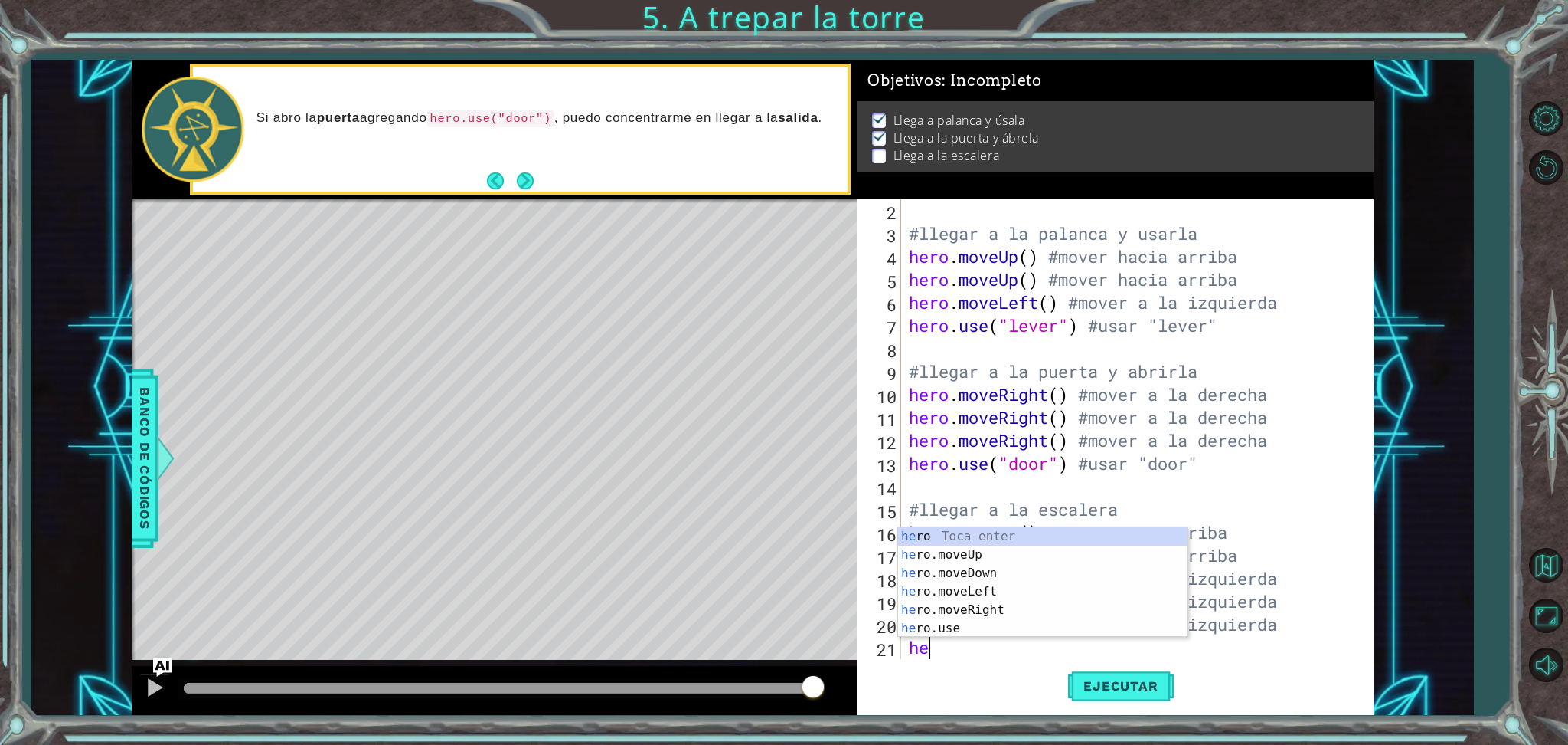
type textarea "her"
click at [1055, 551] on div "her o Toca enter her o.moveUp Toca enter her o.moveDown Toca enter her o.moveLe…" at bounding box center [1042, 600] width 289 height 147
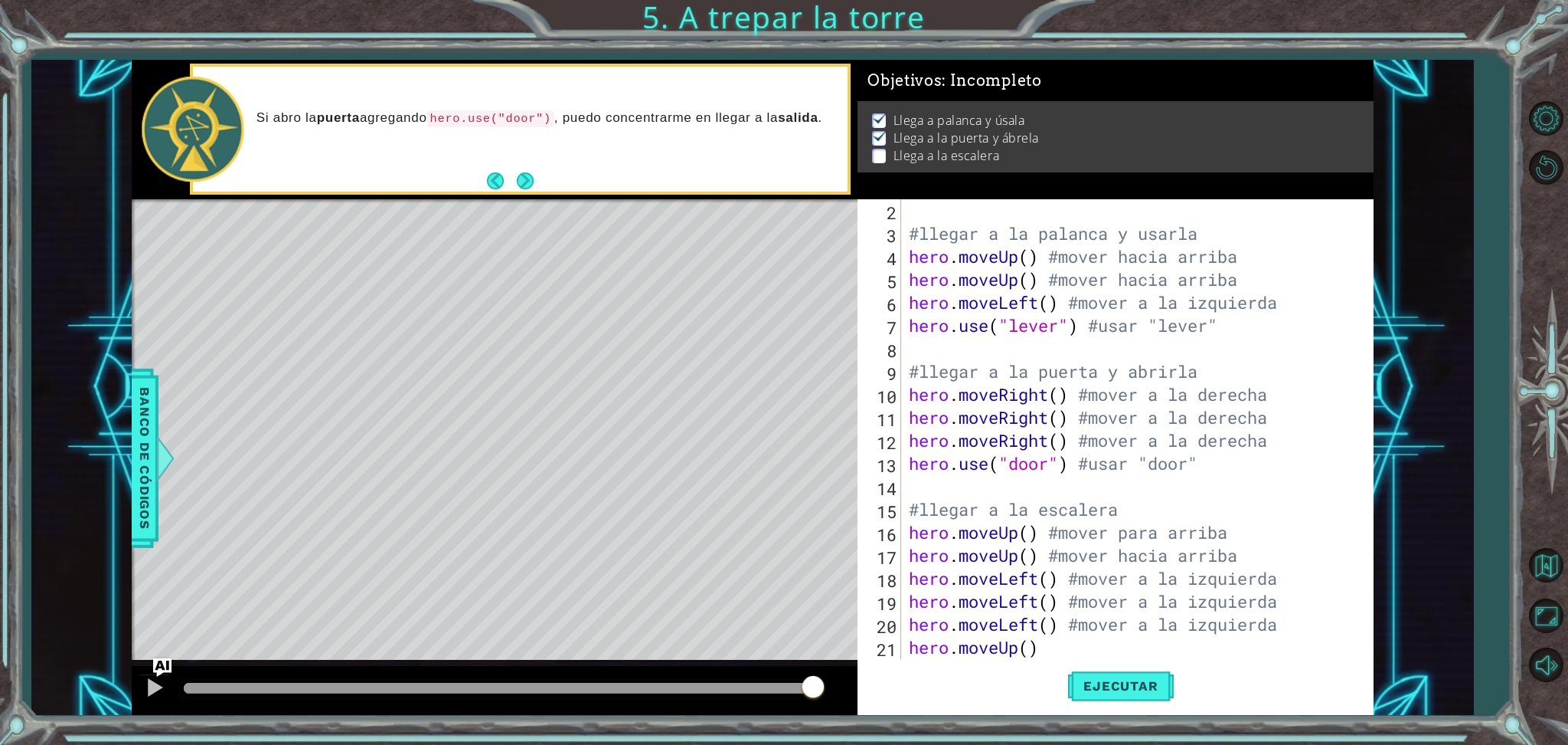
type textarea "#"
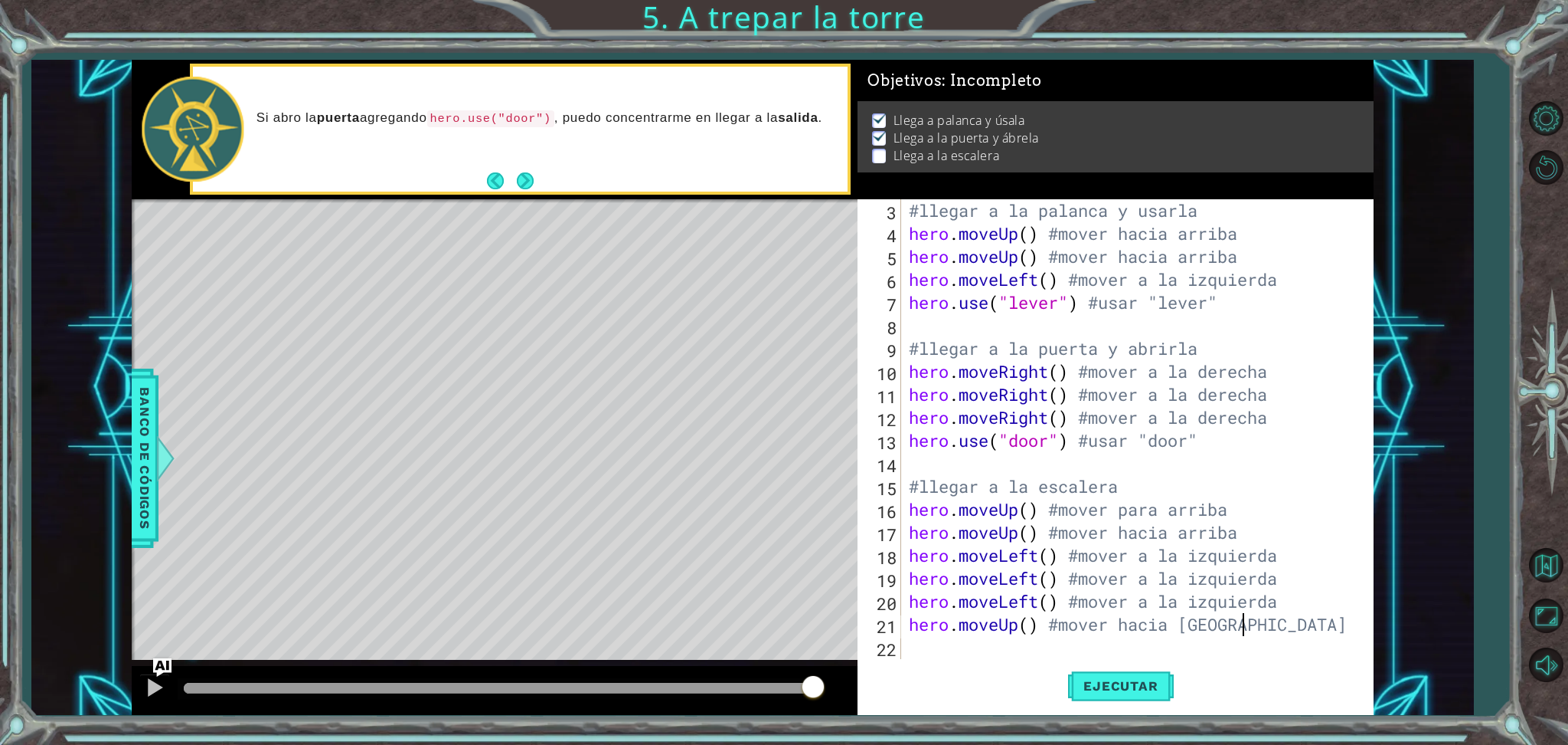
scroll to position [0, 15]
type textarea "hero.moveUp() #mover hacia adelante"
click at [1024, 621] on div "#llegar a la palanca y usarla hero . moveUp ( ) #mover hacia arriba hero . move…" at bounding box center [1134, 452] width 457 height 506
click at [987, 621] on div "#llegar a la palanca y usarla hero . moveUp ( ) #mover hacia arriba hero . move…" at bounding box center [1134, 452] width 457 height 506
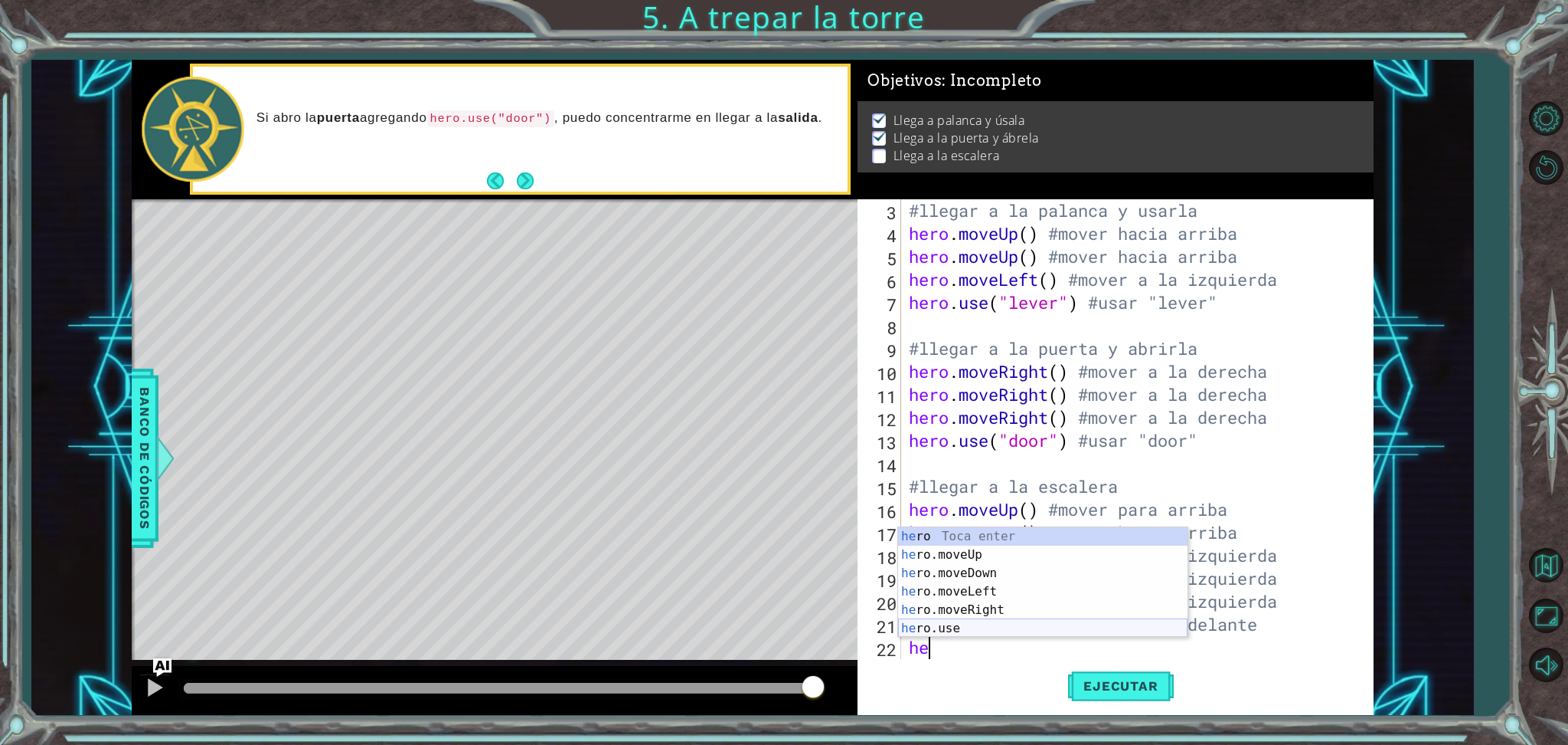
click at [968, 621] on div "he ro Toca enter he ro.moveUp Toca enter he ro.moveDown Toca enter he ro.moveLe…" at bounding box center [1042, 600] width 289 height 147
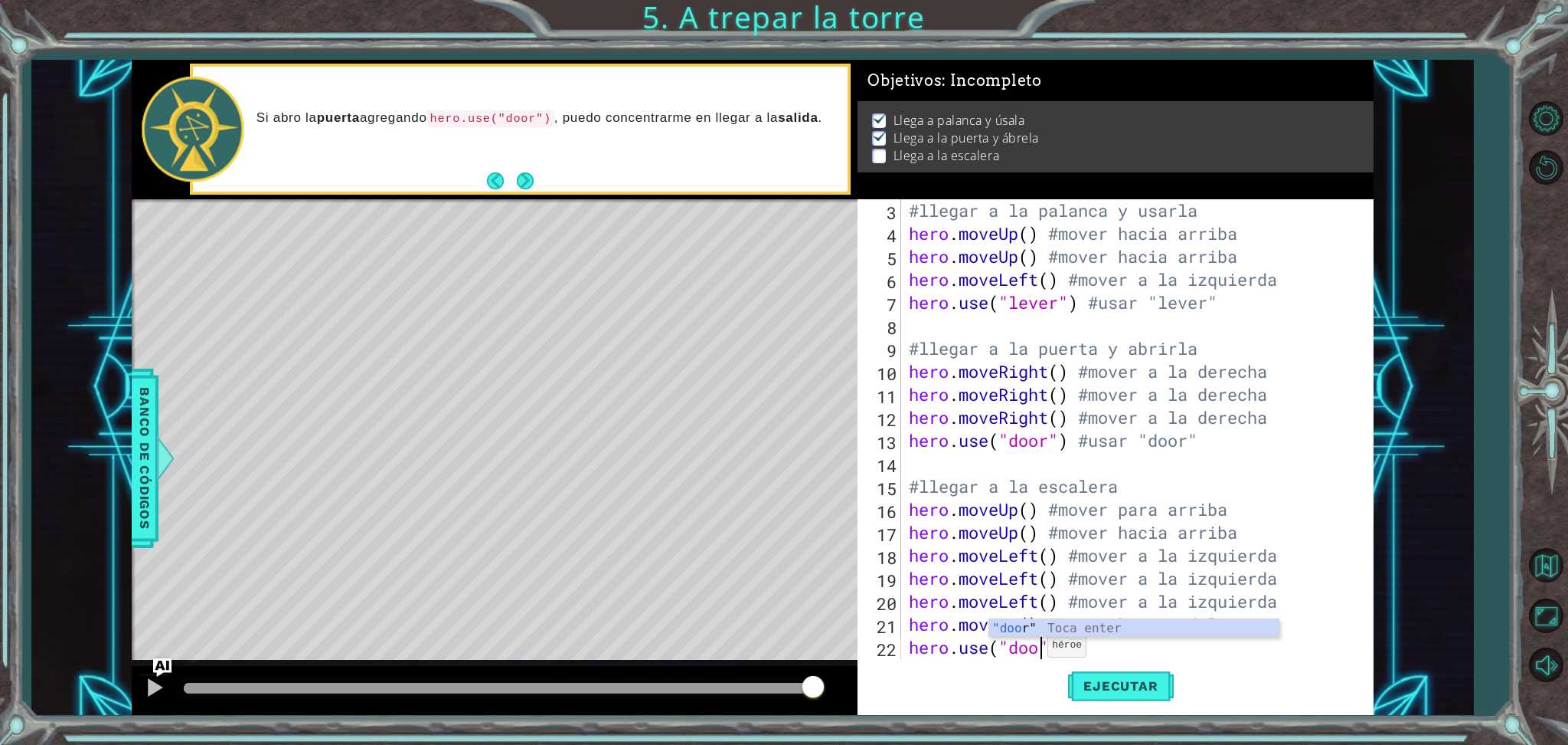
scroll to position [0, 5]
click at [1077, 621] on div "#llegar a la palanca y usarla hero . moveUp ( ) #mover hacia arriba hero . move…" at bounding box center [1134, 452] width 457 height 506
type textarea "hero.use("door") #usar "door""
click at [1109, 621] on span "Ejecutar" at bounding box center [1120, 686] width 105 height 16
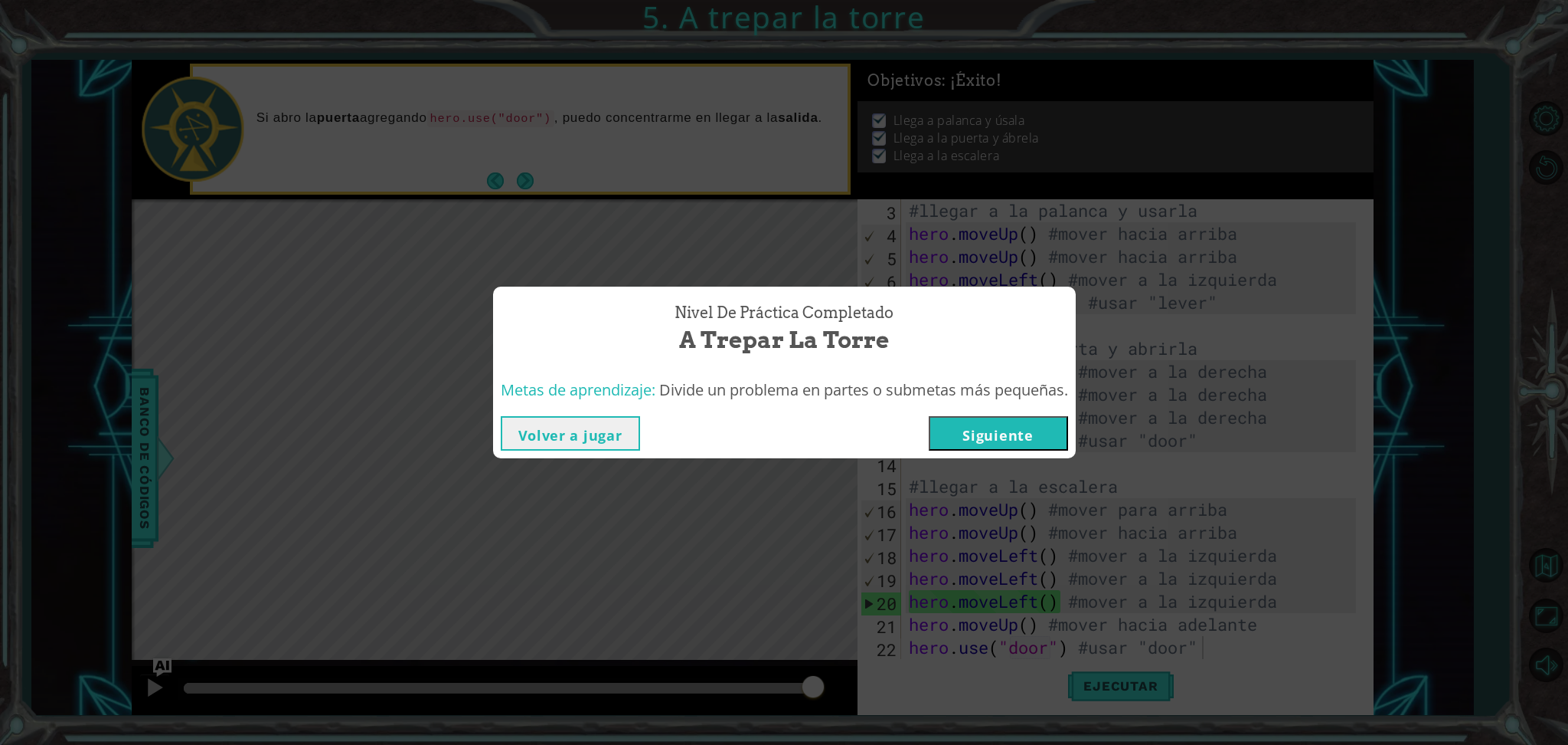
click at [987, 434] on button "Siguiente" at bounding box center [998, 434] width 140 height 35
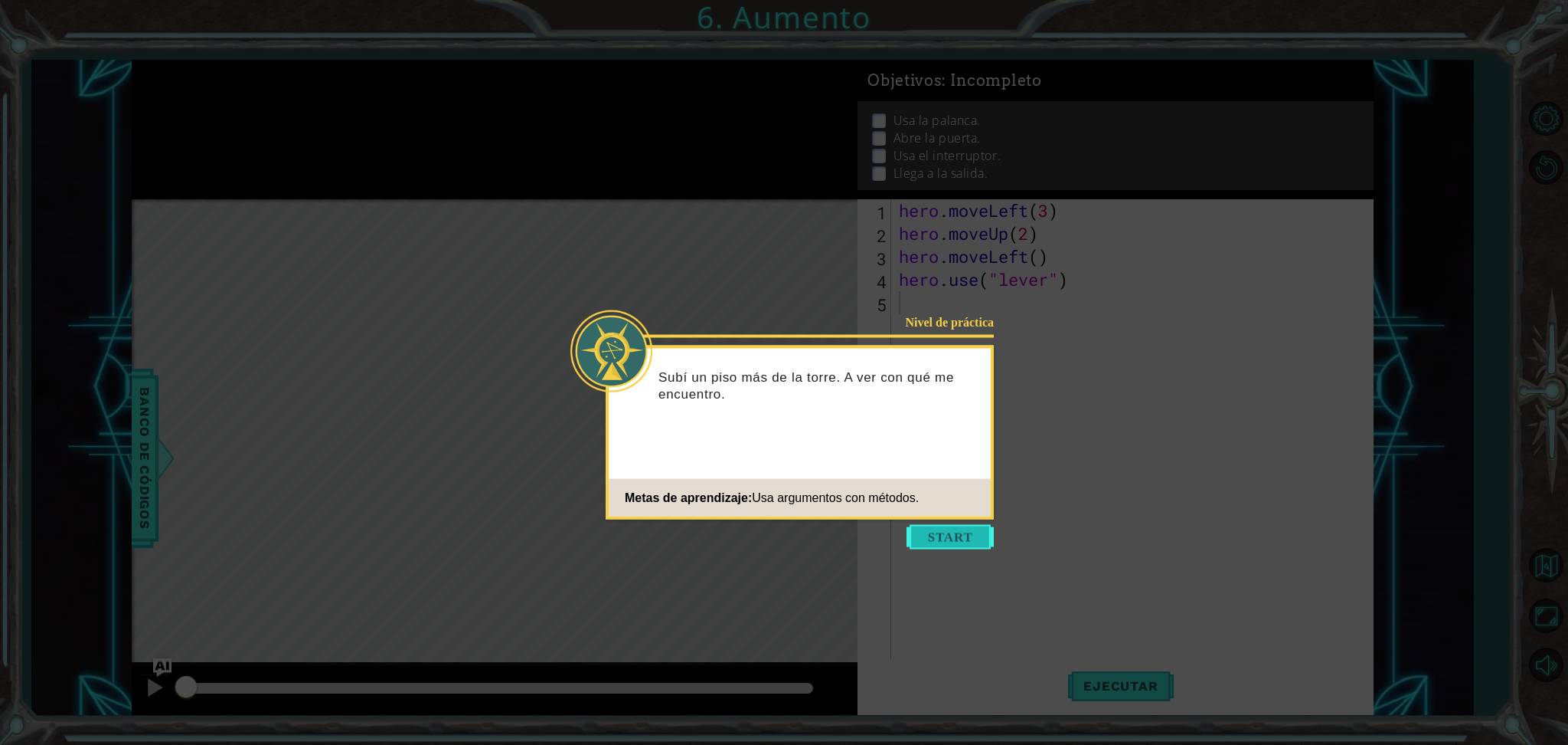
click at [946, 533] on button "Start" at bounding box center [950, 537] width 88 height 25
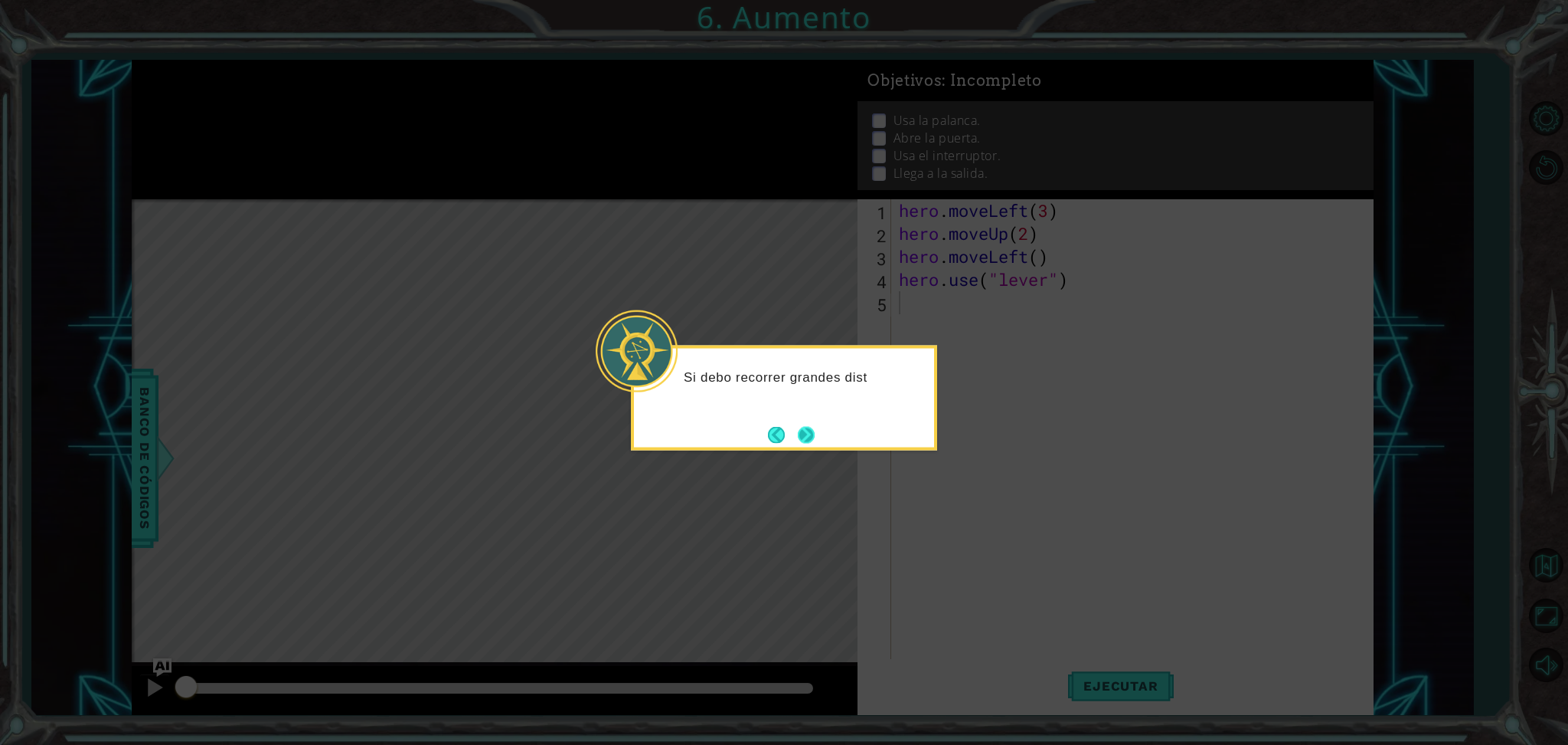
click at [806, 435] on button "Next" at bounding box center [806, 435] width 18 height 18
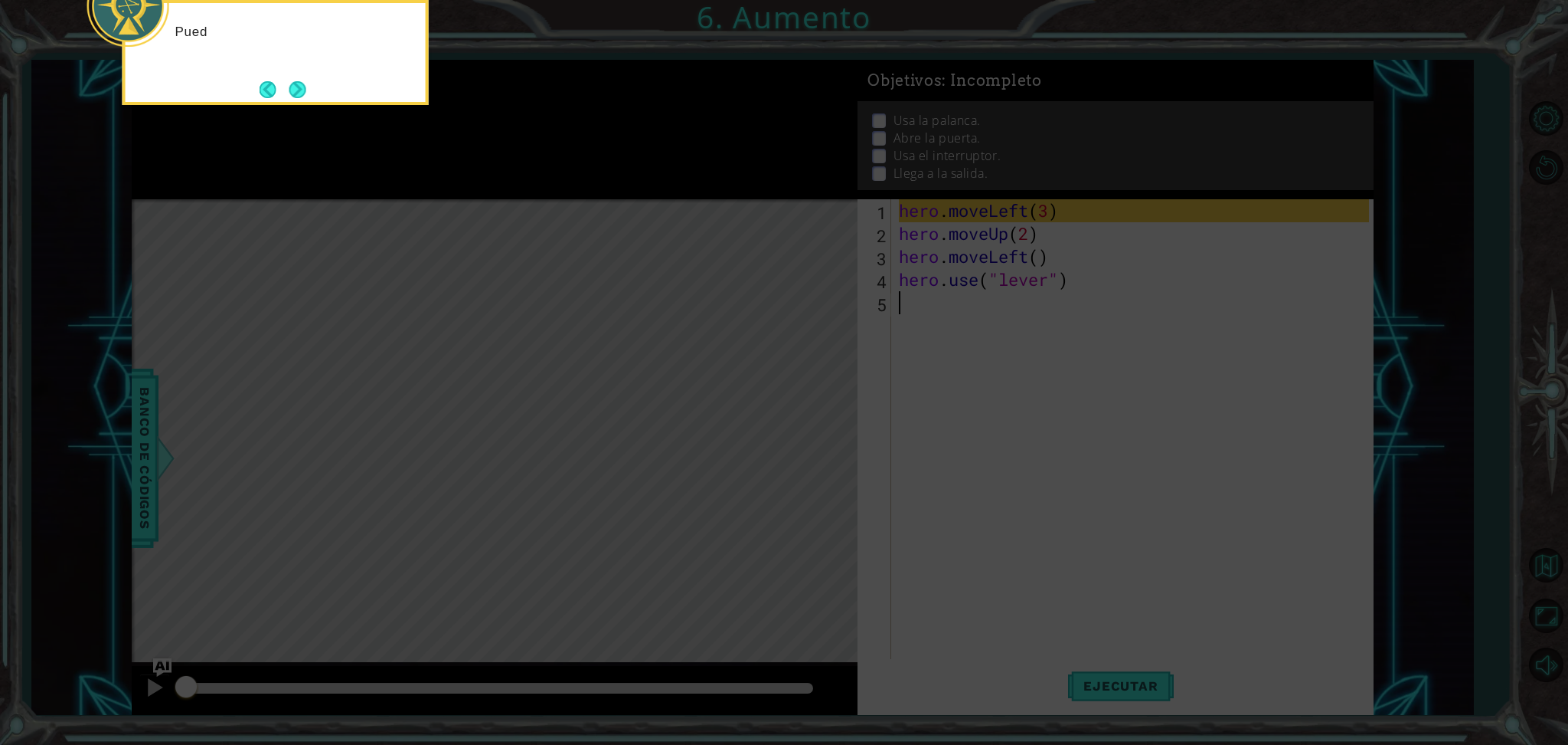
click at [806, 435] on icon at bounding box center [784, 111] width 1568 height 1267
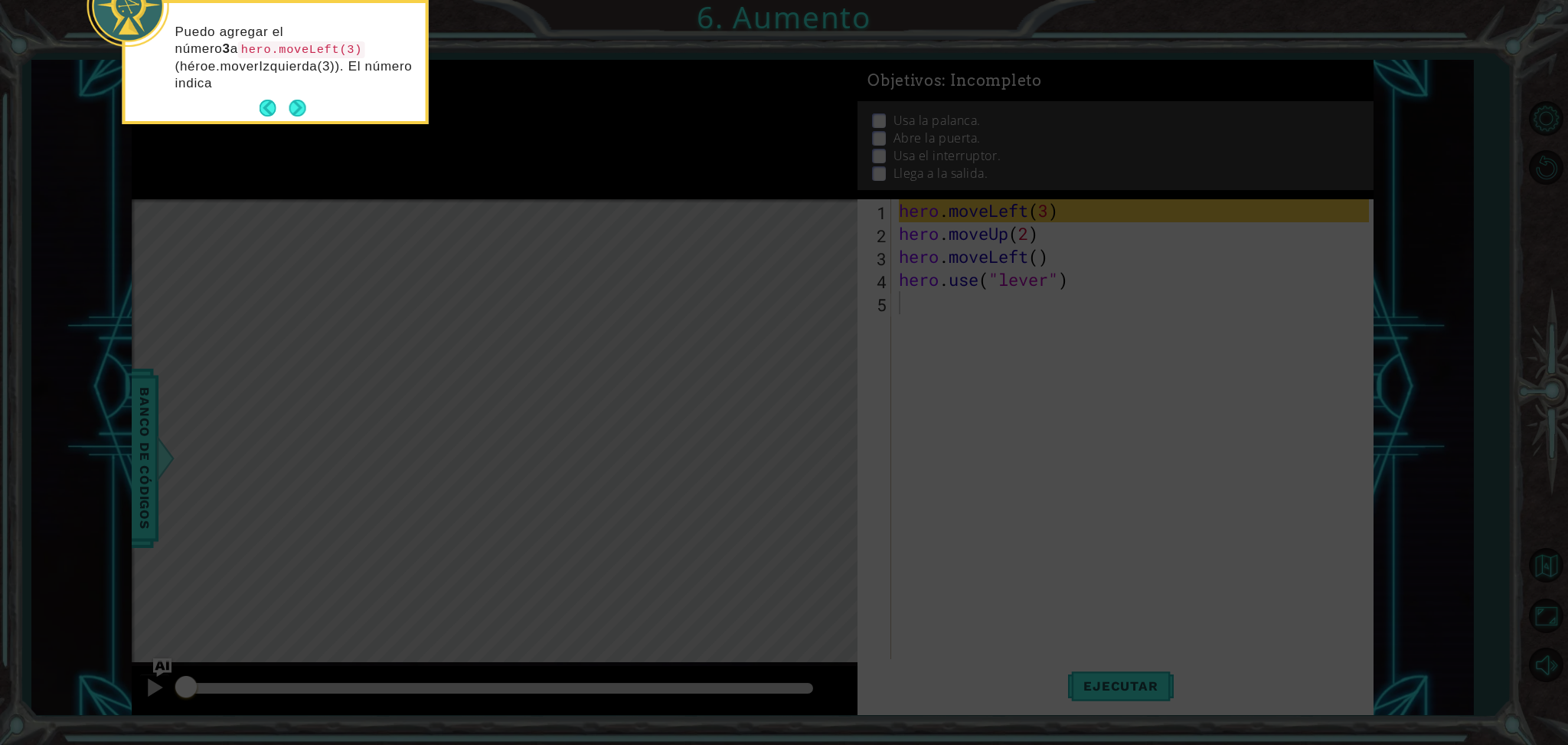
click at [294, 90] on p "Puedo agregar el número 3 a hero.moveLeft(3) (héroe.moverIzquierda(3)). El núme…" at bounding box center [295, 58] width 240 height 68
click at [298, 110] on button "Next" at bounding box center [297, 108] width 16 height 16
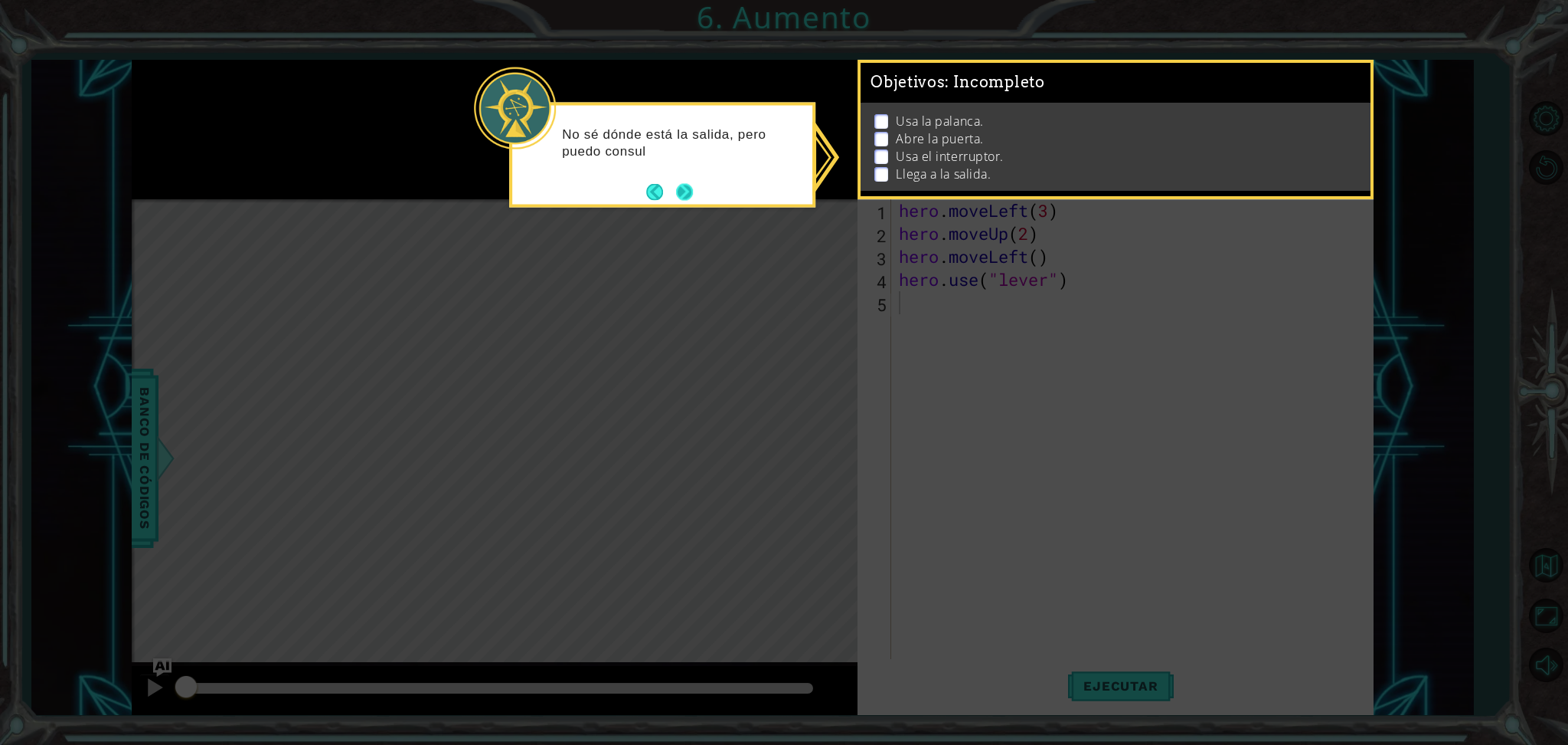
drag, startPoint x: 668, startPoint y: 194, endPoint x: 686, endPoint y: 195, distance: 18.0
click at [686, 195] on footer at bounding box center [669, 191] width 47 height 23
click at [686, 195] on button "Next" at bounding box center [685, 192] width 19 height 19
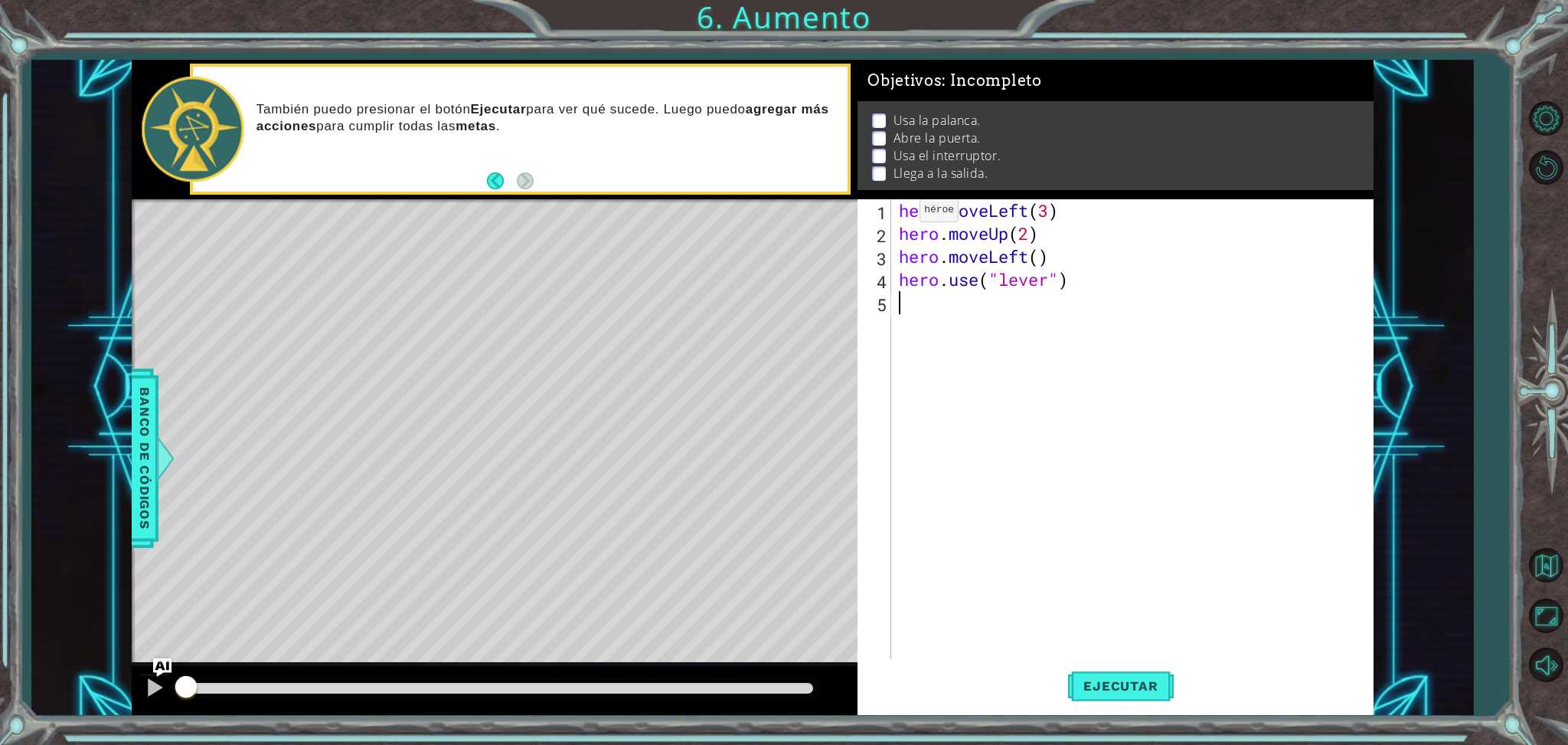
click at [896, 213] on div "hero . moveLeft ( 3 ) hero . moveUp ( 2 ) hero . moveLeft ( ) hero . use ( "lev…" at bounding box center [1136, 452] width 480 height 506
type textarea "hero.moveLeft(3)"
click at [902, 203] on div "hero . moveLeft ( 3 ) hero . moveUp ( 2 ) hero . moveLeft ( ) hero . use ( "lev…" at bounding box center [1136, 452] width 480 height 506
click at [1020, 213] on div "#[PERSON_NAME] hero . moveLeft ( 3 ) hero . moveUp ( 2 ) hero . moveLeft ( ) he…" at bounding box center [1136, 452] width 480 height 506
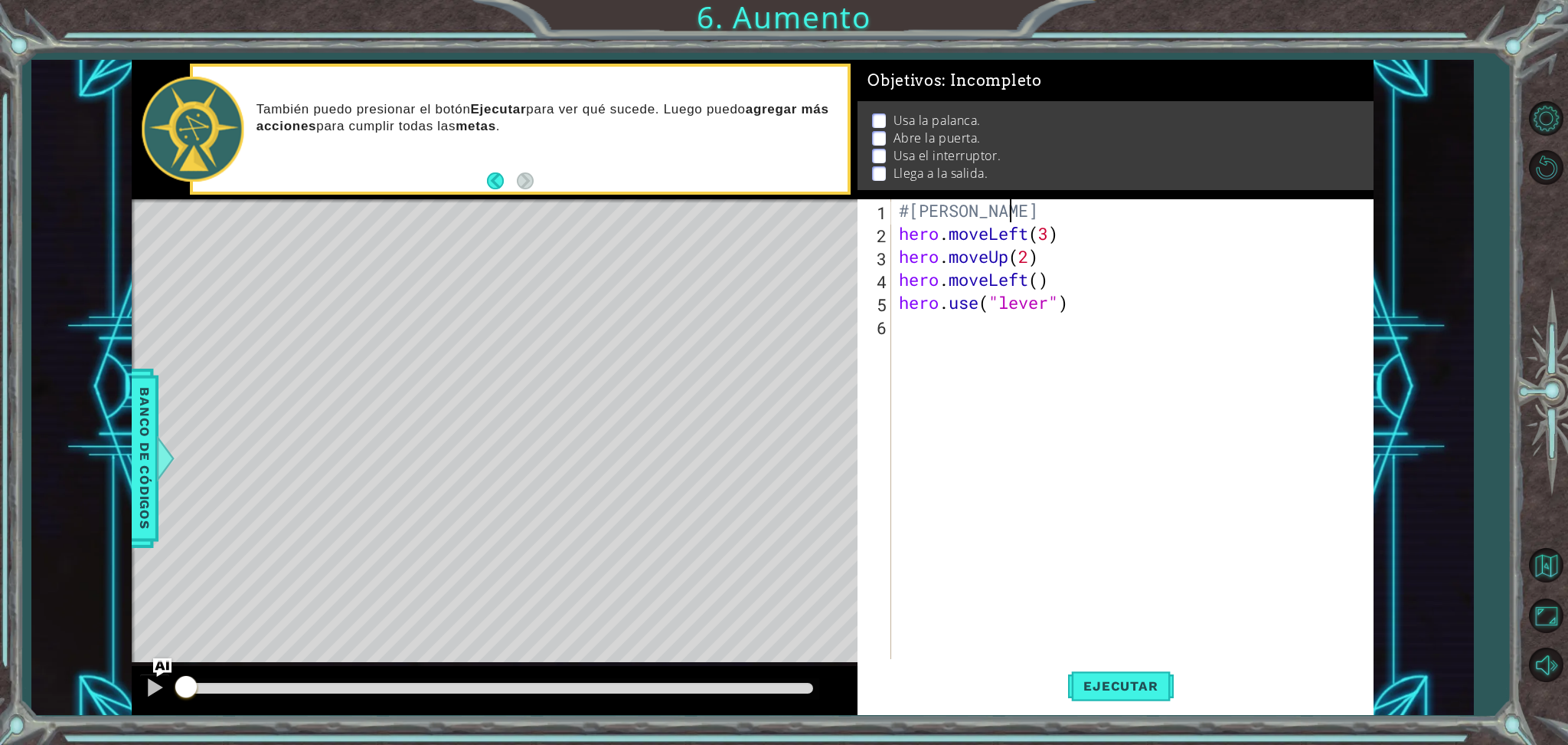
scroll to position [0, 5]
click at [1082, 250] on div "#[PERSON_NAME] hero . moveLeft ( 3 ) hero . moveUp ( 2 ) hero . moveLeft ( ) he…" at bounding box center [1136, 452] width 480 height 506
click at [1075, 240] on div "#[PERSON_NAME] hero . moveLeft ( 3 ) hero . moveUp ( 2 ) hero . moveLeft ( ) he…" at bounding box center [1136, 452] width 480 height 506
click at [898, 237] on div "#[PERSON_NAME] hero . moveLeft ( 3 ) hero . moveUp ( 2 ) hero . moveLeft ( ) he…" at bounding box center [1136, 452] width 480 height 506
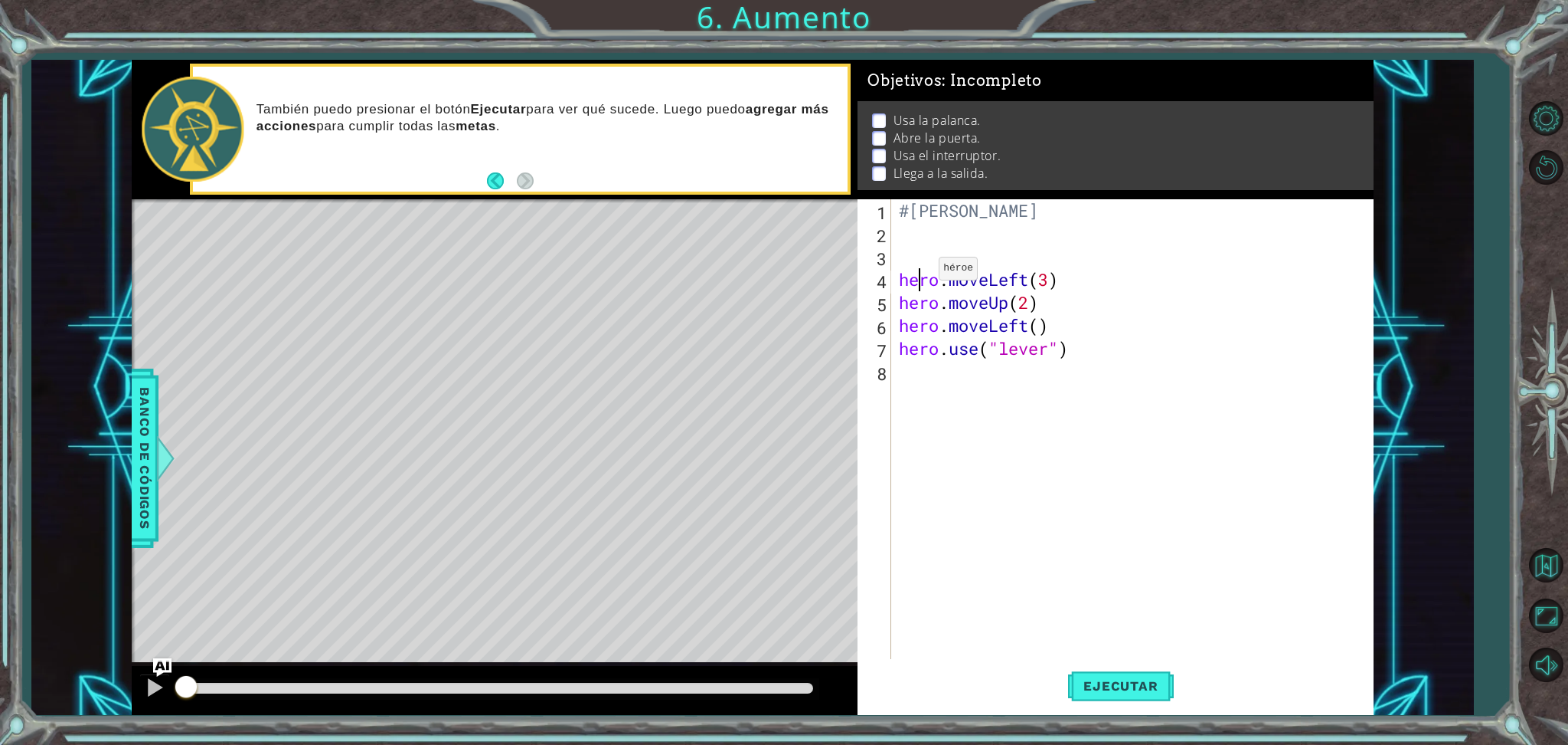
click at [915, 272] on div "#[PERSON_NAME] hero . moveLeft ( 3 ) hero . moveUp ( 2 ) hero . moveLeft ( ) he…" at bounding box center [1136, 452] width 480 height 506
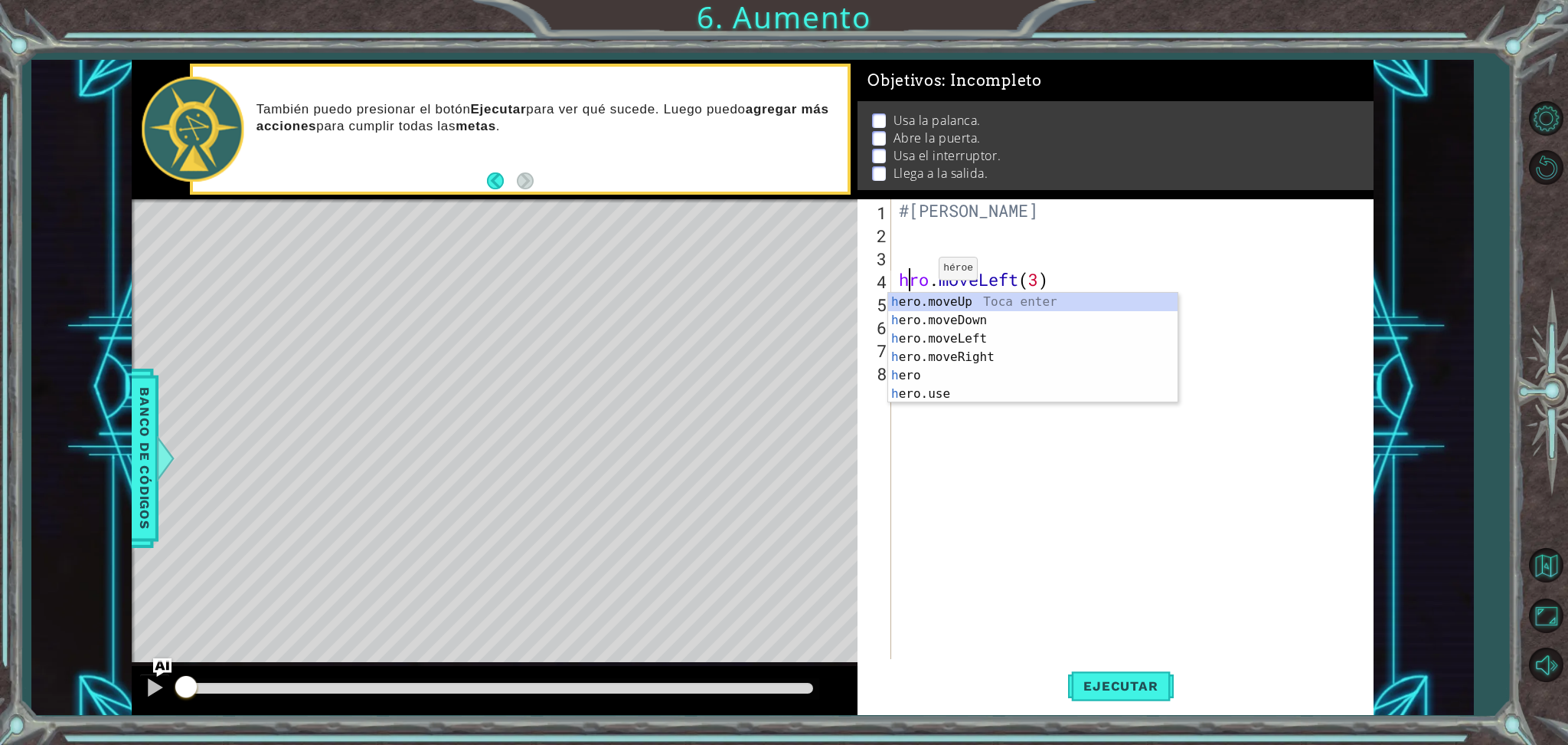
type textarea "ro.moveLeft(3)"
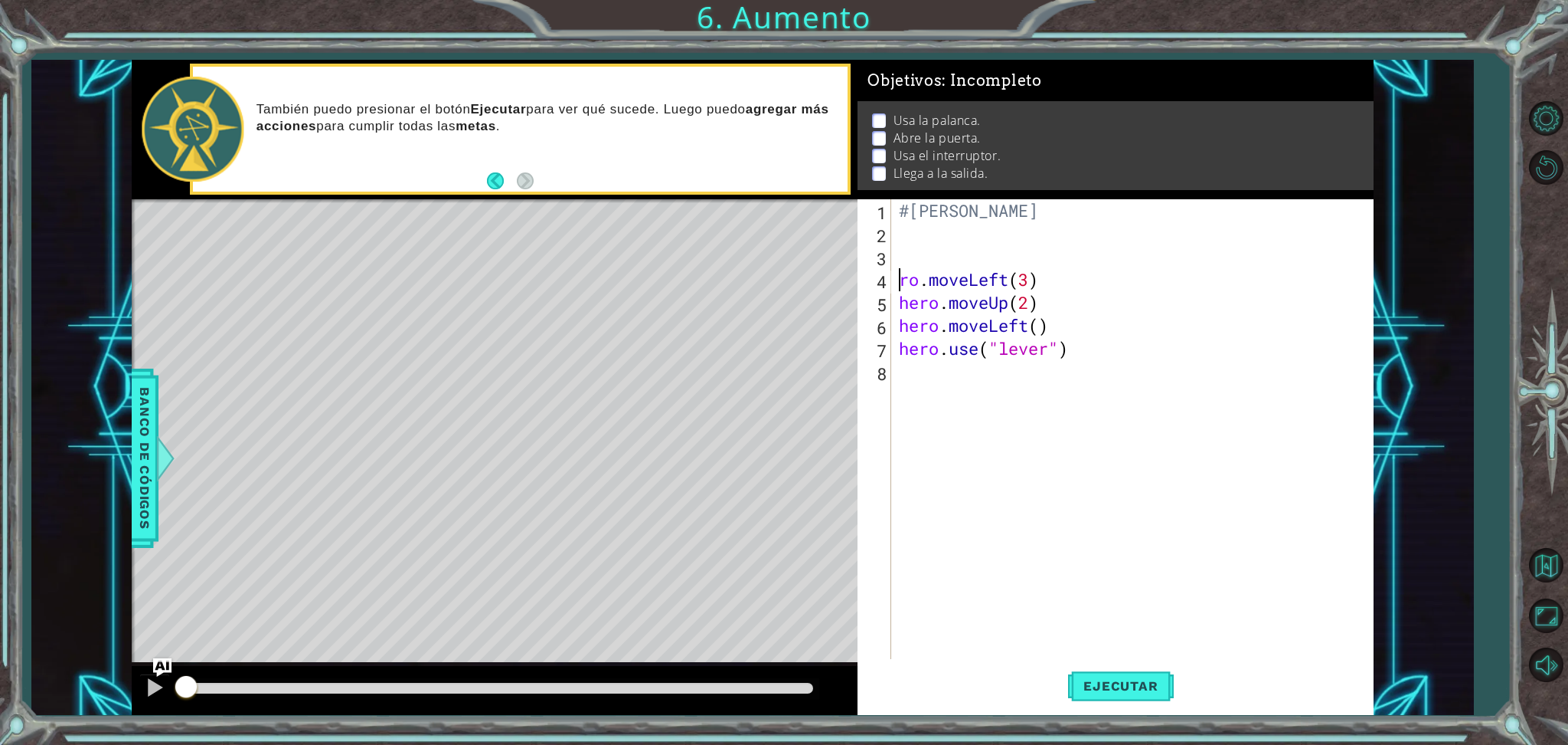
click at [942, 271] on div "#[PERSON_NAME] ro . moveLeft ( 3 ) hero . moveUp ( 2 ) hero . moveLeft ( ) hero…" at bounding box center [1136, 452] width 480 height 506
click at [925, 255] on div "#[PERSON_NAME] ro . moveLeft ( 3 ) hero . moveUp ( 2 ) hero . moveLeft ( ) hero…" at bounding box center [1136, 452] width 480 height 506
type textarea """
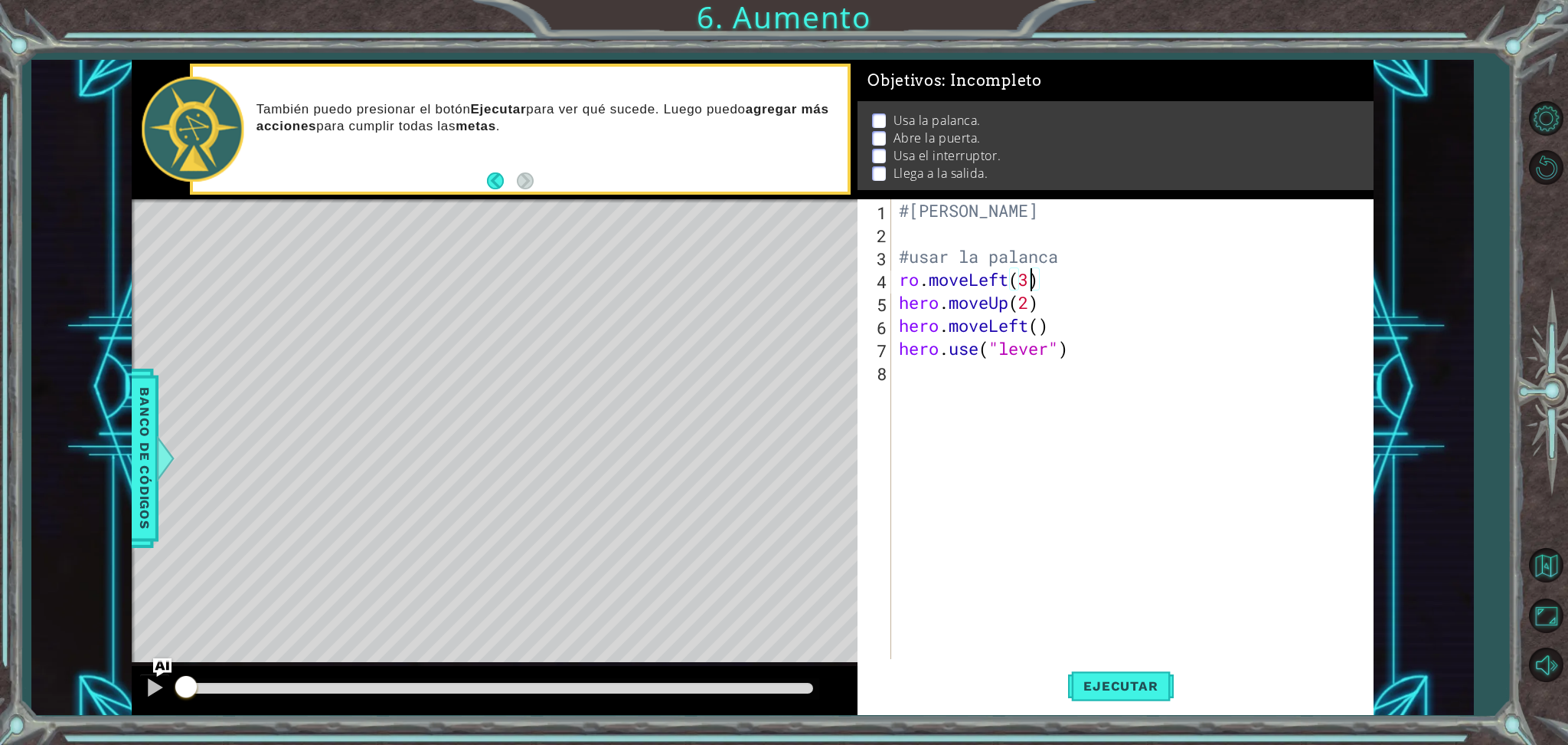
click at [1031, 288] on div "#[PERSON_NAME] #usar la palanca ro . moveLeft ( 3 ) hero . moveUp ( 2 ) hero . …" at bounding box center [1136, 452] width 480 height 506
click at [1071, 279] on div "#[PERSON_NAME] #usar la palanca ro . moveLeft ( 3 ) hero . moveUp ( 2 ) hero . …" at bounding box center [1136, 452] width 480 height 506
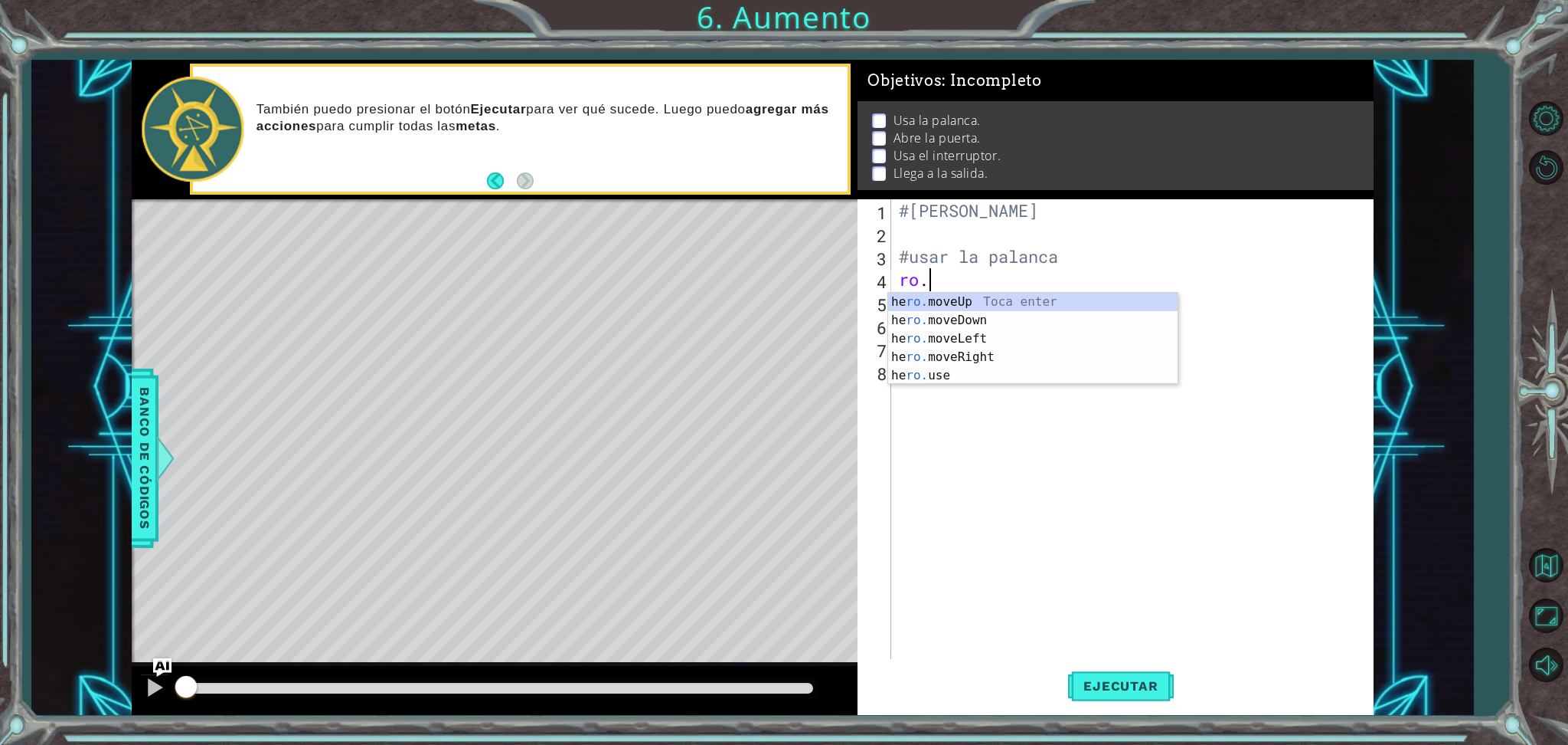
scroll to position [0, 1]
type textarea "r"
type textarea "#usar la palanca"
click at [1035, 335] on div "he ro.moveUp Toca enter he ro.moveDown Toca enter he ro.moveLeft Toca enter he …" at bounding box center [1032, 357] width 289 height 129
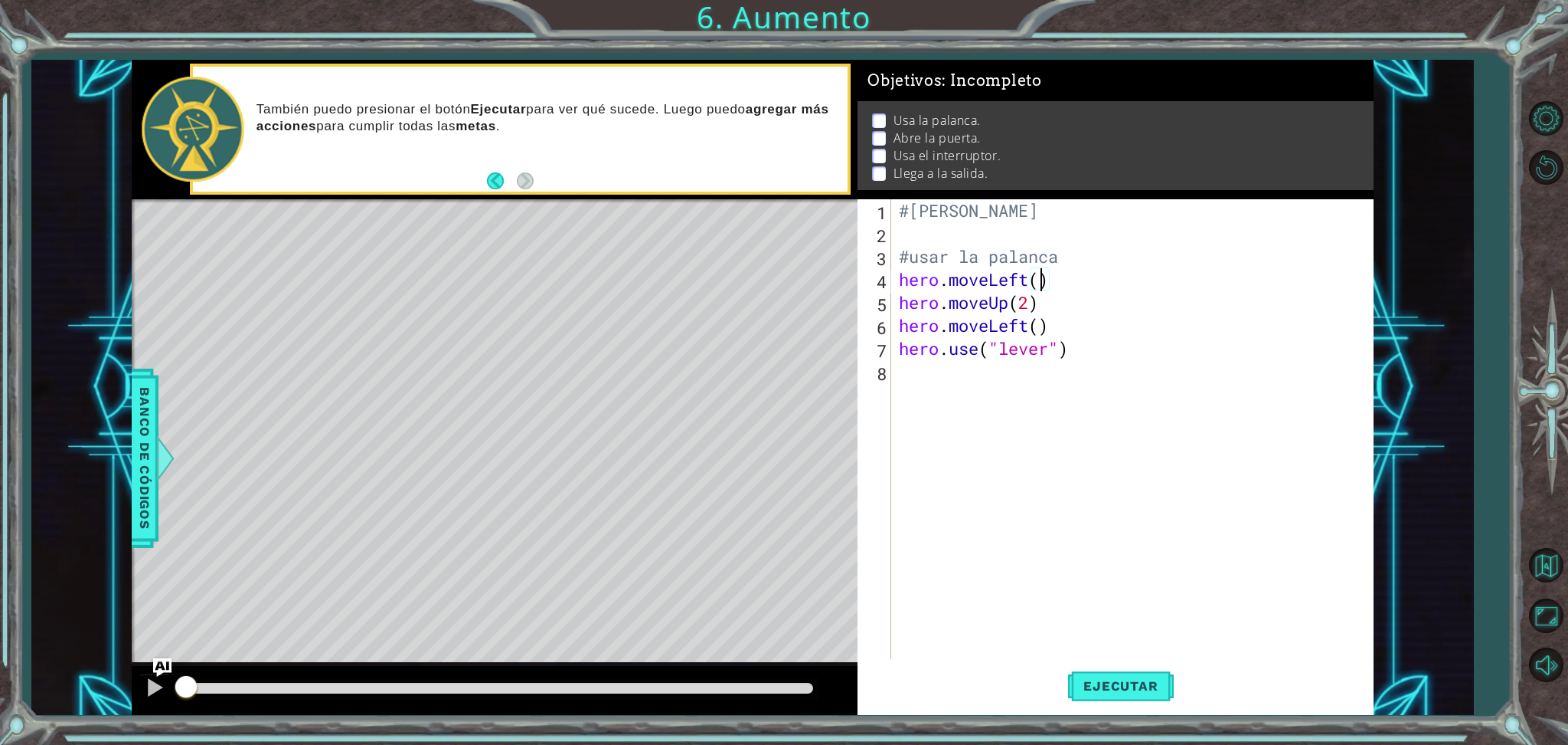
scroll to position [0, 5]
click at [1072, 274] on div "#[PERSON_NAME] #usar la palanca hero . moveLeft ( 3 ) hero . moveUp ( 2 ) hero …" at bounding box center [1136, 452] width 480 height 506
click at [1077, 298] on div "#[PERSON_NAME] #usar la palanca hero . moveLeft ( 3 ) #mover 3 pasos a la izqui…" at bounding box center [1136, 452] width 480 height 506
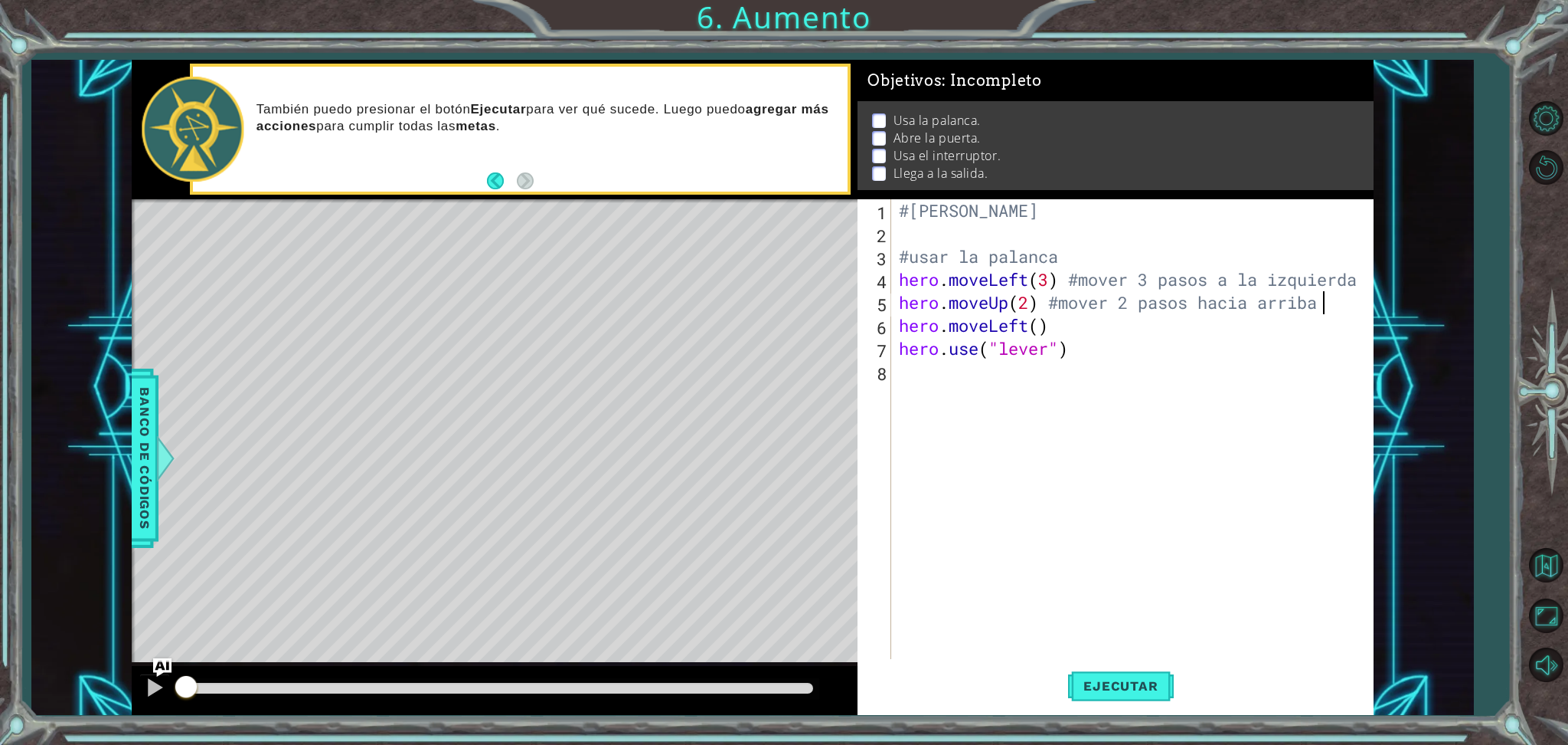
click at [1087, 329] on div "#[PERSON_NAME] #usar la palanca hero . moveLeft ( 3 ) #mover 3 pasos a la izqui…" at bounding box center [1136, 452] width 480 height 506
type textarea "hero.moveLeft() #mover a la izquierda"
click at [1107, 363] on div "#[PERSON_NAME] #usar la palanca hero . moveLeft ( 3 ) #mover 3 pasos a la izqui…" at bounding box center [1136, 452] width 480 height 506
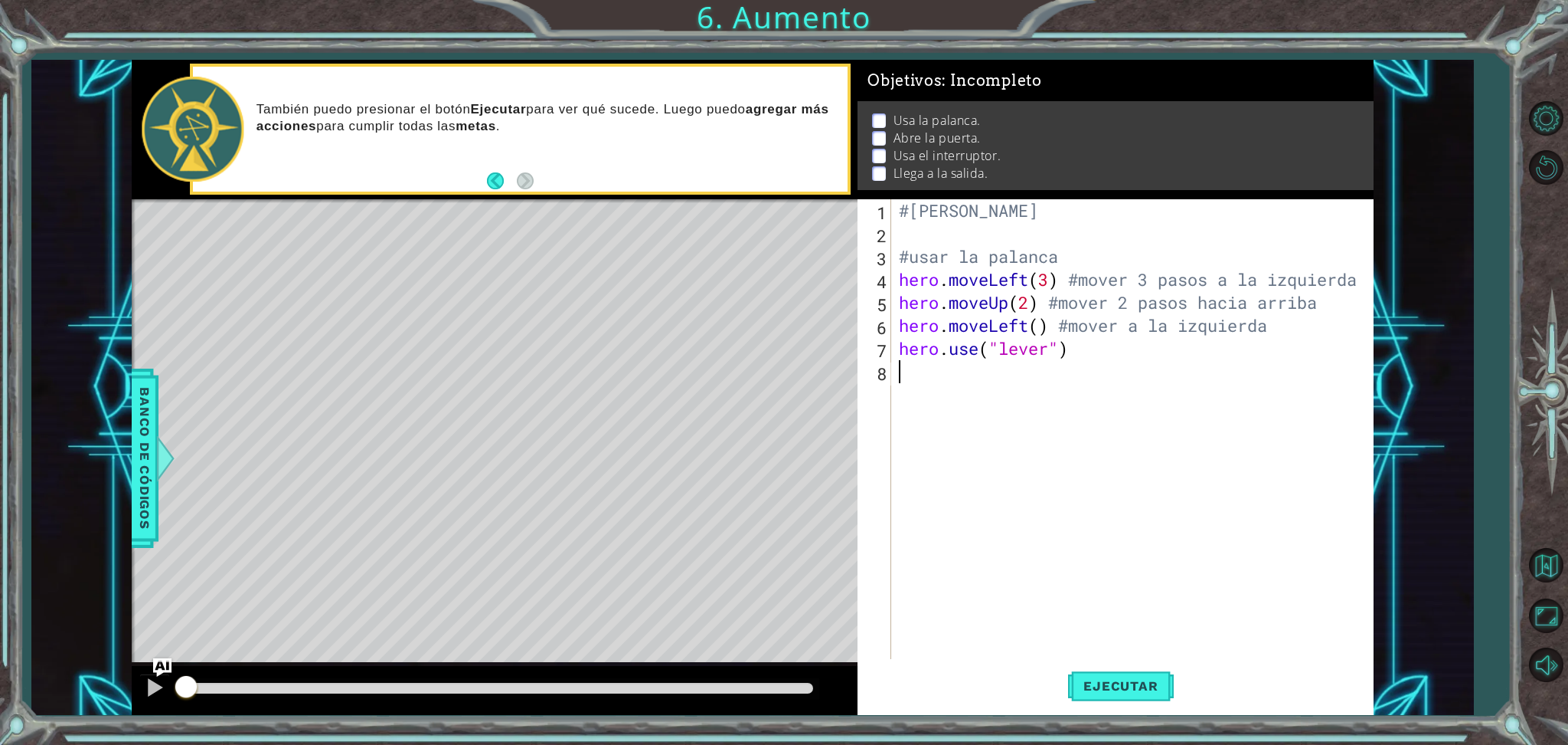
click at [1098, 360] on div "#[PERSON_NAME] #usar la palanca hero . moveLeft ( 3 ) #mover 3 pasos a la izqui…" at bounding box center [1136, 452] width 480 height 506
type textarea "hero.use("lever") #usar "lever""
click at [1095, 390] on div "#[PERSON_NAME] #usar la palanca hero . moveLeft ( 3 ) #mover 3 pasos a la izqui…" at bounding box center [1136, 452] width 480 height 506
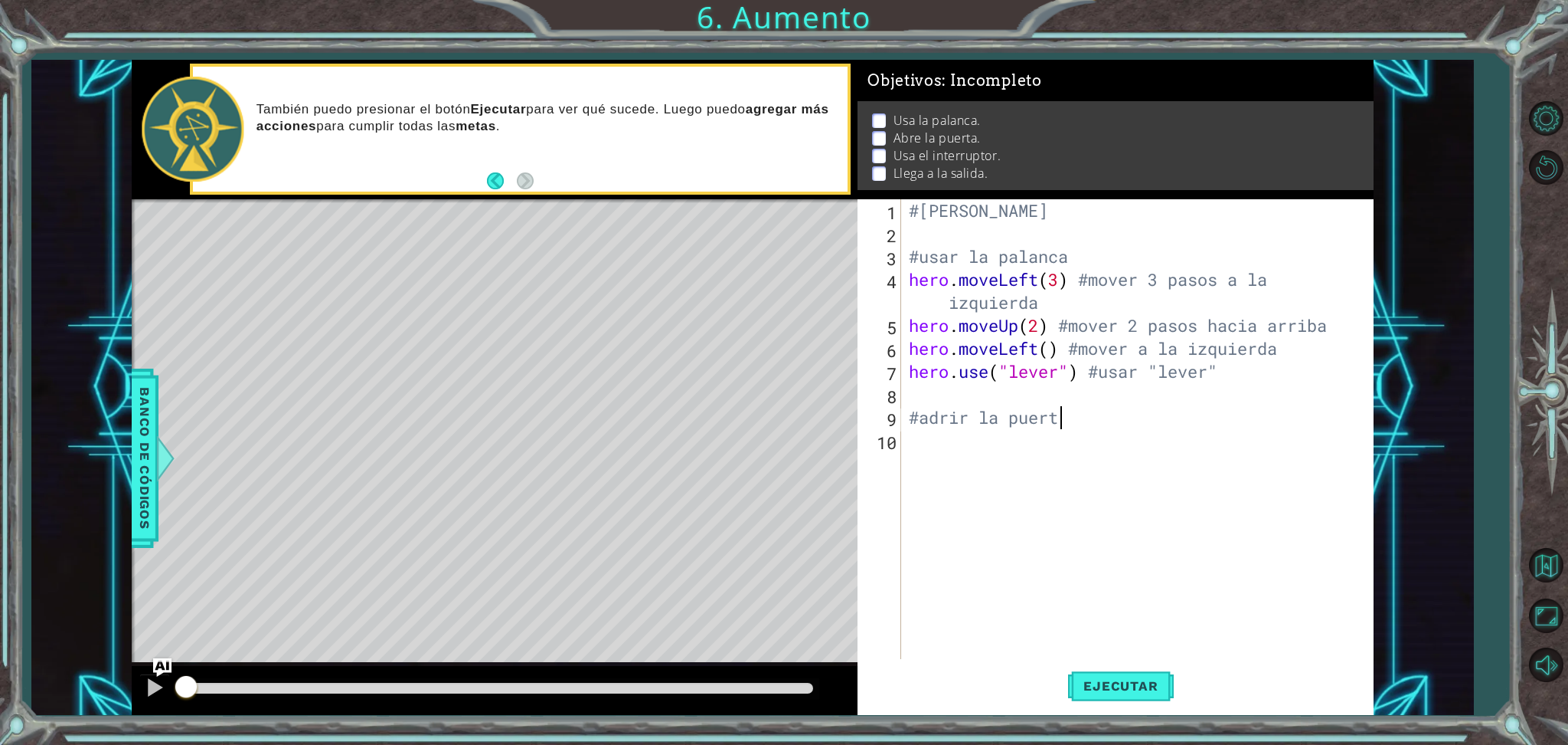
scroll to position [0, 6]
type textarea "#adrir la puerta"
click at [1025, 455] on div "#[PERSON_NAME] #usar la palanca hero . moveLeft ( 3 ) #mover 3 pasos a la izqui…" at bounding box center [1142, 452] width 471 height 506
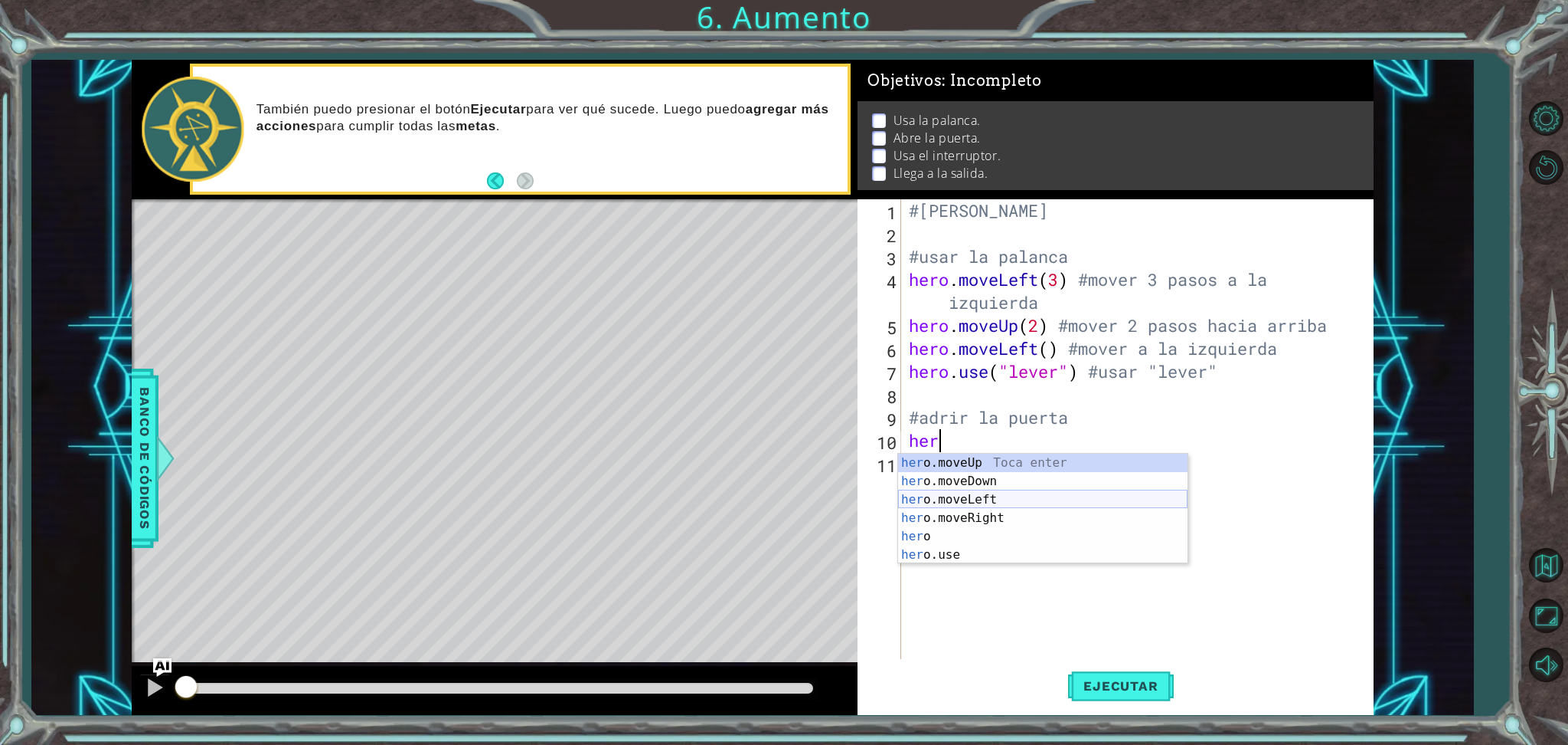
click at [1019, 501] on div "her o.moveUp Toca enter her o.moveDown Toca enter her o.moveLeft [PERSON_NAME] …" at bounding box center [1042, 527] width 289 height 147
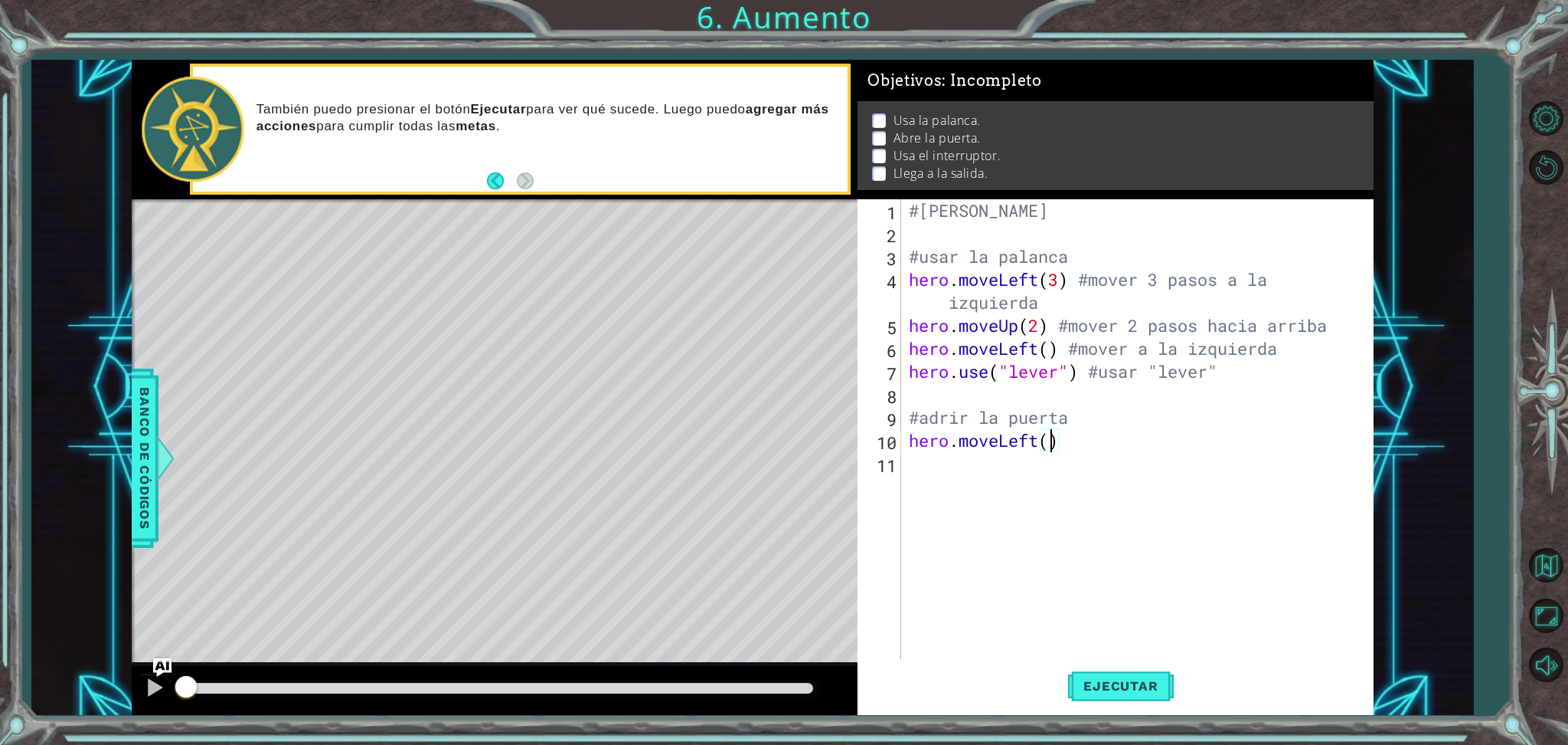
click at [1076, 447] on div "#[PERSON_NAME] #usar la palanca hero . moveLeft ( 3 ) #mover 3 pasos a la izqui…" at bounding box center [1142, 452] width 471 height 506
type textarea "hero.moveLeft() #mover a la izquierda"
click at [1062, 474] on div "#[PERSON_NAME] #usar la palanca hero . moveLeft ( 3 ) #mover 3 pasos a la izqui…" at bounding box center [1142, 452] width 471 height 506
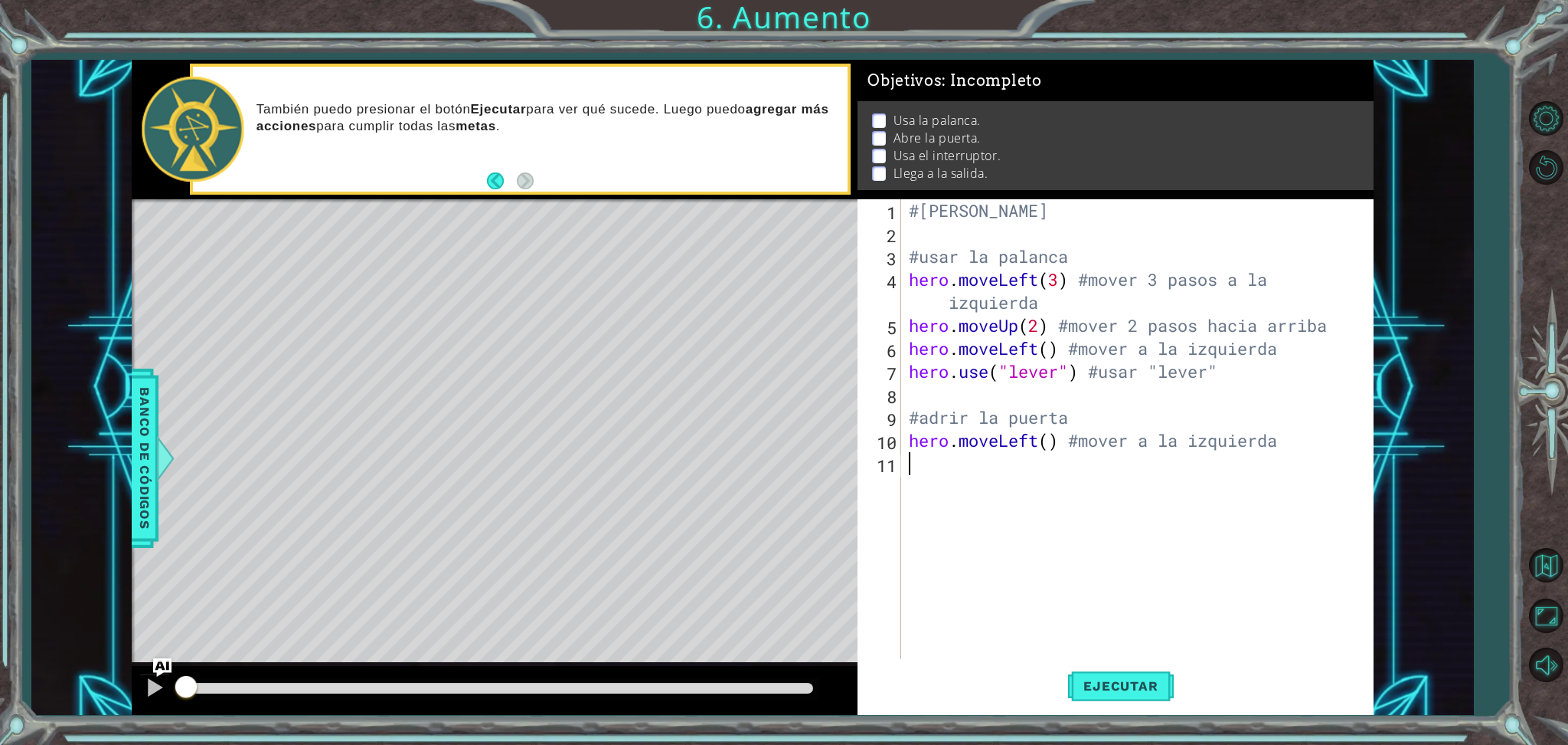
scroll to position [0, 0]
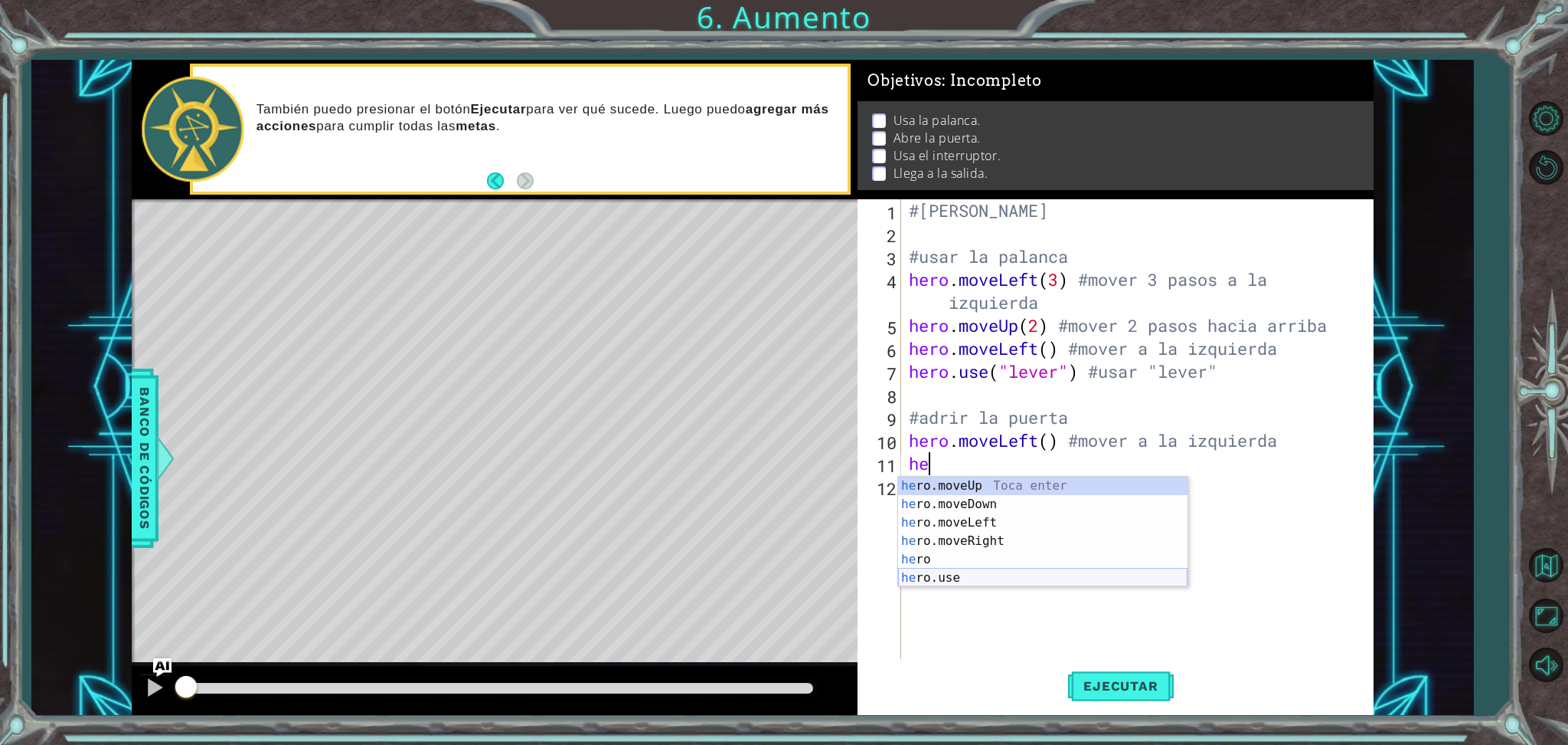
click at [988, 578] on div "he ro.moveUp Toca enter he ro.moveDown Toca enter he ro.moveLeft Toca enter he …" at bounding box center [1042, 550] width 289 height 147
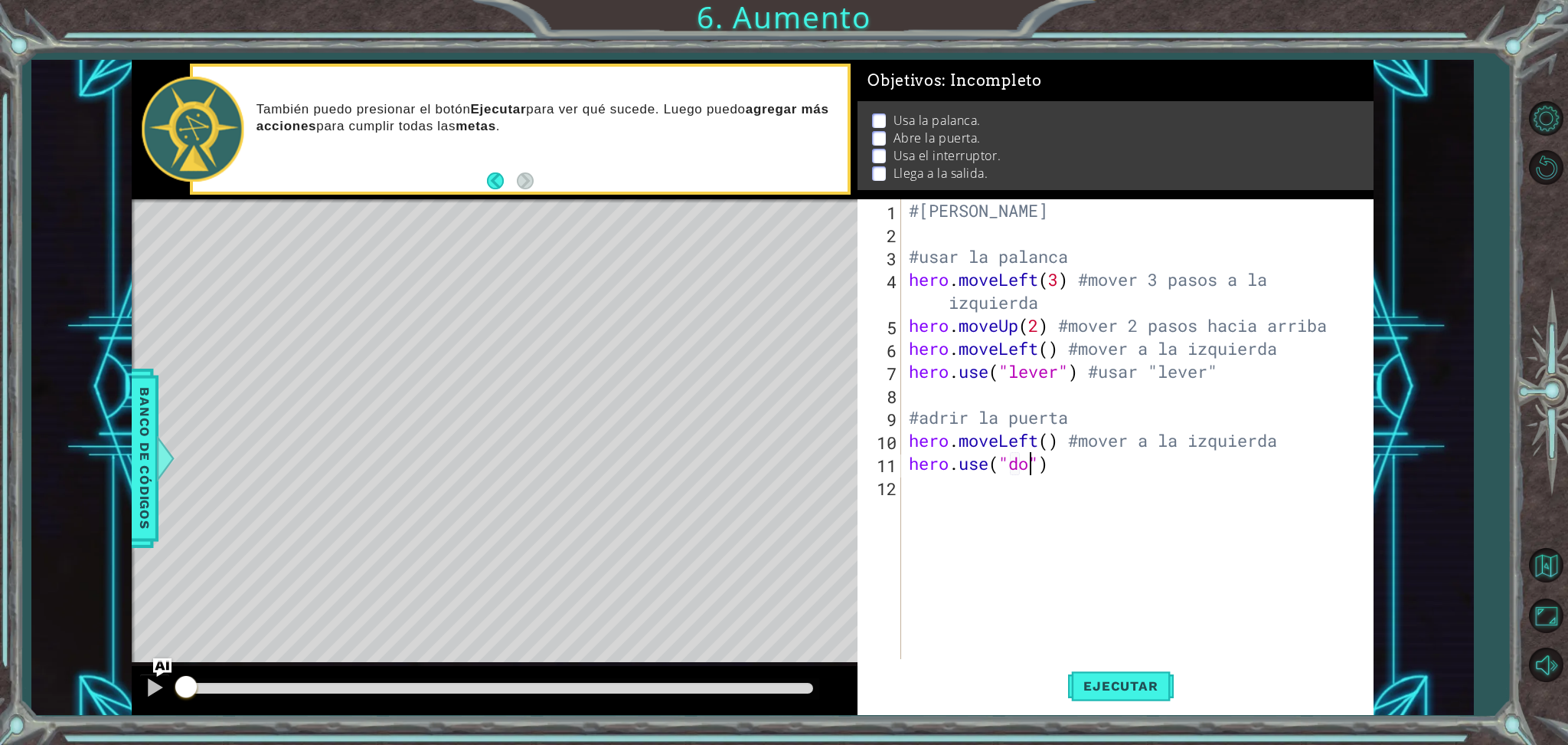
scroll to position [0, 5]
click at [1079, 473] on div "#[PERSON_NAME] #usar la palanca hero . moveLeft ( 3 ) #mover 3 pasos a la izqui…" at bounding box center [1142, 452] width 471 height 506
click at [1155, 464] on div "#[PERSON_NAME] #usar la palanca hero . moveLeft ( 3 ) #mover 3 pasos a la izqui…" at bounding box center [1142, 452] width 471 height 506
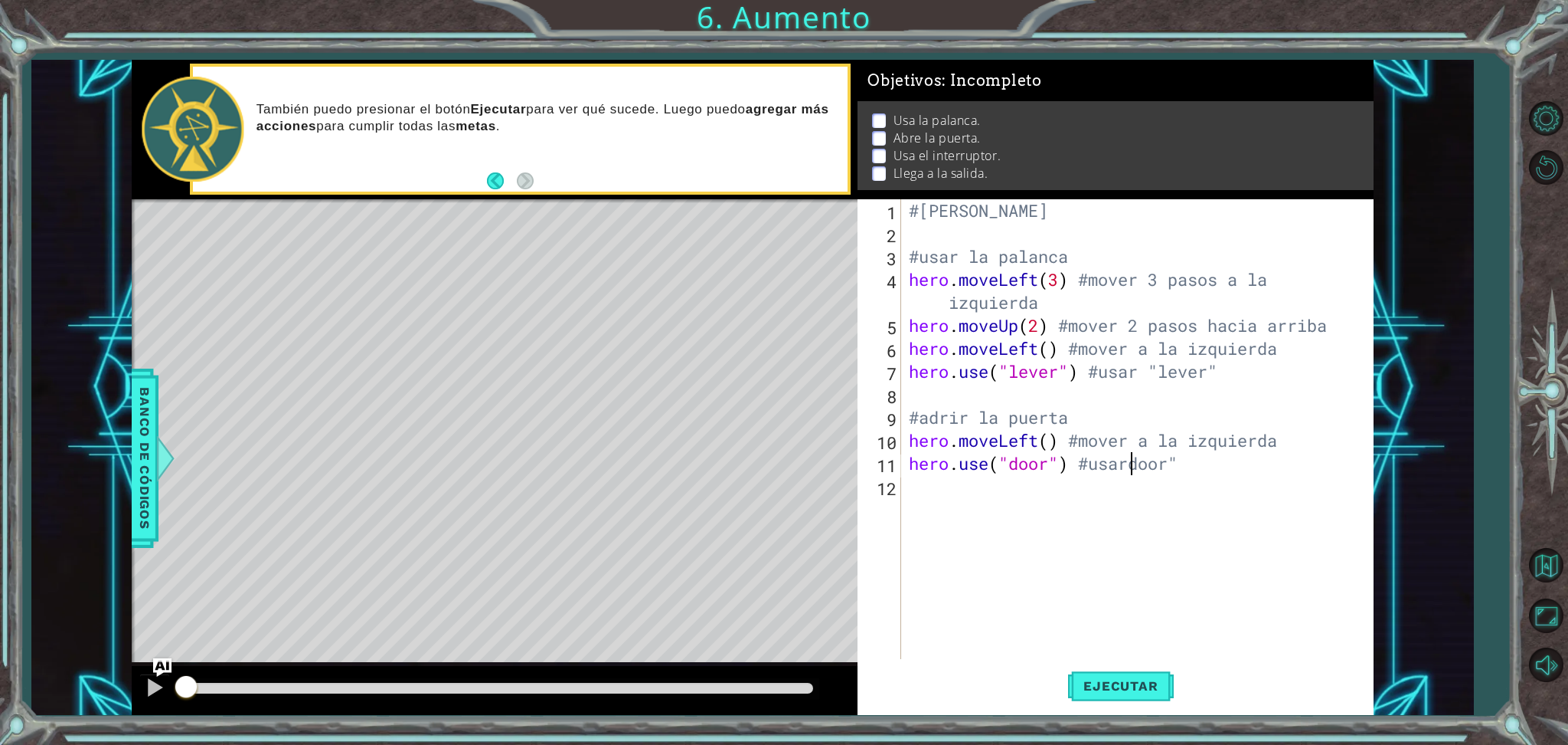
type textarea "hero.use("door") #usar door""
click at [1143, 490] on div "#[PERSON_NAME] #usar la palanca hero . moveLeft ( 3 ) #mover 3 pasos a la izqui…" at bounding box center [1142, 452] width 471 height 506
type textarea "#usar el interruptor"
click at [1071, 541] on div "#[PERSON_NAME] #usar la palanca hero . moveLeft ( 3 ) #mover 3 pasos a la izqui…" at bounding box center [1142, 452] width 471 height 506
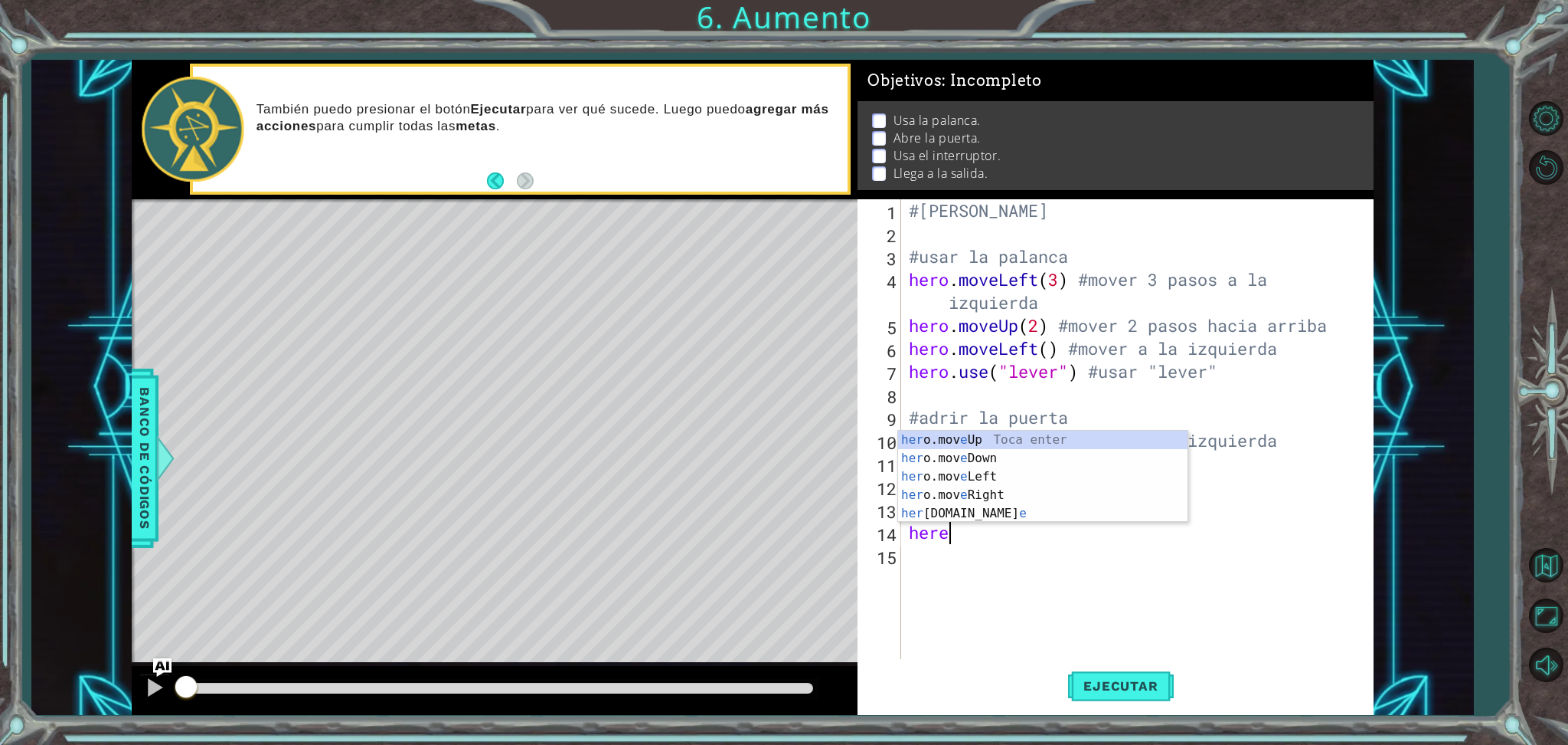
scroll to position [0, 1]
click at [1018, 440] on div "her o.mov e Up Toca enter her o.mov e Down Toca enter her o.mov e Left Toca ent…" at bounding box center [1042, 495] width 289 height 129
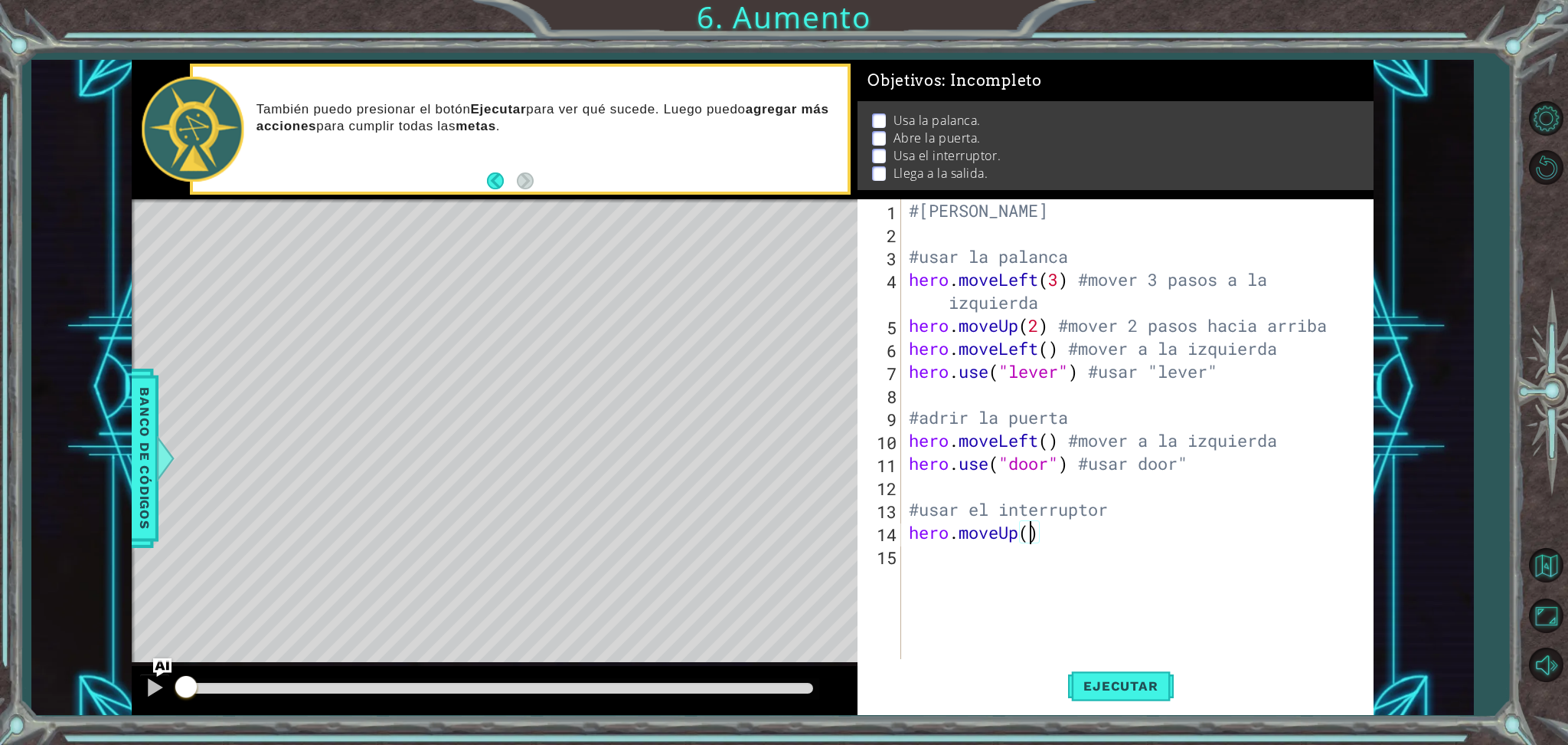
scroll to position [0, 5]
click at [1082, 531] on div "#[PERSON_NAME] #usar la palanca hero . moveLeft ( 3 ) #mover 3 pasos a la izqui…" at bounding box center [1142, 452] width 471 height 506
type textarea "hero.moveUp(2) #mover 2 hacia arriba"
click at [981, 553] on div "#[PERSON_NAME] #usar la palanca hero . moveLeft ( 3 ) #mover 3 pasos a la izqui…" at bounding box center [1142, 452] width 471 height 506
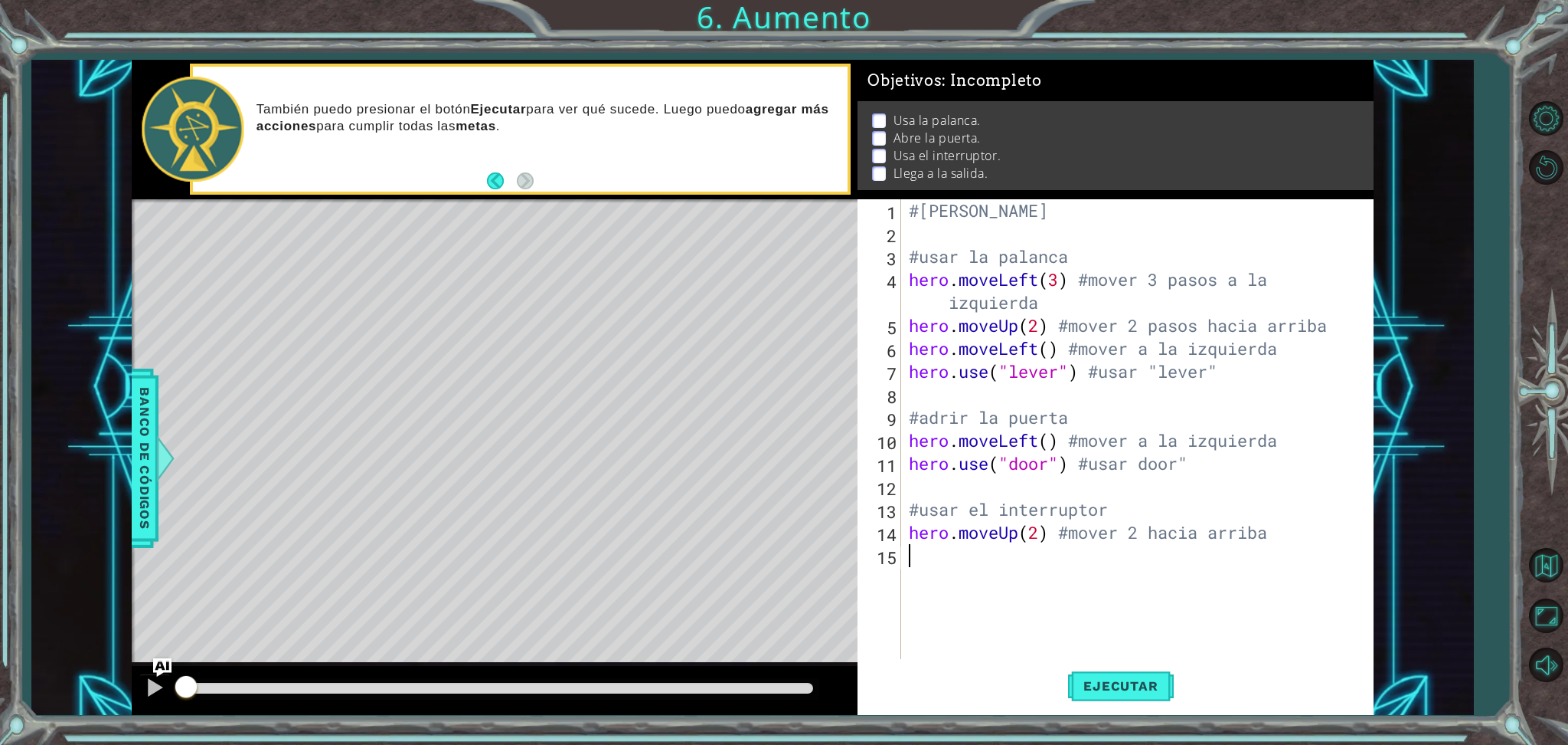
scroll to position [0, 0]
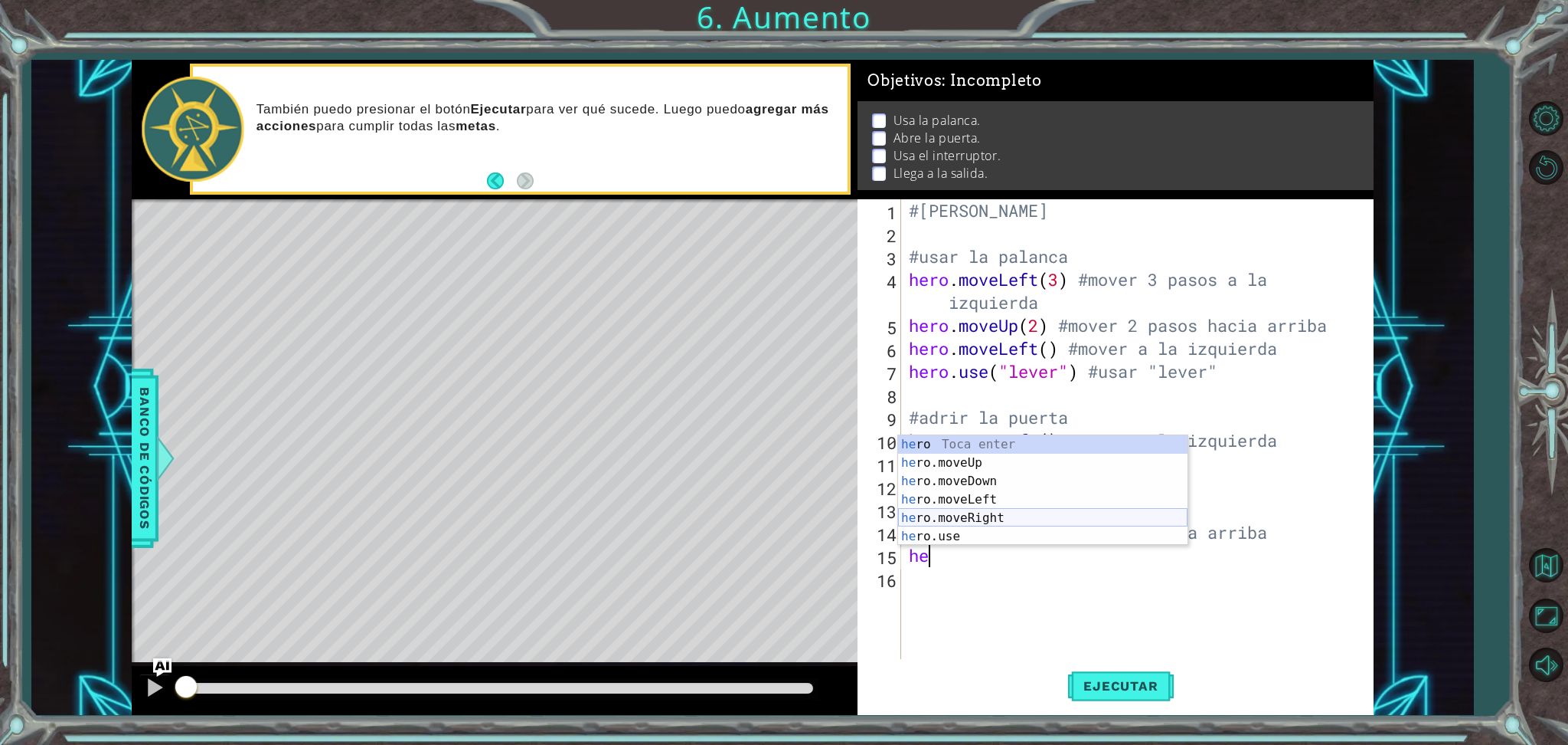
click at [981, 517] on div "he ro Toca enter he ro.moveUp Toca enter he ro.moveDown Toca enter he ro.moveLe…" at bounding box center [1042, 509] width 289 height 147
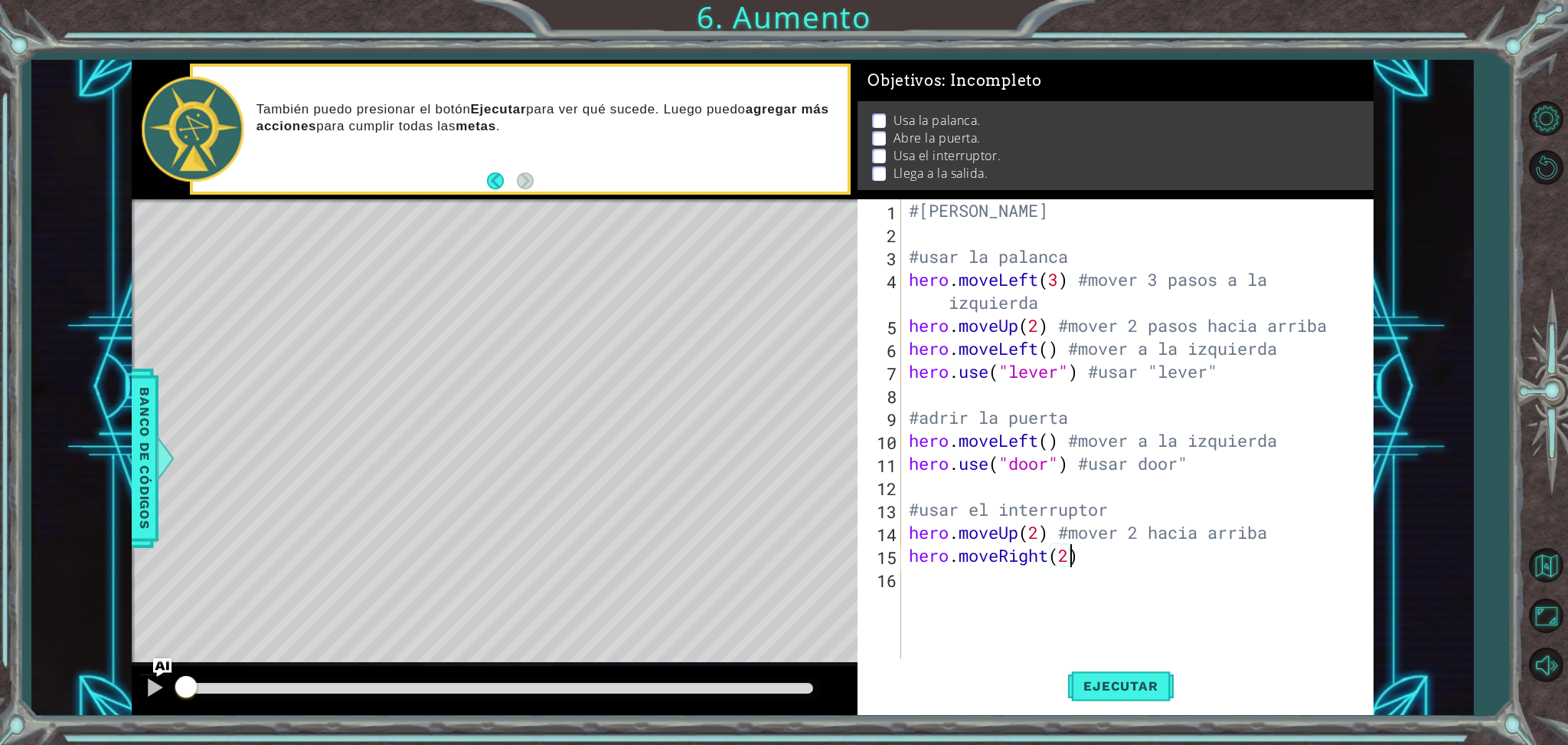
scroll to position [0, 6]
click at [1087, 561] on div "#[PERSON_NAME] #usar la palanca hero . moveLeft ( 3 ) #mover 3 pasos a la izqui…" at bounding box center [1142, 452] width 471 height 506
click at [1196, 559] on div "#[PERSON_NAME] #usar la palanca hero . moveLeft ( 3 ) #mover 3 pasos a la izqui…" at bounding box center [1142, 452] width 471 height 506
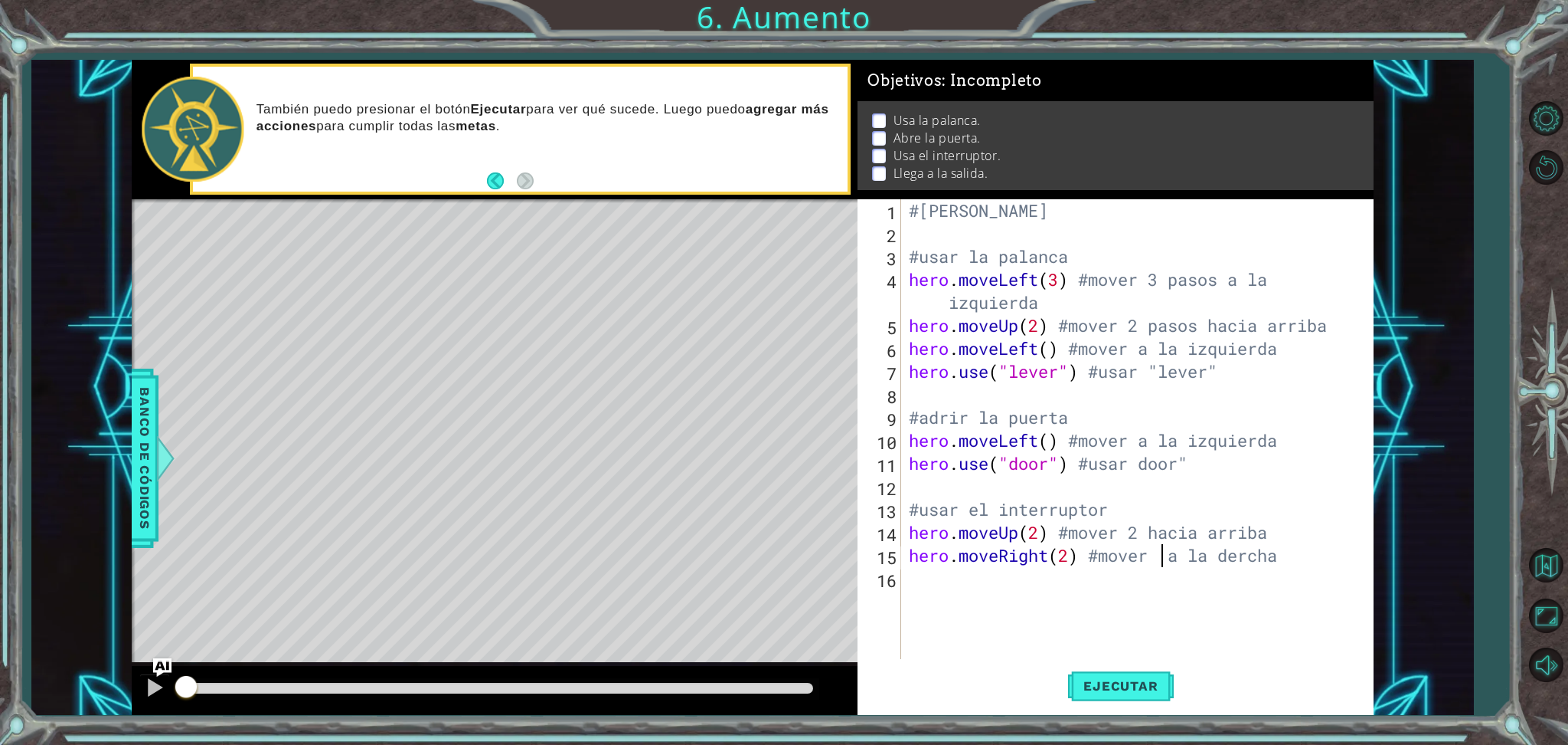
type textarea "hero.moveRight(2) #mover 2 a la dercha"
click at [987, 583] on div "#[PERSON_NAME] #usar la palanca hero . moveLeft ( 3 ) #mover 3 pasos a la izqui…" at bounding box center [1142, 452] width 471 height 506
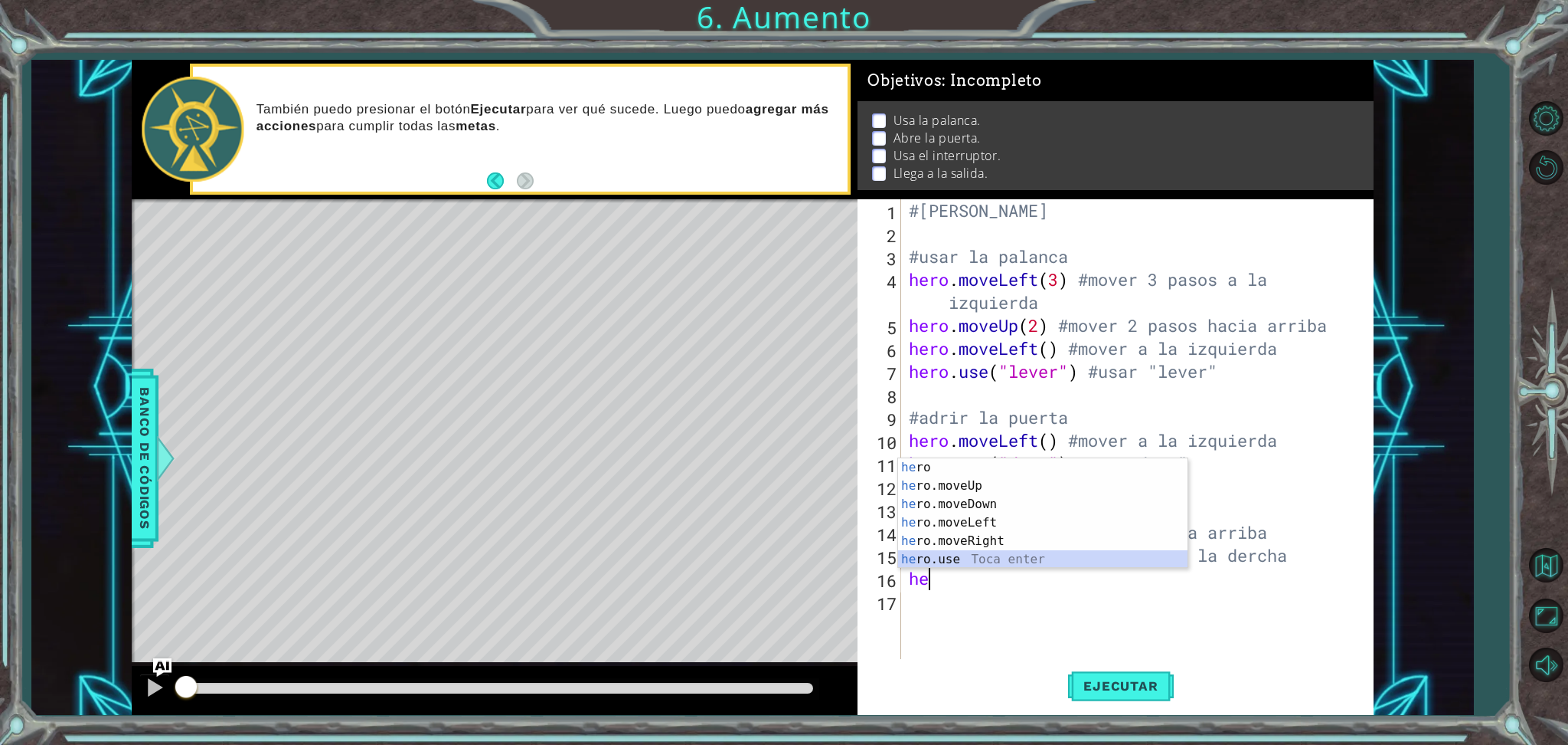
click at [987, 565] on div "he ro Toca enter he ro.moveUp Toca enter he ro.moveDown Toca enter he ro.moveLe…" at bounding box center [1042, 531] width 289 height 147
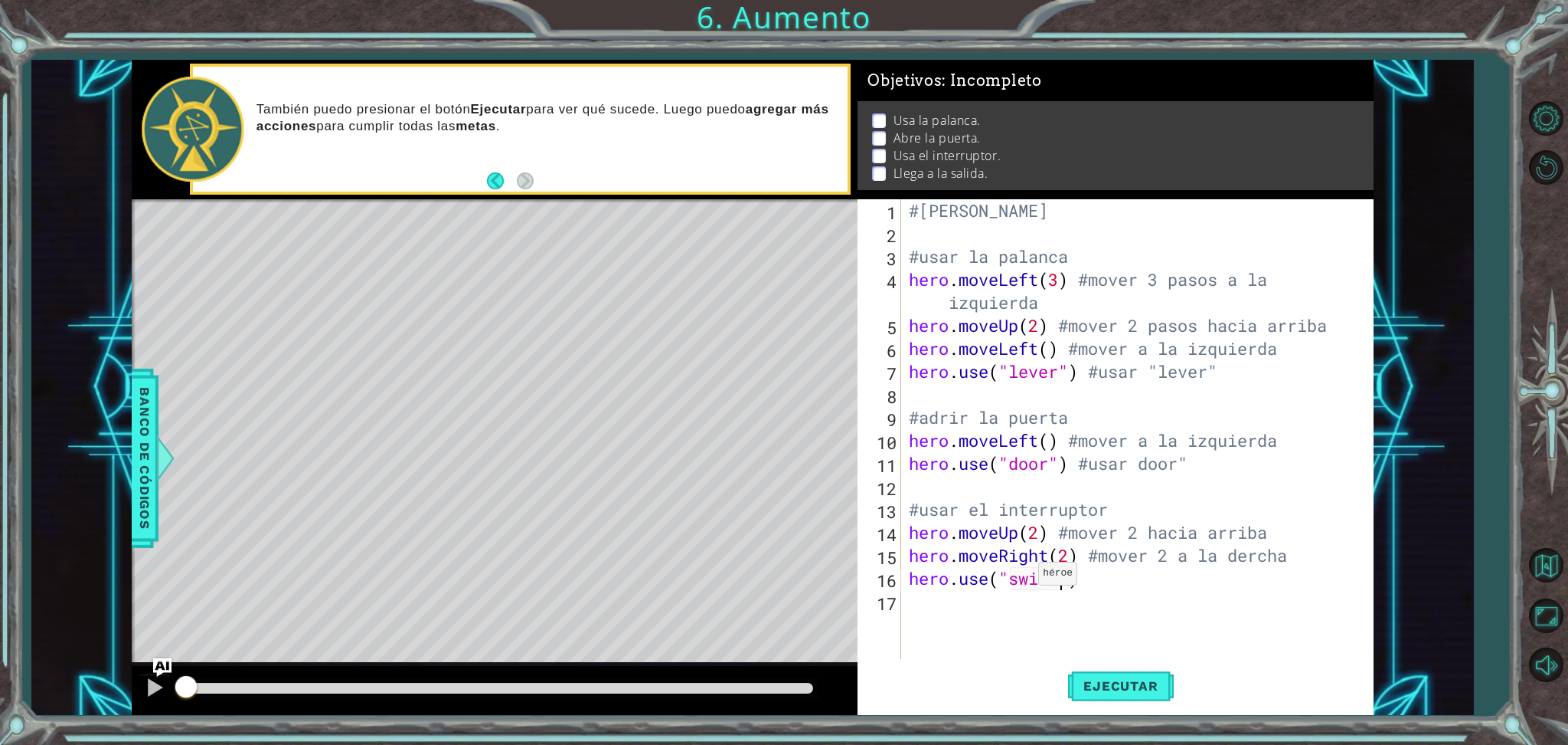
scroll to position [0, 7]
click at [1109, 576] on div "#[PERSON_NAME] #usar la palanca hero . moveLeft ( 3 ) #mover 3 pasos a la izqui…" at bounding box center [1142, 452] width 471 height 506
type textarea "hero.use("switch") #usasr "switch""
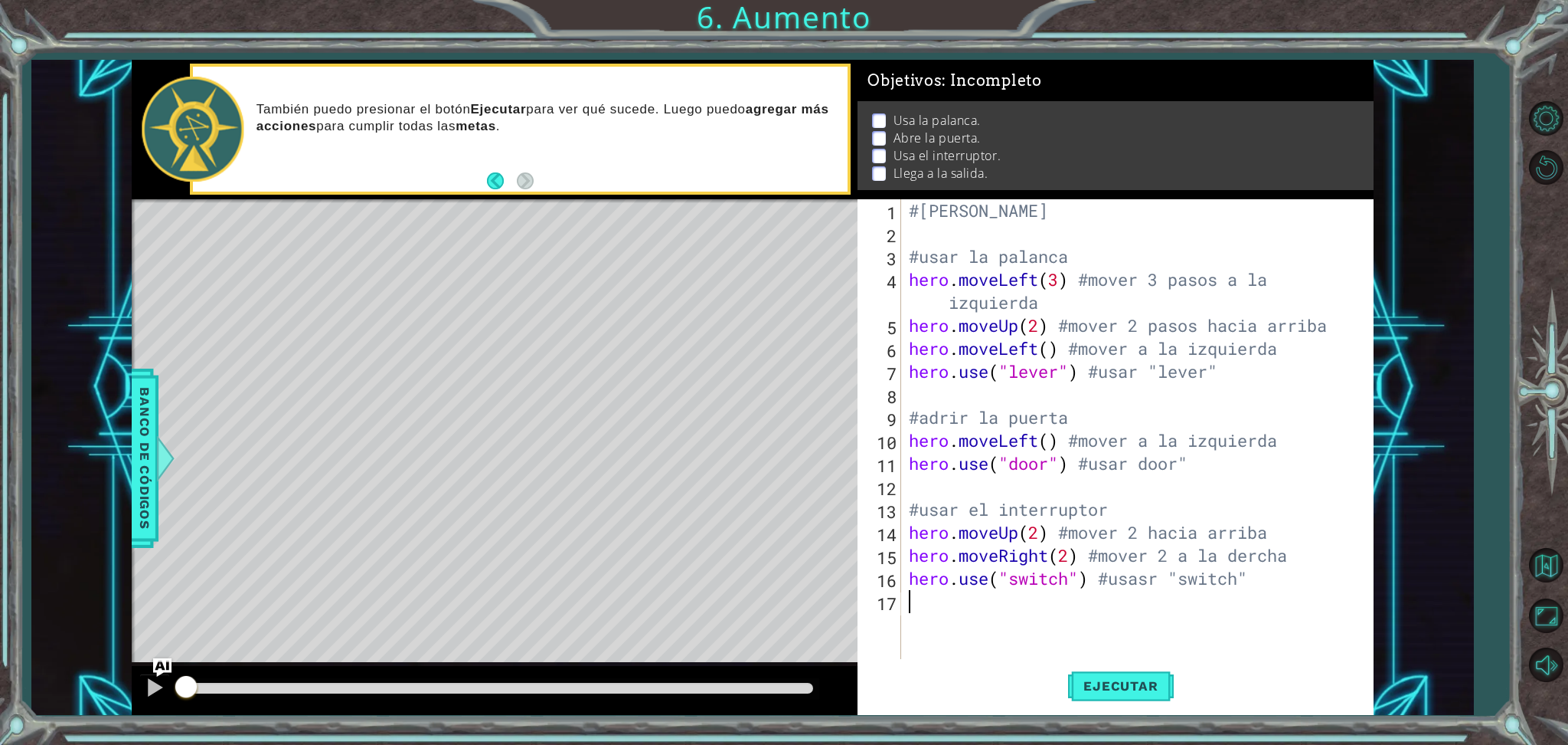
click at [1025, 602] on div "#[PERSON_NAME] #usar la palanca hero . moveLeft ( 3 ) #mover 3 pasos a la izqui…" at bounding box center [1142, 452] width 471 height 506
type textarea "#llegar a la salida"
click at [936, 621] on div "#[PERSON_NAME] #usar la palanca hero . moveLeft ( 3 ) #mover 3 pasos a la izqui…" at bounding box center [1142, 452] width 471 height 506
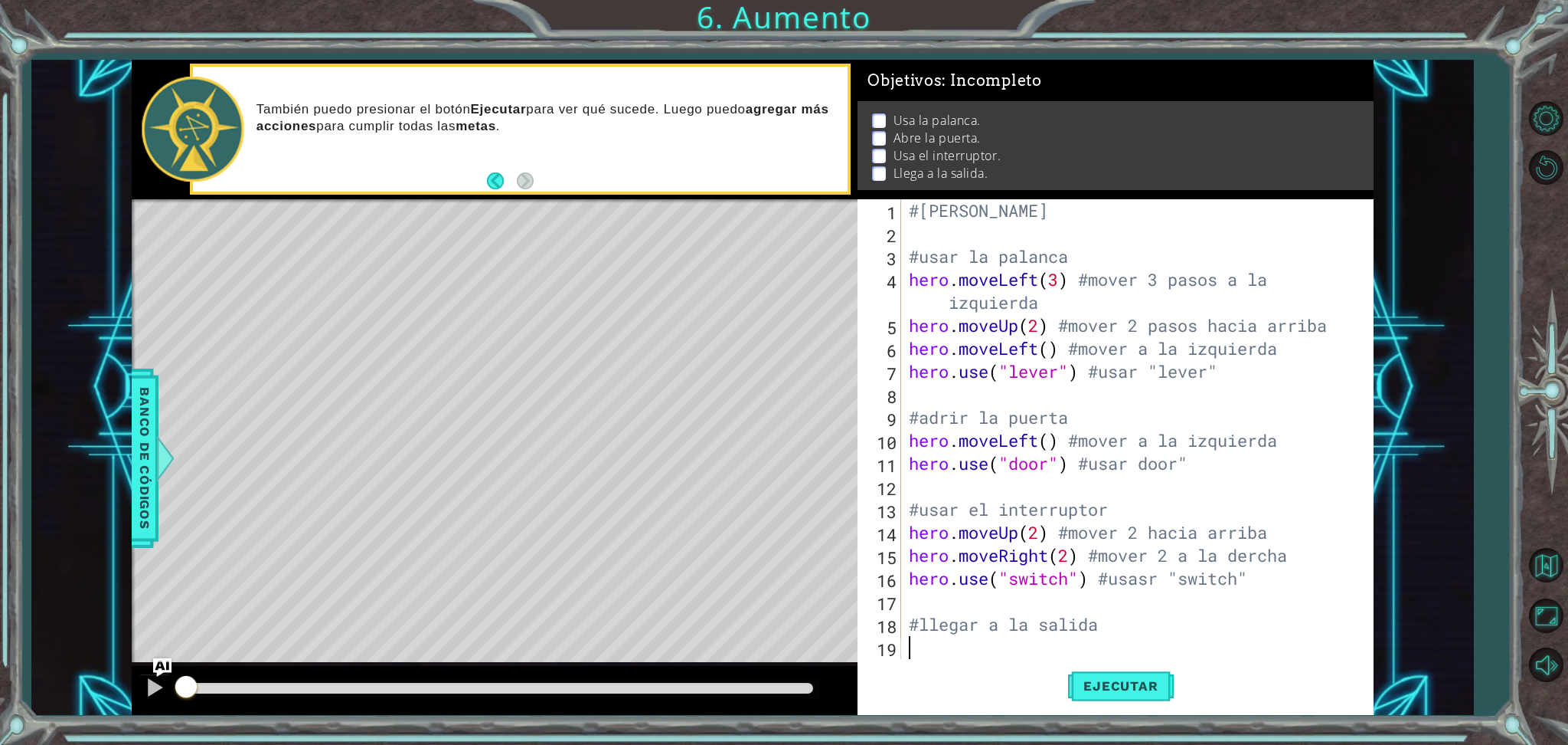
type textarea "g"
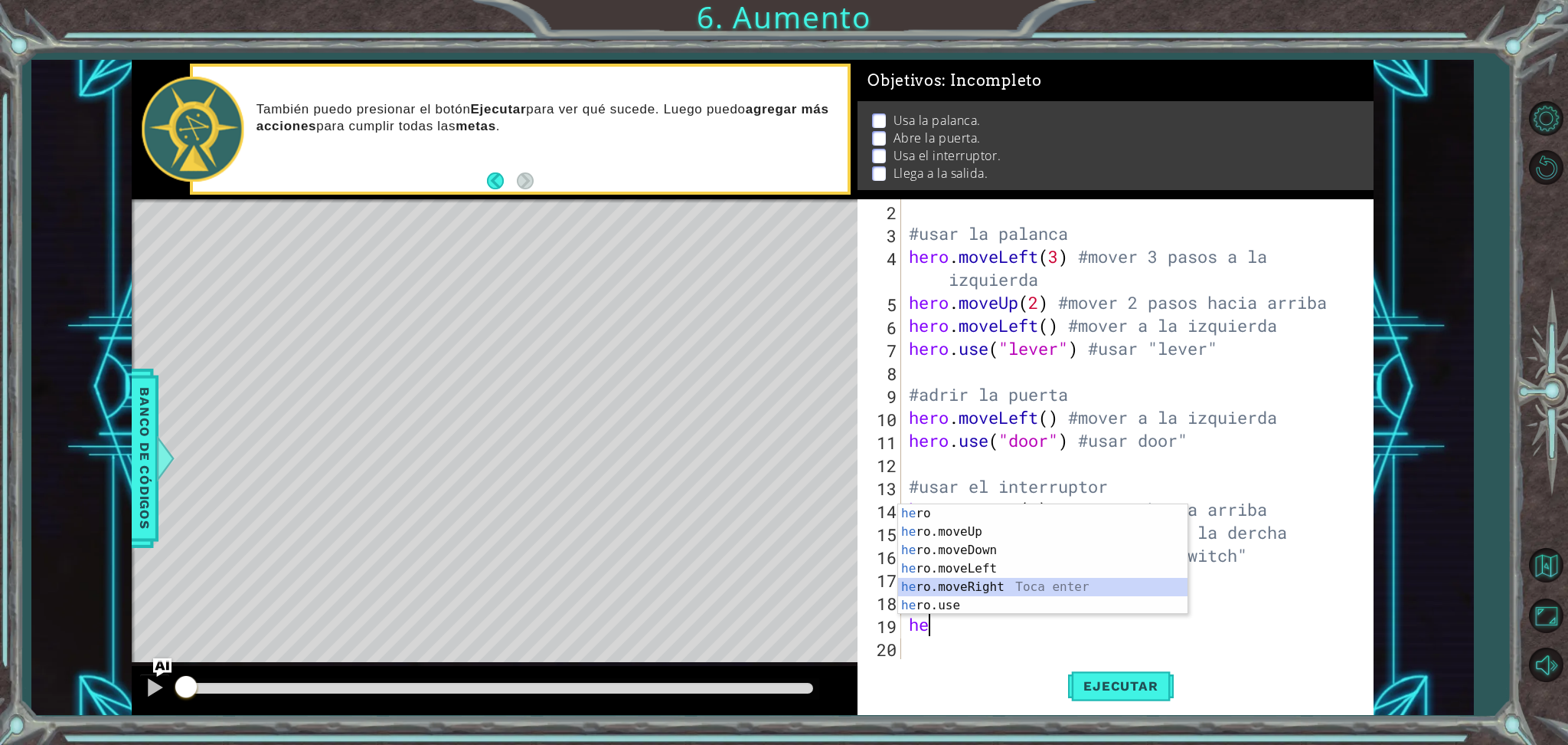
click at [974, 582] on div "he ro Toca enter he ro.moveUp Toca enter he ro.moveDown Toca enter he ro.moveLe…" at bounding box center [1042, 577] width 289 height 147
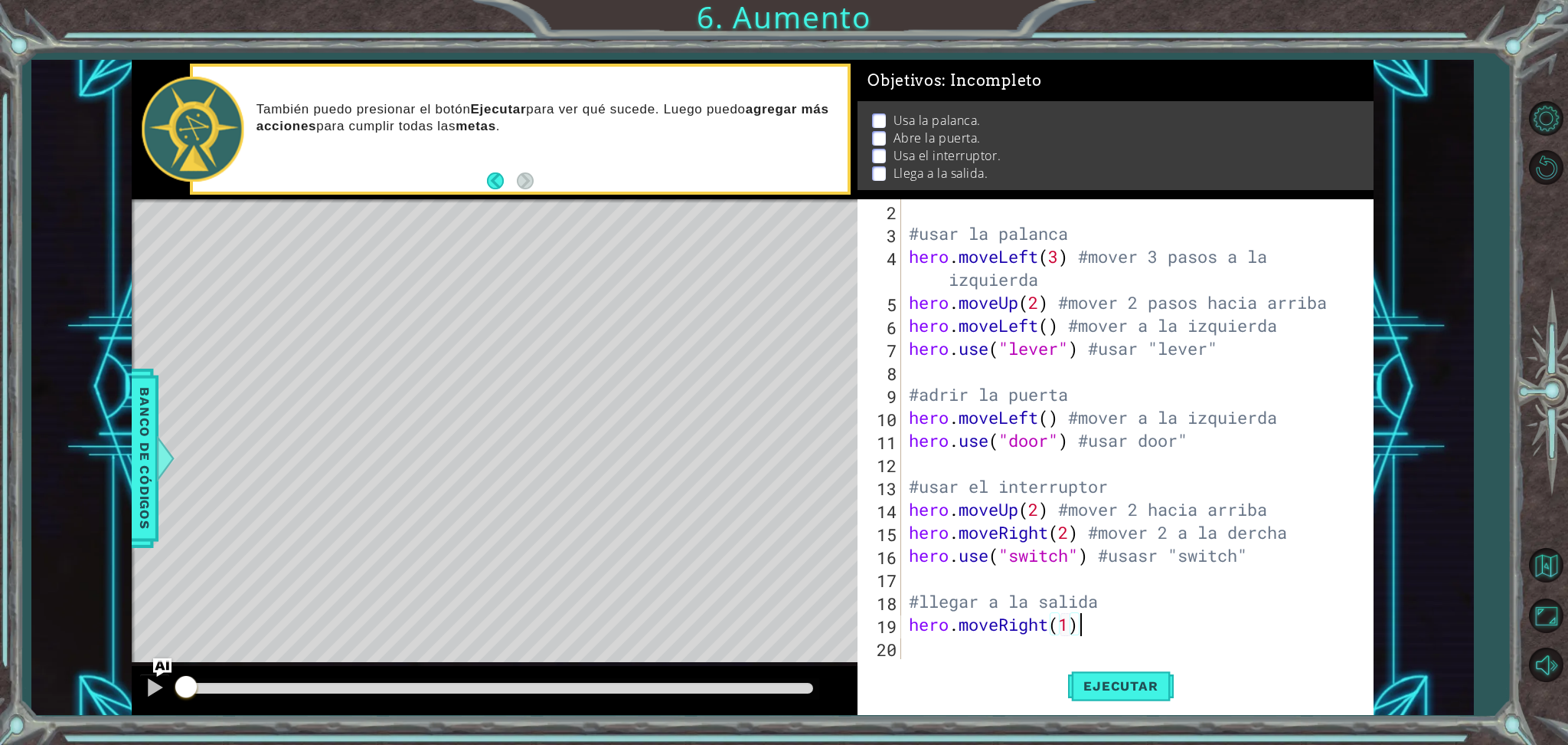
click at [1088, 621] on div "#usar la palanca hero . moveLeft ( 3 ) #mover 3 pasos a la izquierda hero . mov…" at bounding box center [1134, 452] width 455 height 506
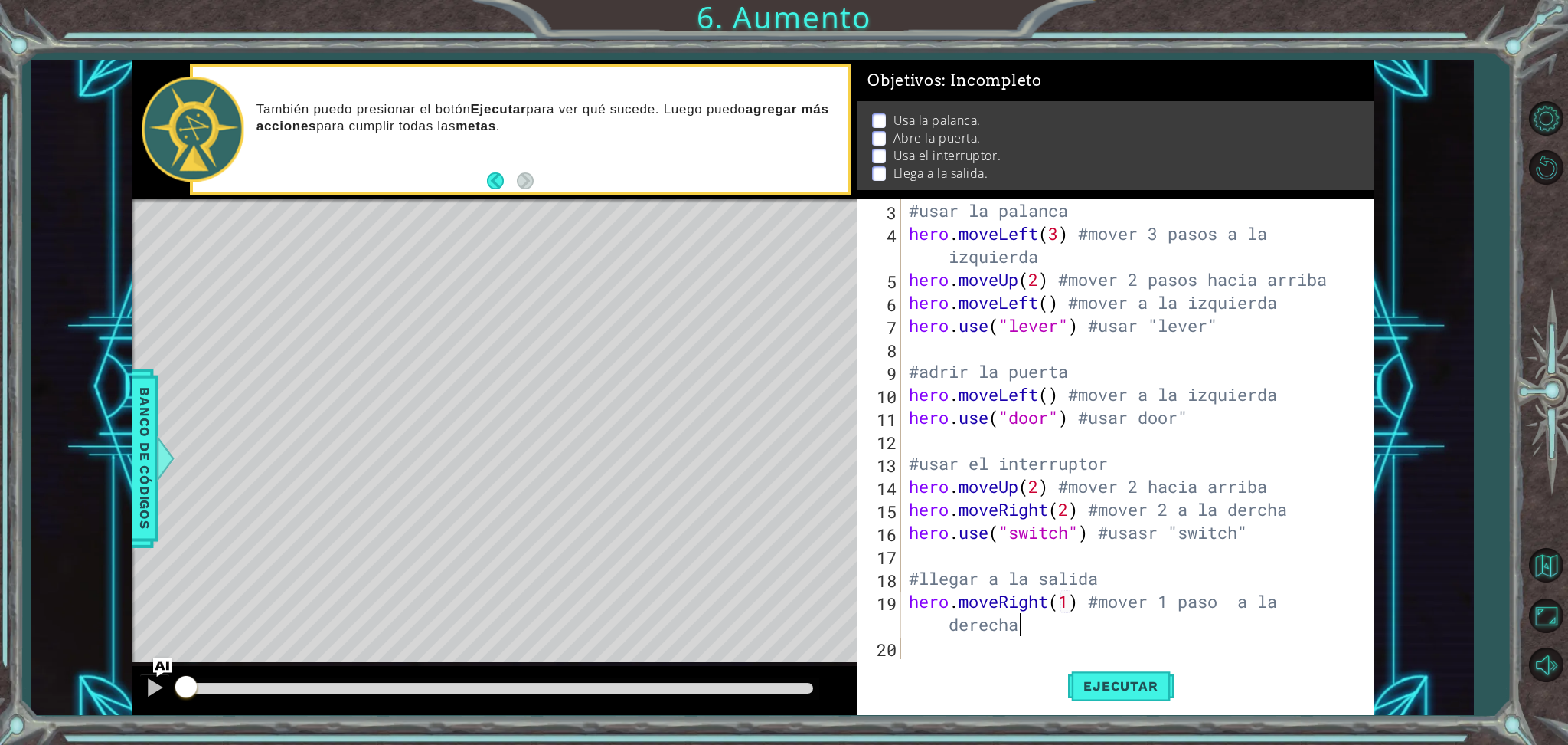
click at [1243, 605] on div "#usar la palanca hero . moveLeft ( 3 ) #mover 3 pasos a la izquierda hero . mov…" at bounding box center [1134, 452] width 455 height 506
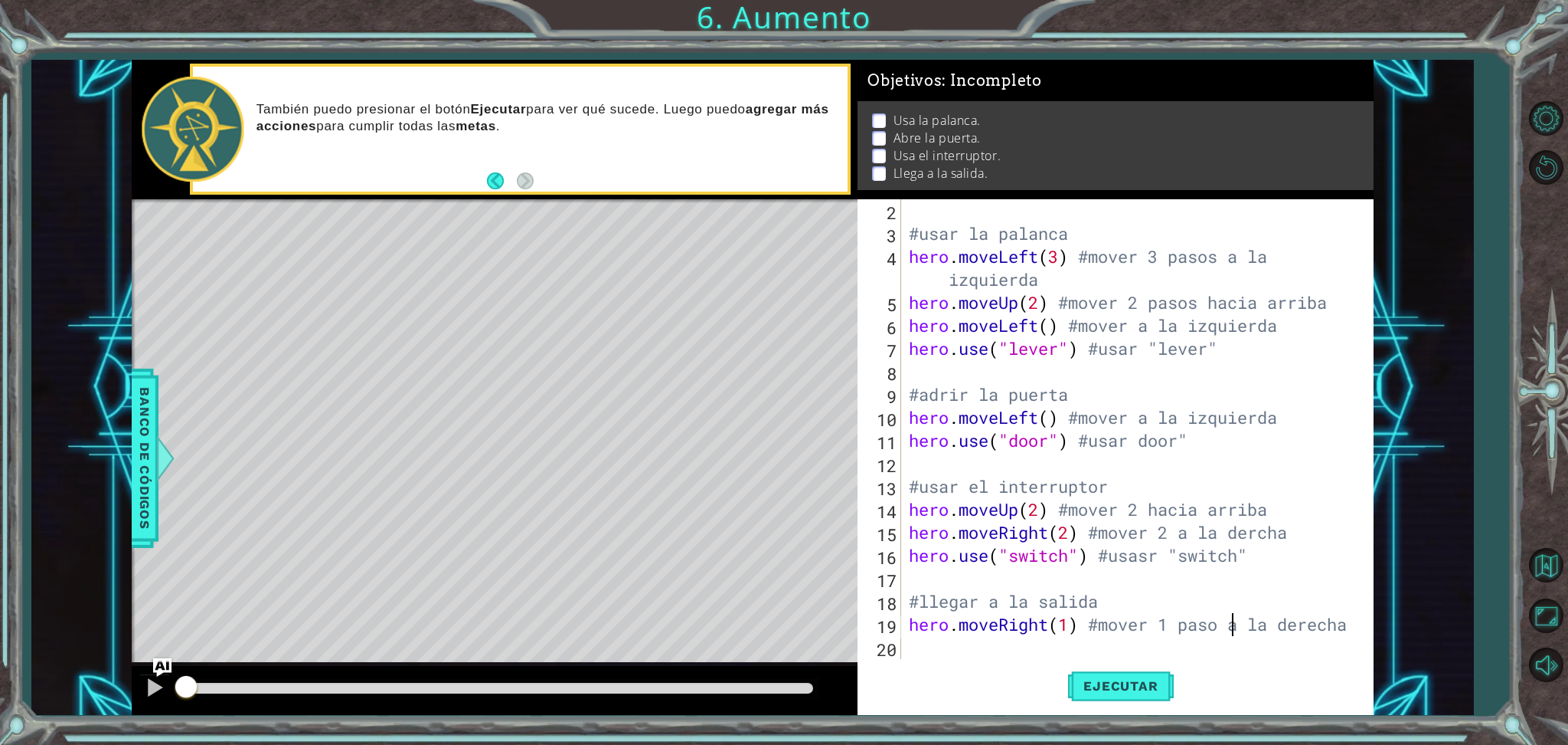
scroll to position [22, 0]
click at [1158, 621] on div "#usar la palanca hero . moveLeft ( 3 ) #mover 3 pasos a la izquierda hero . mov…" at bounding box center [1134, 452] width 455 height 506
type textarea "hero.moveRight(1) #mover 1 paso a la derecha"
click at [1156, 621] on span "Ejecutar" at bounding box center [1120, 686] width 105 height 16
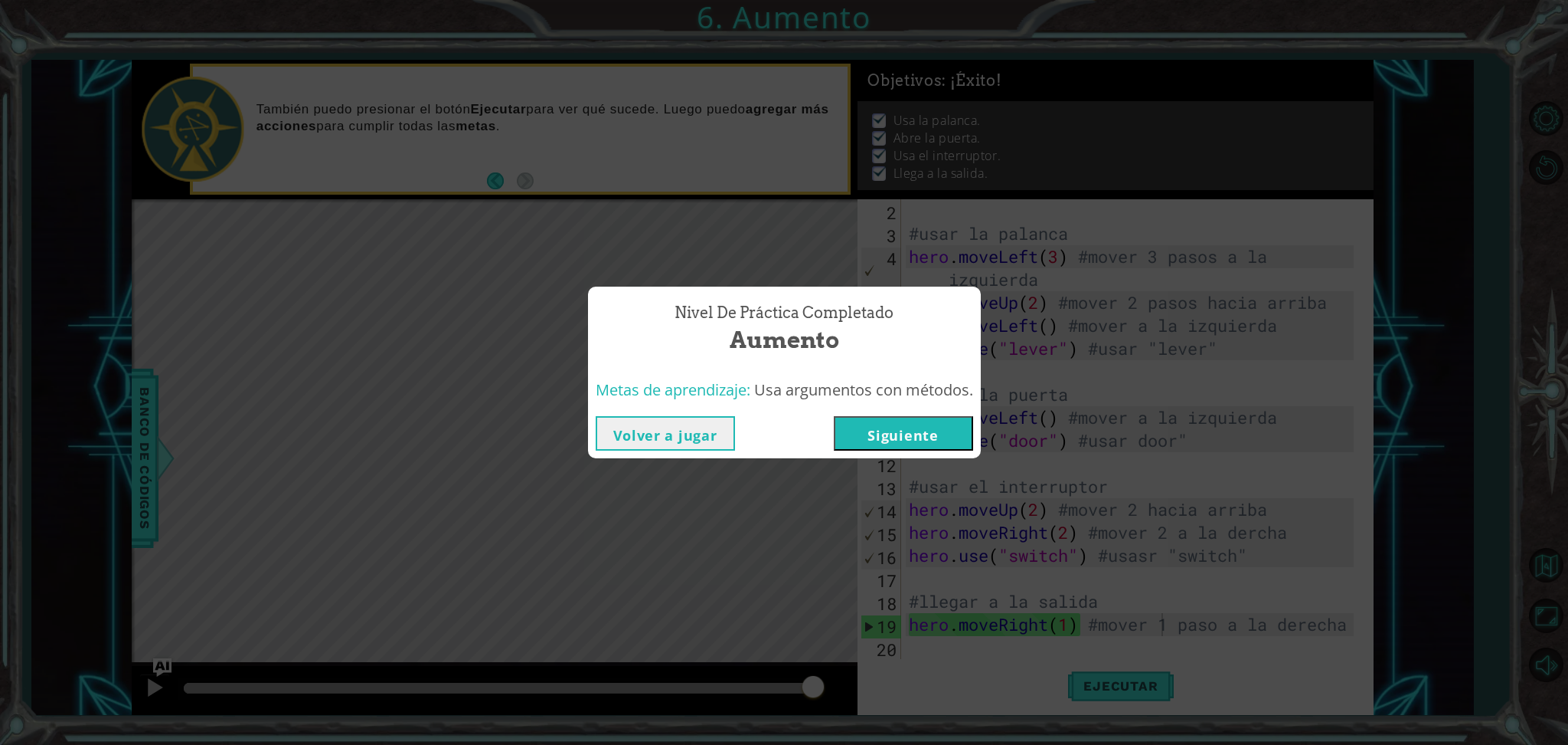
click at [956, 435] on button "Siguiente" at bounding box center [904, 434] width 140 height 35
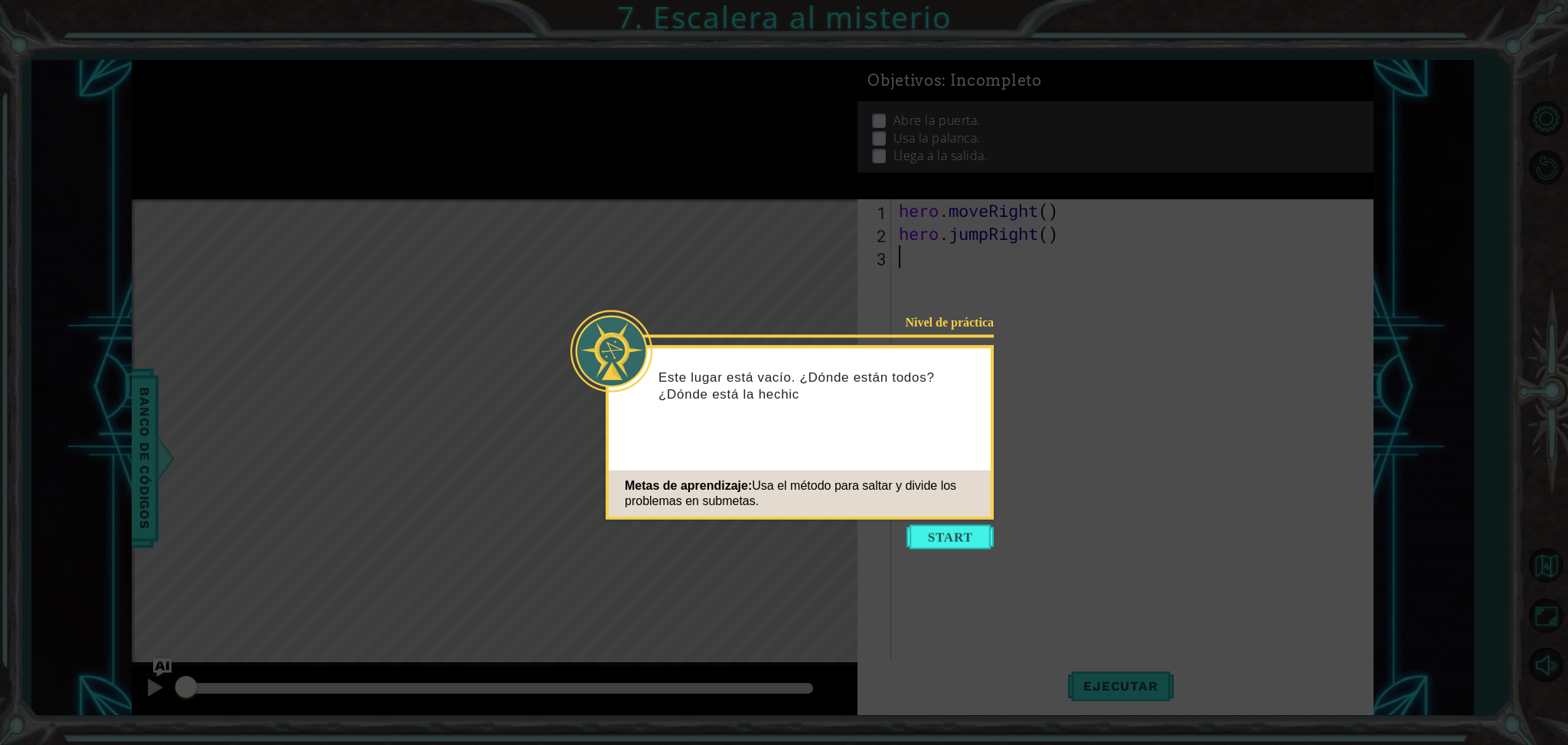
click at [956, 521] on icon at bounding box center [784, 372] width 1568 height 745
click at [956, 539] on button "Start" at bounding box center [950, 537] width 88 height 25
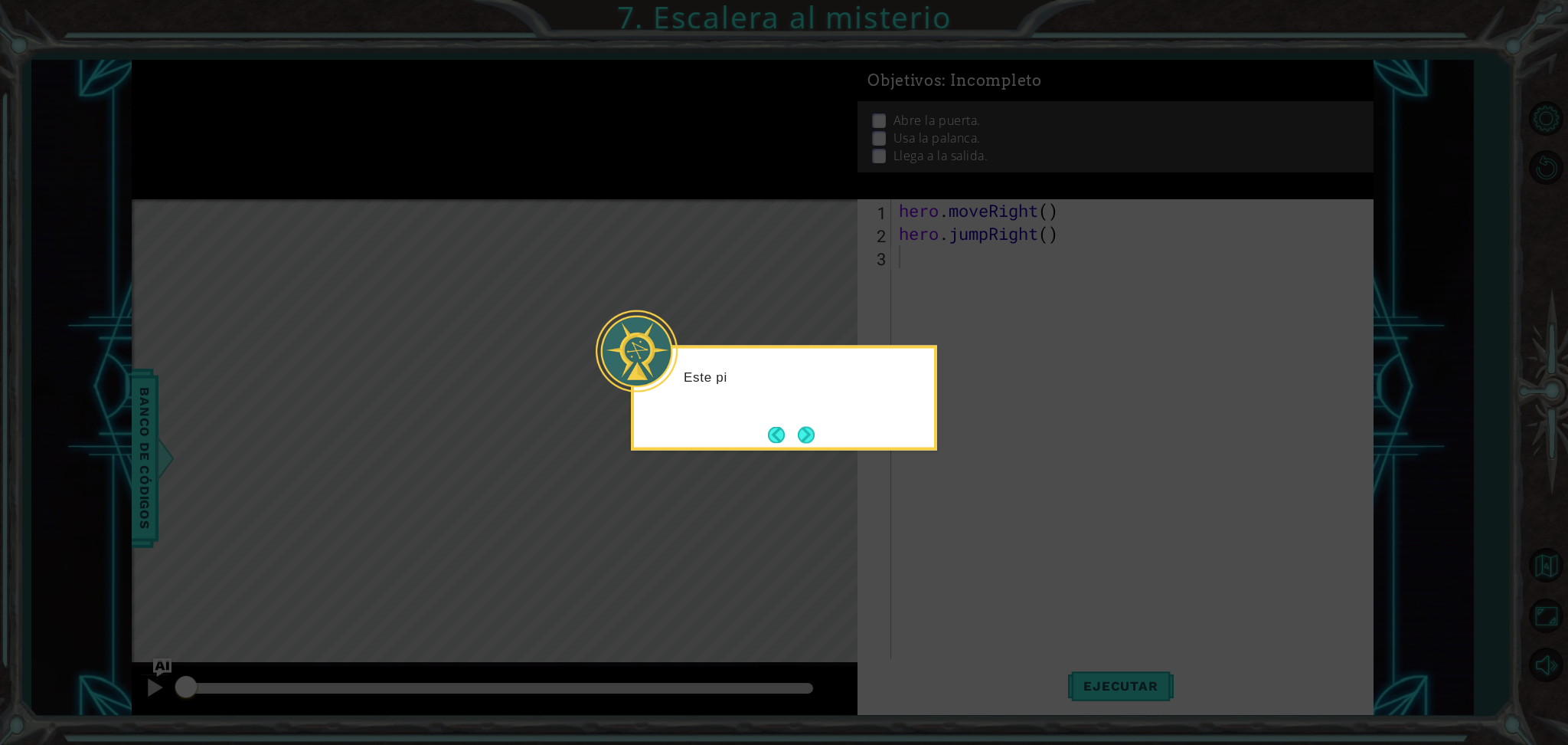
click at [956, 539] on icon at bounding box center [784, 372] width 1568 height 745
click at [811, 434] on button "Next" at bounding box center [806, 434] width 17 height 17
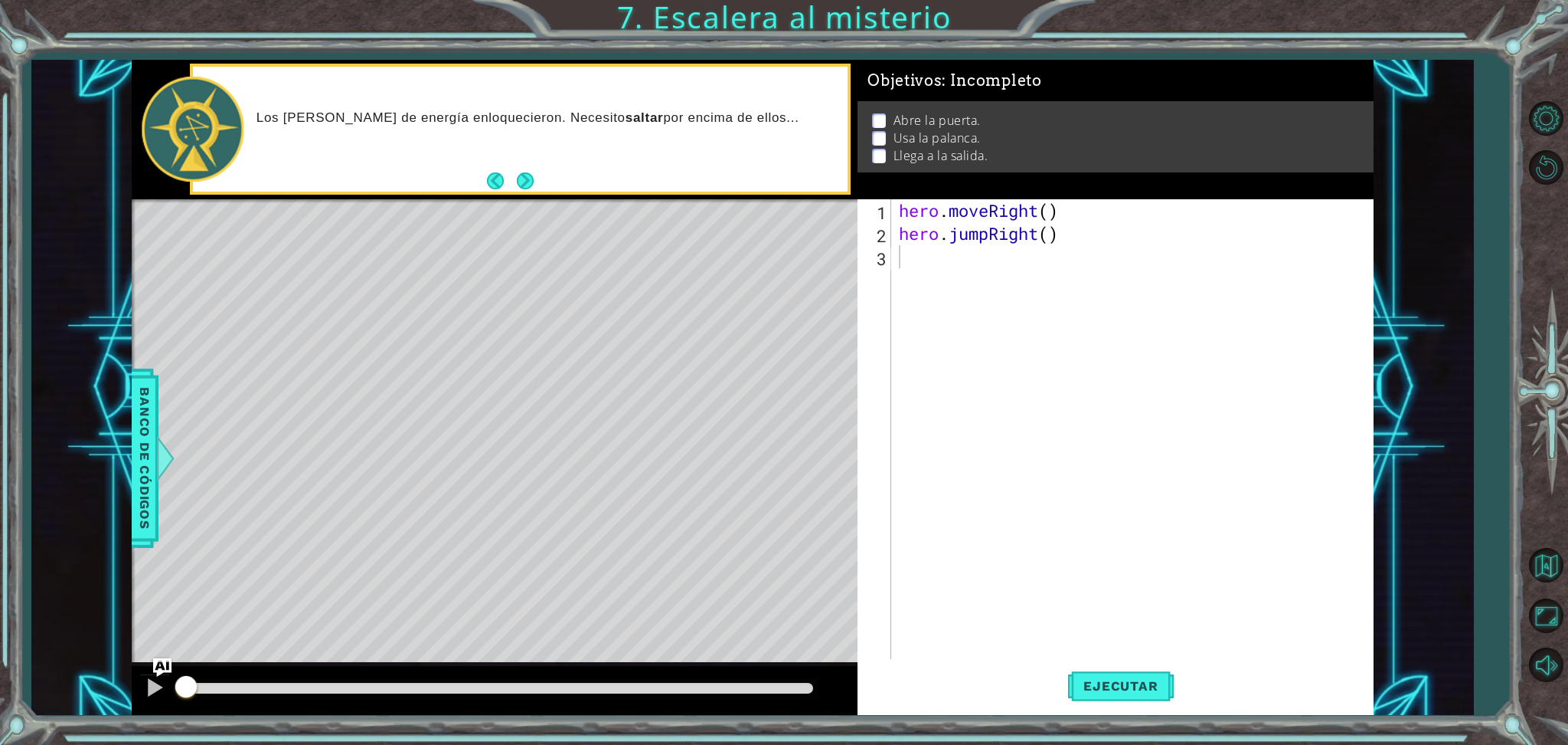
click at [441, 616] on div "Level Map" at bounding box center [485, 425] width 707 height 451
click at [1306, 268] on div "hero . moveRight ( ) hero . jumpRight ( )" at bounding box center [1136, 452] width 480 height 506
click at [1306, 570] on button "Volver al mapa" at bounding box center [1546, 565] width 45 height 45
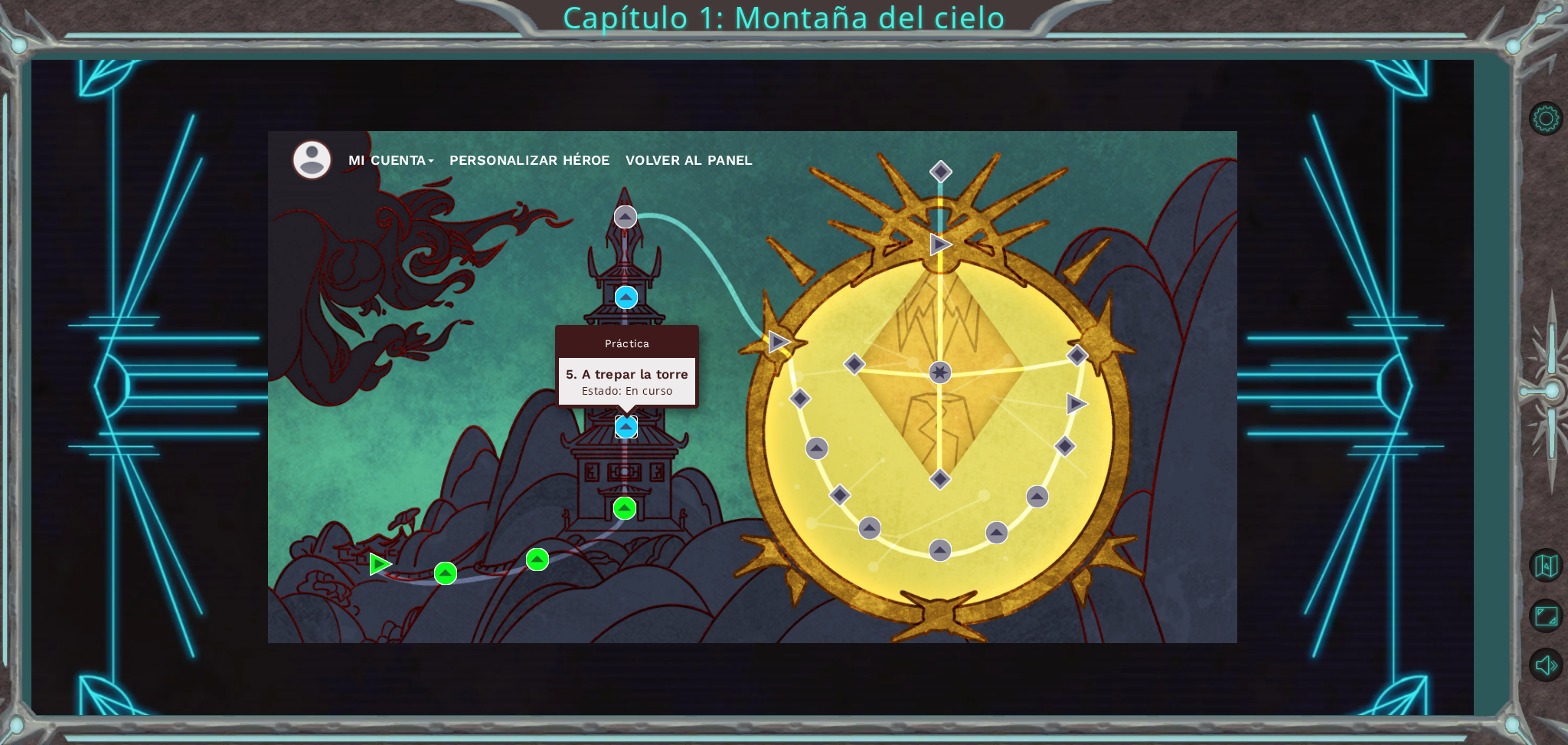
click at [621, 419] on img at bounding box center [626, 426] width 23 height 23
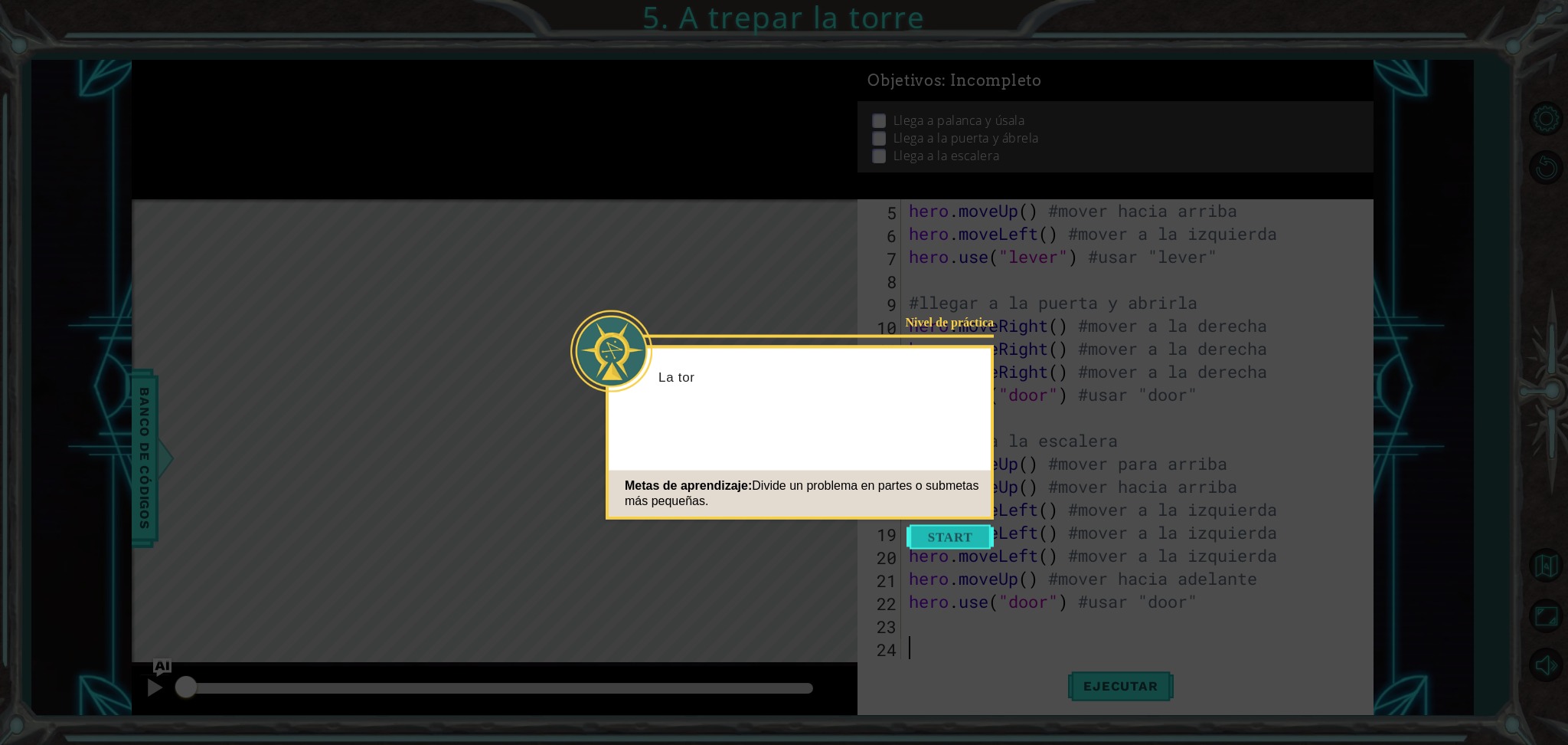
scroll to position [91, 0]
click at [958, 534] on button "Start" at bounding box center [950, 537] width 88 height 25
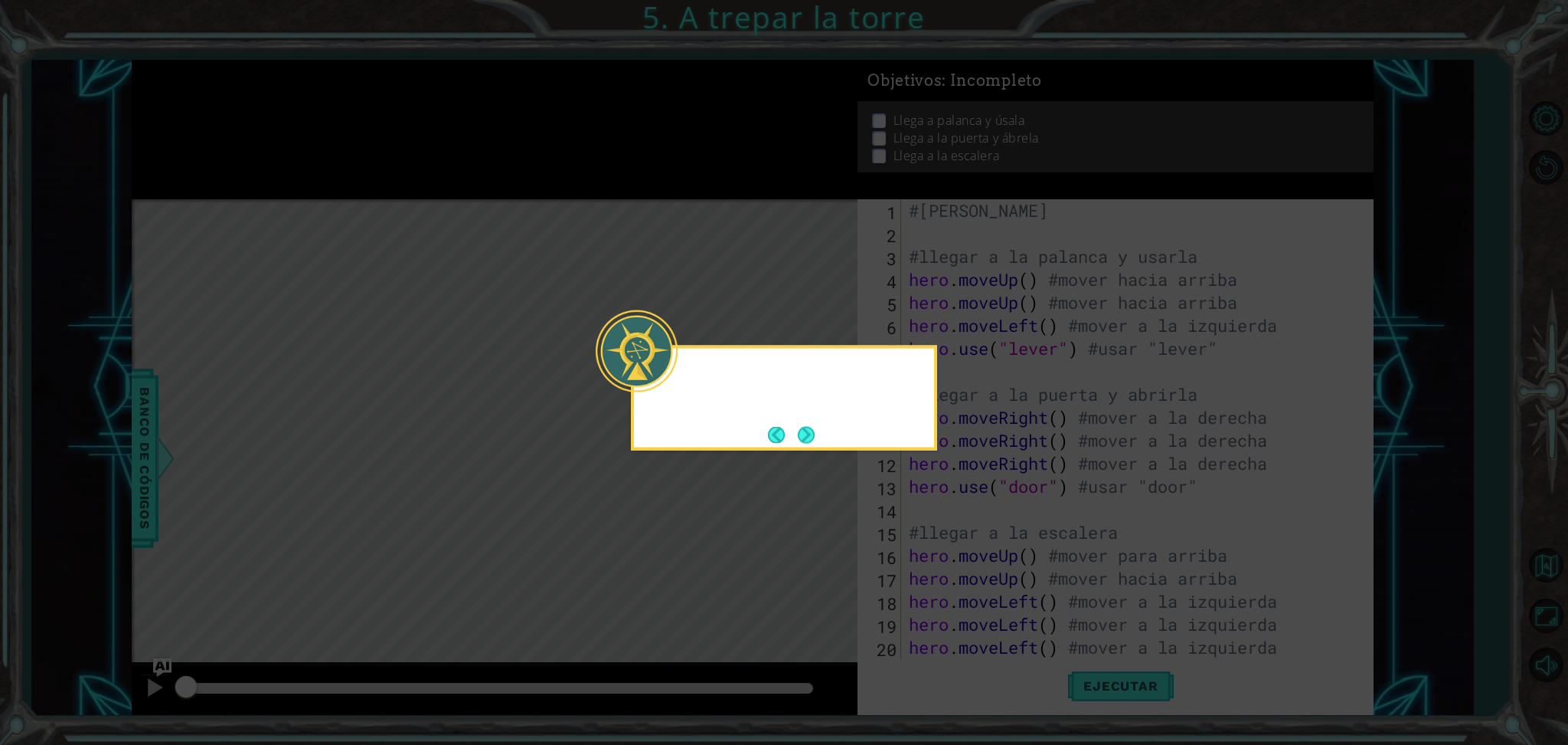
scroll to position [0, 0]
click at [958, 534] on icon at bounding box center [784, 372] width 1568 height 745
click at [810, 432] on button "Next" at bounding box center [806, 435] width 18 height 18
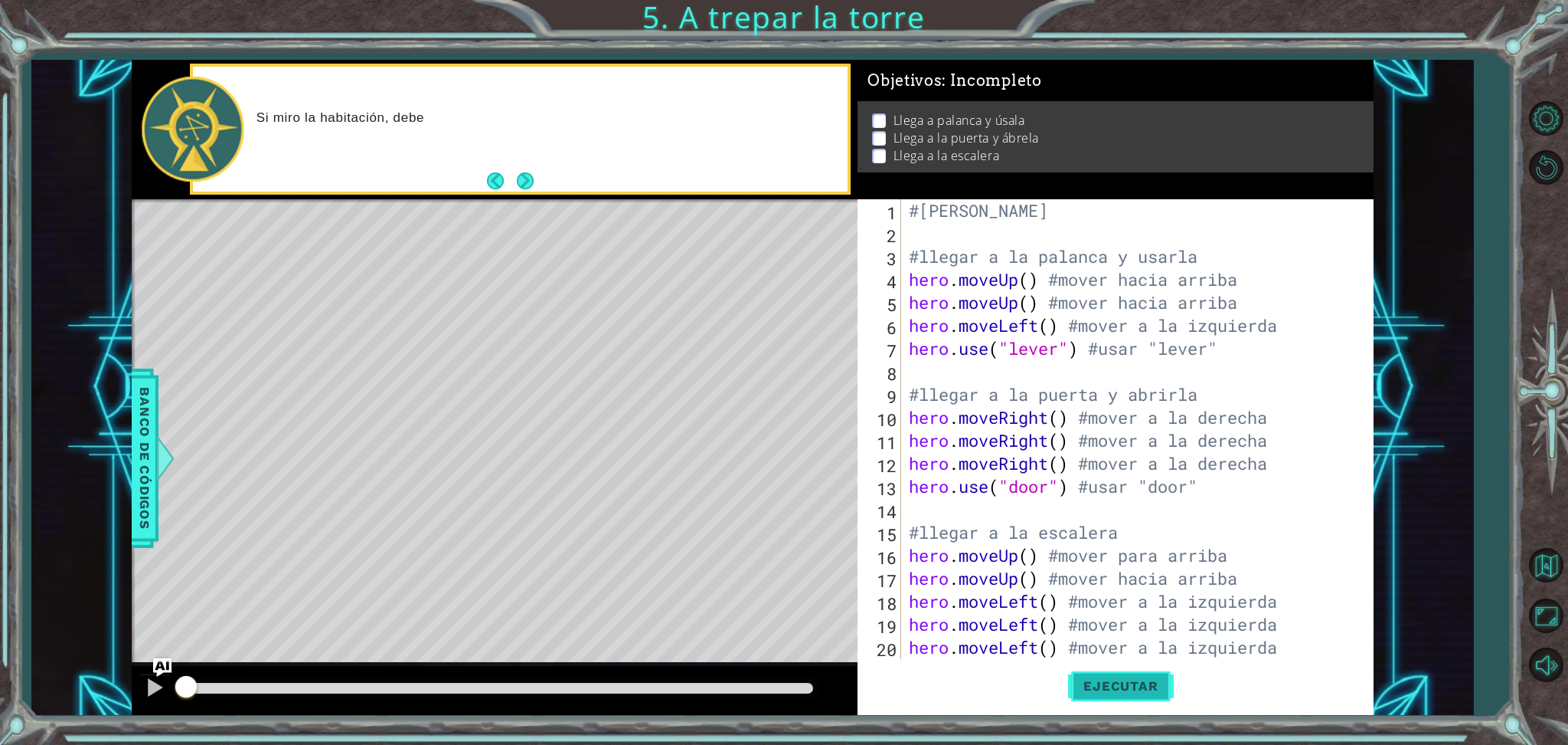
click at [1091, 621] on span "Ejecutar" at bounding box center [1120, 686] width 105 height 16
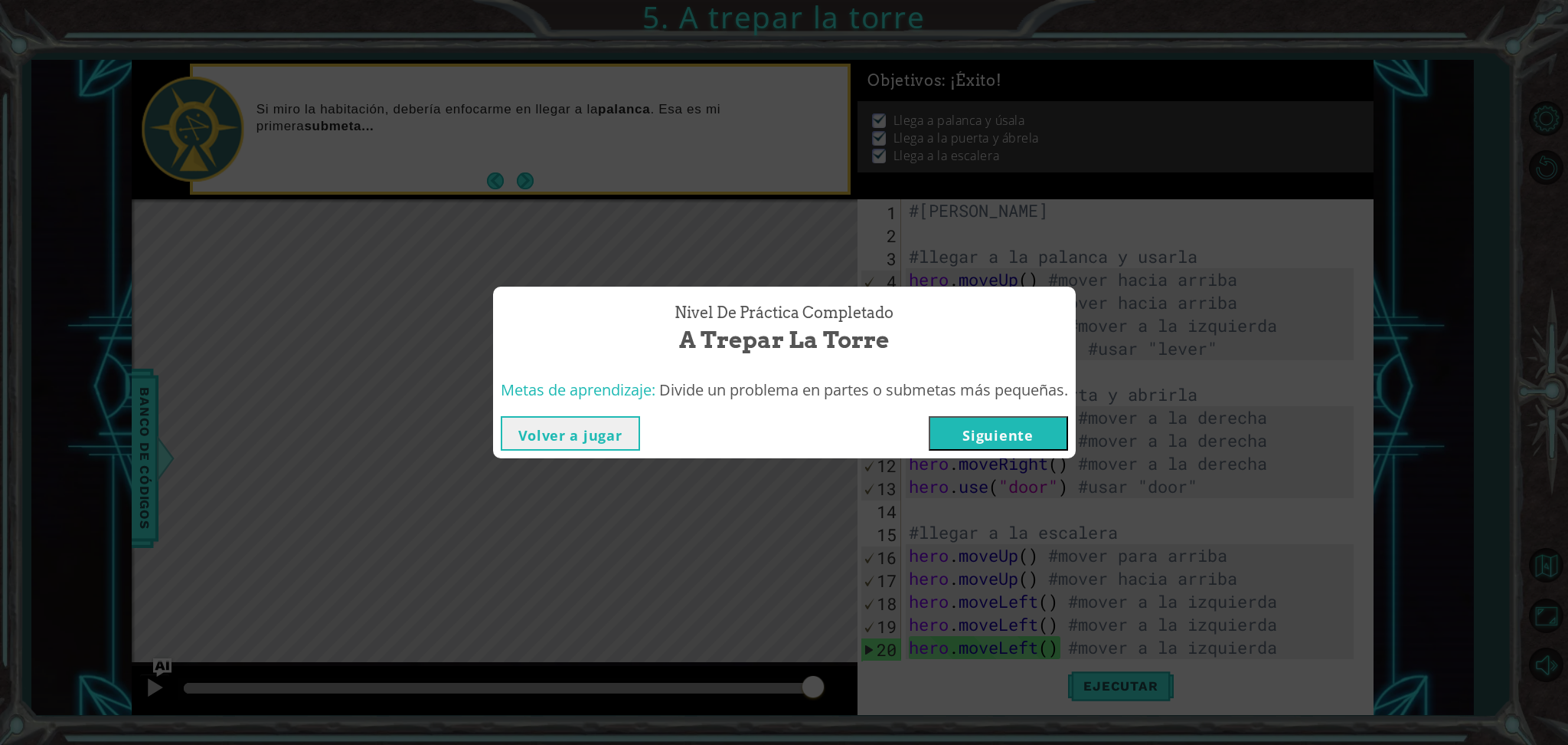
click at [1033, 420] on button "Siguiente" at bounding box center [998, 434] width 140 height 35
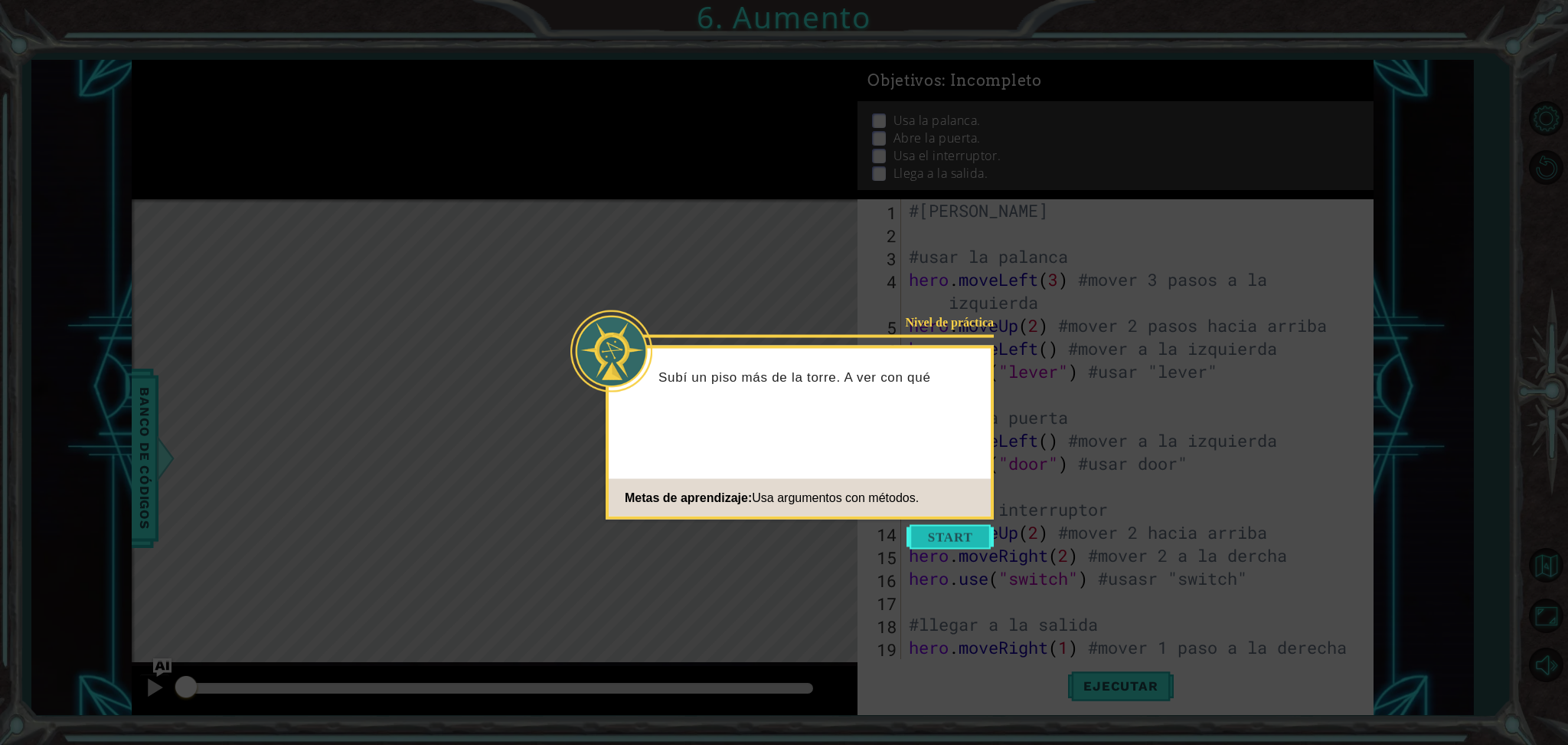
click at [957, 541] on button "Start" at bounding box center [950, 537] width 88 height 25
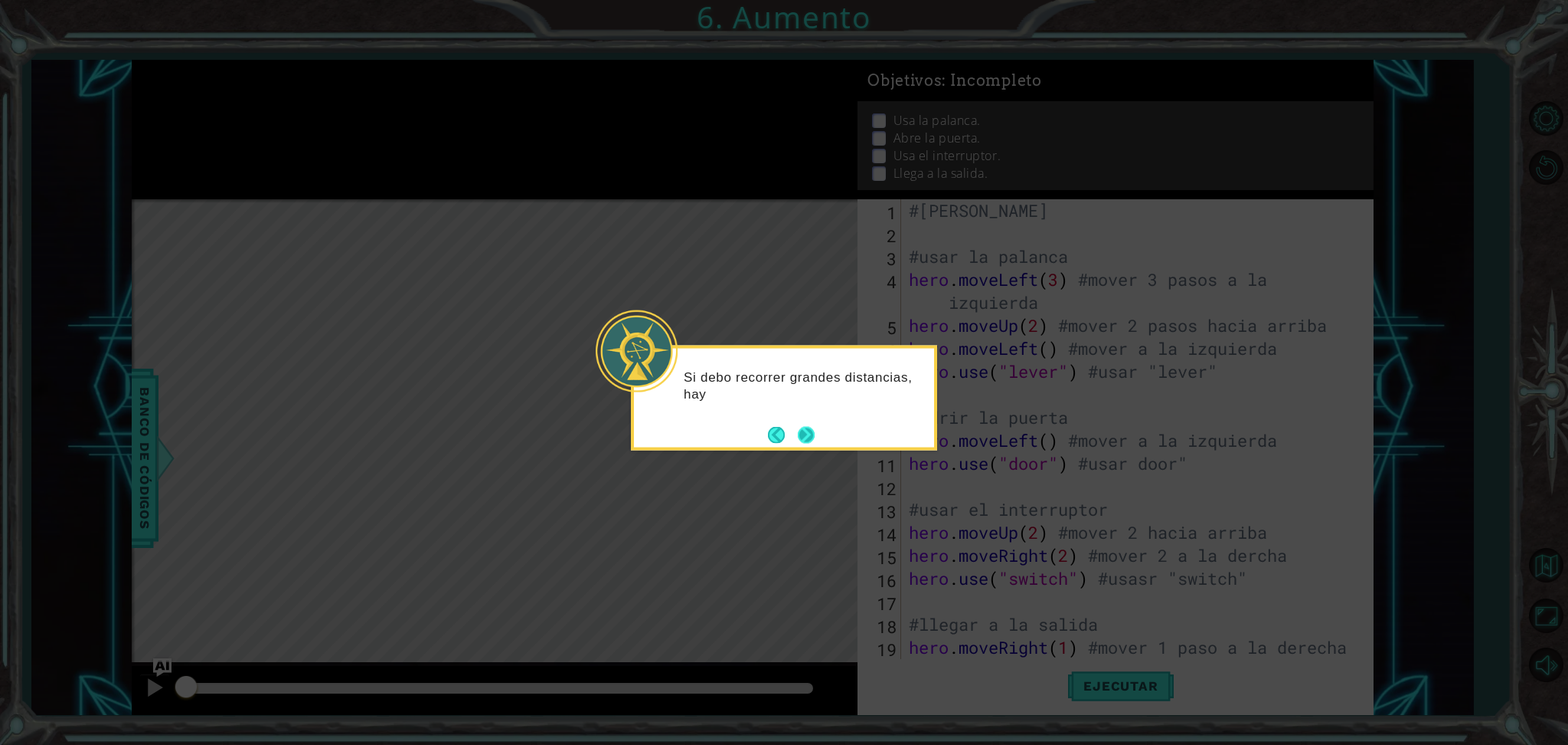
click at [815, 435] on button "Next" at bounding box center [806, 434] width 17 height 17
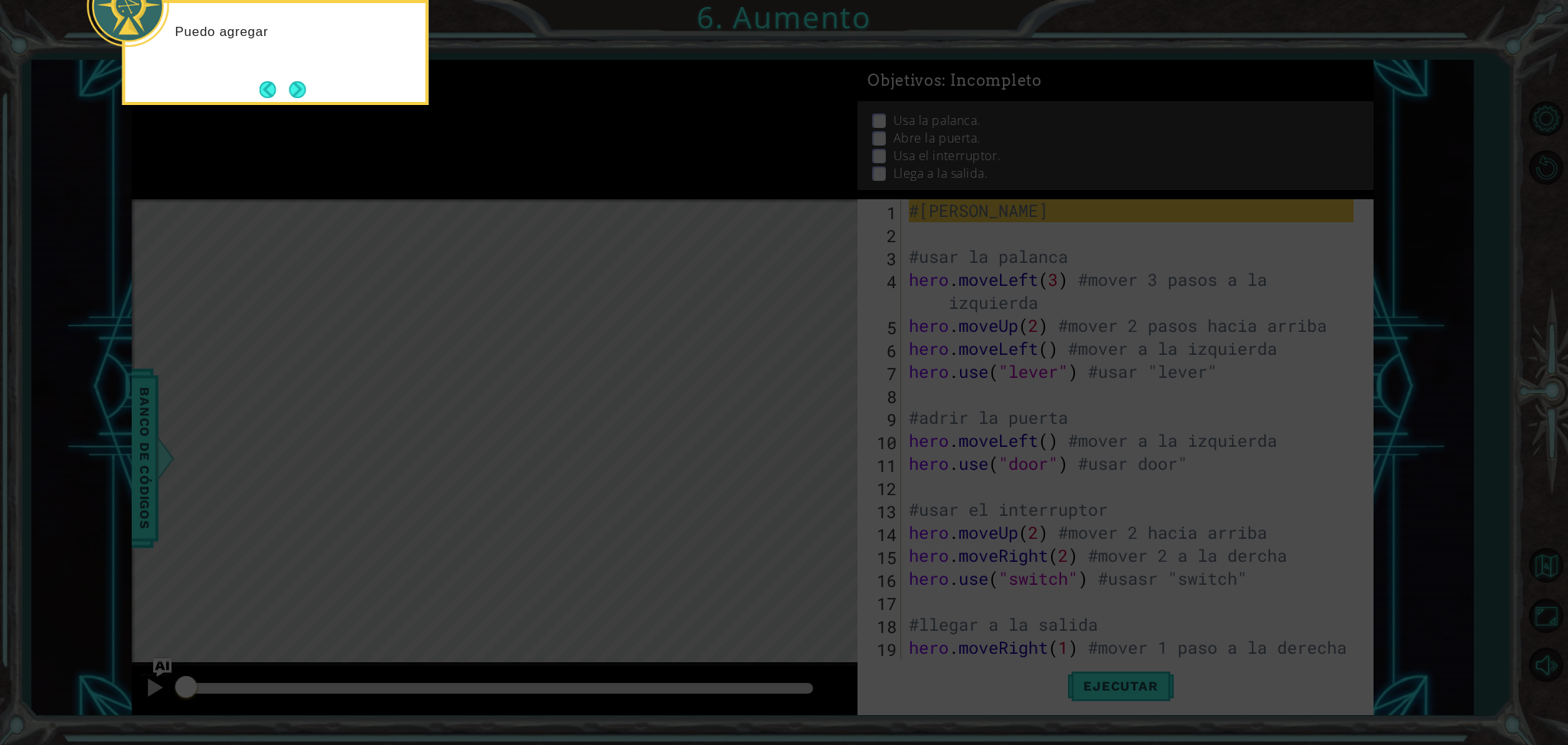
click at [815, 435] on icon at bounding box center [784, 111] width 1568 height 1267
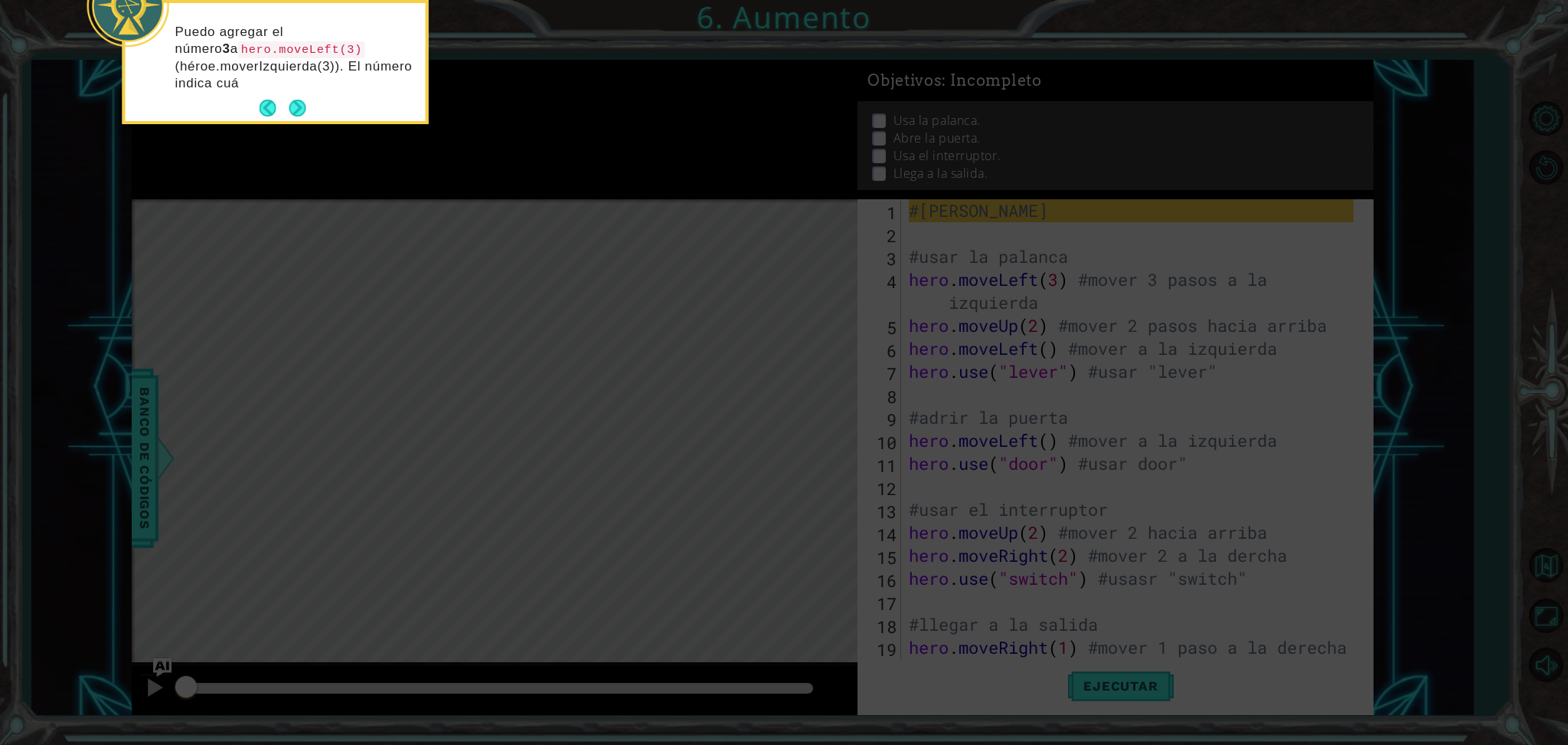
click at [287, 91] on div "Puedo agregar el número 3 a hero.moveLeft(3) (héroe.moverIzquierda(3)). El núme…" at bounding box center [276, 65] width 300 height 111
click at [294, 101] on button "Next" at bounding box center [297, 108] width 16 height 16
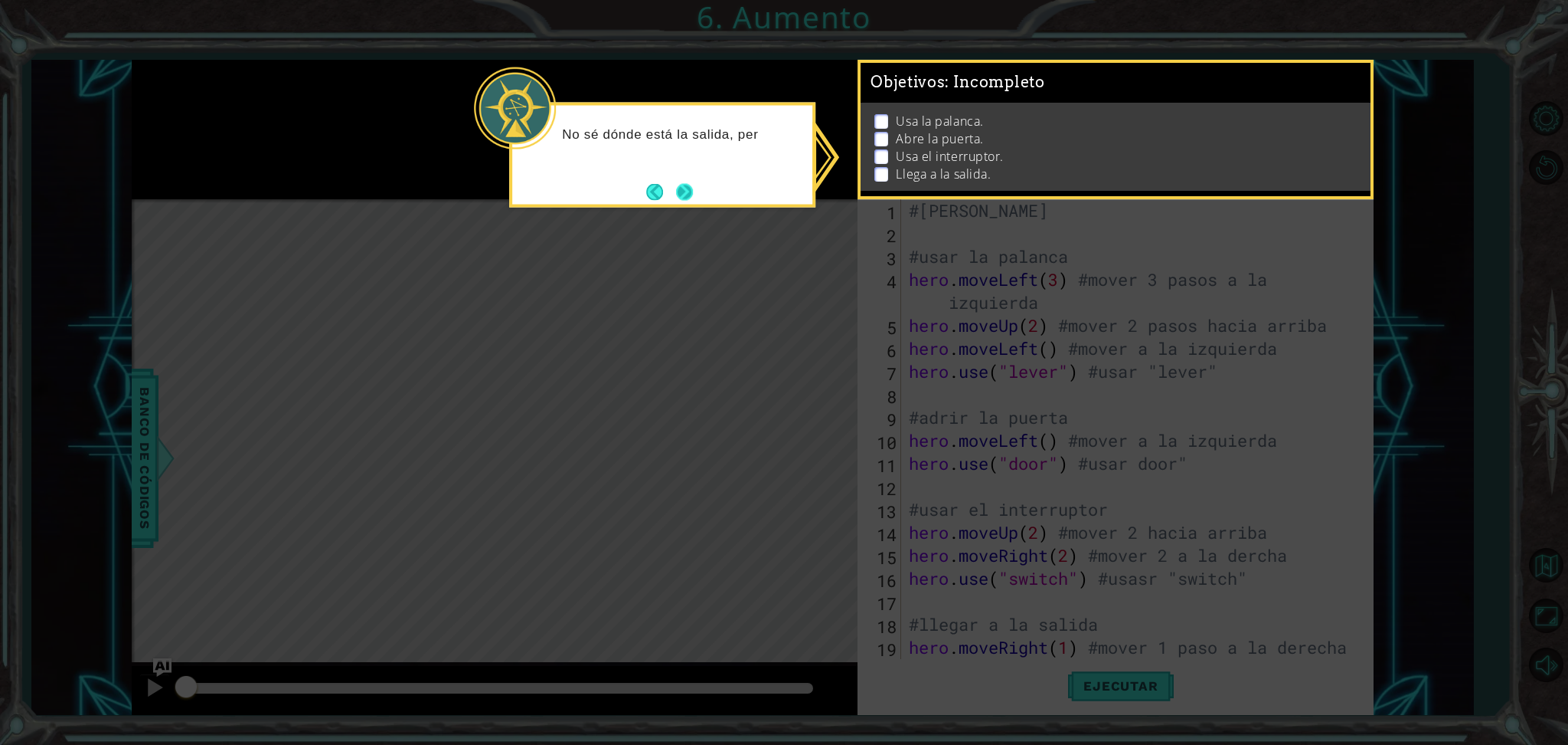
click at [685, 184] on button "Next" at bounding box center [685, 192] width 16 height 16
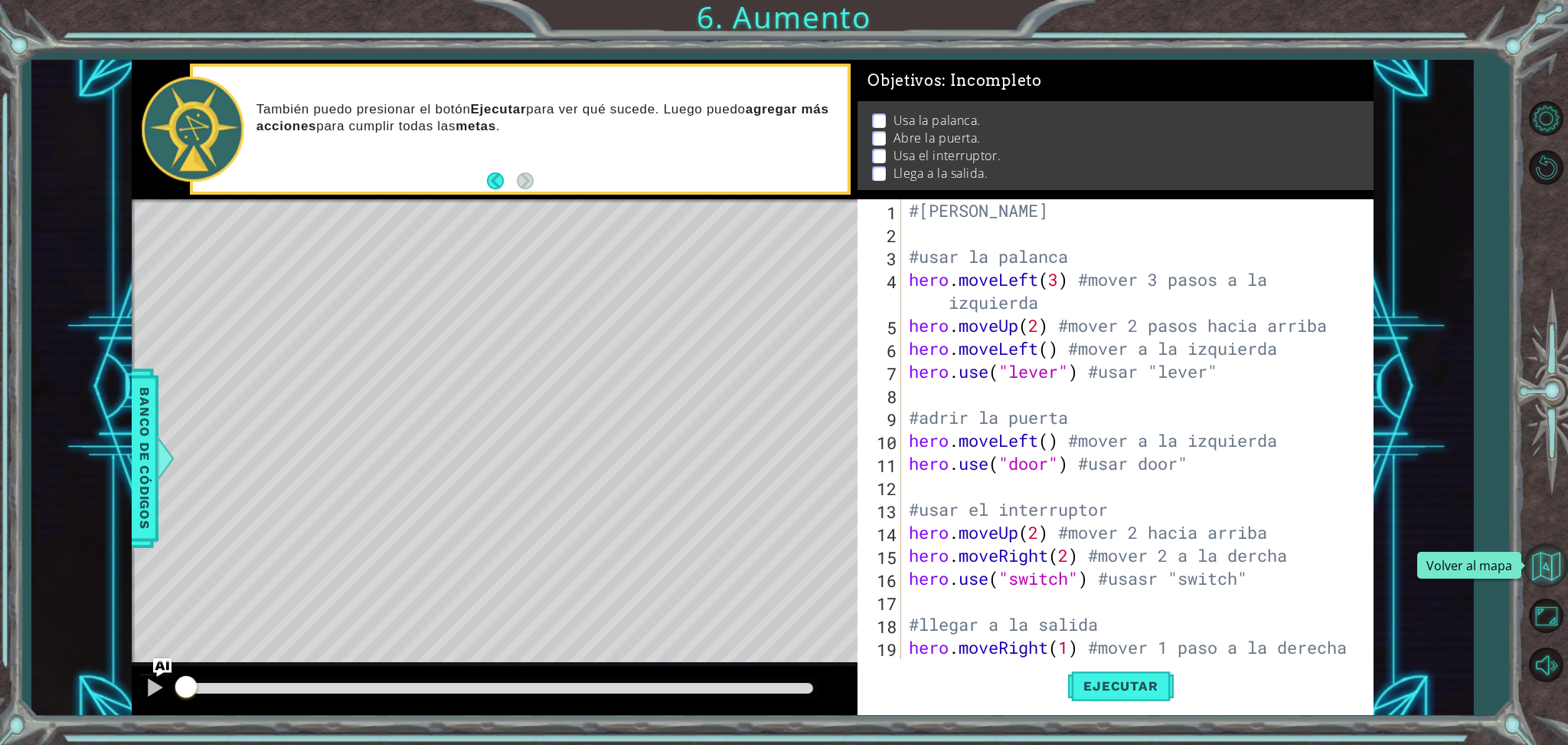
click at [1306, 573] on button "Volver al mapa" at bounding box center [1546, 565] width 45 height 45
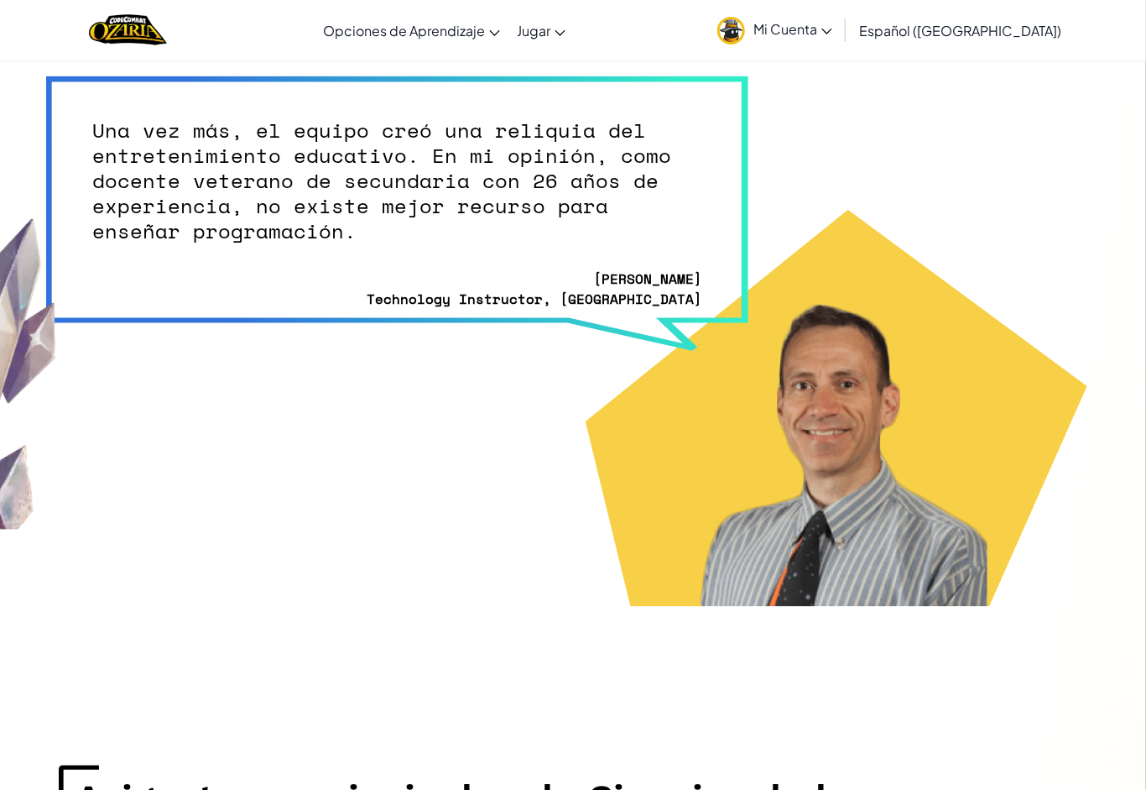
scroll to position [4058, 0]
